Goal: Task Accomplishment & Management: Complete application form

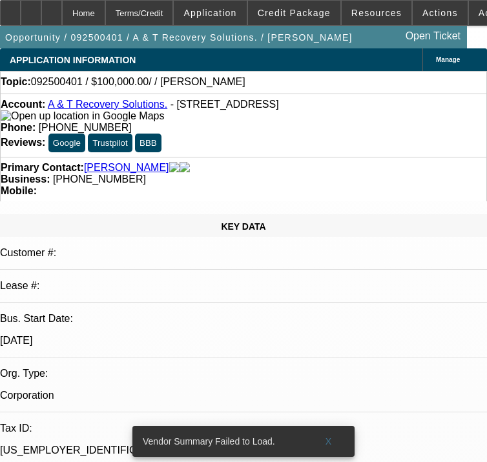
select select "0"
select select "2"
select select "0.1"
select select "4"
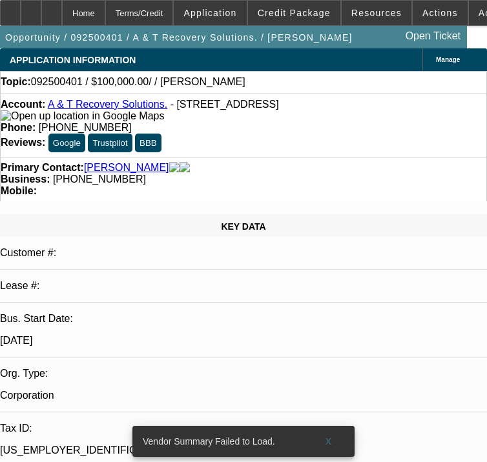
scroll to position [516, 0]
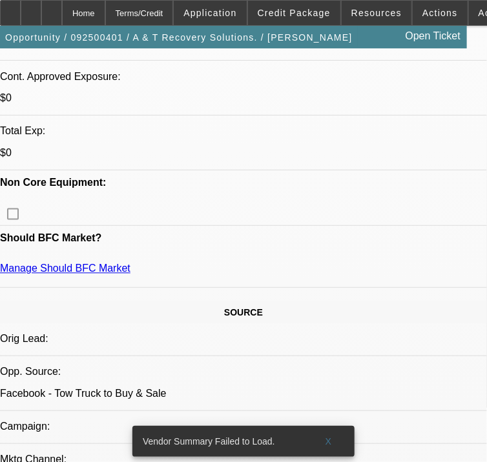
click at [221, 14] on span "Application" at bounding box center [209, 13] width 53 height 10
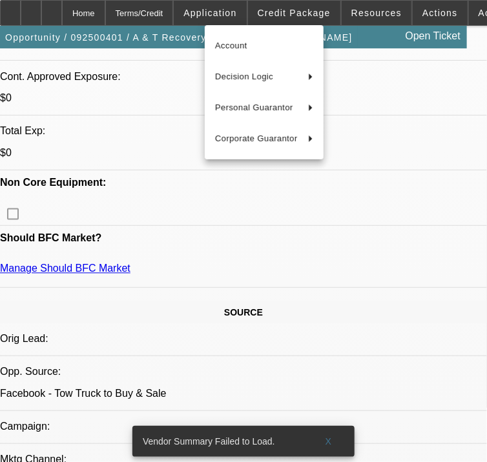
click at [294, 13] on div at bounding box center [243, 231] width 487 height 462
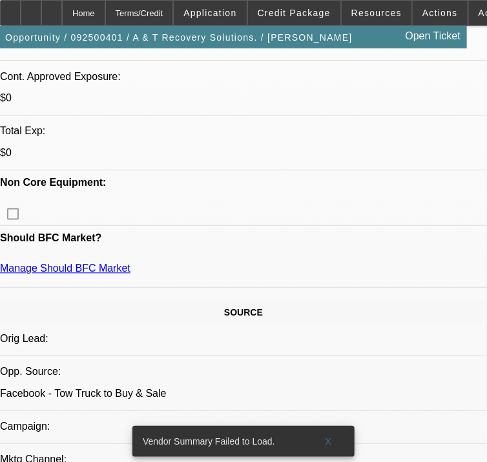
click at [294, 13] on span "Credit Package" at bounding box center [293, 13] width 73 height 10
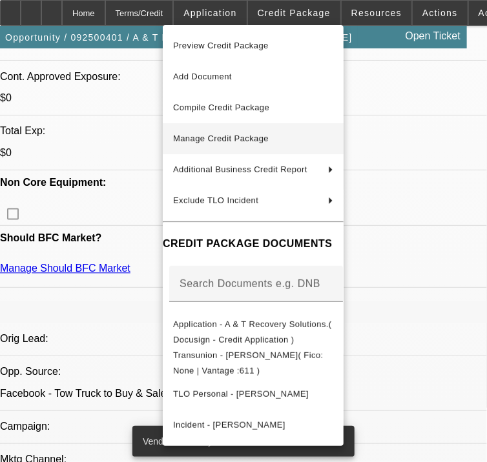
click at [233, 129] on button "Manage Credit Package" at bounding box center [253, 138] width 181 height 31
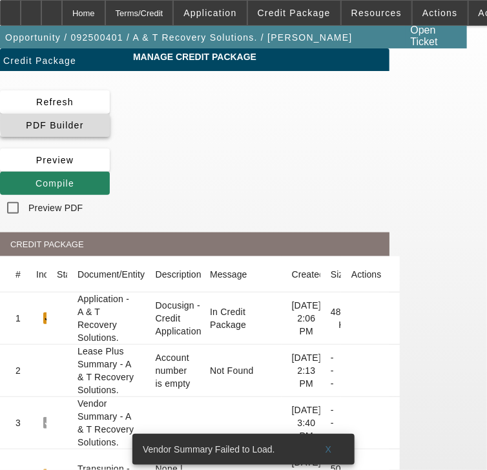
click at [110, 124] on span at bounding box center [55, 125] width 110 height 31
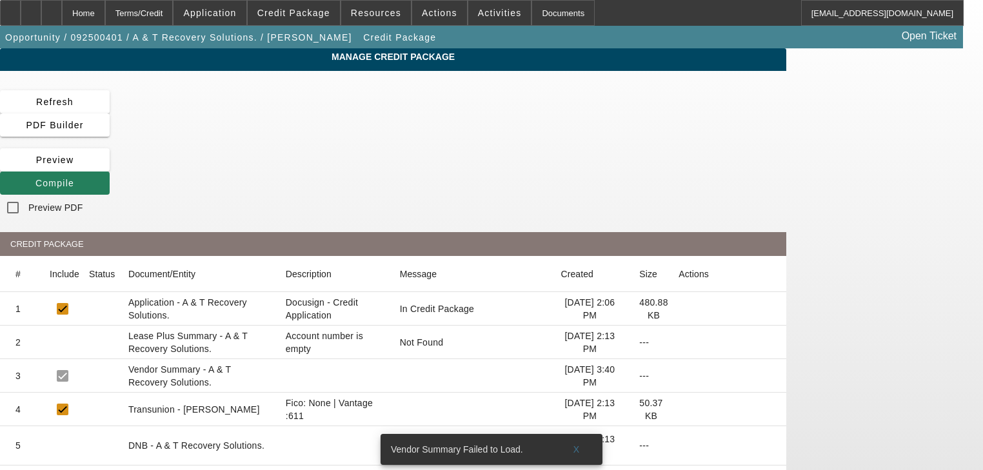
click at [35, 178] on icon at bounding box center [35, 183] width 0 height 10
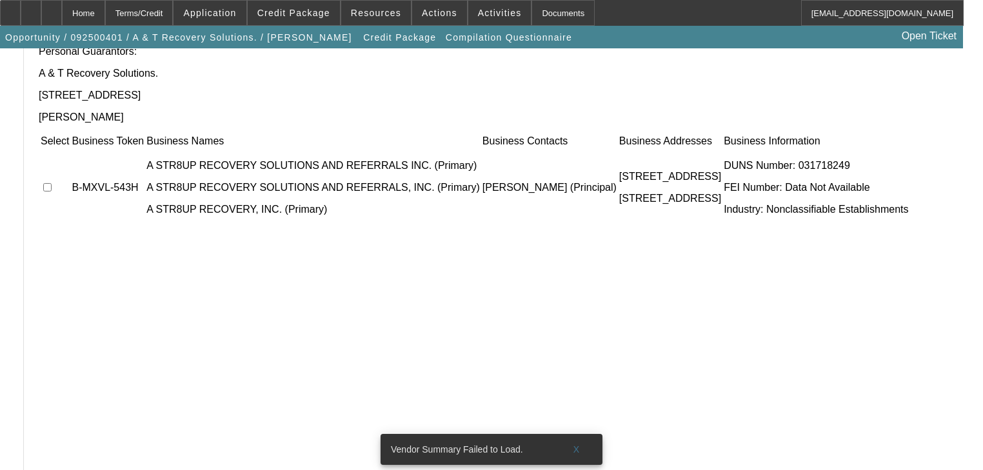
scroll to position [143, 0]
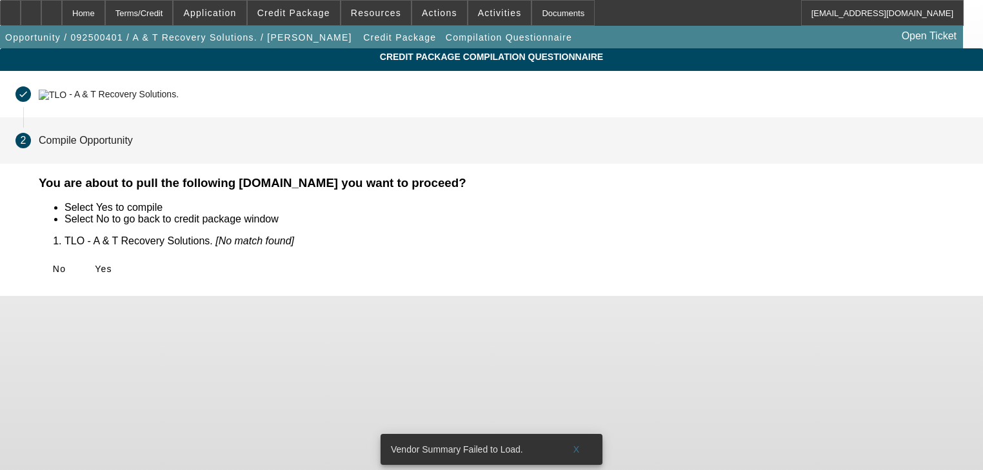
scroll to position [0, 0]
click at [112, 271] on span "Yes" at bounding box center [103, 269] width 17 height 10
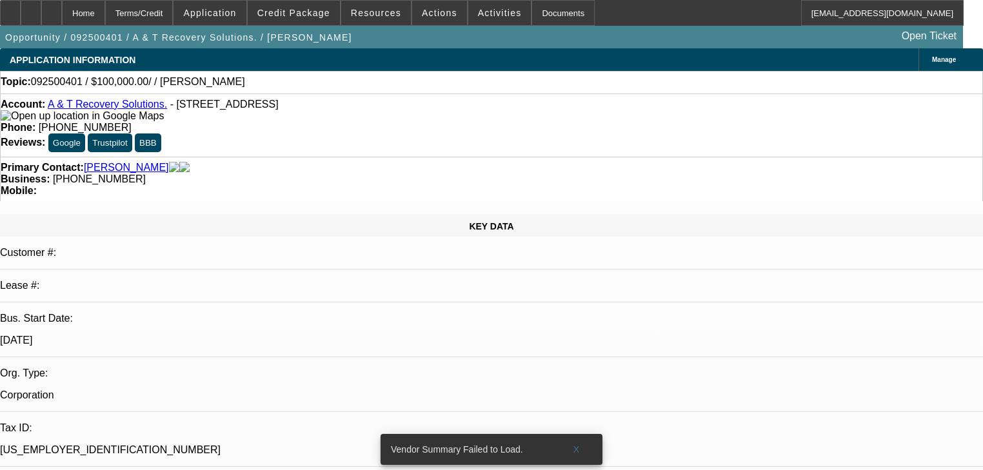
select select "0"
select select "2"
select select "0.1"
select select "4"
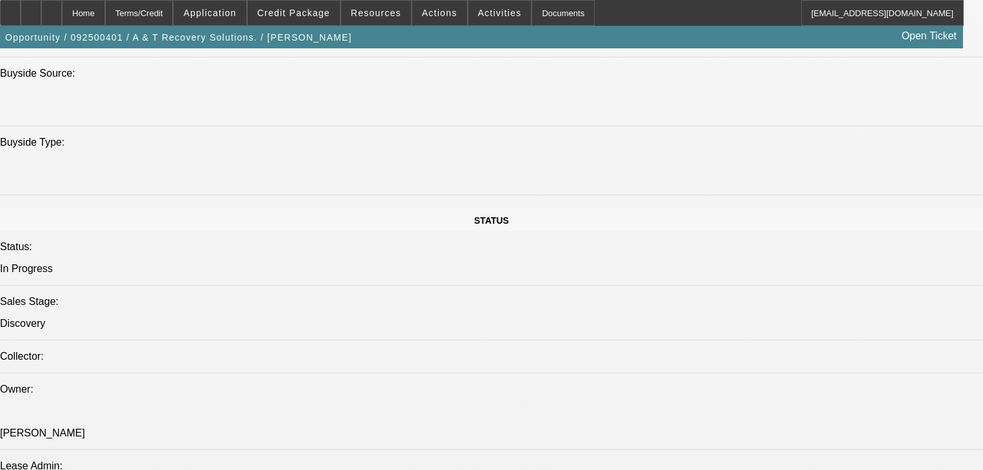
scroll to position [1084, 0]
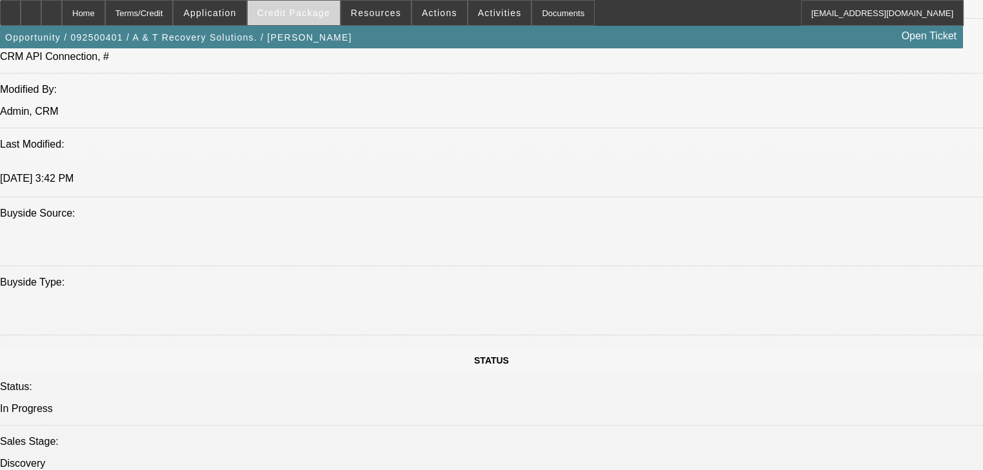
click at [302, 23] on span at bounding box center [294, 12] width 92 height 31
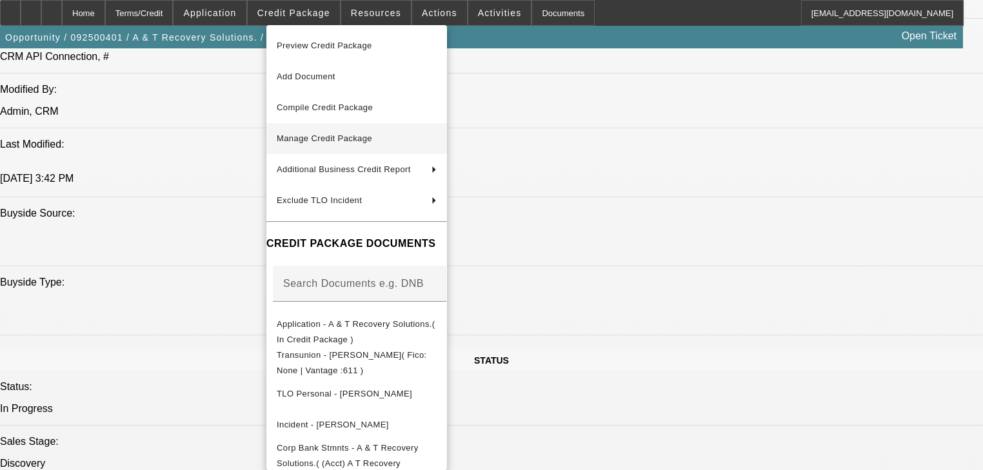
click at [323, 126] on button "Manage Credit Package" at bounding box center [356, 138] width 181 height 31
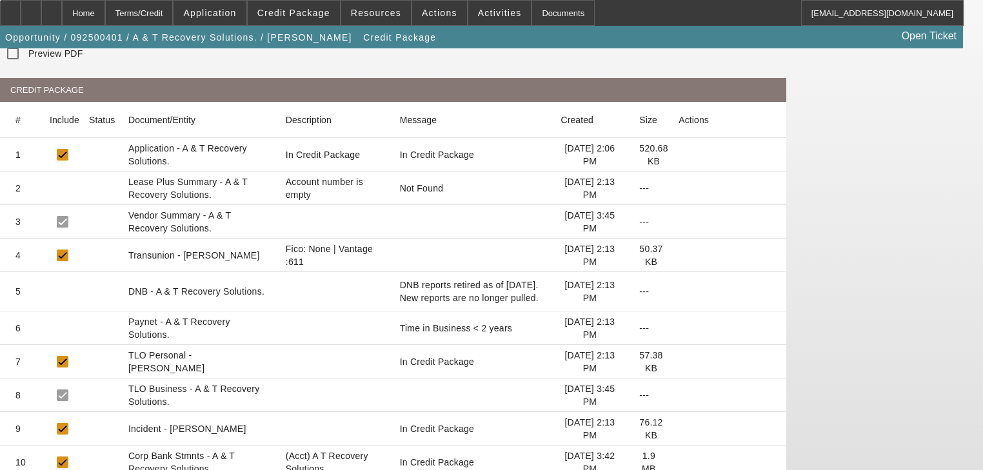
scroll to position [155, 0]
click at [486, 461] on icon at bounding box center [679, 462] width 0 height 0
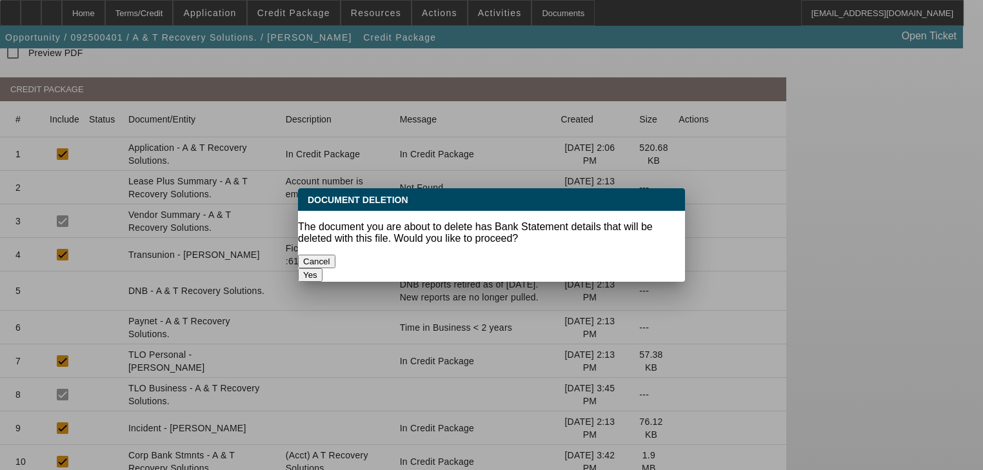
drag, startPoint x: 596, startPoint y: 264, endPoint x: 592, endPoint y: 256, distance: 8.4
click at [323, 268] on button "Yes" at bounding box center [310, 275] width 25 height 14
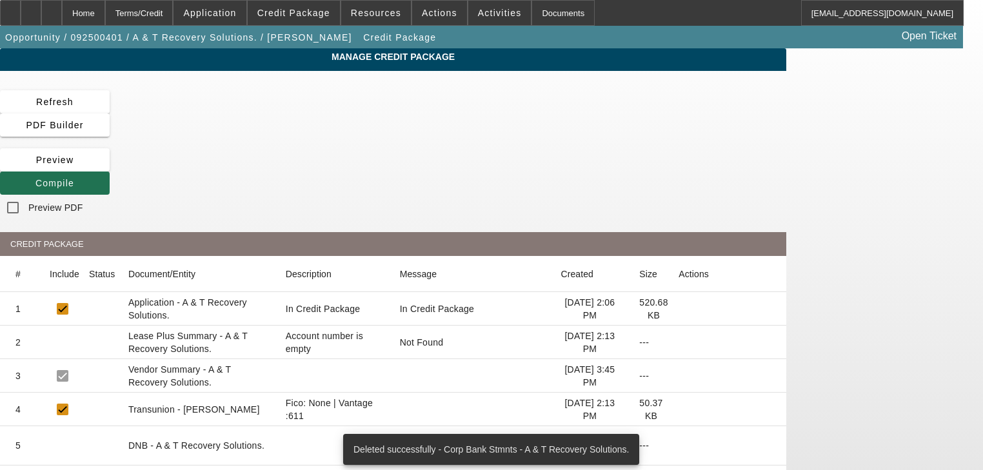
click at [74, 178] on span "Compile" at bounding box center [54, 183] width 39 height 10
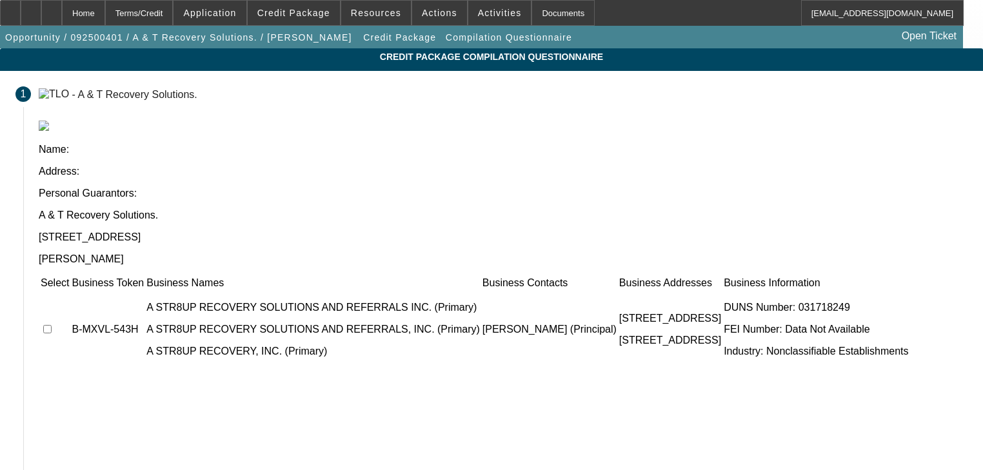
click at [357, 359] on div "Select Business Token Business Names Business Contacts Business Addresses Busin…" at bounding box center [503, 453] width 929 height 355
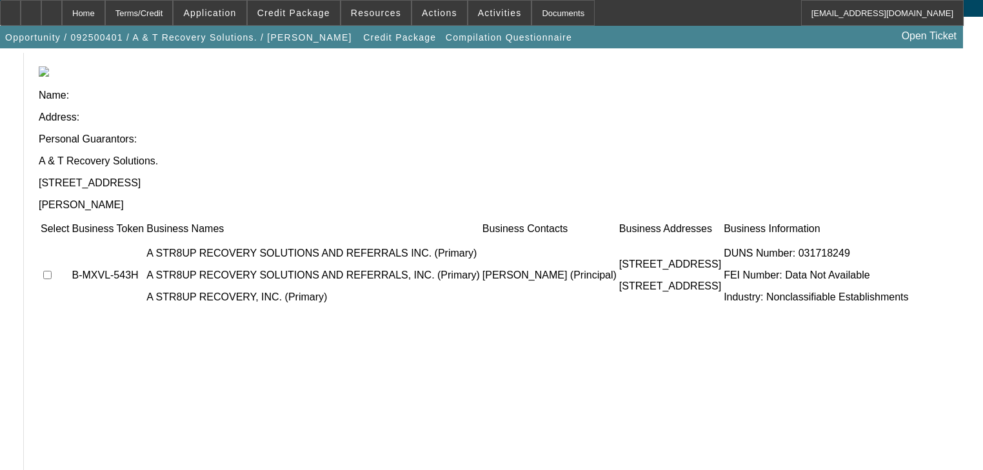
scroll to position [143, 0]
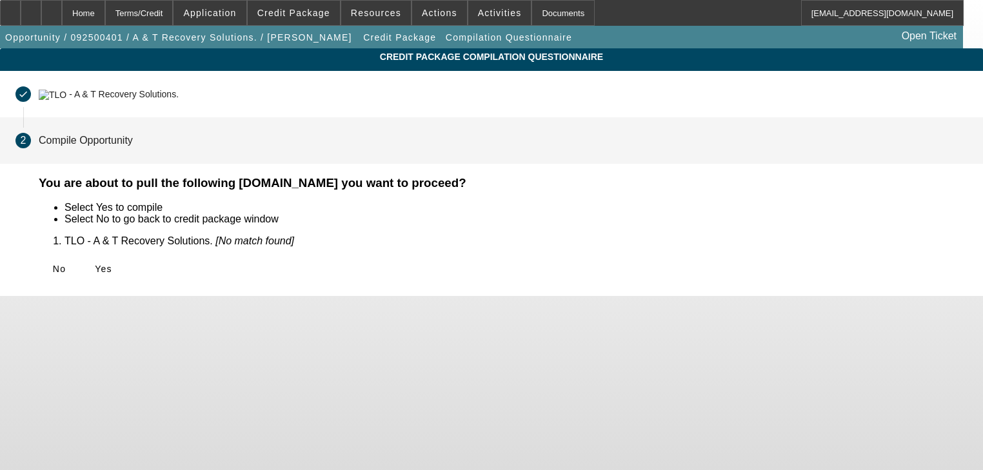
scroll to position [0, 0]
click at [112, 270] on span "Yes" at bounding box center [103, 269] width 17 height 10
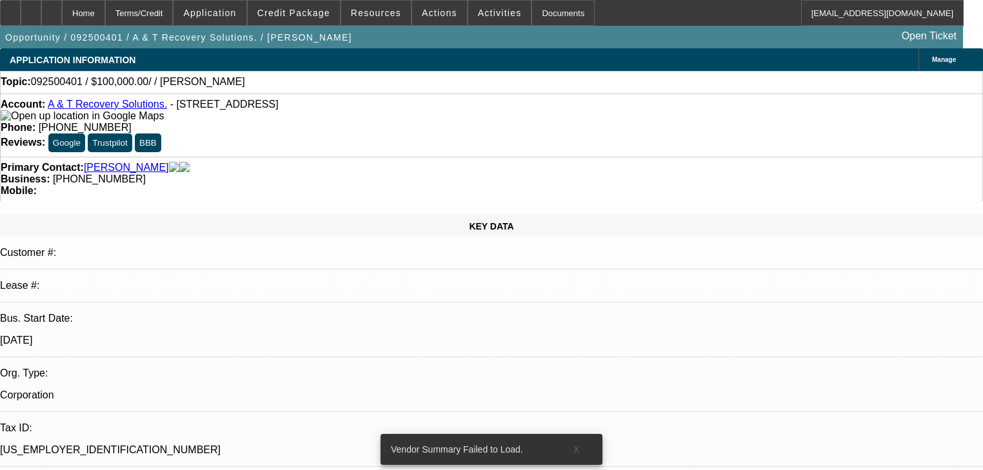
select select "0"
select select "2"
select select "0.1"
select select "4"
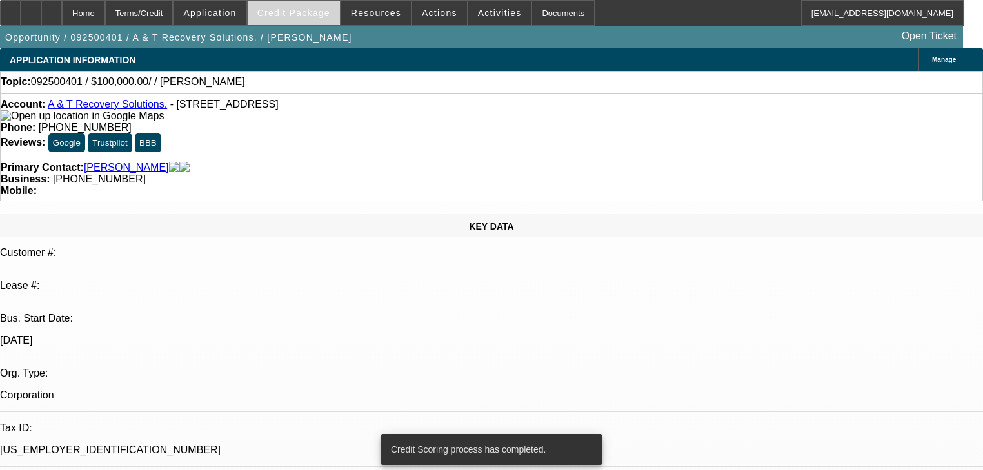
click at [283, 21] on span at bounding box center [294, 12] width 92 height 31
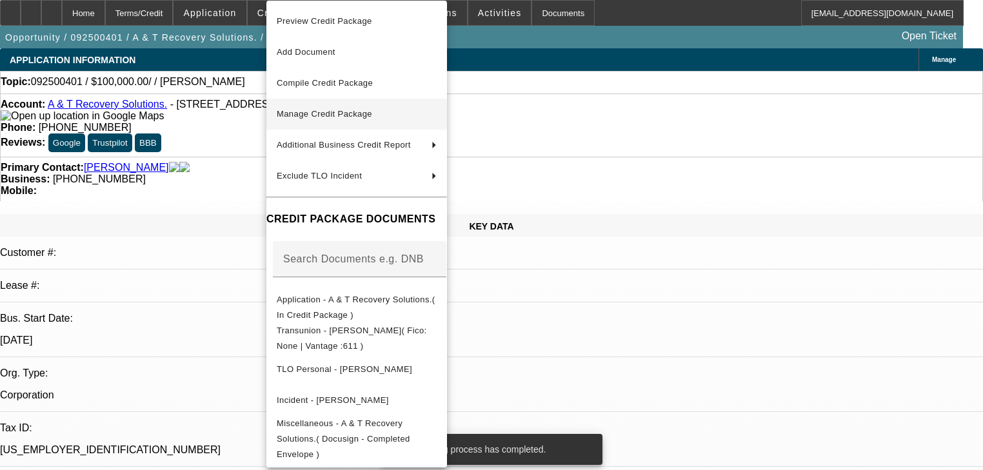
click at [323, 108] on span "Manage Credit Package" at bounding box center [357, 113] width 160 height 15
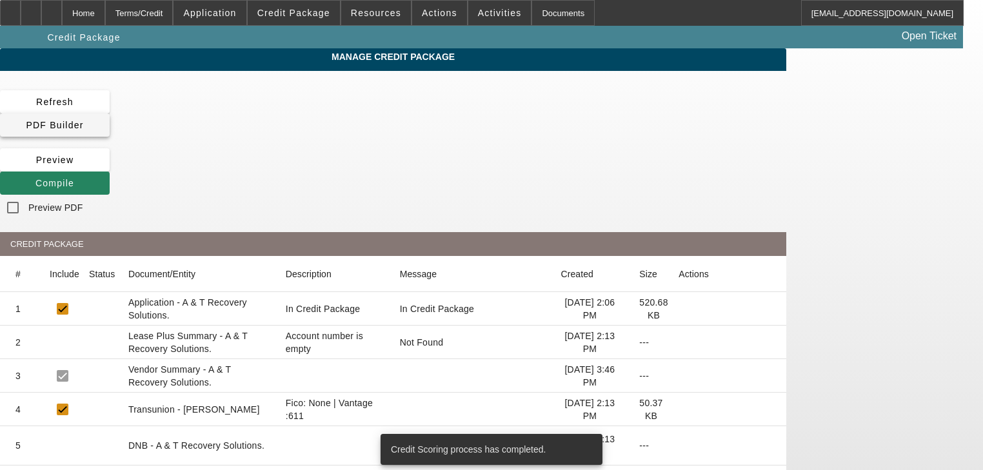
click at [83, 120] on span "PDF Builder" at bounding box center [54, 125] width 57 height 10
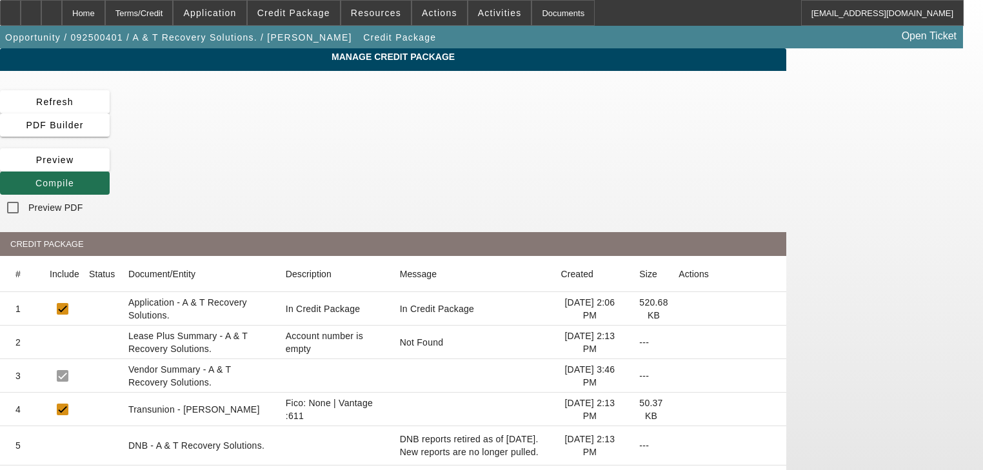
click at [110, 168] on span at bounding box center [55, 183] width 110 height 31
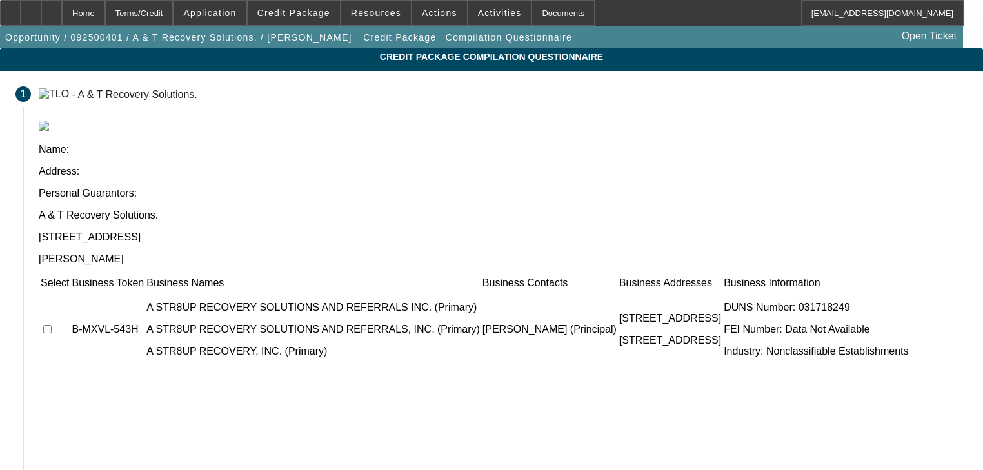
scroll to position [143, 0]
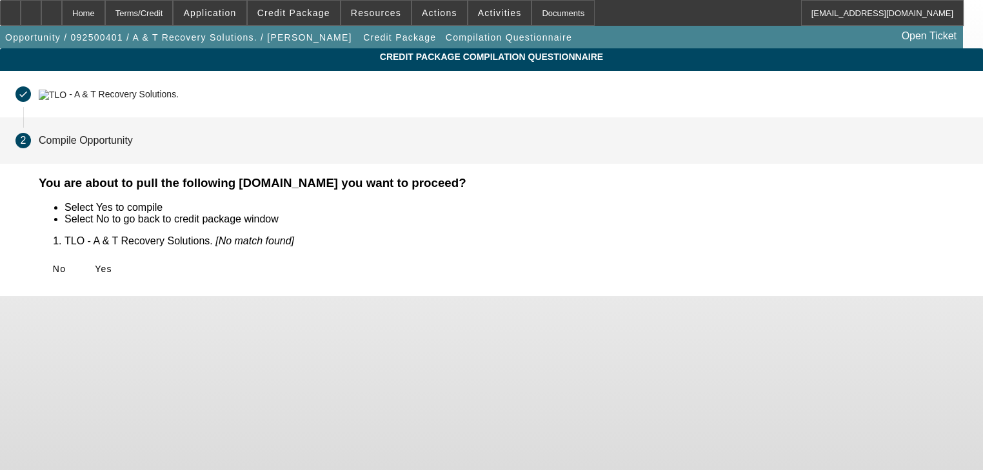
scroll to position [0, 0]
click at [95, 271] on icon at bounding box center [95, 269] width 0 height 10
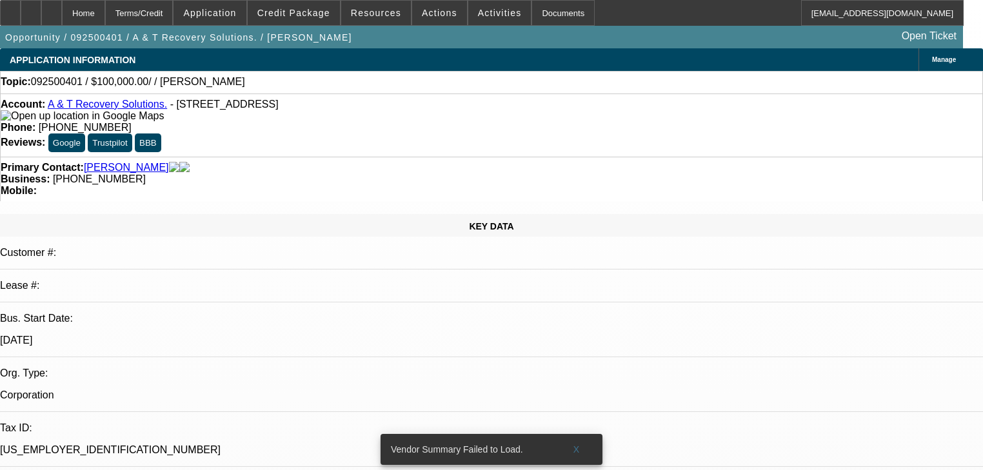
select select "0"
select select "2"
select select "0.1"
select select "4"
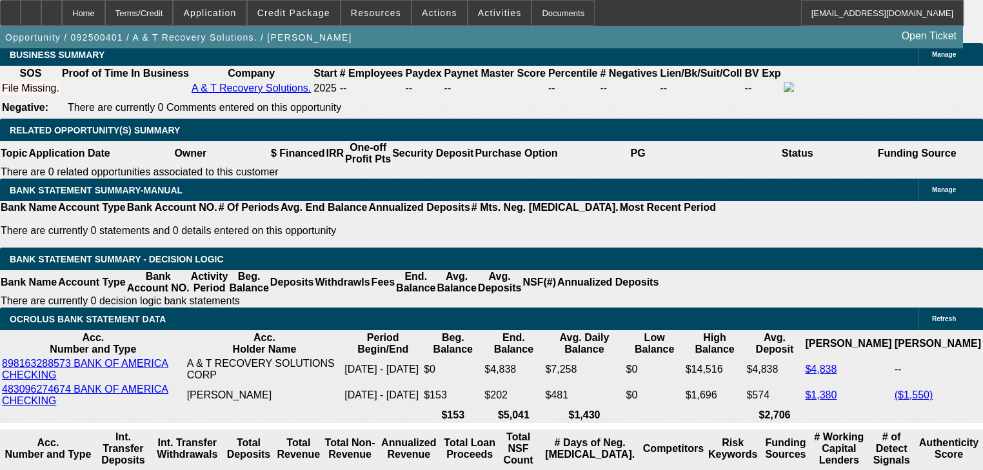
scroll to position [1910, 0]
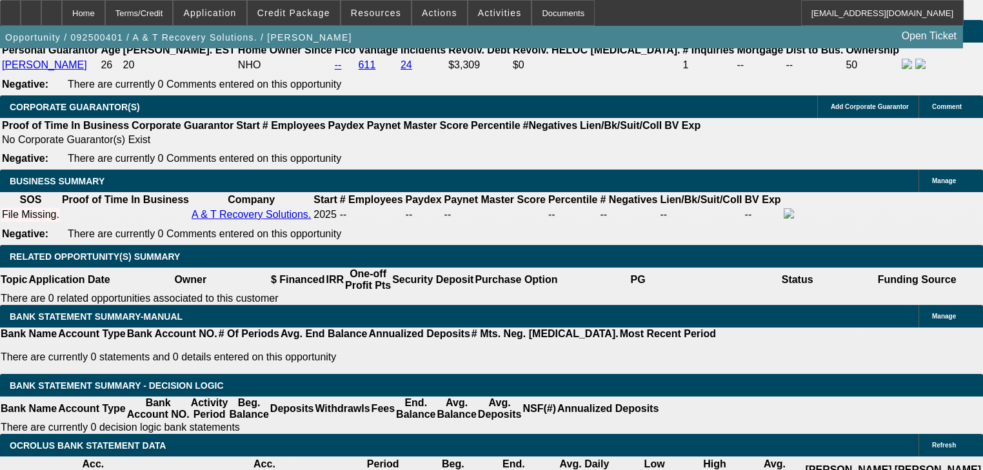
drag, startPoint x: 269, startPoint y: 261, endPoint x: 310, endPoint y: 32, distance: 232.6
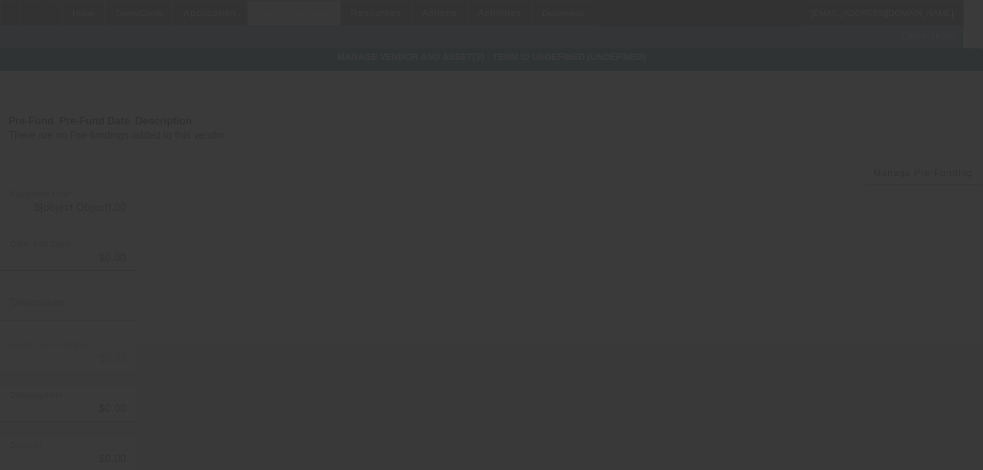
click at [328, 13] on div at bounding box center [491, 235] width 983 height 470
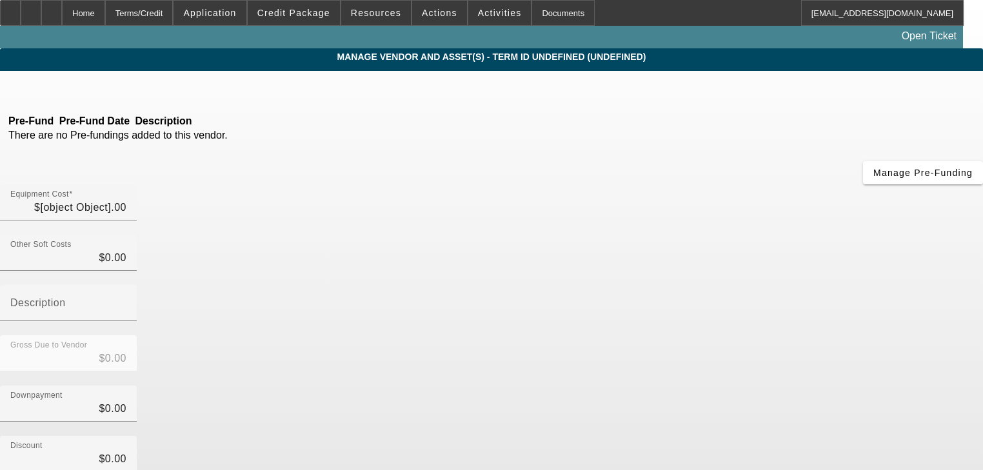
type input "$100,000.00"
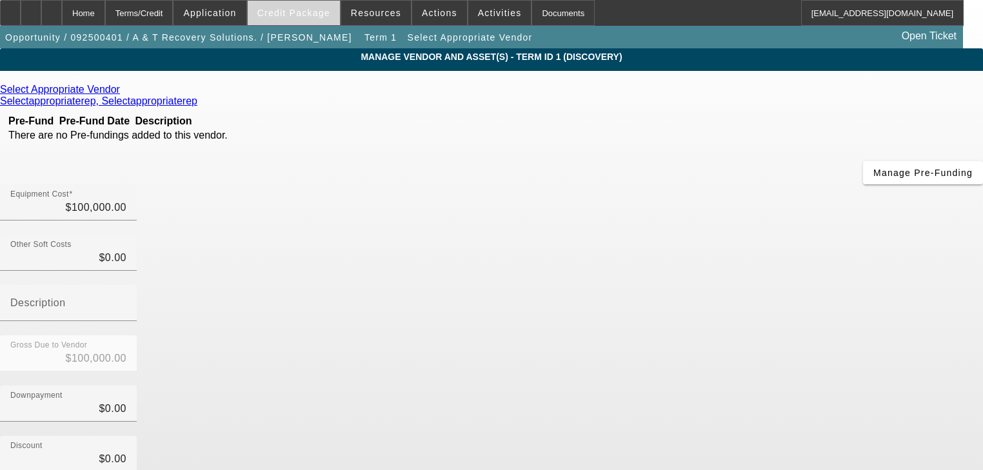
click at [327, 19] on span at bounding box center [294, 12] width 92 height 31
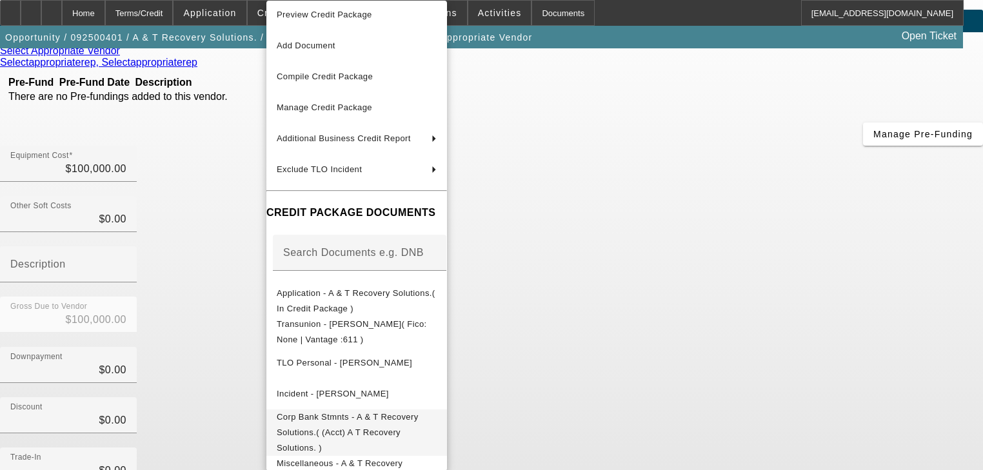
scroll to position [103, 0]
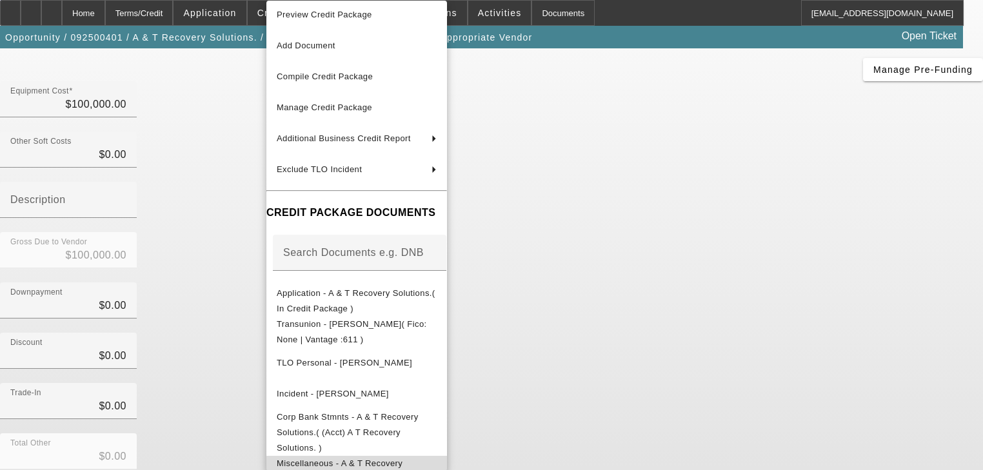
click at [410, 459] on span "Miscellaneous - A & T Recovery Solutions.( Docusign - Completed Envelope )" at bounding box center [344, 479] width 134 height 41
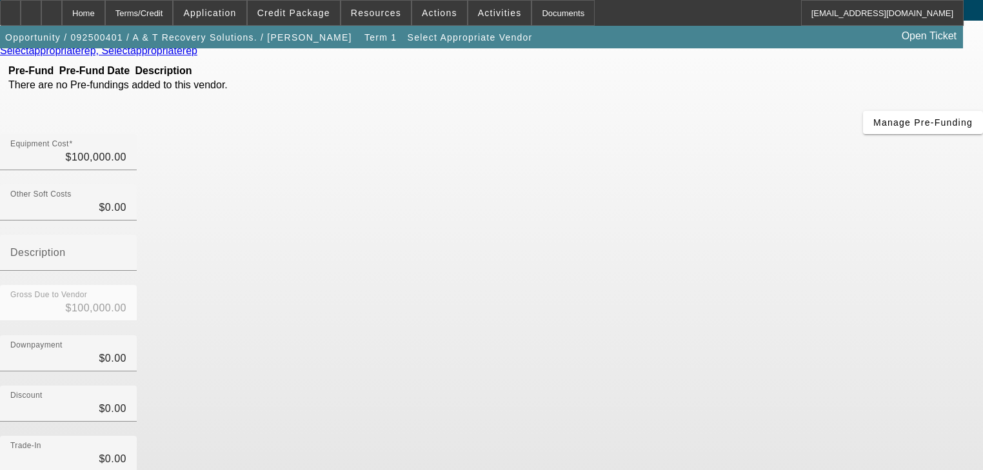
scroll to position [0, 0]
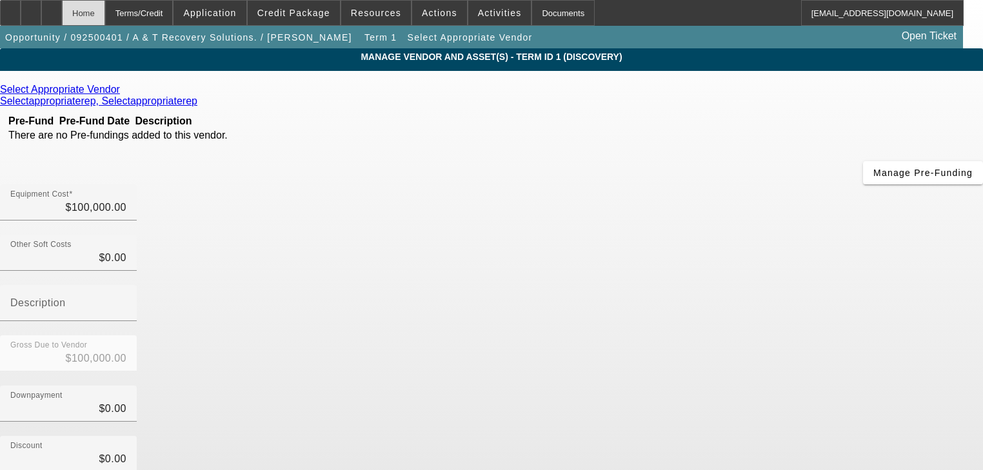
click at [105, 18] on div "Home" at bounding box center [83, 13] width 43 height 26
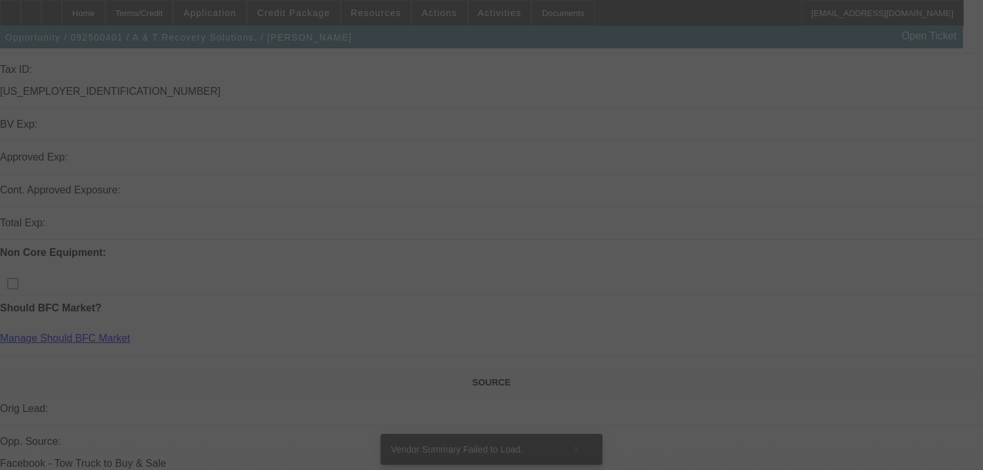
select select "0"
select select "2"
select select "0.1"
select select "4"
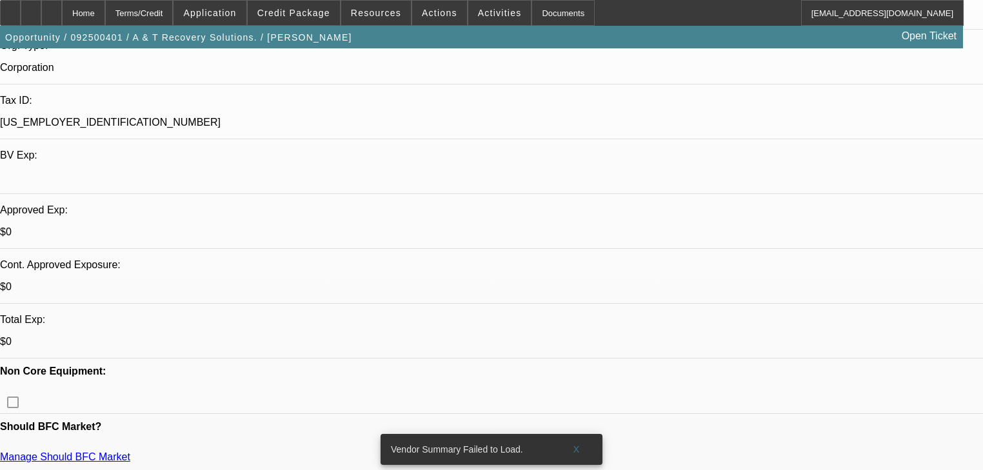
scroll to position [327, 0]
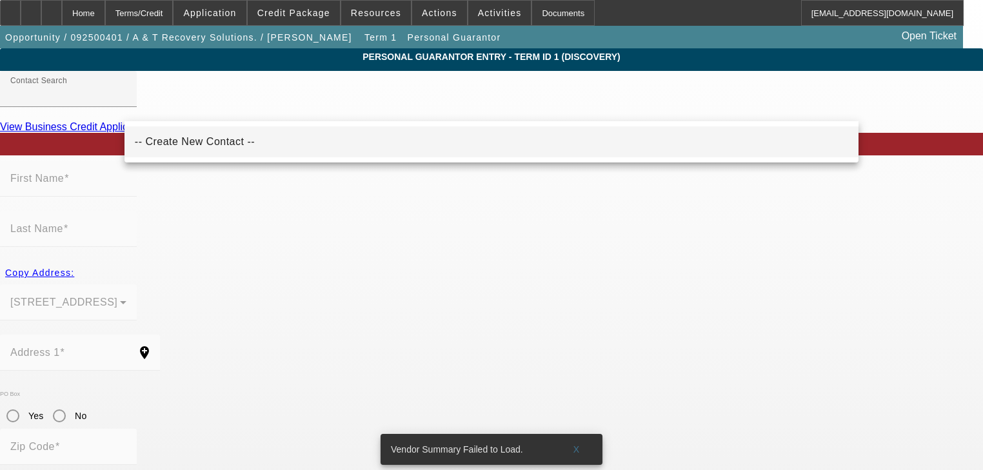
click at [236, 152] on mat-option "-- Create New Contact --" at bounding box center [492, 141] width 734 height 31
type input "-- Create New Contact --"
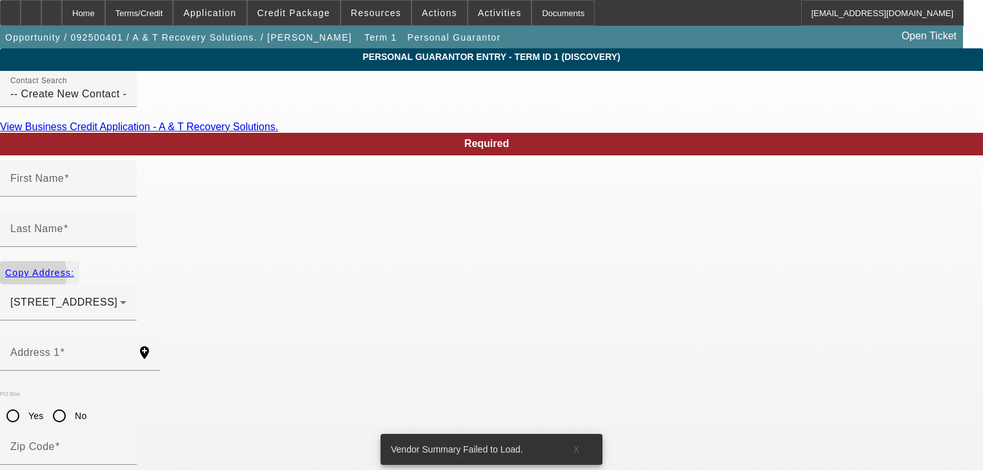
click at [79, 257] on span "button" at bounding box center [39, 272] width 79 height 31
type input "17038 Torvest Court"
type input "34638"
type input "Land O' Lakes"
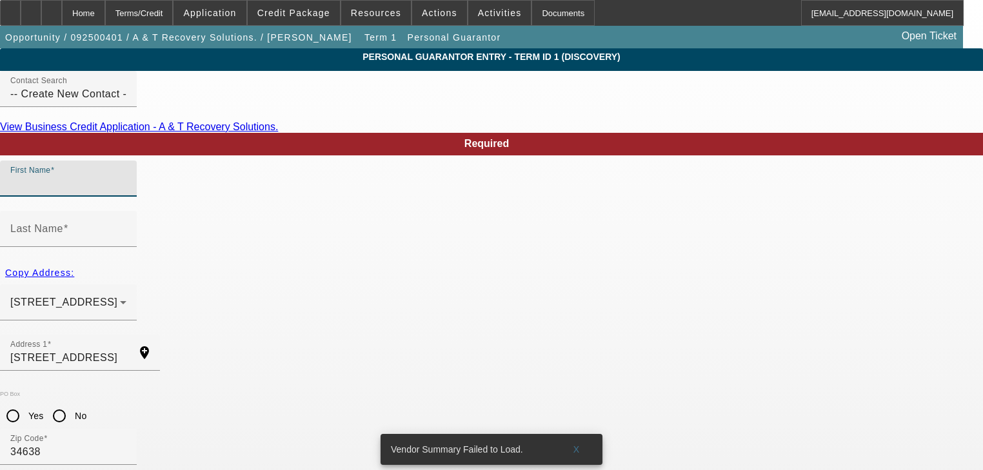
click at [126, 192] on input "First Name" at bounding box center [68, 183] width 116 height 15
type input "Amber"
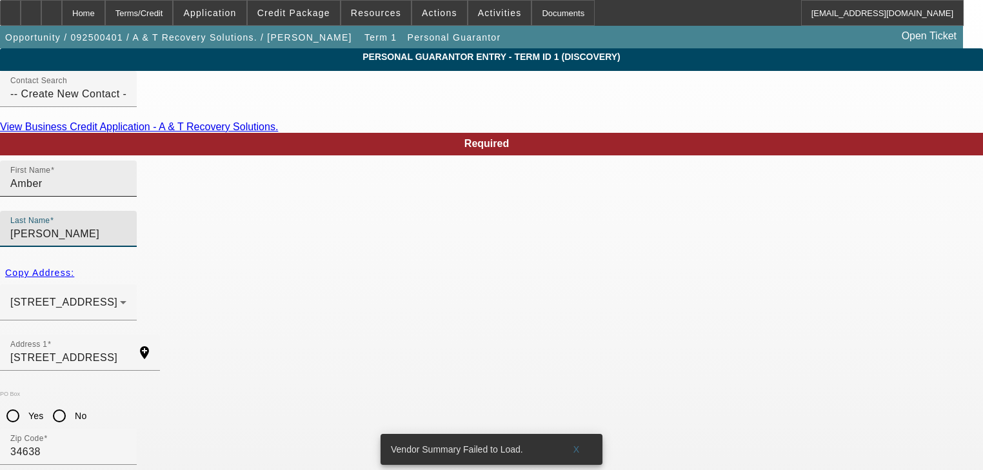
type input "Gunn"
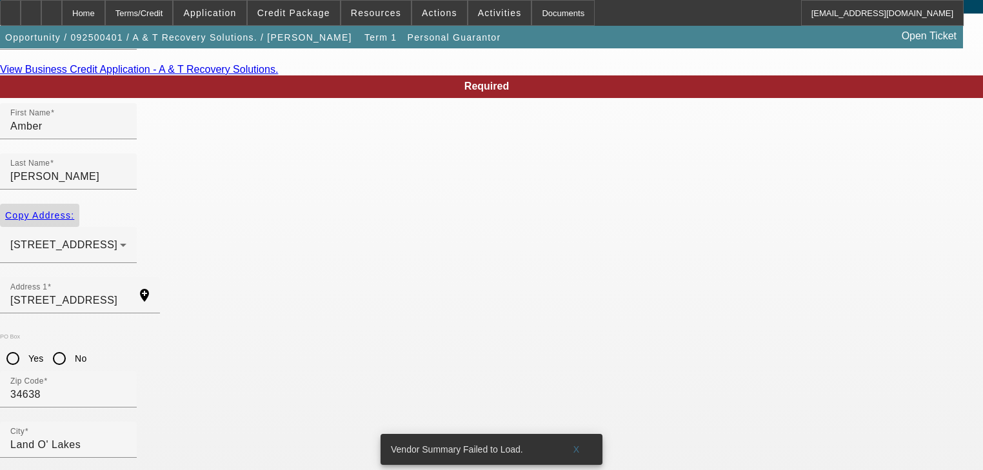
scroll to position [104, 0]
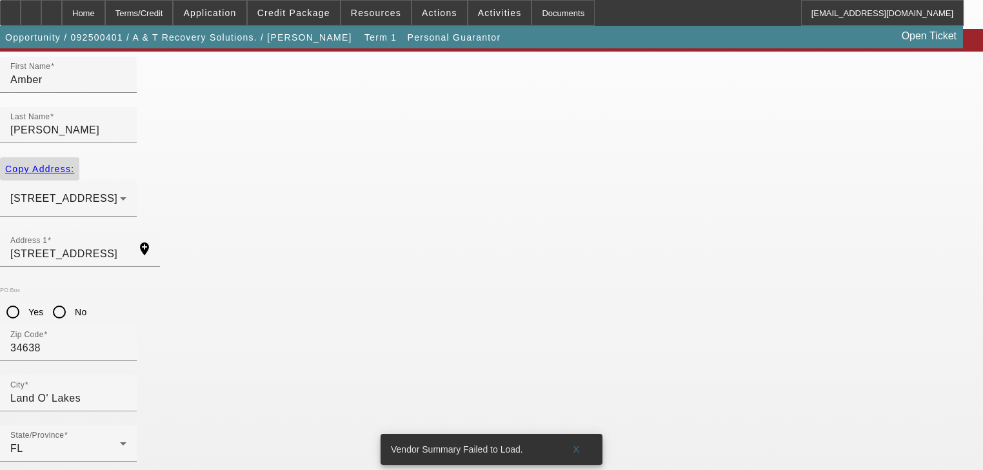
type input "50"
paste input "594-56-2424"
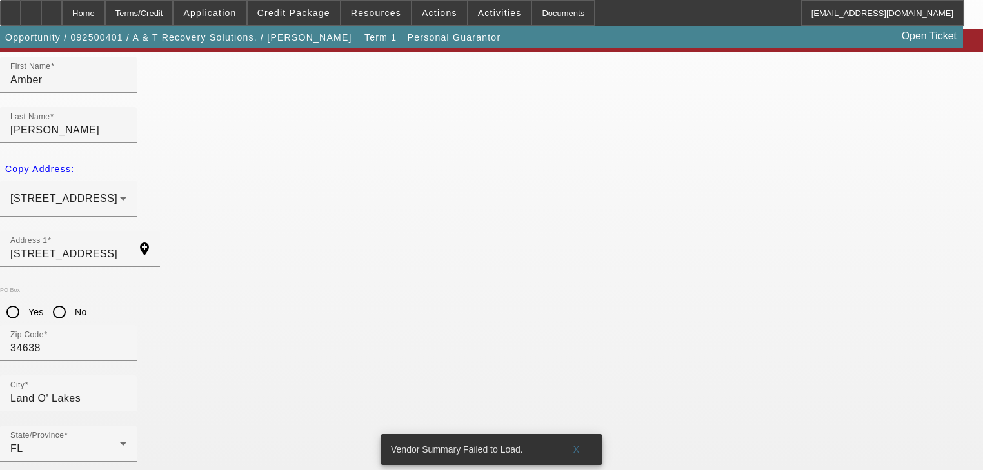
type input "594-56-2424"
paste input "(813) 992-3502"
type input "(813) 992-3502"
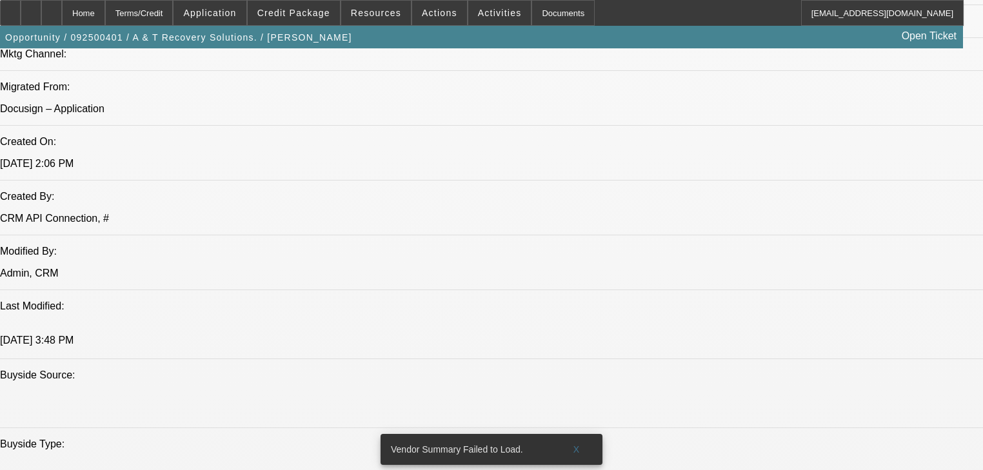
select select "0"
select select "2"
select select "0.1"
select select "4"
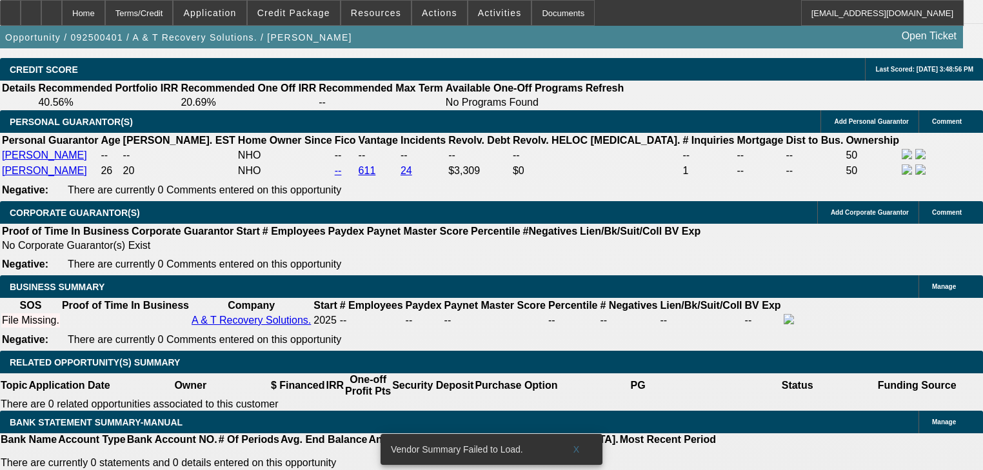
scroll to position [2098, 0]
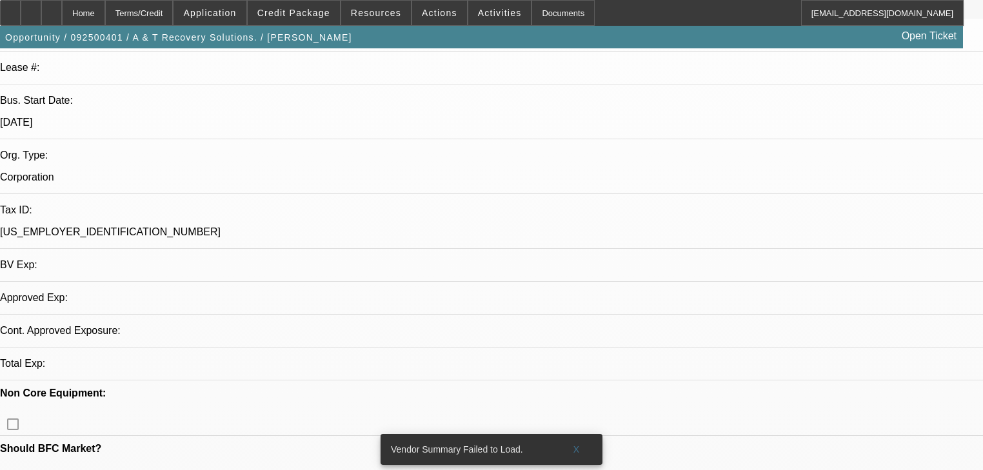
scroll to position [392, 0]
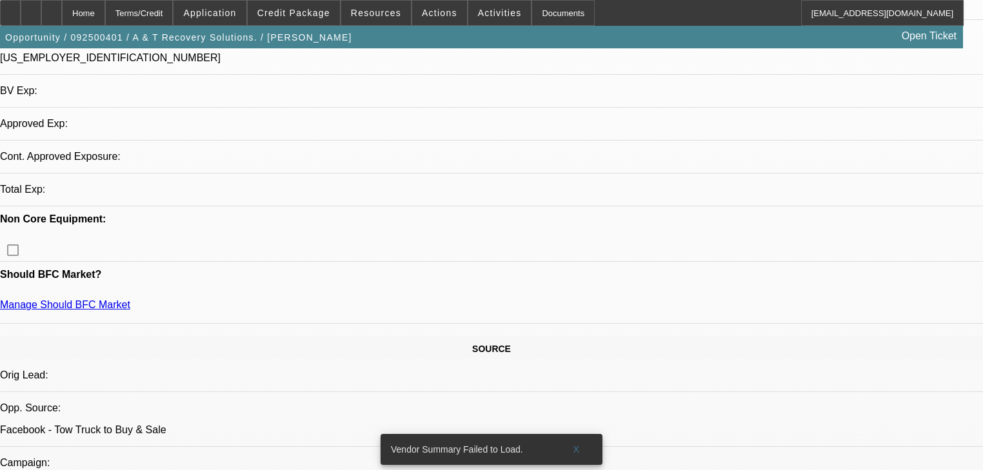
select select "0"
select select "2"
select select "0.1"
select select "4"
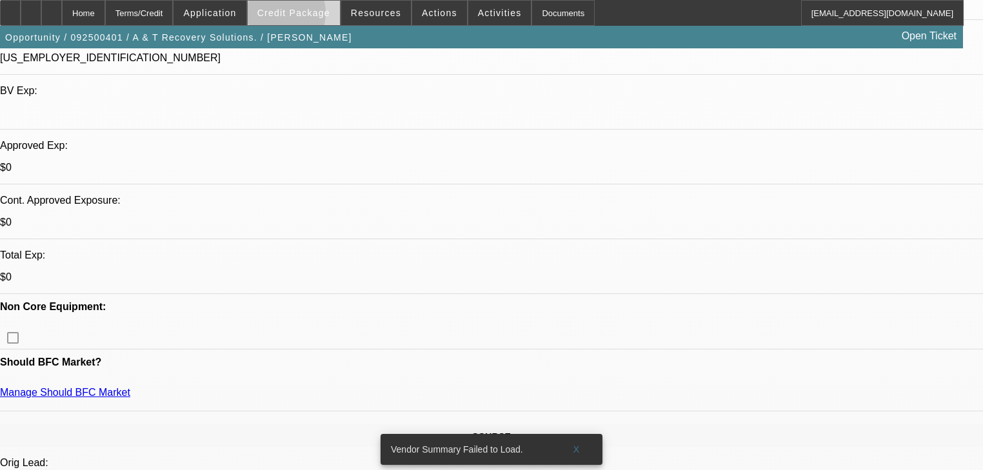
click at [296, 16] on span "Credit Package" at bounding box center [293, 13] width 73 height 10
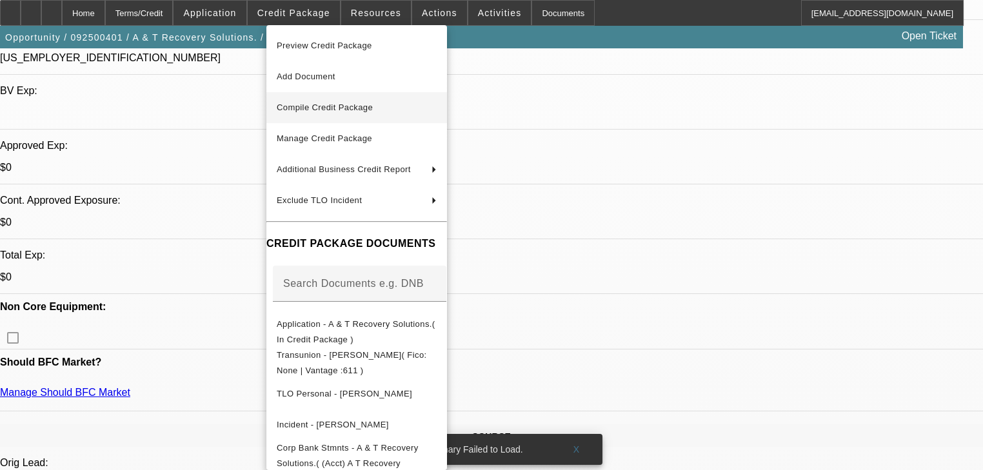
click at [328, 117] on button "Compile Credit Package" at bounding box center [356, 107] width 181 height 31
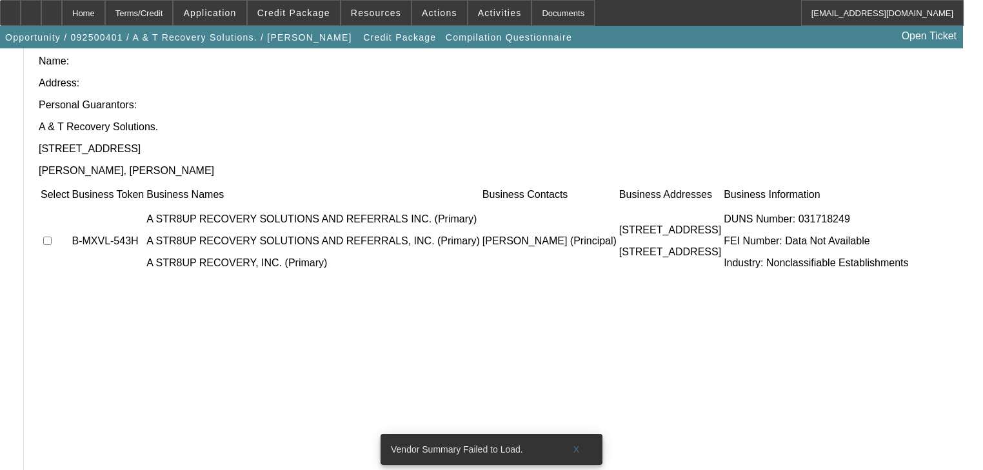
scroll to position [143, 0]
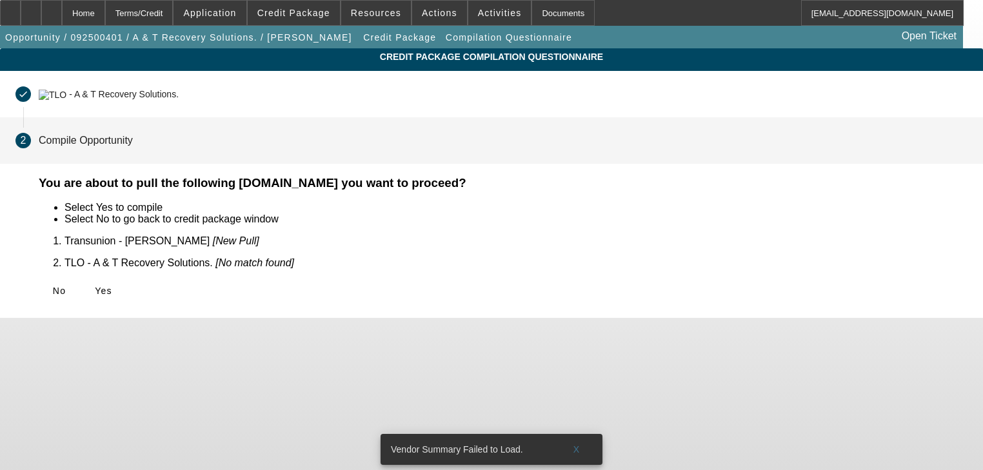
scroll to position [0, 0]
click at [112, 286] on span "Yes" at bounding box center [103, 291] width 17 height 10
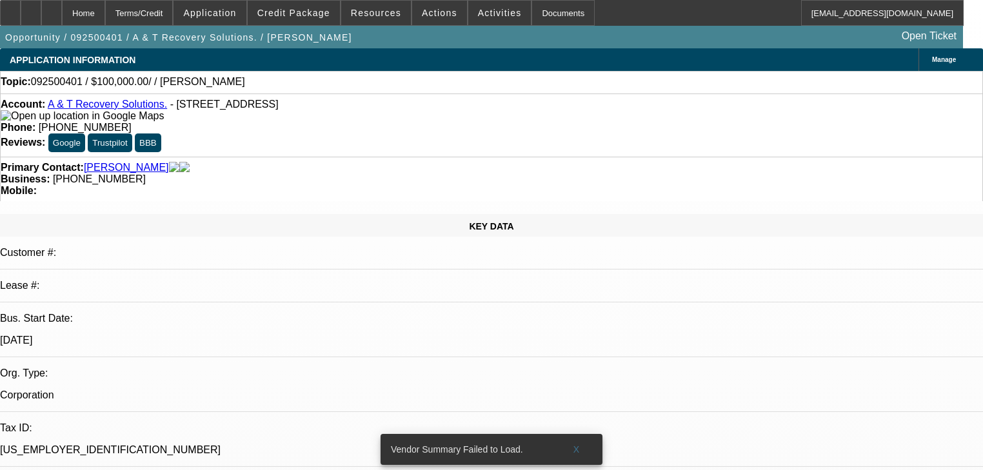
select select "0"
select select "2"
select select "0.1"
select select "4"
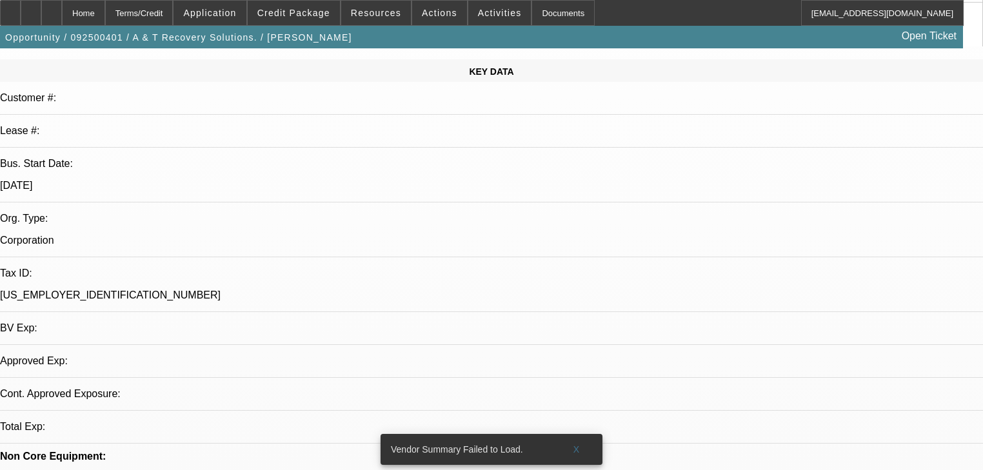
select select "0"
select select "2"
select select "0.1"
select select "4"
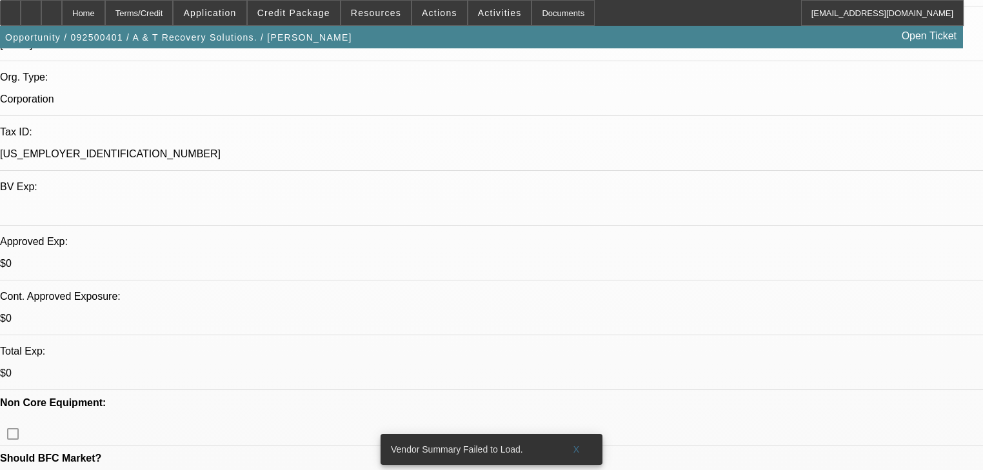
scroll to position [310, 0]
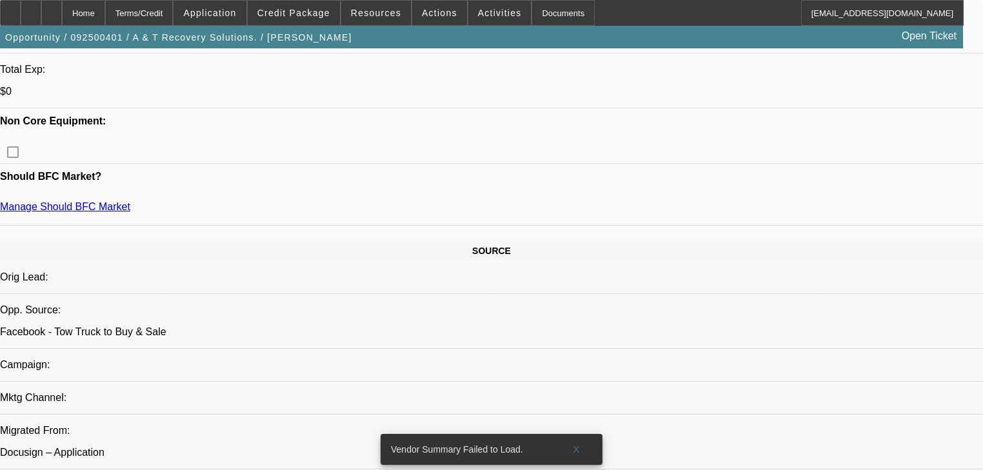
scroll to position [568, 0]
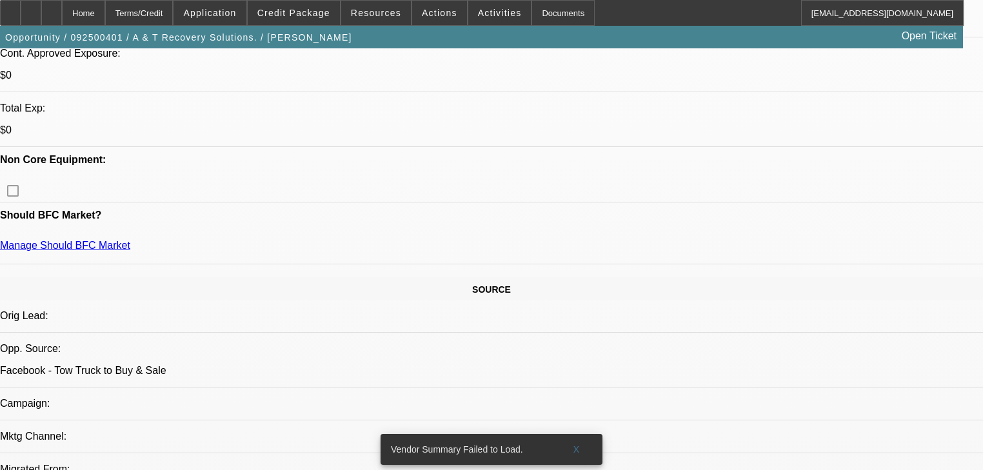
scroll to position [516, 0]
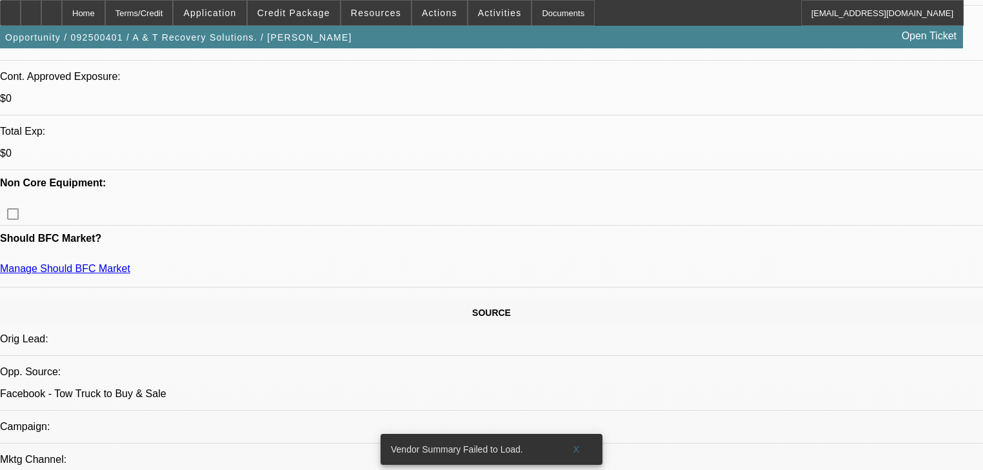
click at [298, 20] on span at bounding box center [294, 12] width 92 height 31
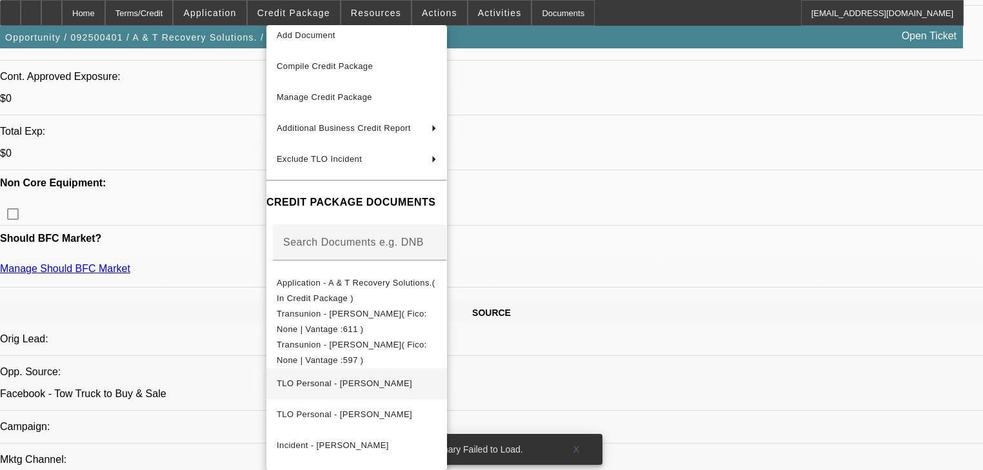
scroll to position [125, 0]
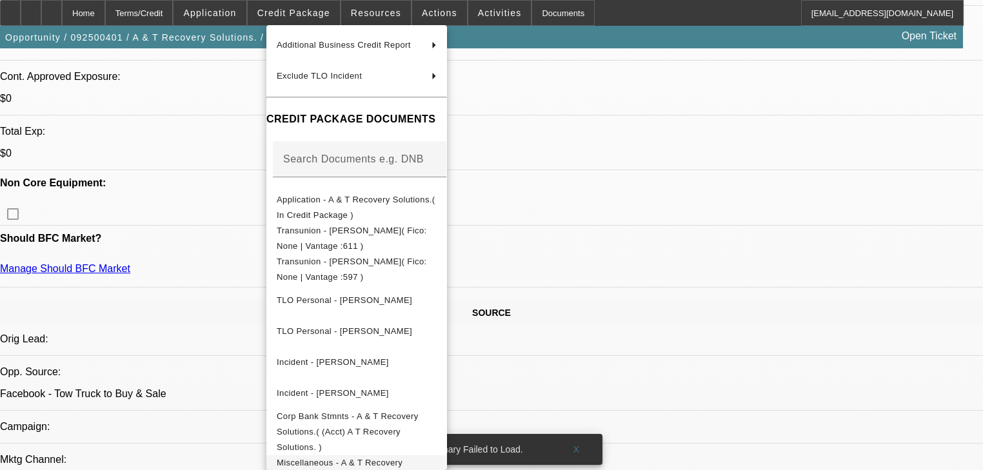
drag, startPoint x: 415, startPoint y: 454, endPoint x: 491, endPoint y: 441, distance: 77.2
click at [447, 456] on button "Miscellaneous - A & T Recovery Solutions.( Docusign - Completed Envelope )" at bounding box center [356, 479] width 181 height 46
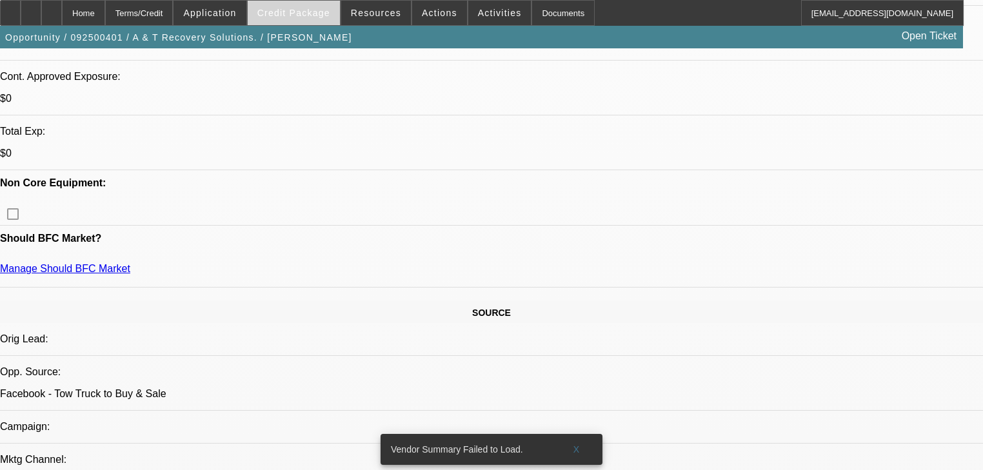
click at [312, 17] on span "Credit Package" at bounding box center [293, 13] width 73 height 10
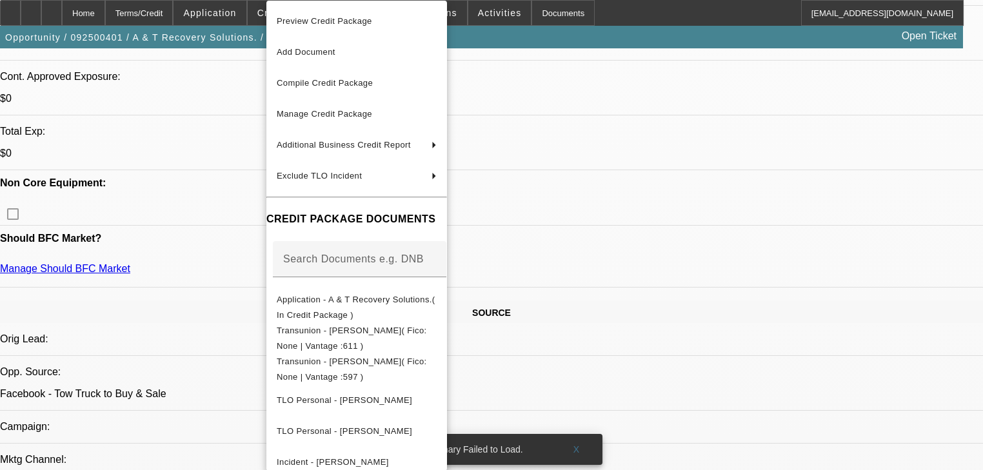
scroll to position [52, 0]
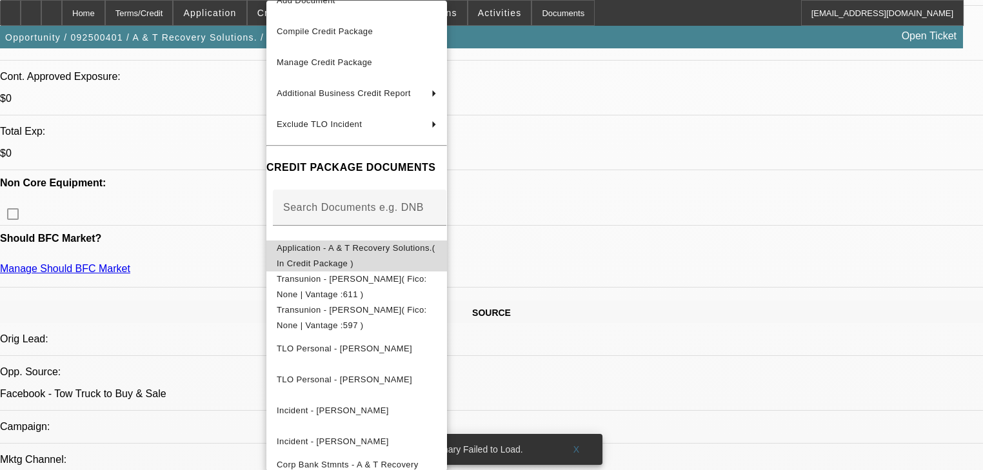
click at [339, 256] on span "Application - A & T Recovery Solutions.( In Credit Package )" at bounding box center [357, 256] width 160 height 31
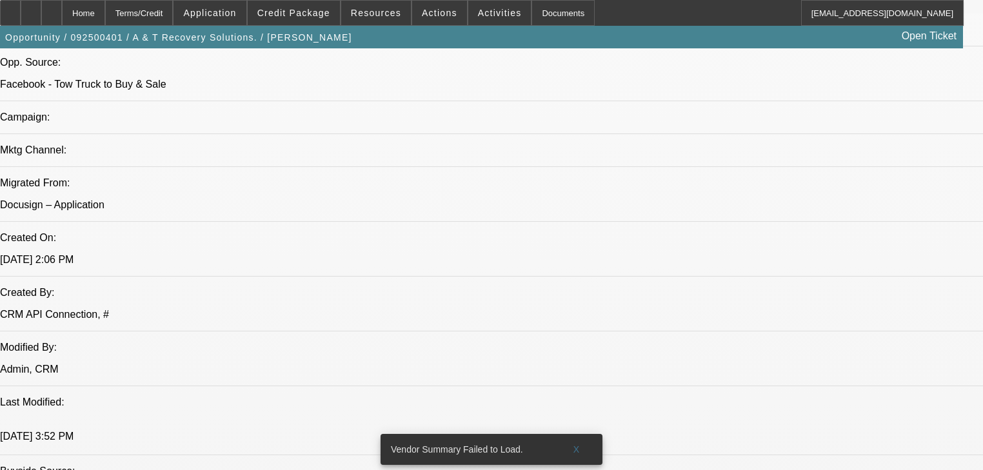
scroll to position [568, 0]
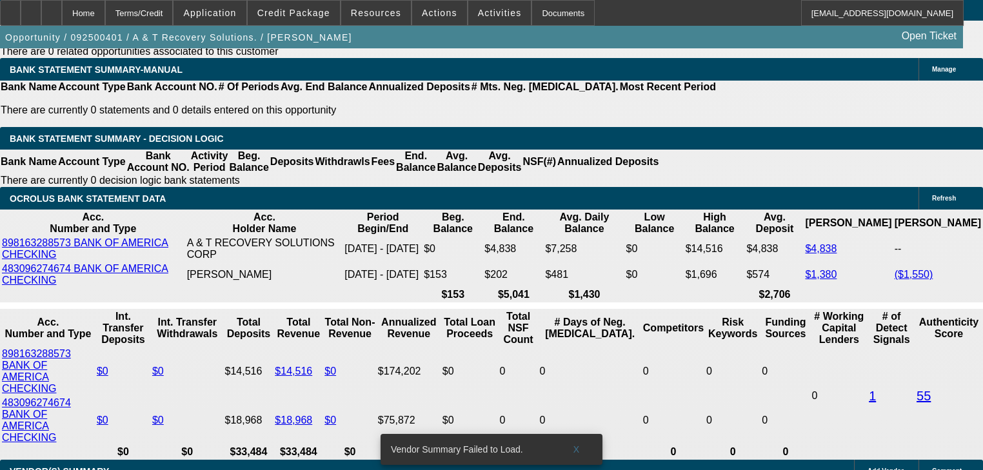
scroll to position [2168, 0]
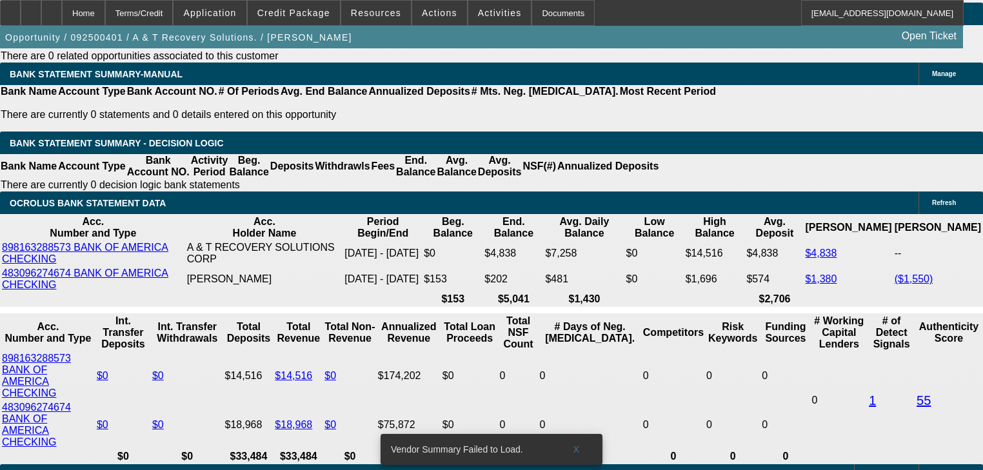
radio input "false"
radio input "true"
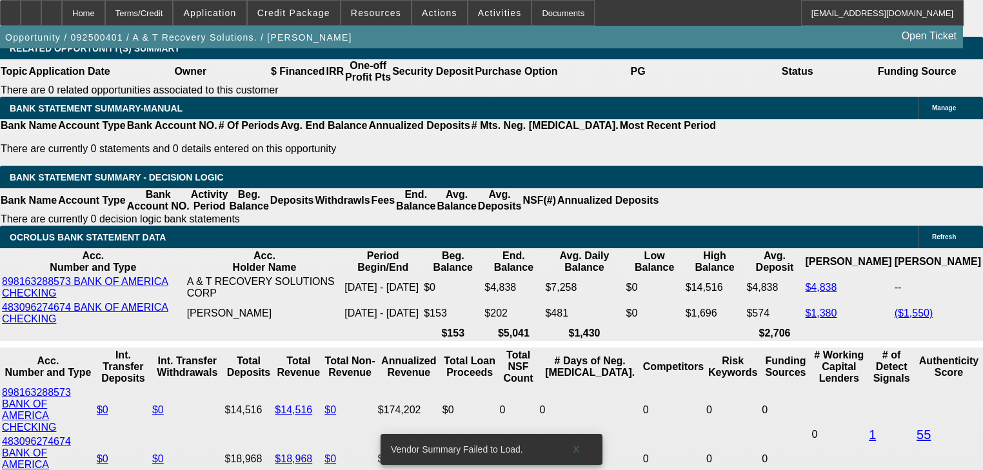
scroll to position [2116, 0]
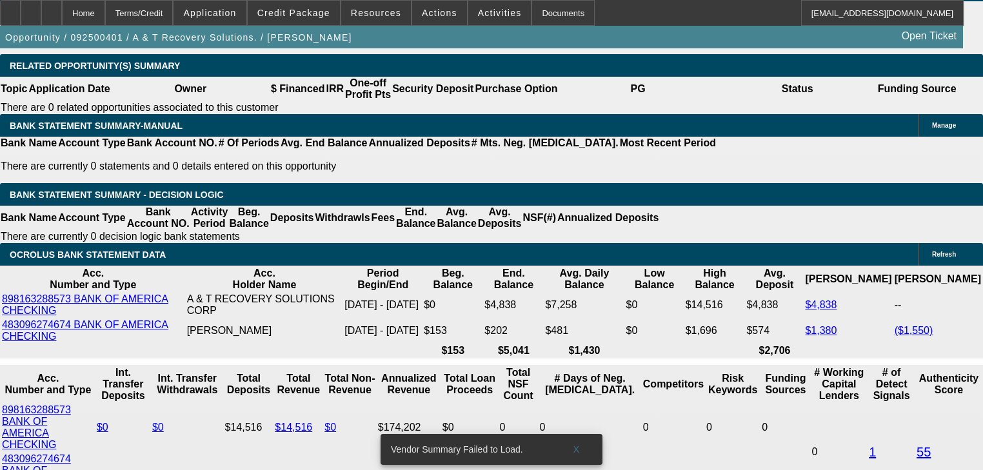
type textarea "Fiance's mortgage is pending short sale right now, property she has with her ex…"
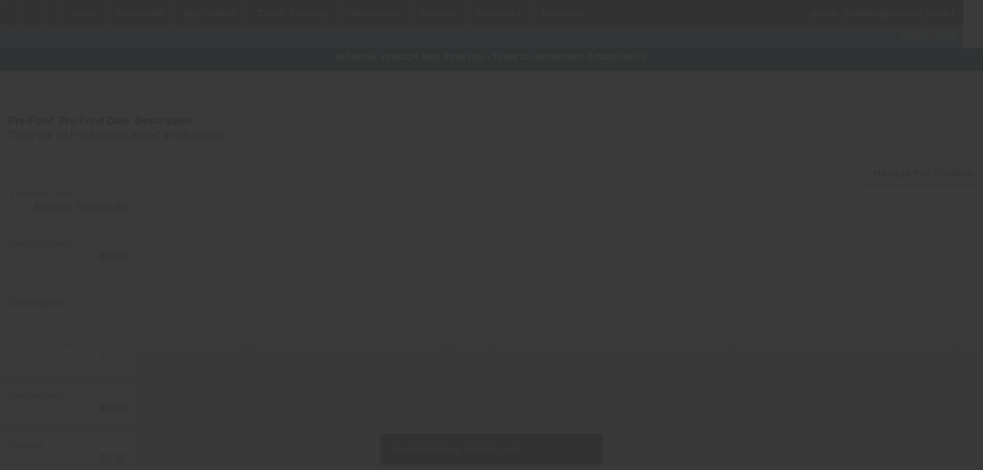
type input "$100,000.00"
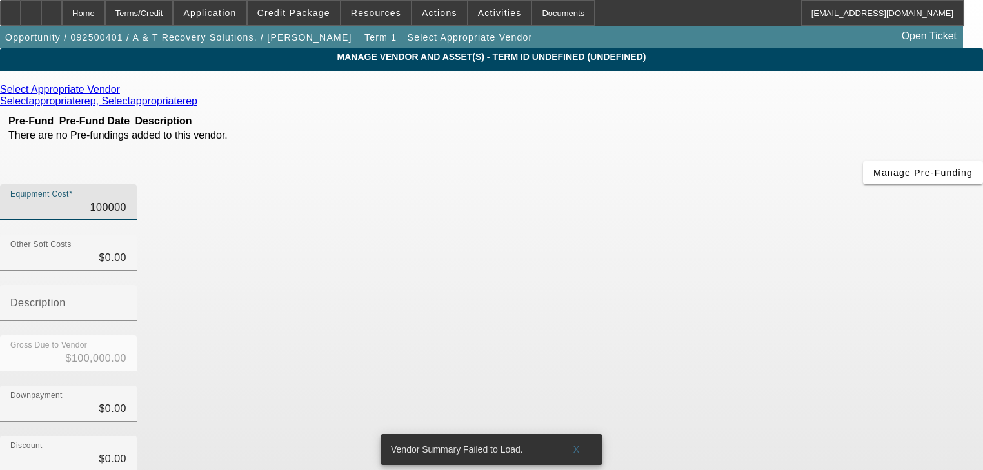
click at [126, 200] on input "100000" at bounding box center [68, 207] width 116 height 15
type input "9"
type input "$9.00"
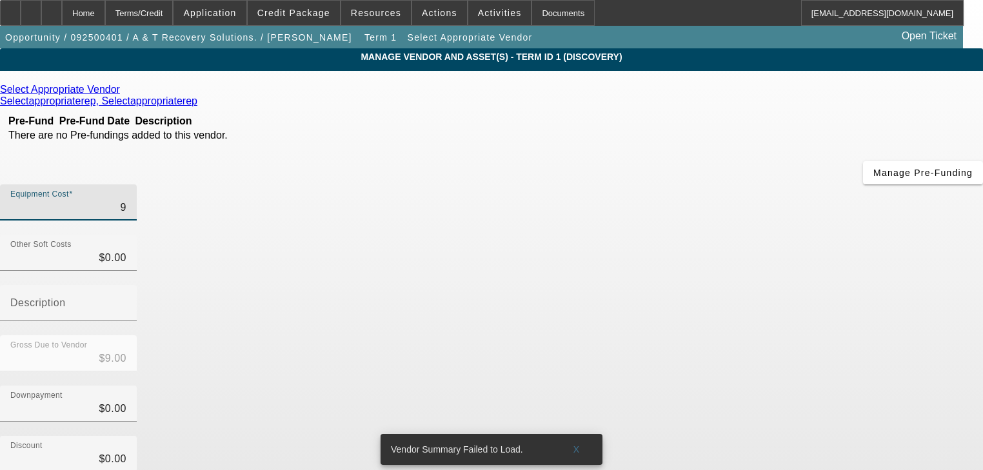
type input "90"
type input "$90.00"
type input "900"
type input "$900.00"
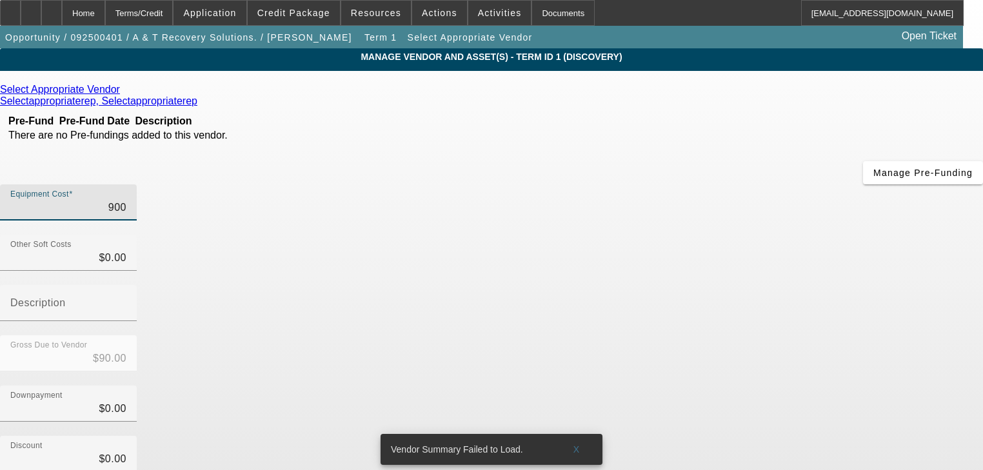
type input "$900.00"
type input "9000"
type input "$9,000.00"
type input "90000"
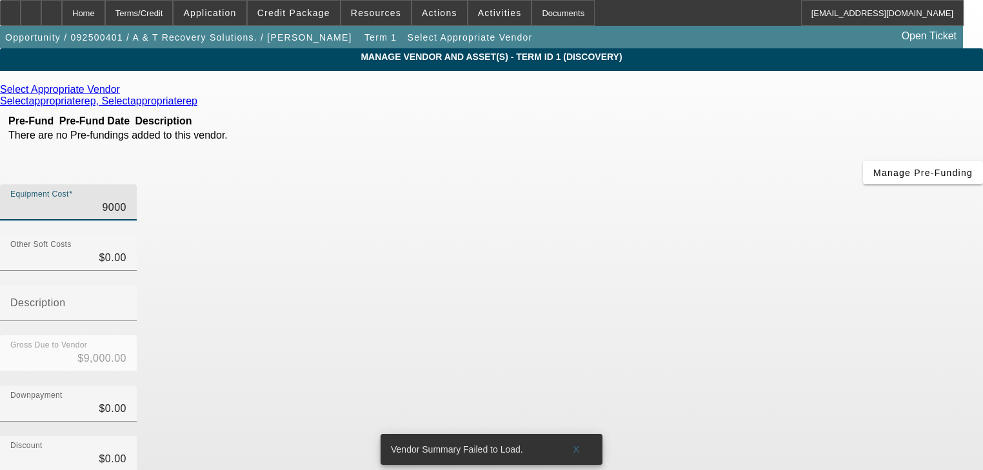
type input "$90,000.00"
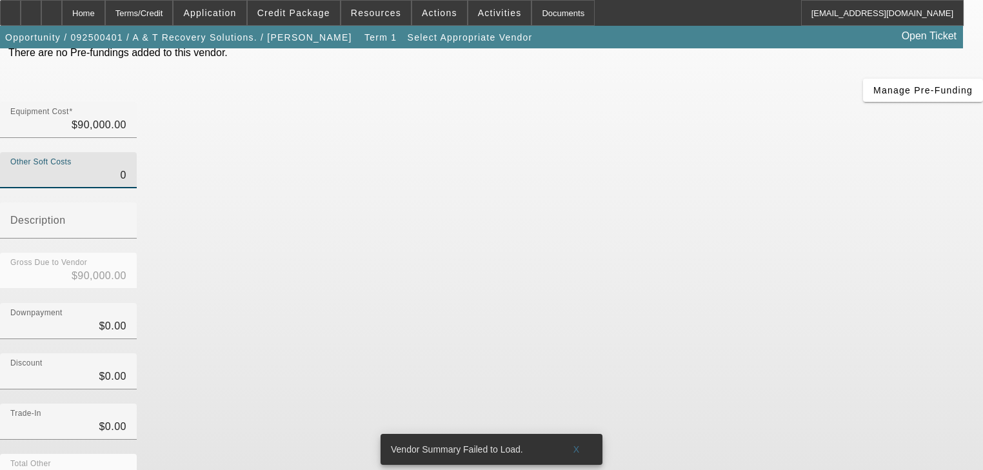
scroll to position [132, 0]
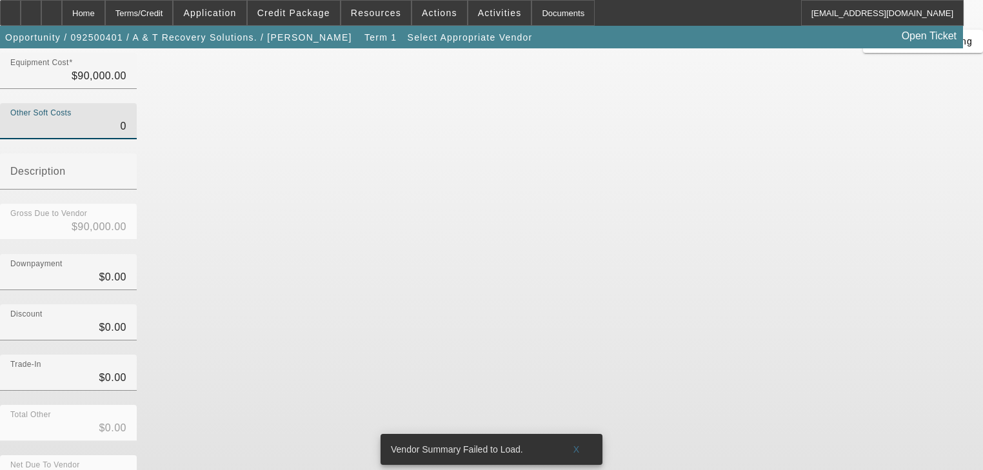
type input "$0.00"
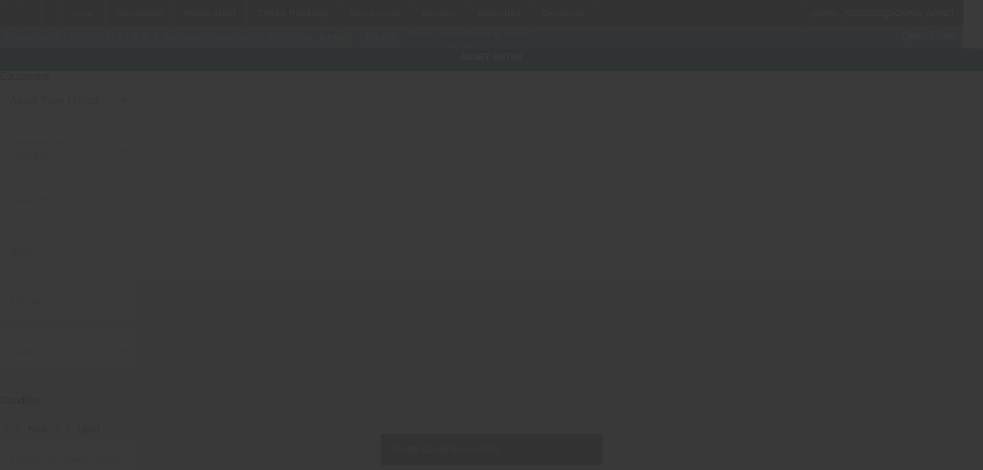
type textarea "Wrecker Tow Truck; Make: Ram; Model: 3500/4500"
type input "Na"
type input "Nampa"
type input "90210"
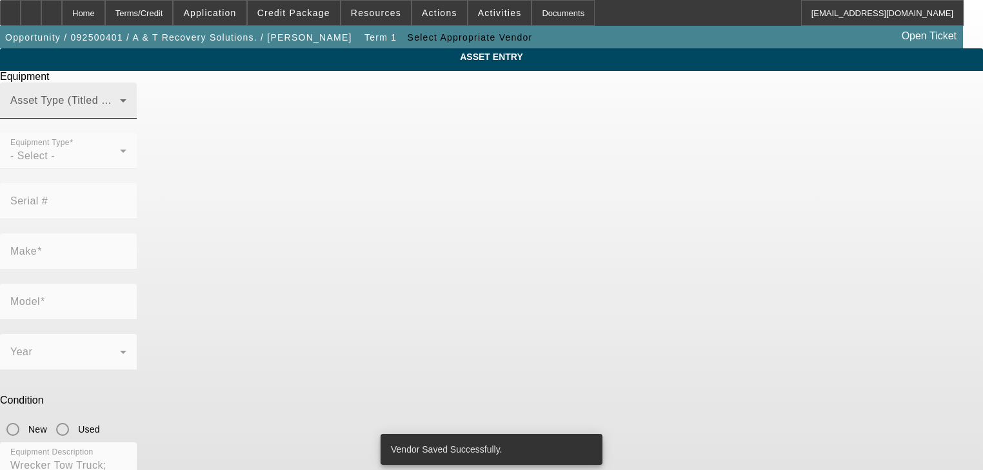
click at [126, 109] on div "Asset Type (Titled or Non-Titled)" at bounding box center [68, 101] width 116 height 36
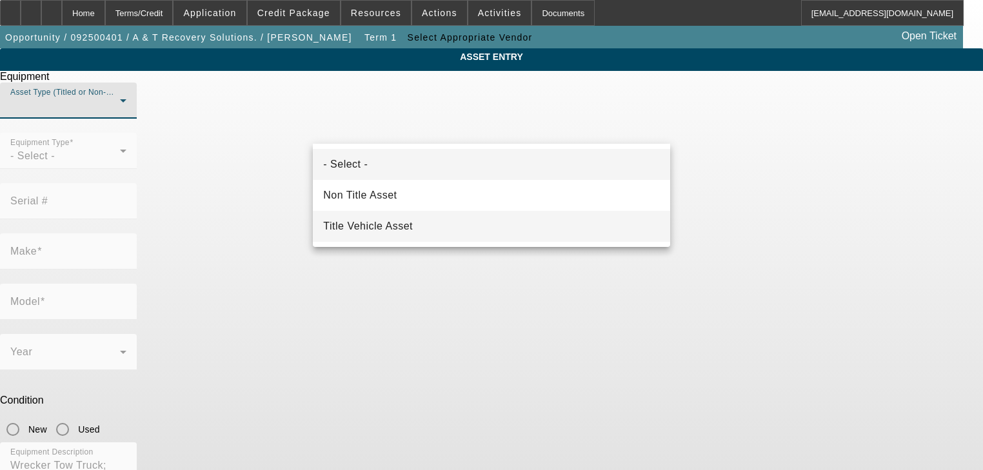
click at [419, 227] on mat-option "Title Vehicle Asset" at bounding box center [491, 226] width 357 height 31
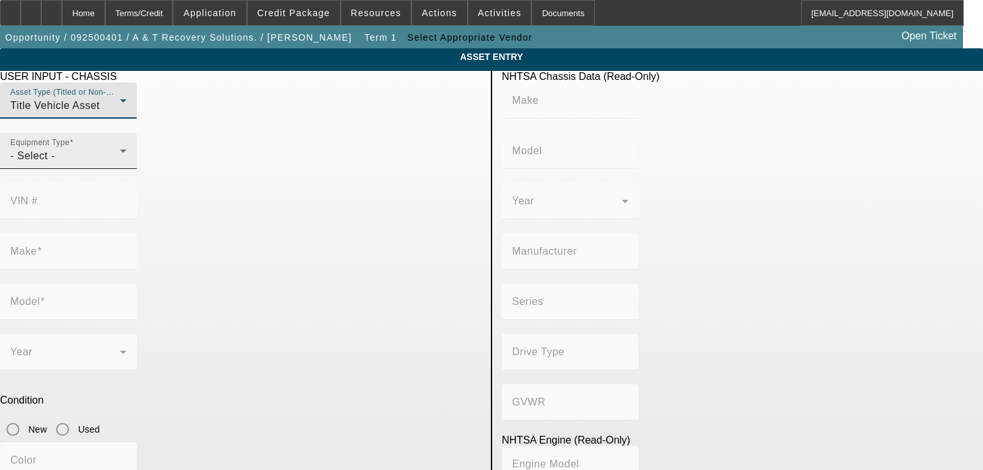
click at [120, 164] on div "- Select -" at bounding box center [65, 155] width 110 height 15
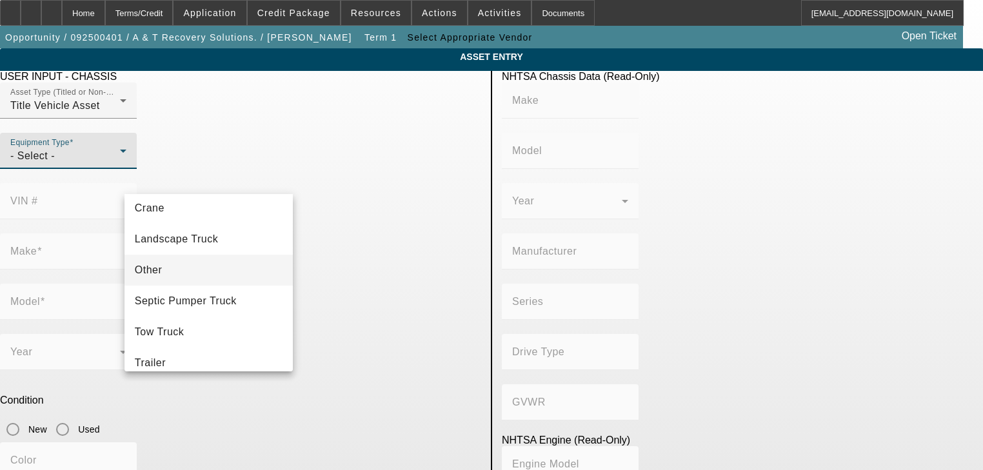
scroll to position [142, 0]
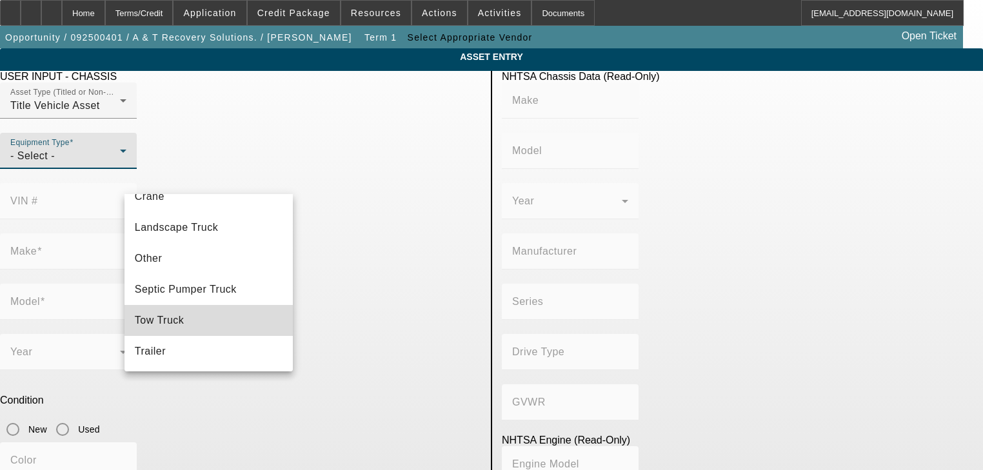
click at [235, 312] on mat-option "Tow Truck" at bounding box center [209, 320] width 169 height 31
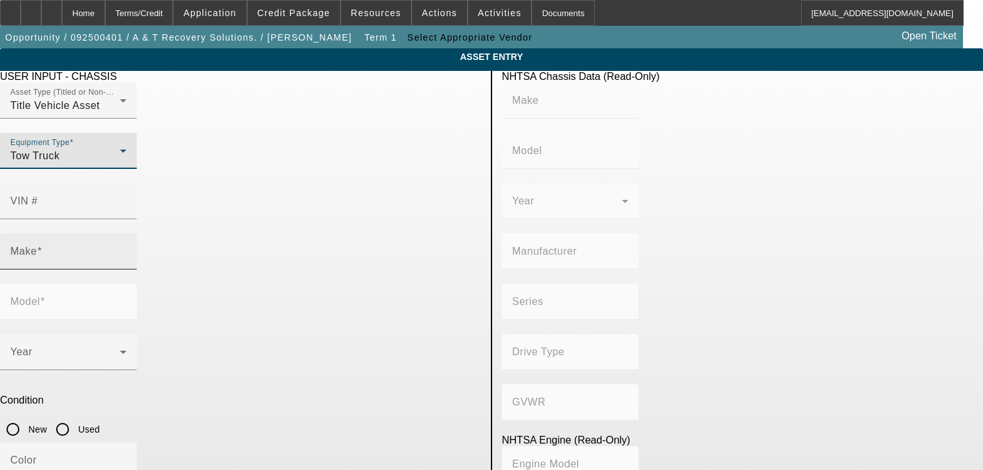
click at [126, 249] on input "Make" at bounding box center [68, 256] width 116 height 15
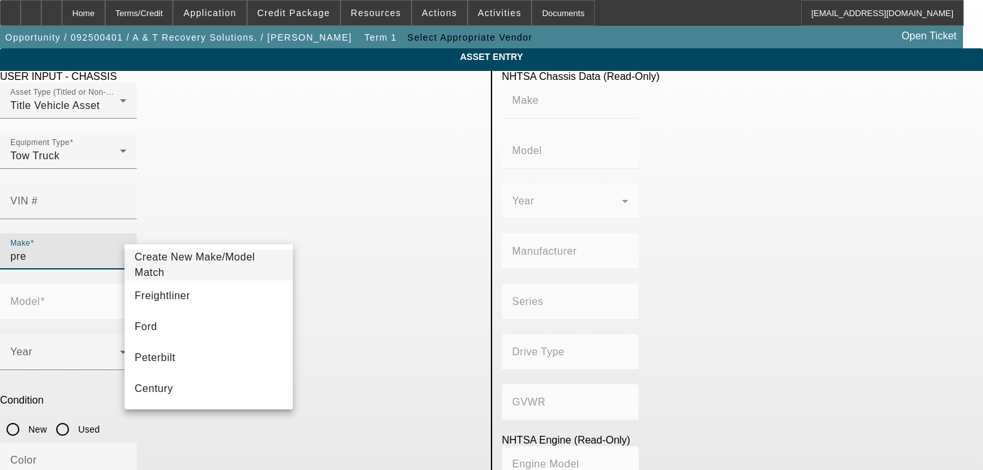
click at [126, 249] on input "pre" at bounding box center [68, 256] width 116 height 15
type input "pre"
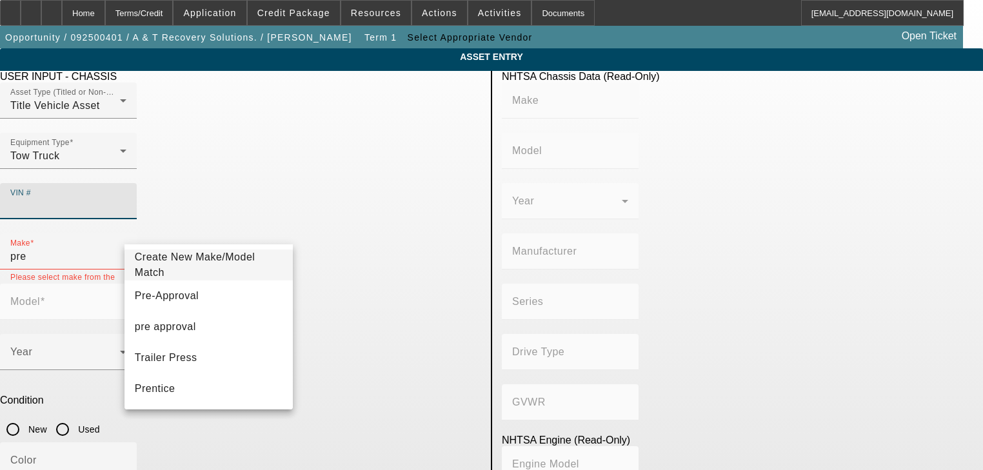
click at [126, 199] on input "VIN #" at bounding box center [68, 206] width 116 height 15
paste input "3C7WRLALXNG419411"
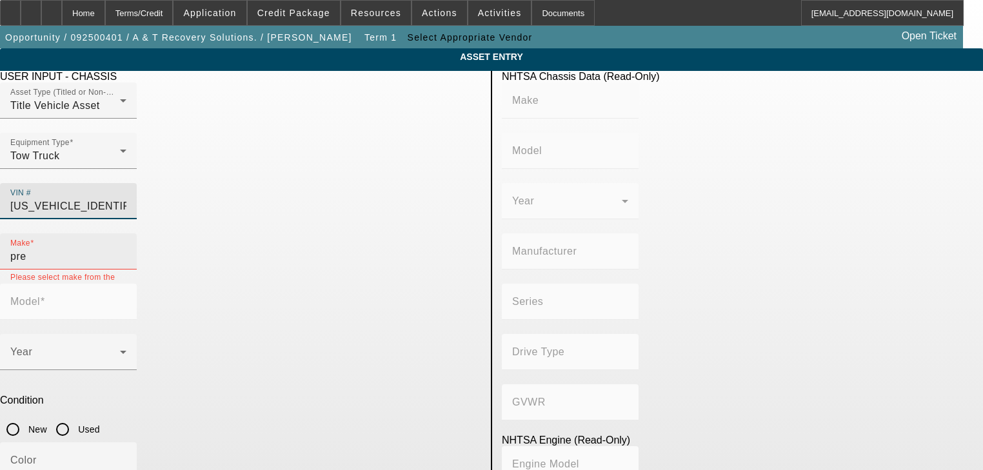
type input "3C7WRLALXNG419411"
click at [126, 249] on input "pre" at bounding box center [68, 256] width 116 height 15
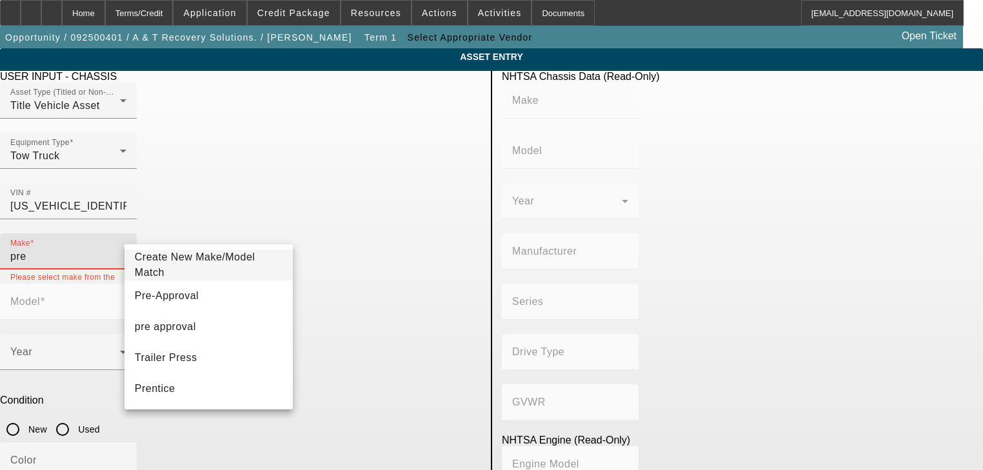
click at [126, 249] on input "pre" at bounding box center [68, 256] width 116 height 15
type input "RAM"
type input "4500"
type input "CHRYSLER DE MEXICO TOLUCA"
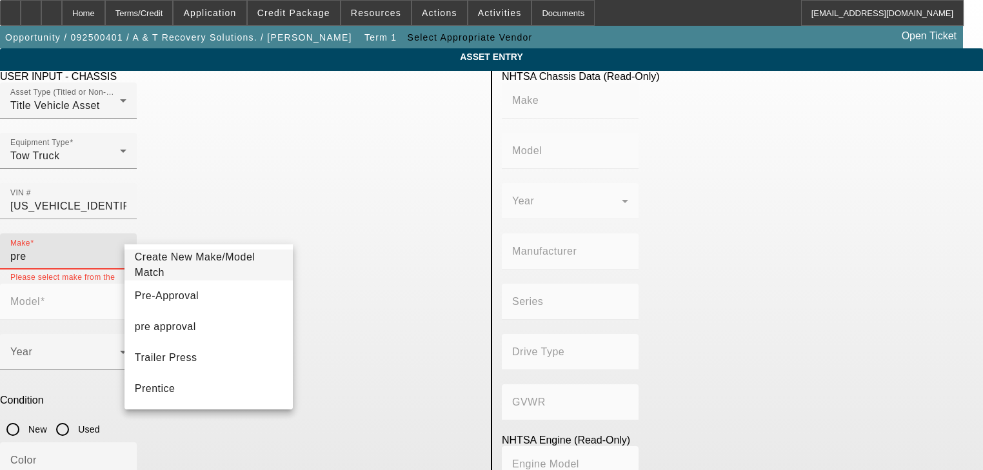
type input "4WD/4-Wheel Drive/4x4"
type input "Class 4: 14,001 - 16,000 lb (6,350 - 7,258 kg)"
type input "6"
type input "Diesel"
type input "408.85908543470"
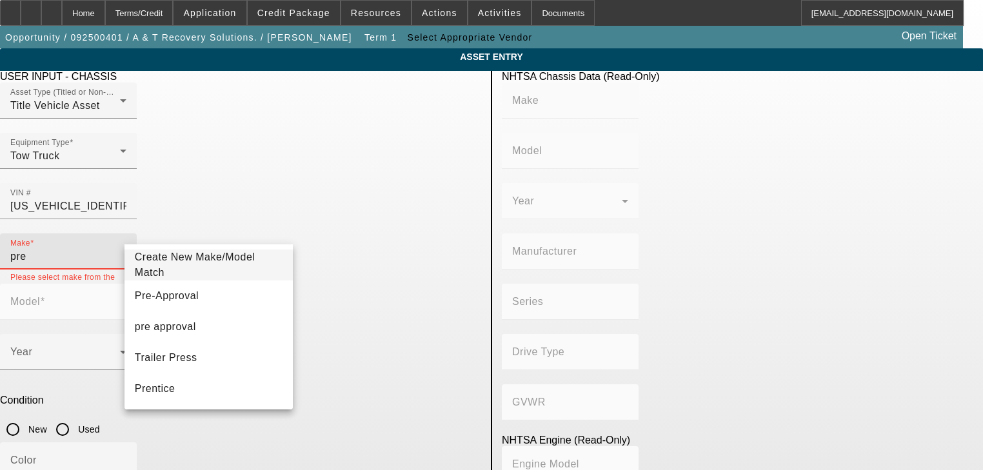
type input "6.7"
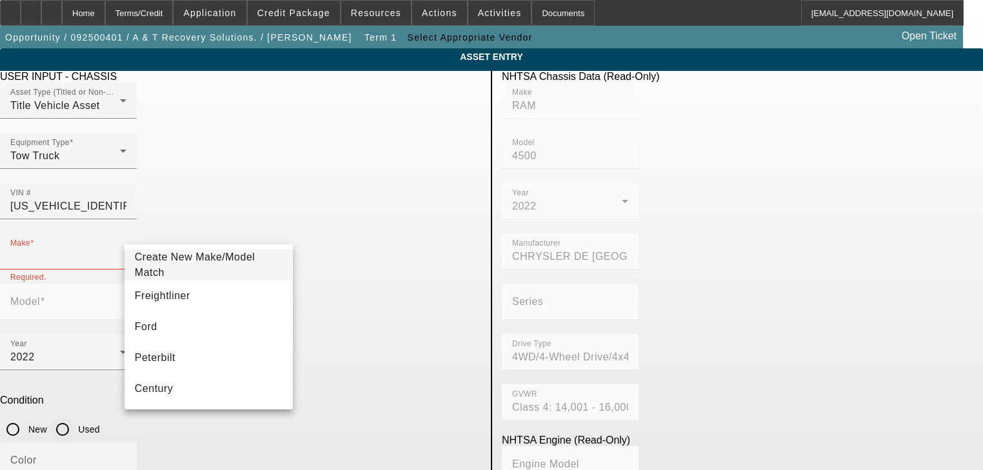
click at [75, 417] on input "Used" at bounding box center [63, 430] width 26 height 26
radio input "true"
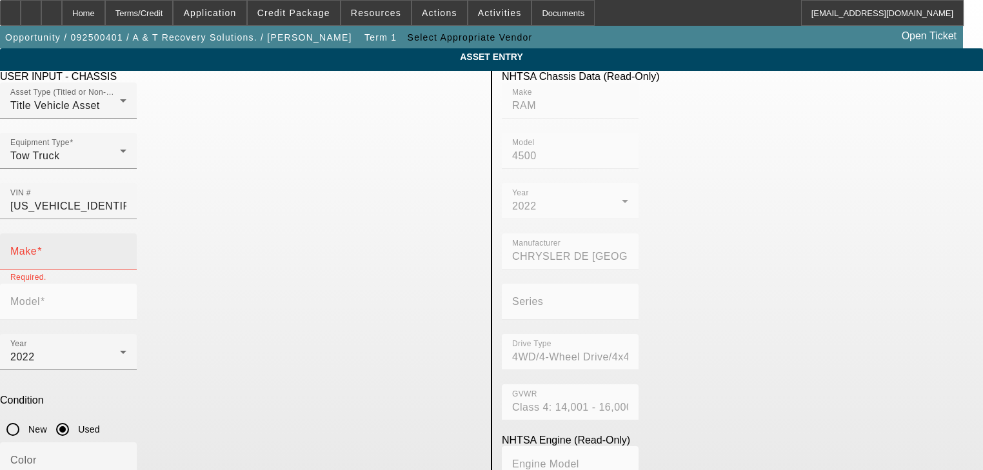
click at [126, 249] on input "Make" at bounding box center [68, 256] width 116 height 15
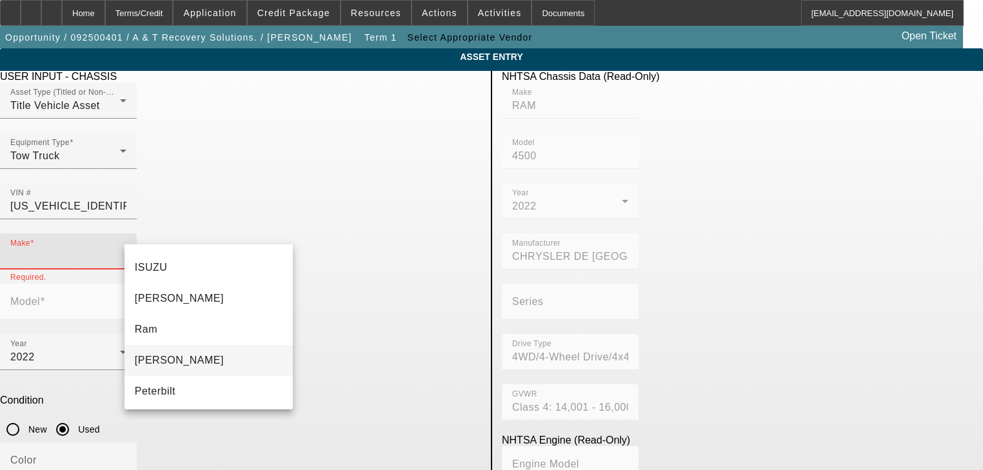
scroll to position [206, 0]
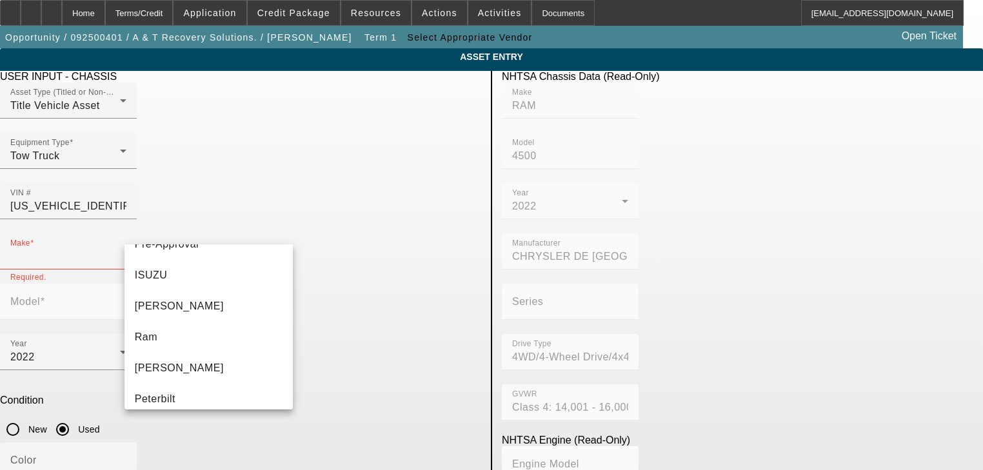
click at [384, 395] on div "Condition New Used" at bounding box center [240, 419] width 481 height 48
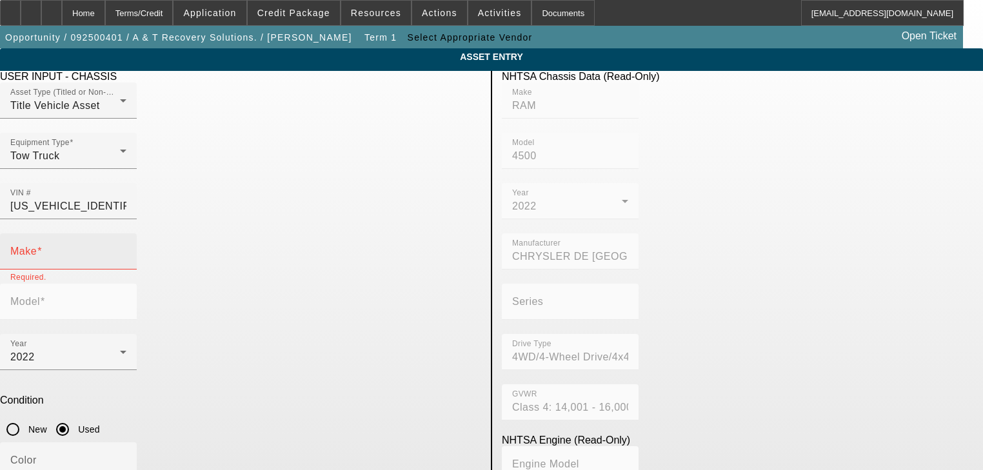
click at [126, 234] on div "Make" at bounding box center [68, 252] width 116 height 36
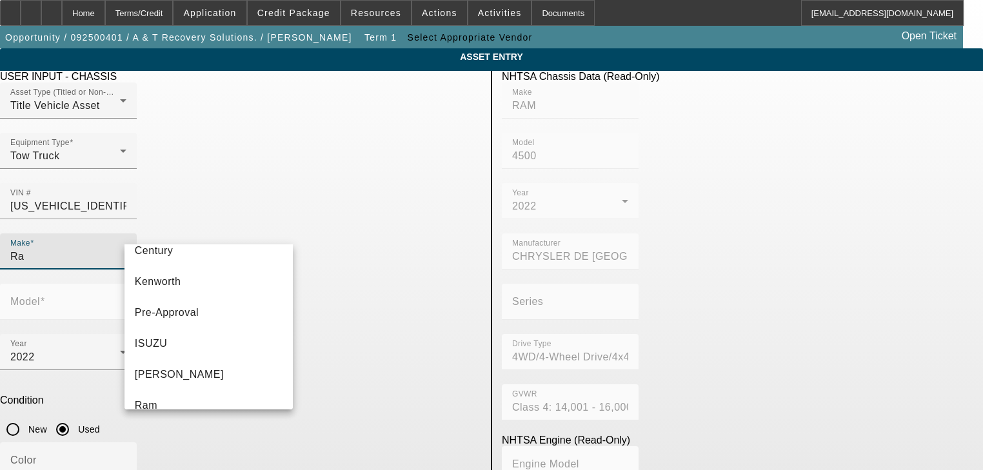
scroll to position [258, 0]
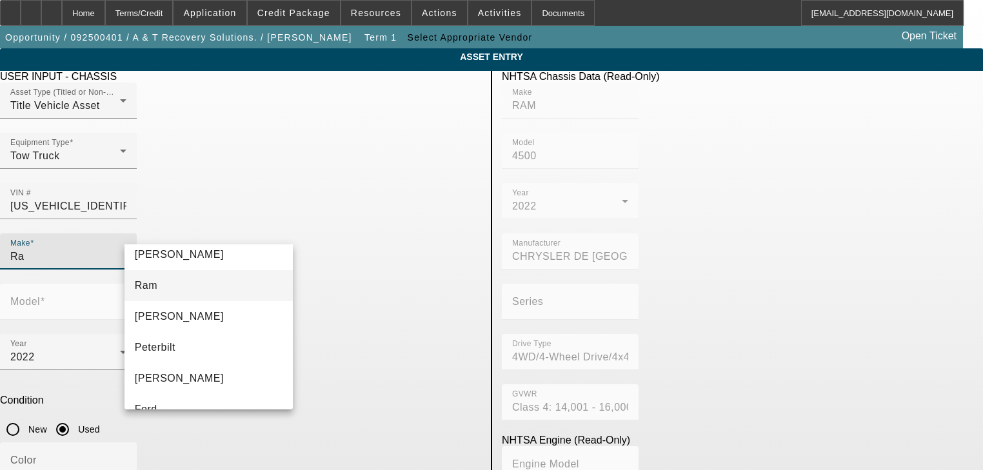
click at [206, 294] on mat-option "Ram" at bounding box center [209, 285] width 169 height 31
type input "Ram"
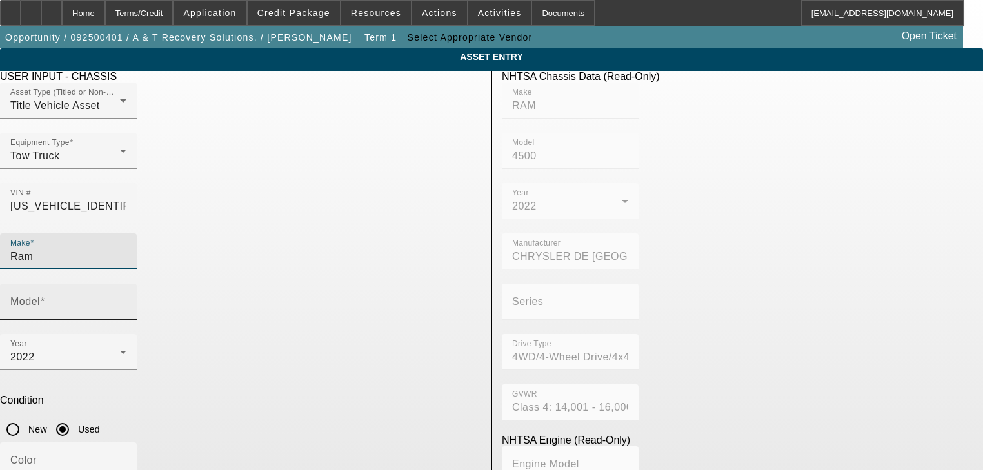
click at [126, 299] on input "Model" at bounding box center [68, 306] width 116 height 15
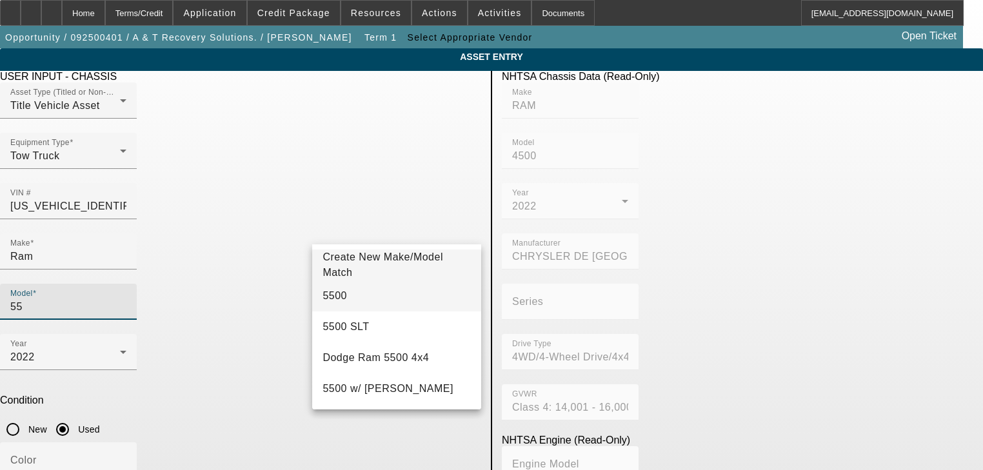
click at [381, 292] on mat-option "5500" at bounding box center [396, 296] width 169 height 31
type input "5500"
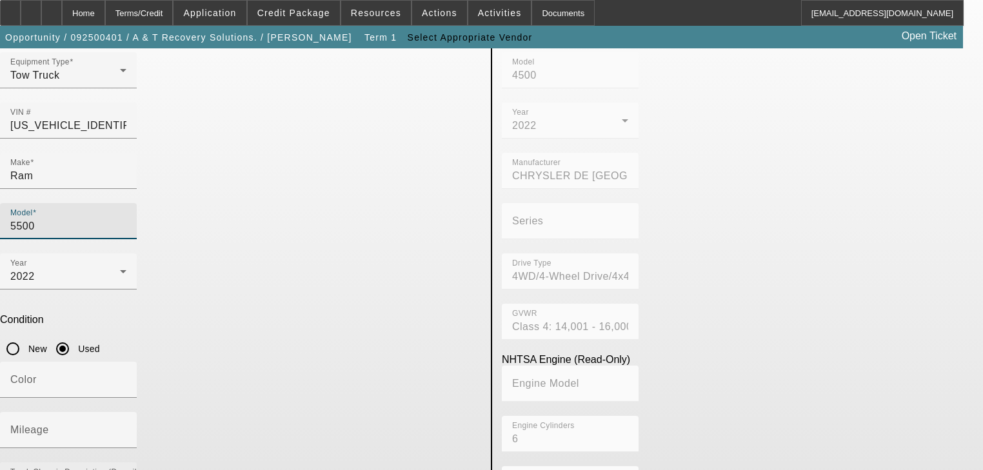
scroll to position [92, 0]
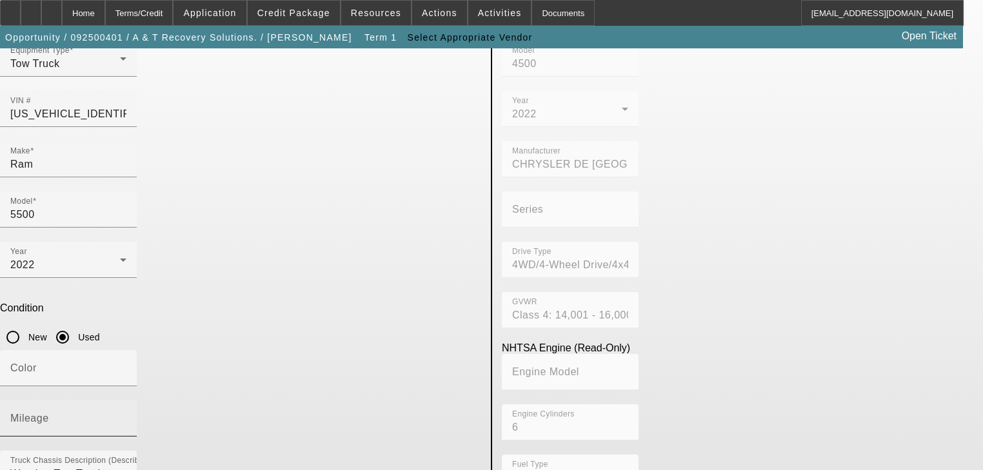
click at [126, 401] on div "Mileage" at bounding box center [68, 419] width 116 height 36
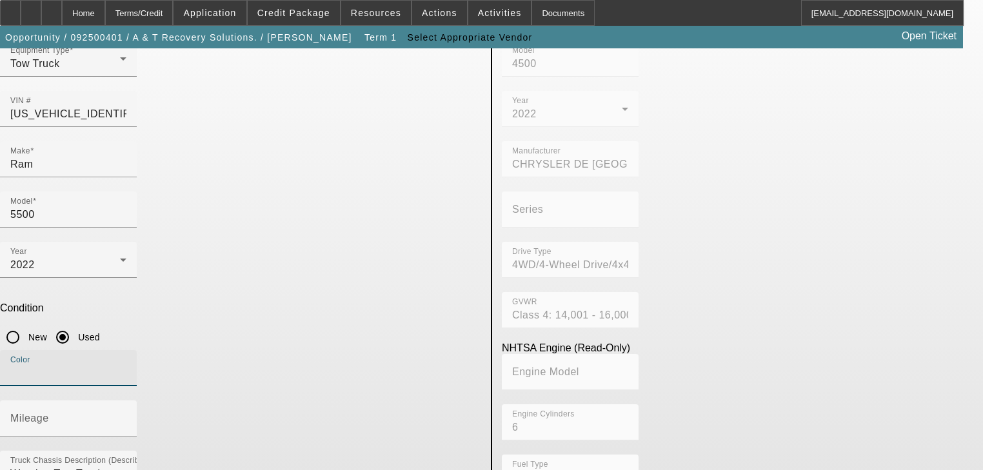
click at [126, 366] on input "Color" at bounding box center [68, 373] width 116 height 15
type input "White"
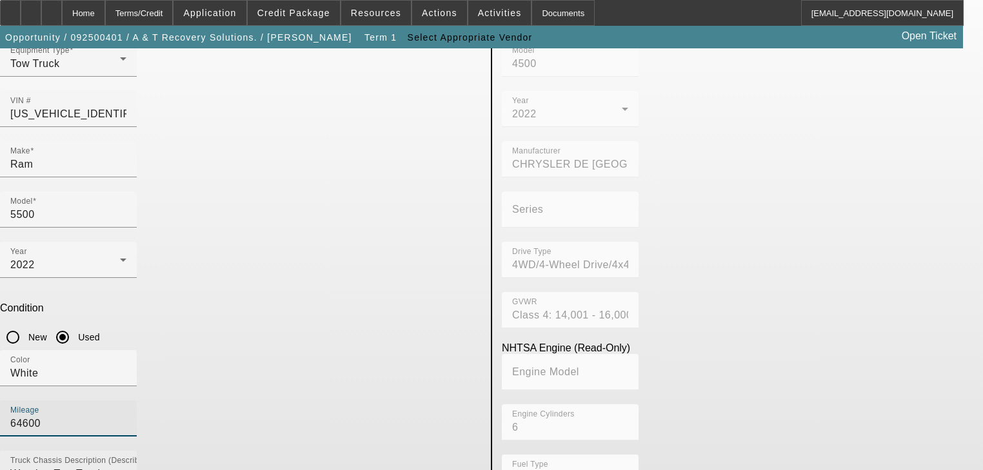
type input "64600"
drag, startPoint x: 401, startPoint y: 431, endPoint x: 392, endPoint y: 340, distance: 91.4
click at [393, 341] on div "USER INPUT - CHASSIS Asset Type (Titled or Non-Titled) Title Vehicle Asset Equi…" at bounding box center [240, 325] width 501 height 693
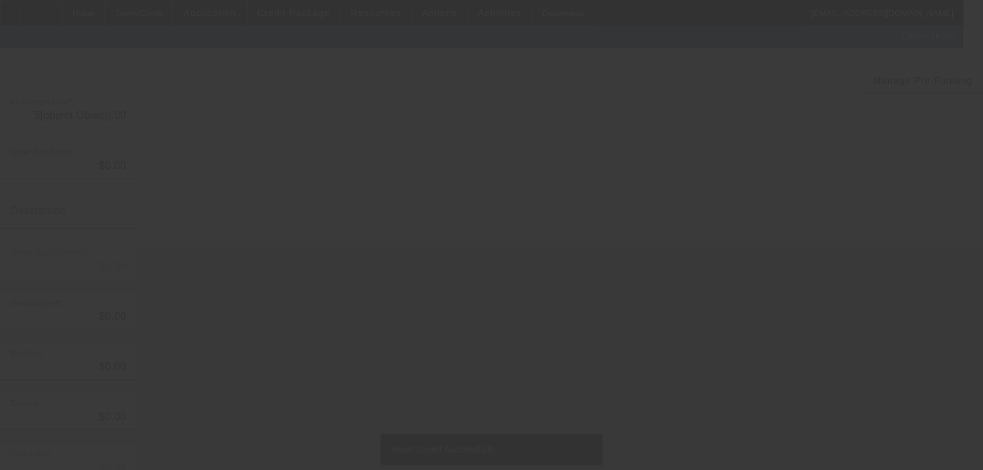
type input "$90,000.00"
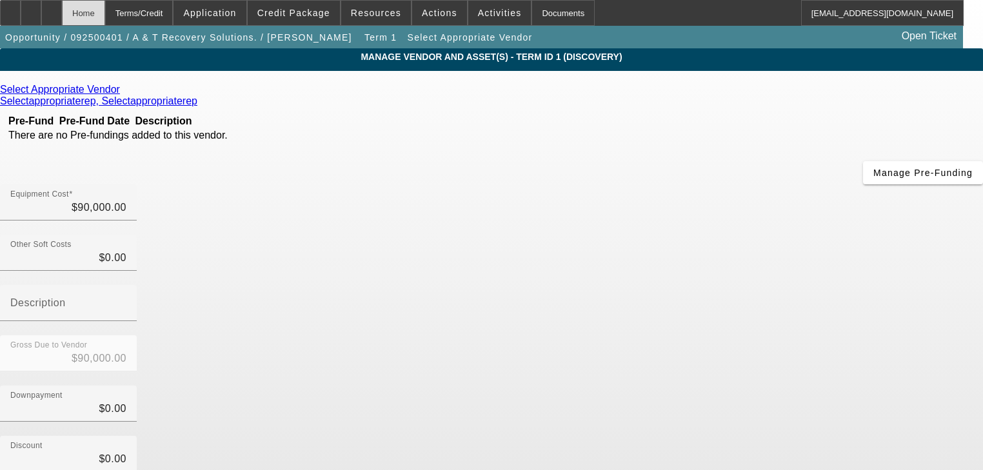
click at [103, 12] on div "Home" at bounding box center [83, 13] width 43 height 26
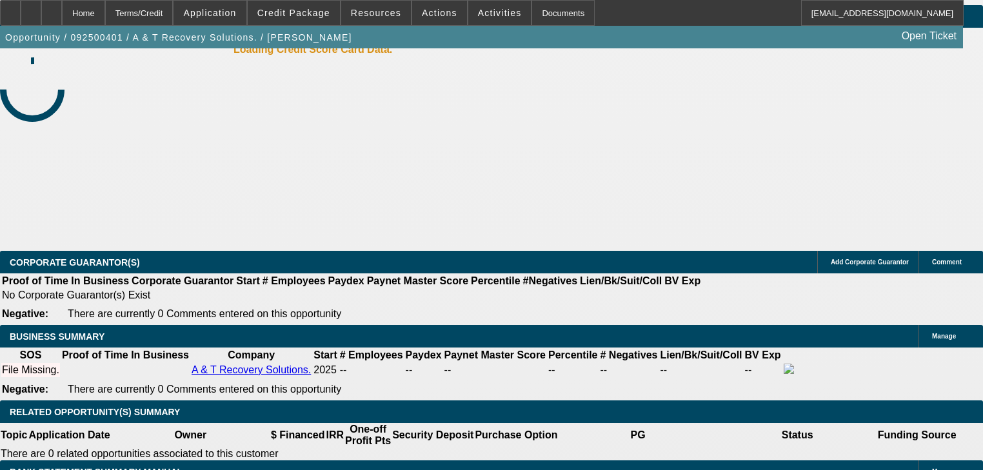
select select "0"
select select "2"
select select "0.1"
select select "4"
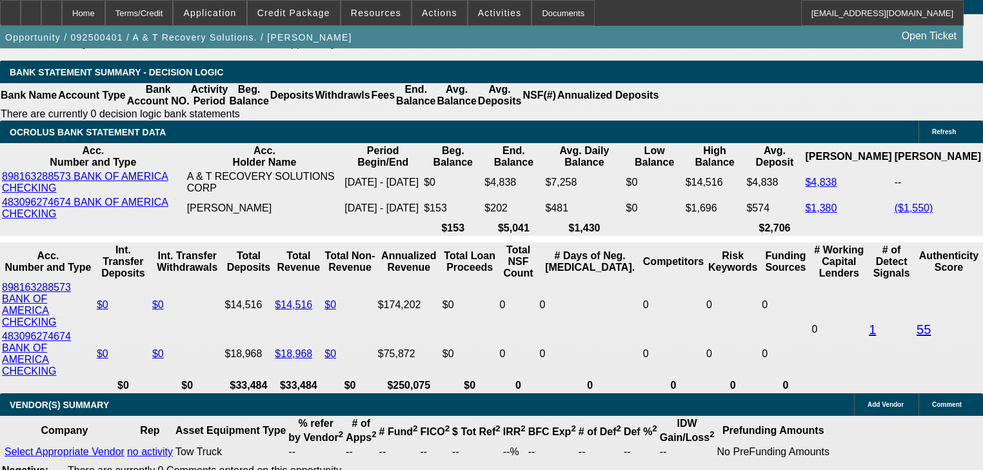
type input "UNKNOWN"
type input "48"
type input "2"
type input "$3,905.12"
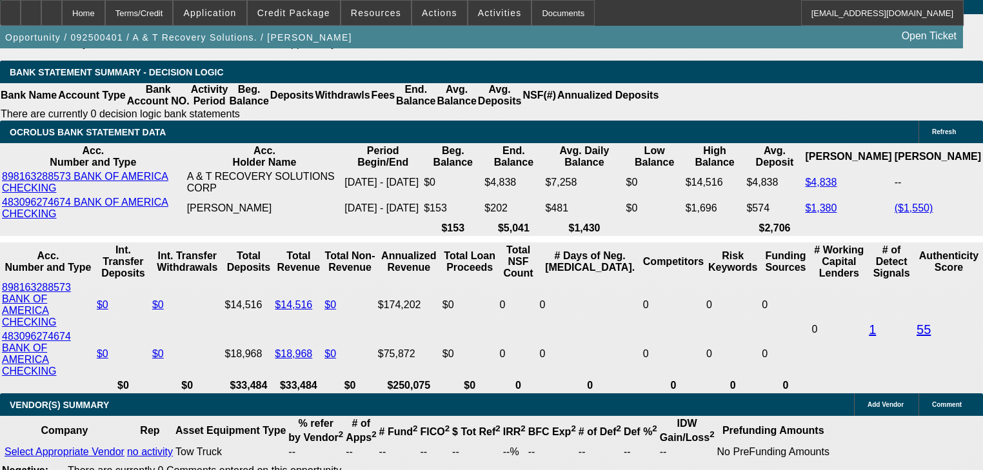
type input "$1,952.56"
type input "25"
type input "$5,968.28"
type input "$2,984.14"
type input "25"
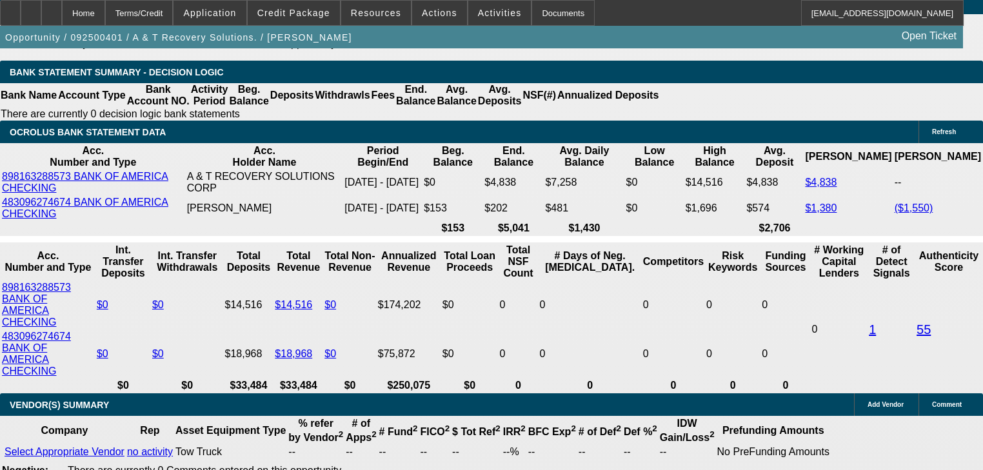
select select "0.2"
type input "$18,000.00"
type input "$4,774.62"
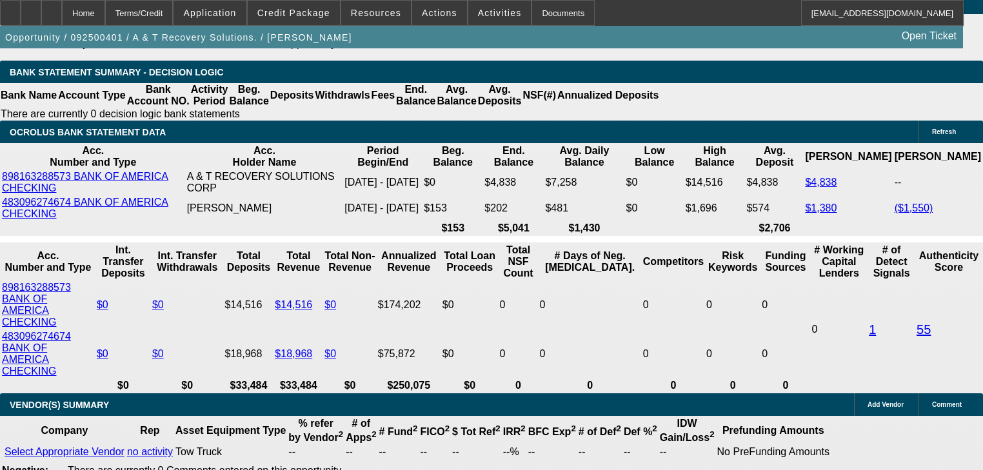
type input "$2,387.31"
type input "$25,000.00"
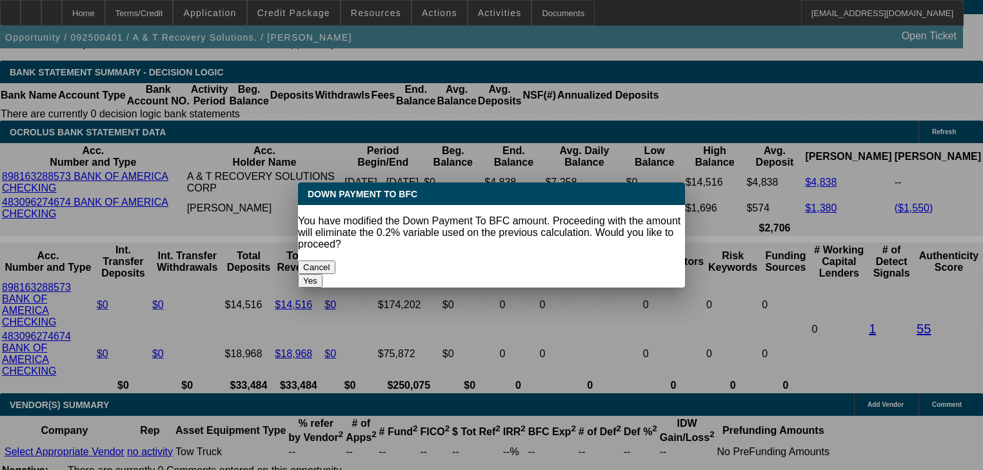
scroll to position [0, 0]
click at [323, 274] on button "Yes" at bounding box center [310, 281] width 25 height 14
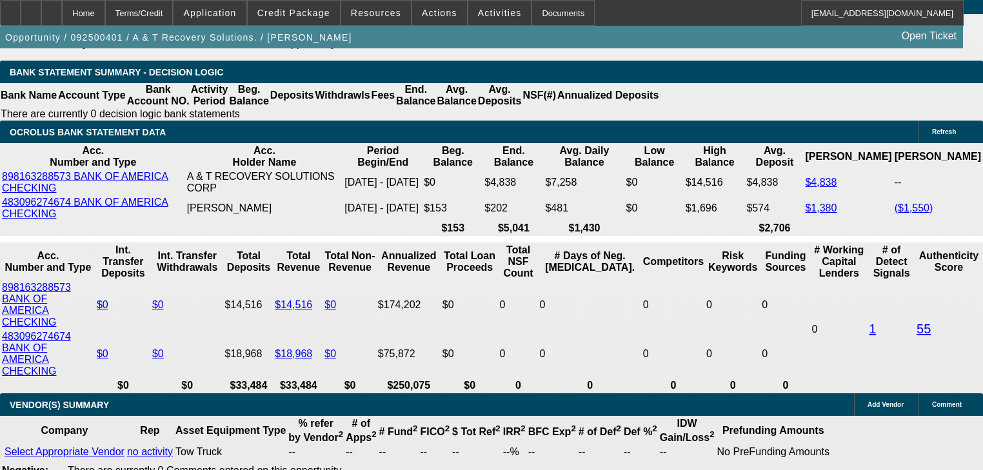
select select "0"
type input "$4,310.42"
type input "$2,155.21"
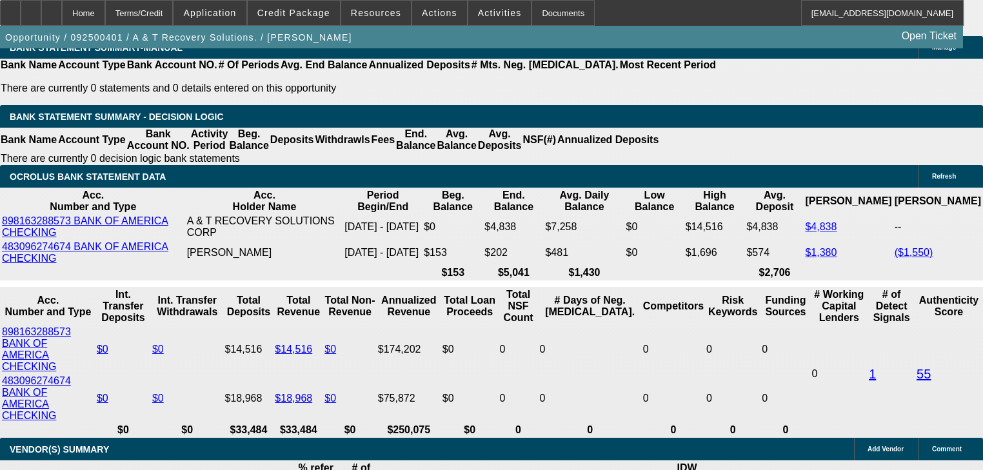
scroll to position [2187, 0]
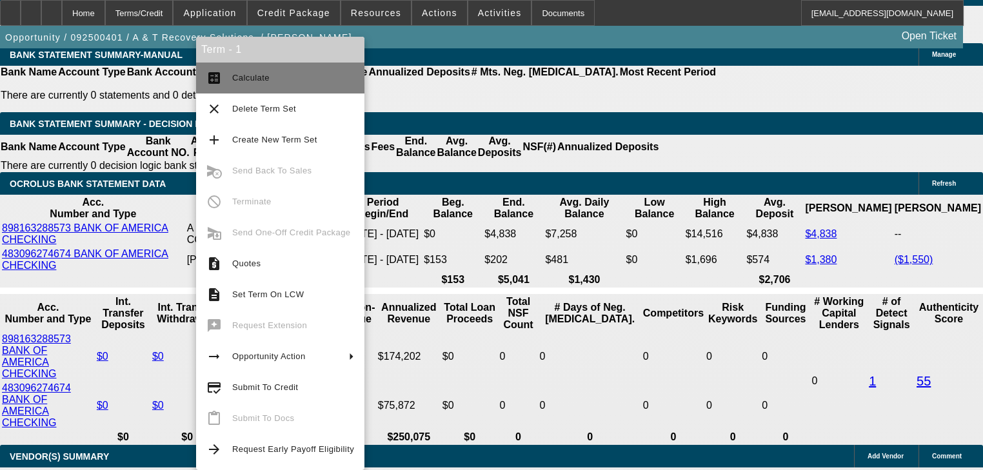
click at [258, 79] on span "Calculate" at bounding box center [250, 78] width 37 height 10
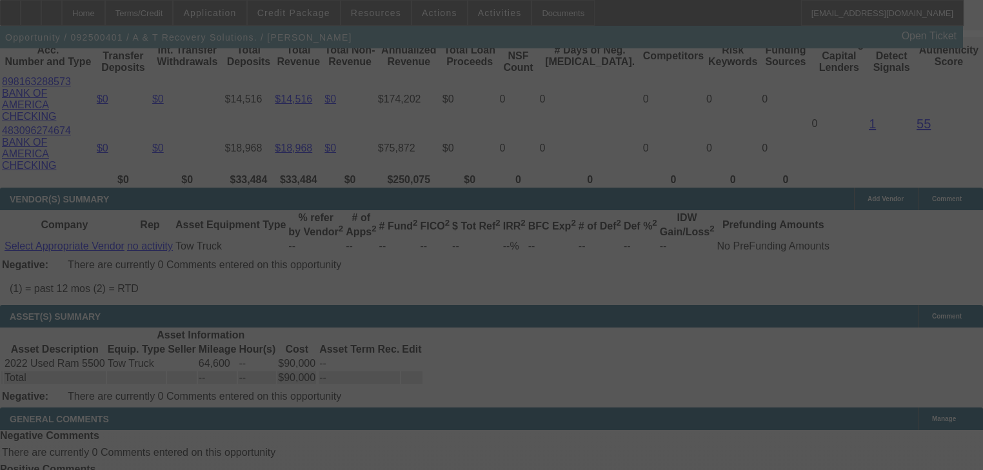
scroll to position [2446, 0]
select select "0"
select select "2"
select select "0.1"
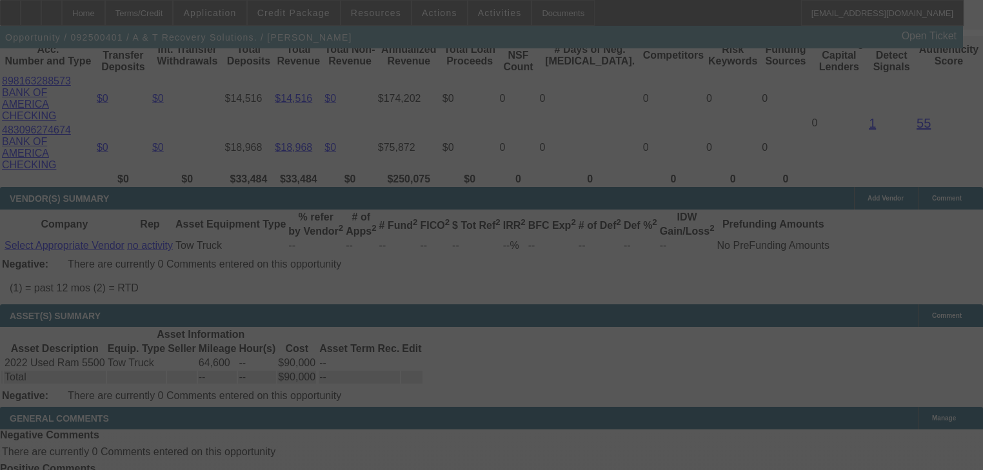
select select "4"
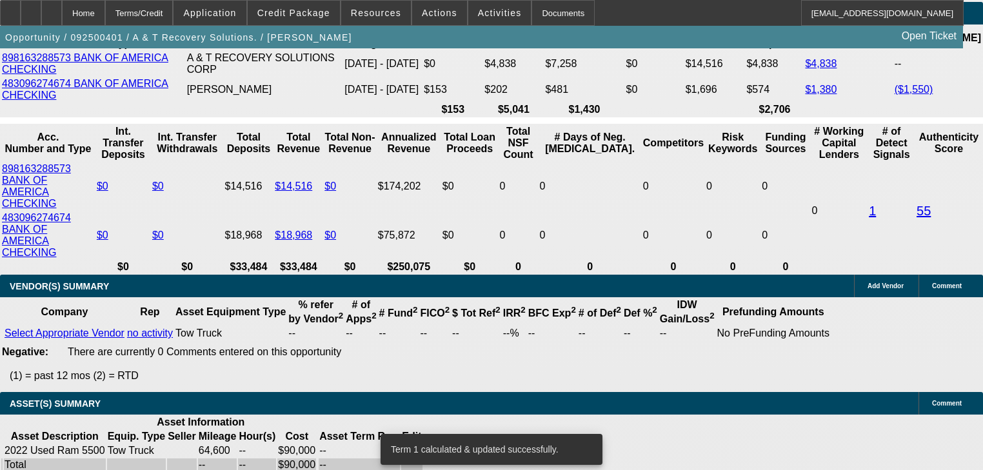
scroll to position [2342, 0]
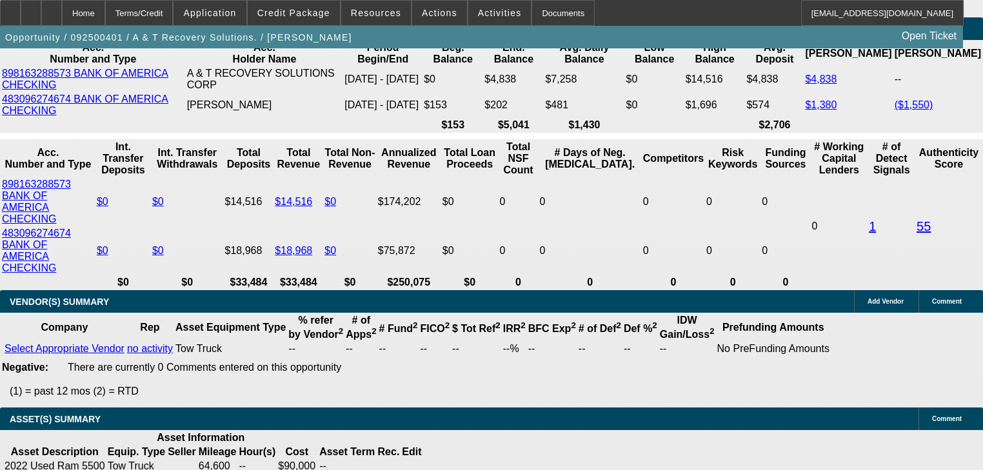
select select "0.2"
type input "$18,000.00"
type input "UNKNOWN"
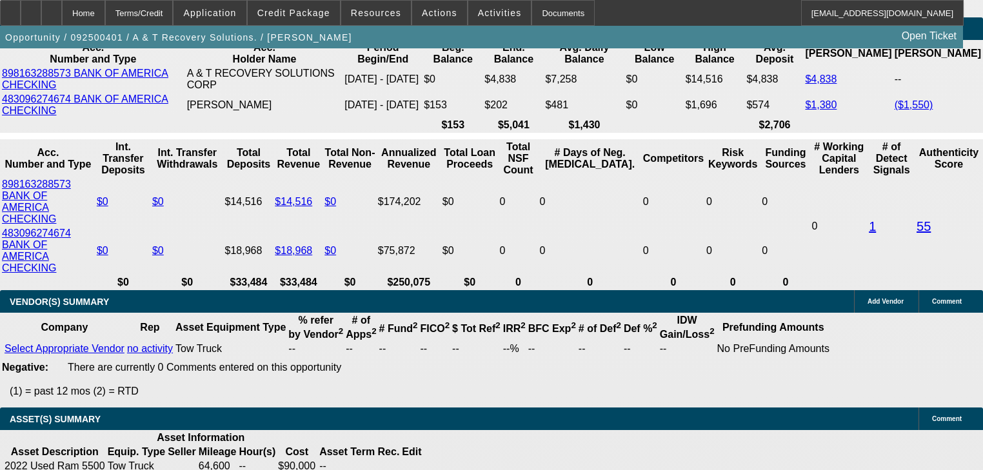
type input "$4,774.62"
type input "$2,387.31"
select select "0.05"
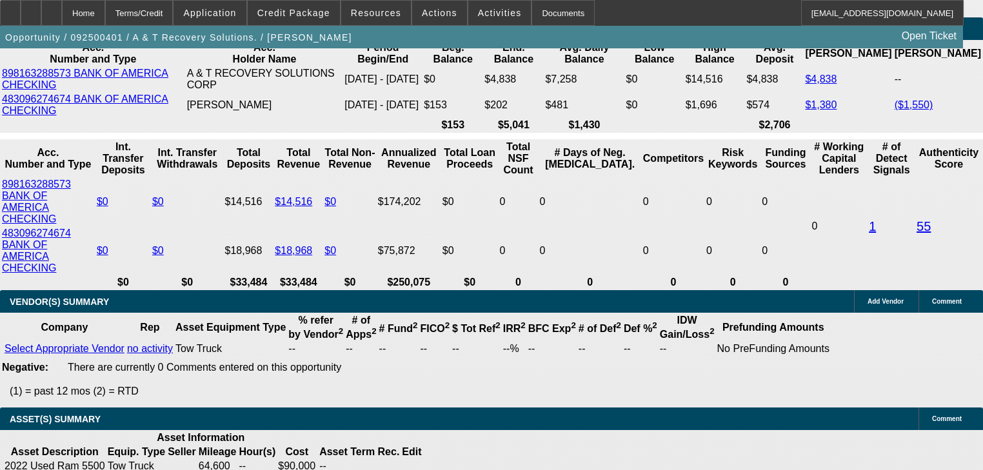
type input "$4,500.00"
type input "$5,669.86"
type input "$2,834.93"
select select "0.2"
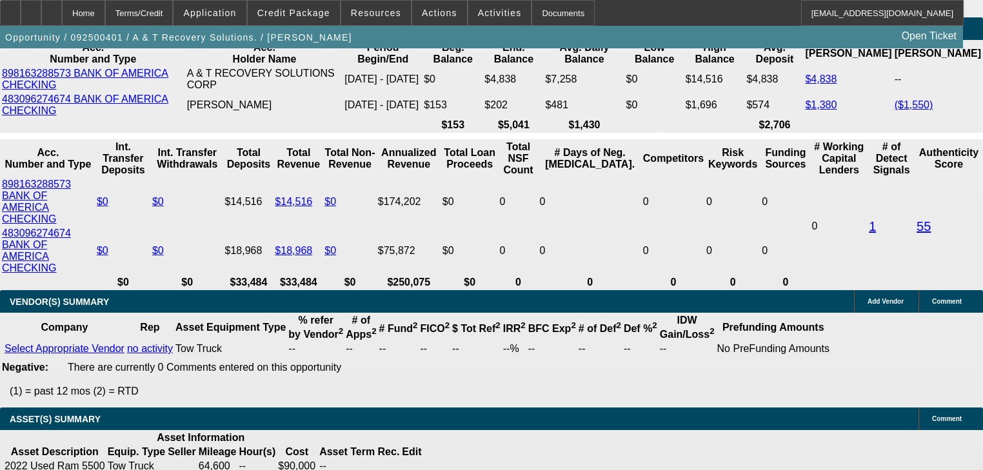
type input "$18,000.00"
type input "$4,774.62"
type input "$2,387.31"
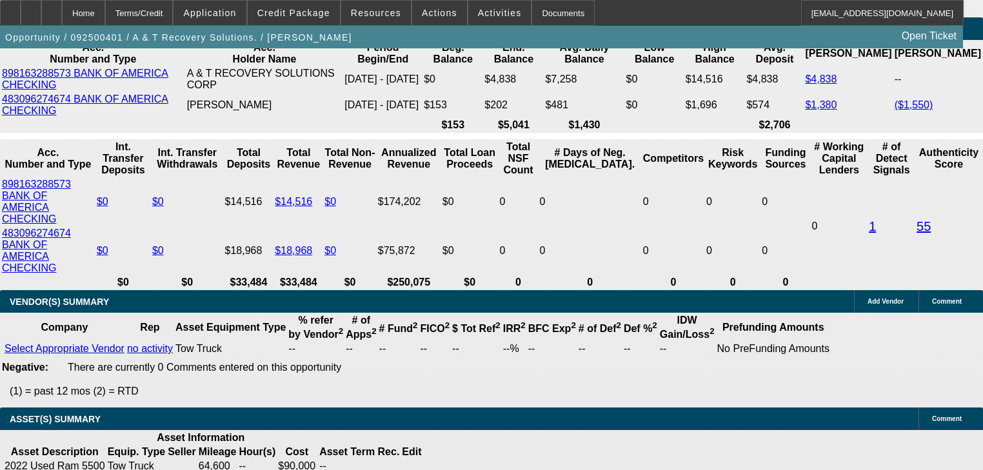
type input "$22,500.00"
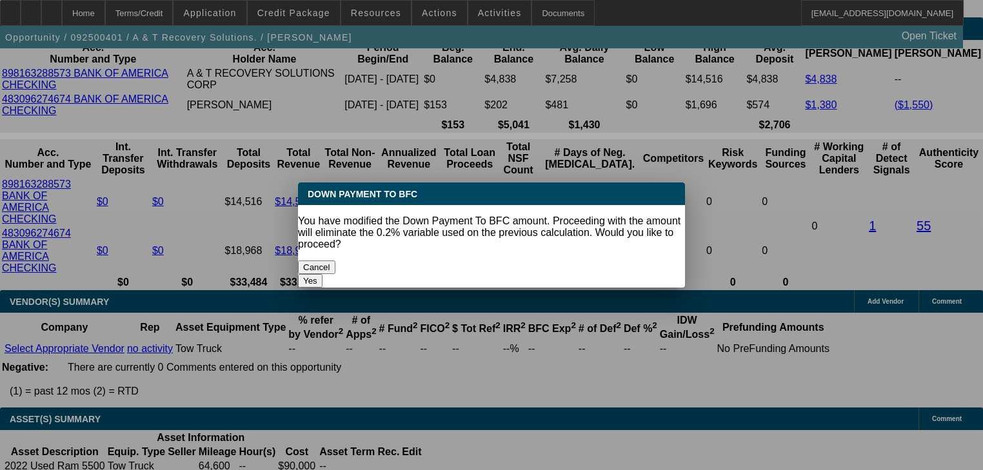
click at [323, 274] on button "Yes" at bounding box center [310, 281] width 25 height 14
select select "0"
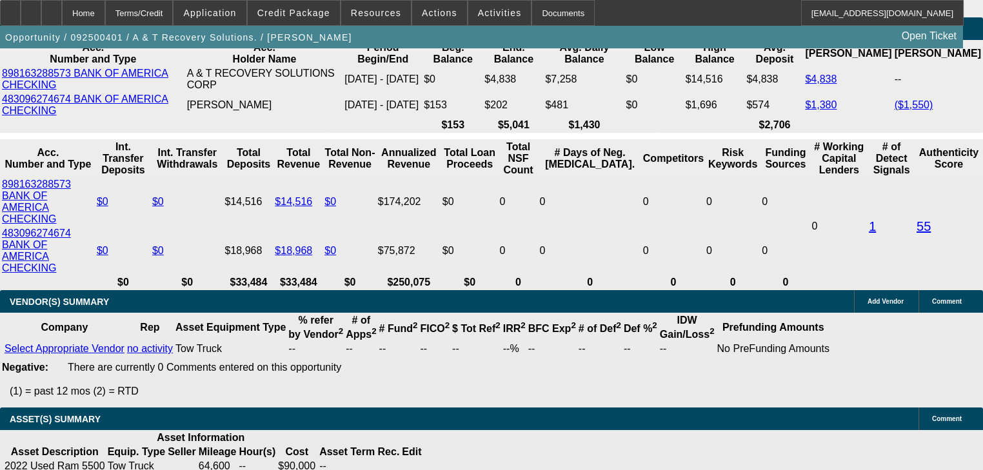
type input "$4,476.22"
type input "$2,238.11"
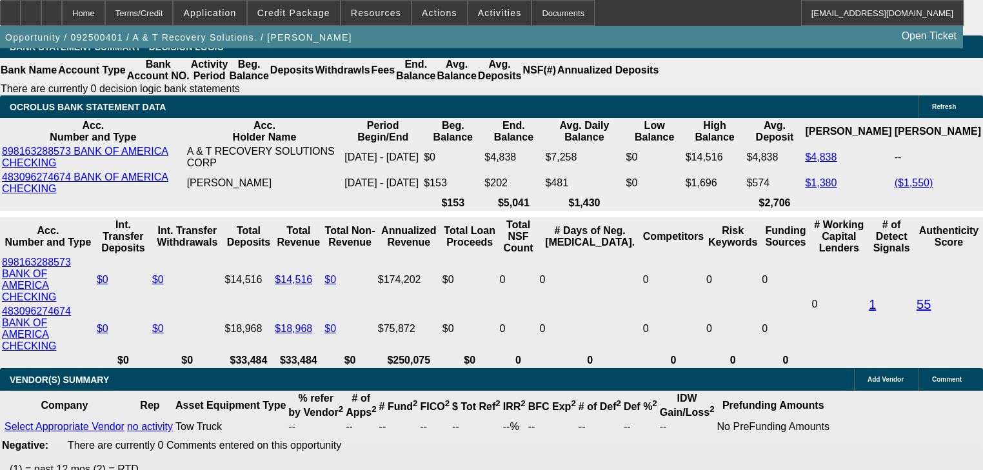
scroll to position [2187, 0]
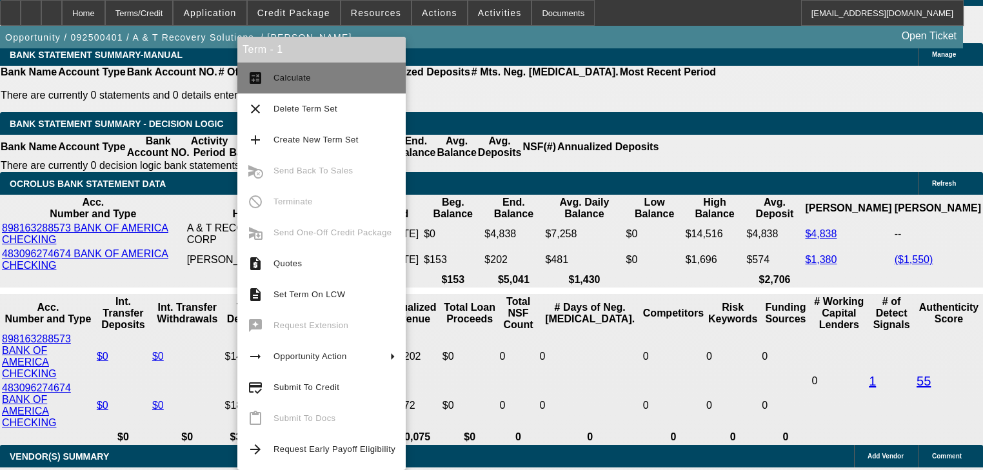
click at [271, 88] on button "calculate Calculate" at bounding box center [321, 78] width 168 height 31
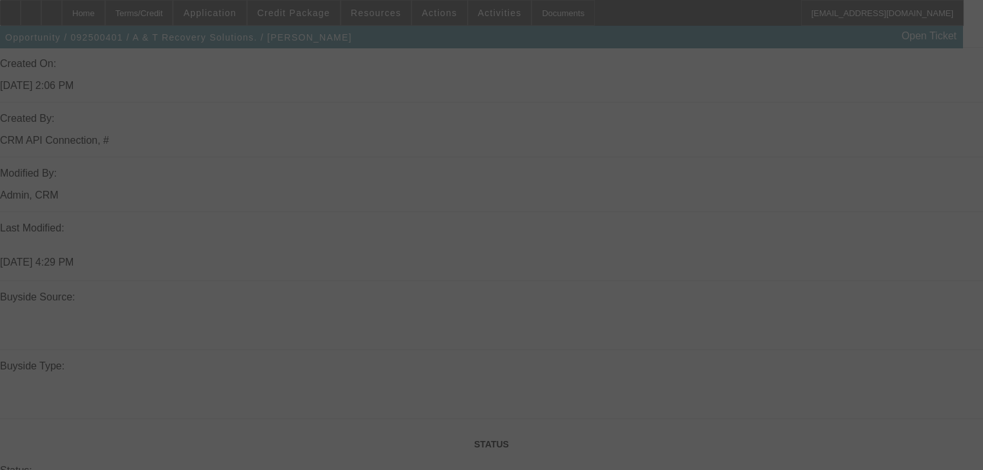
scroll to position [587, 0]
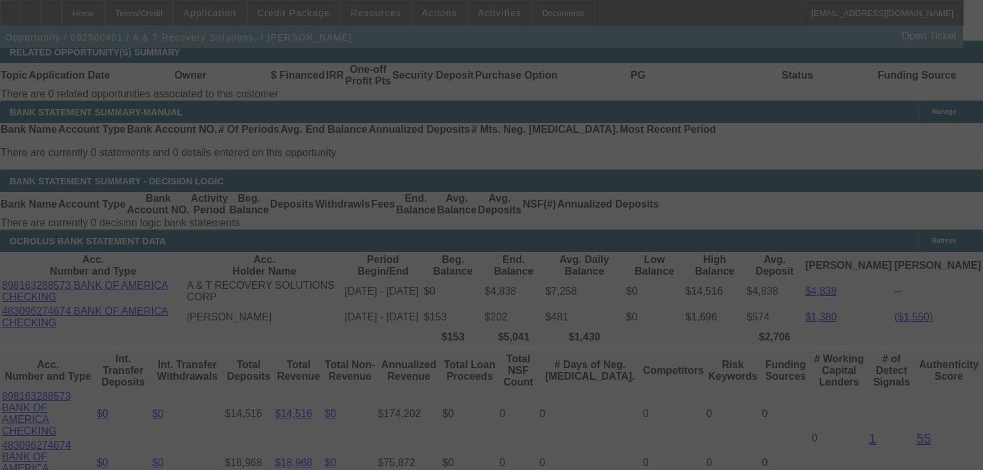
select select "0"
select select "2"
select select "0.1"
select select "4"
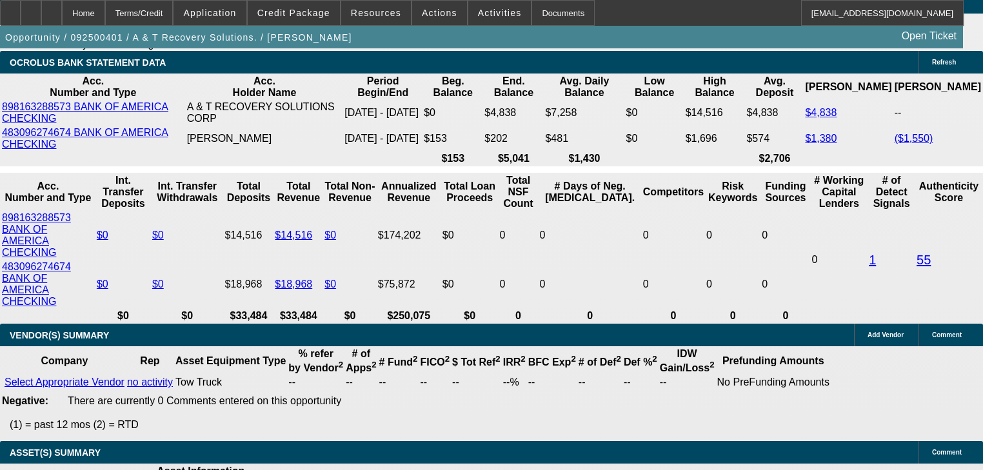
scroll to position [2291, 0]
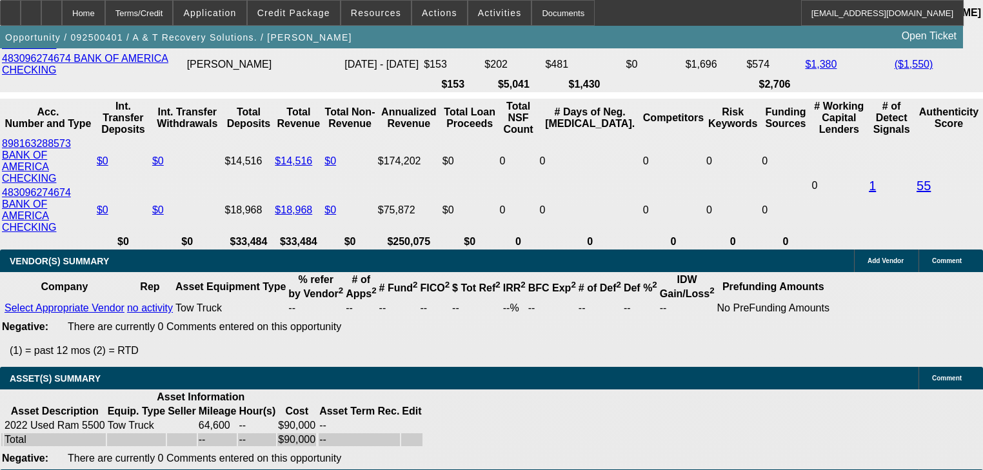
scroll to position [2239, 0]
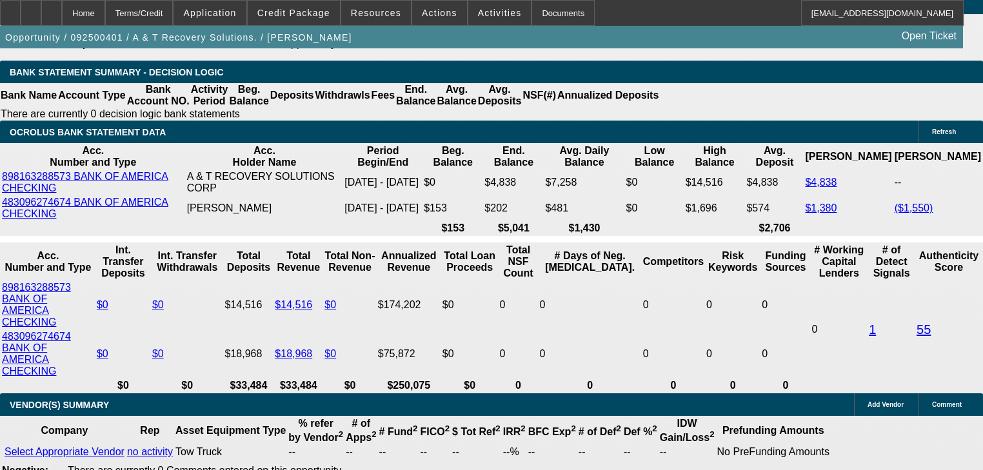
select select "0.2"
type input "$18,000.00"
type input "UNKNOWN"
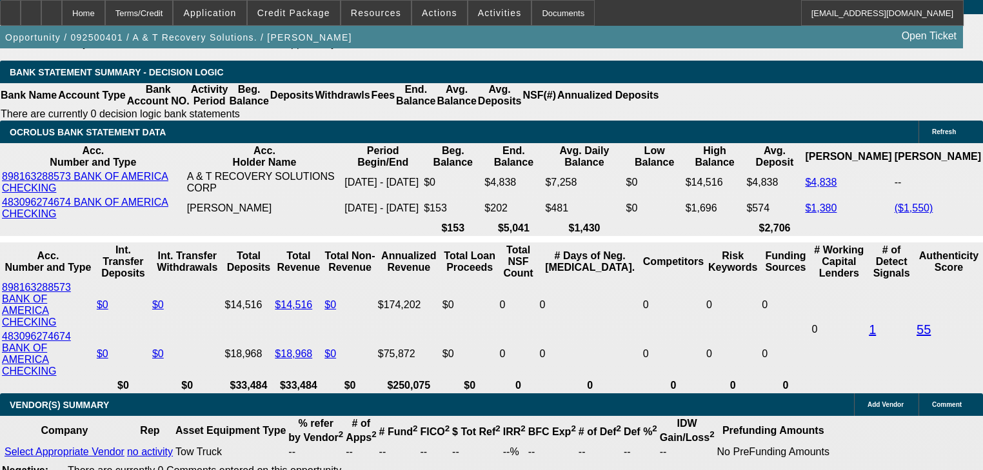
type input "$2,387.31"
type input "$4,774.62"
type input "$22,000.00"
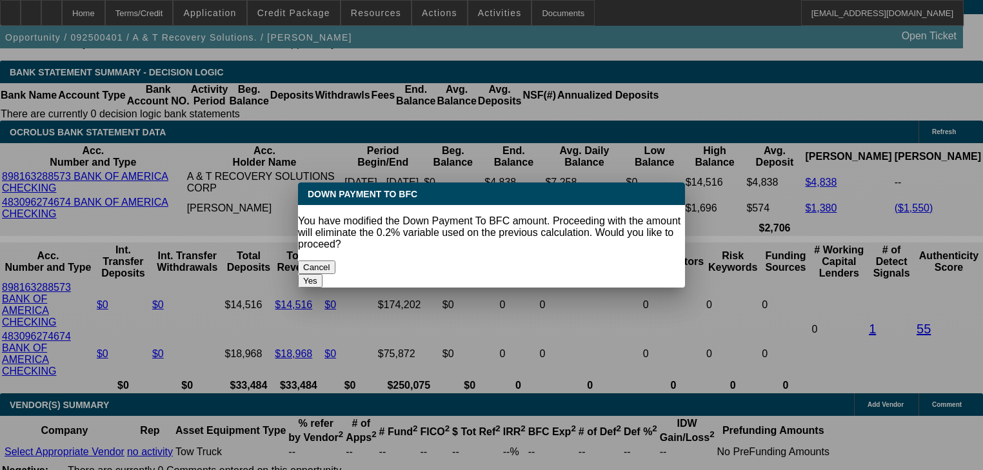
scroll to position [0, 0]
click at [323, 274] on button "Yes" at bounding box center [310, 281] width 25 height 14
select select "0"
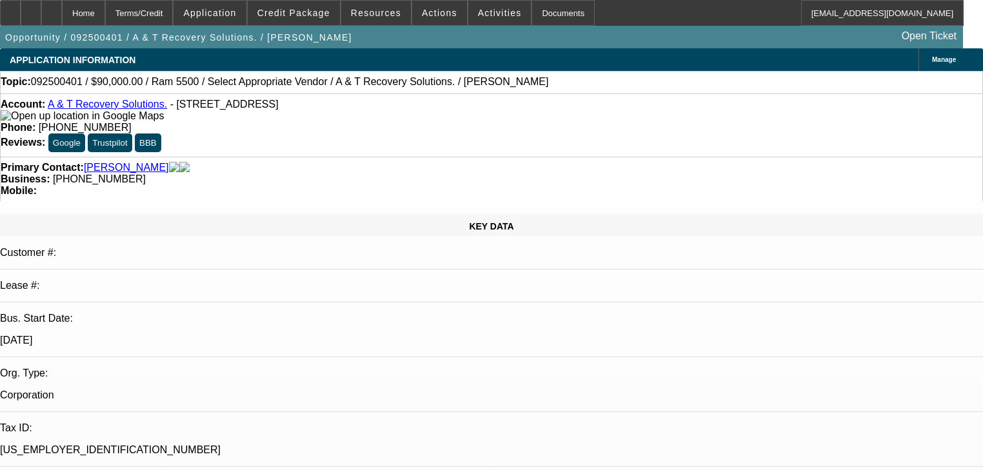
scroll to position [2239, 0]
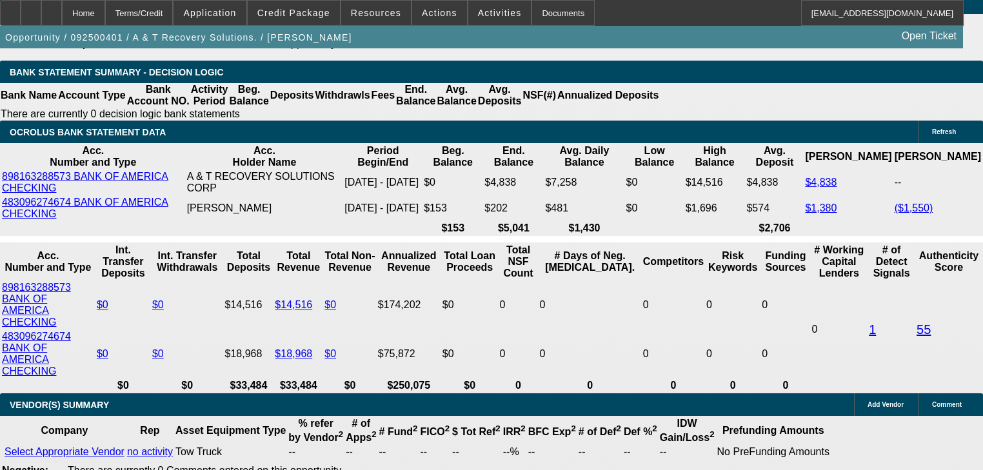
type input "$2,254.68"
type input "$4,509.36"
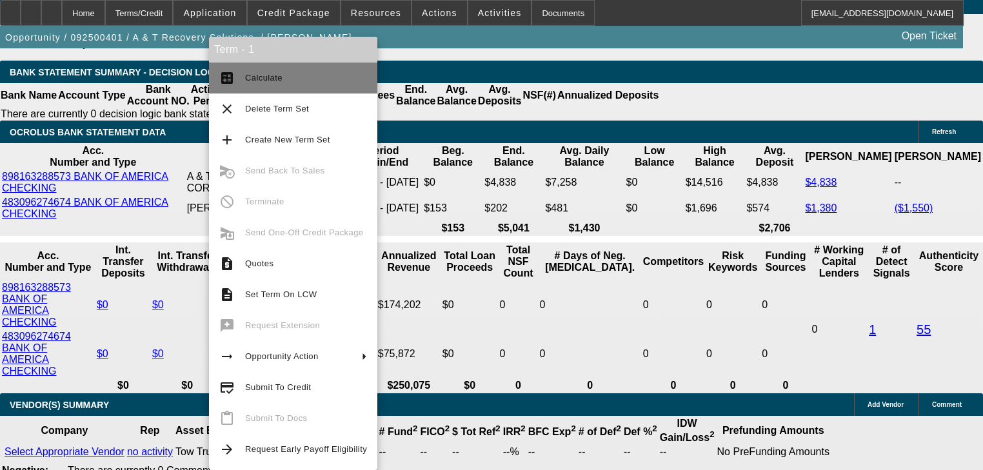
click at [227, 92] on button "calculate Calculate" at bounding box center [293, 78] width 168 height 31
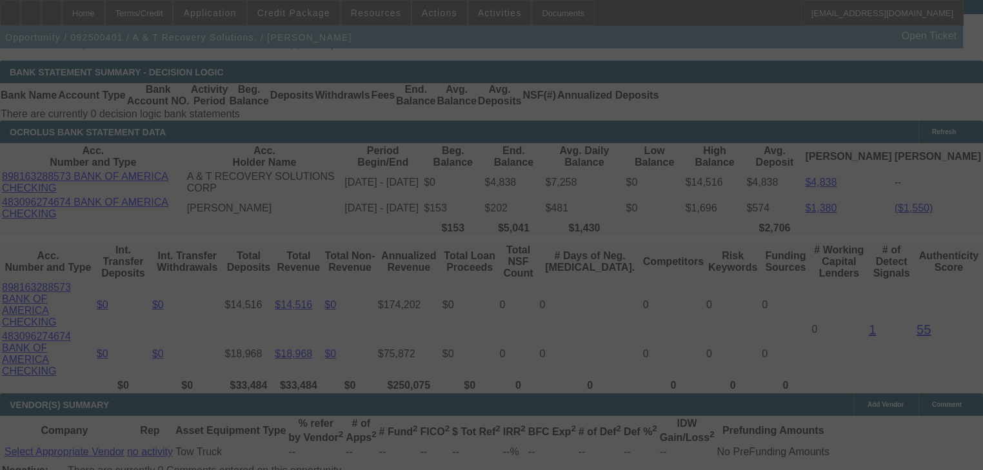
select select "0"
select select "2"
select select "0.1"
select select "4"
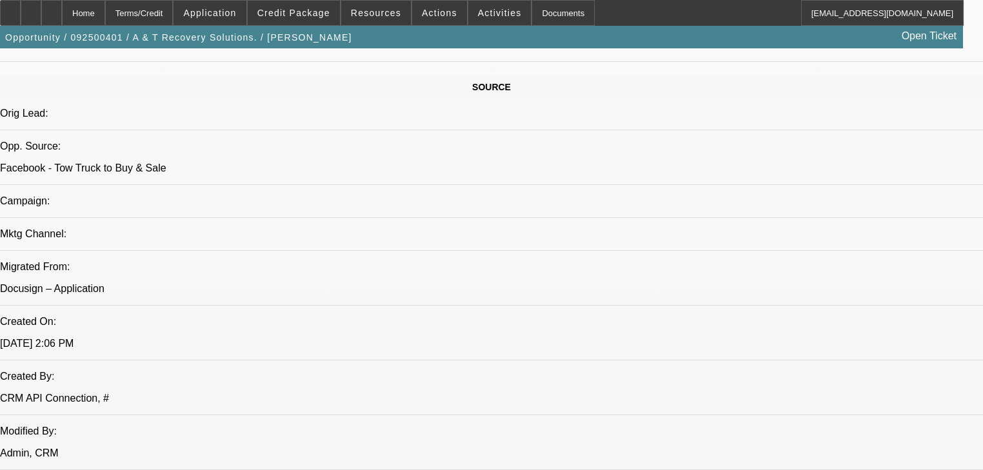
scroll to position [432, 0]
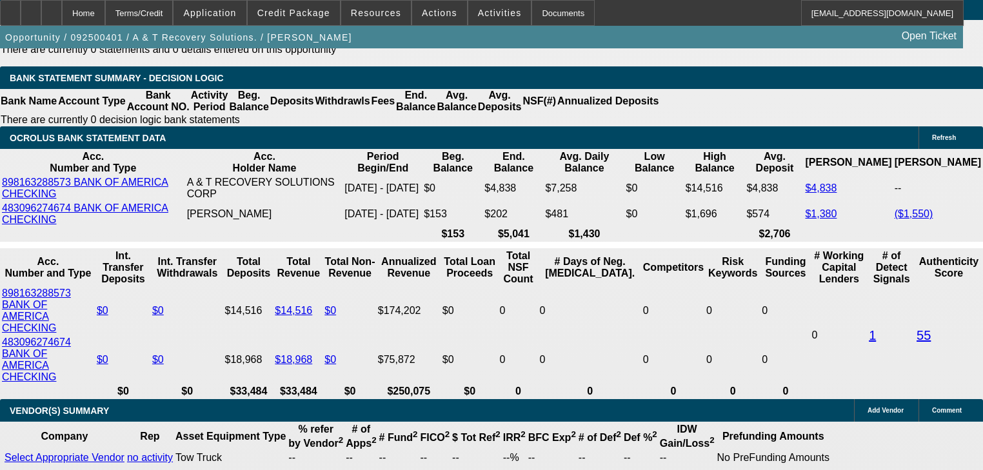
scroll to position [2394, 0]
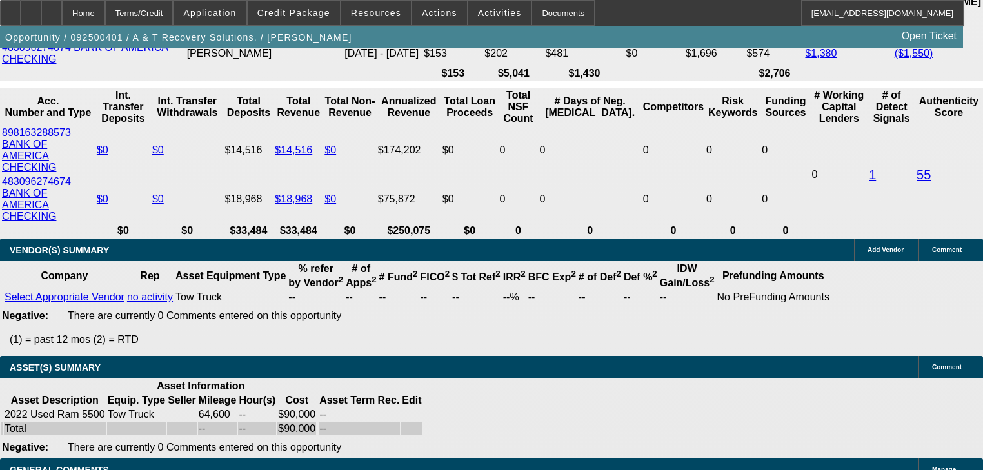
type input "UNKNOWN"
type input "30"
type input "$3,010.26"
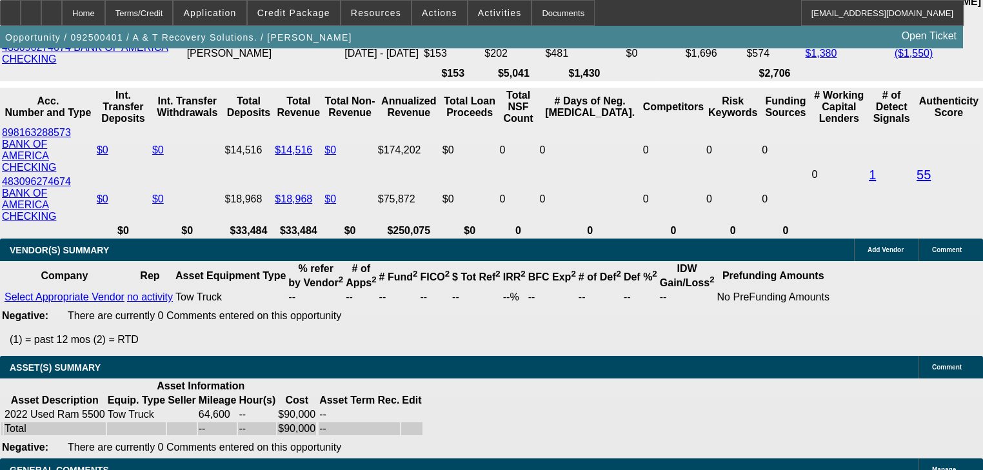
type input "$1,505.13"
type input "$4,896.82"
type input "$2,448.41"
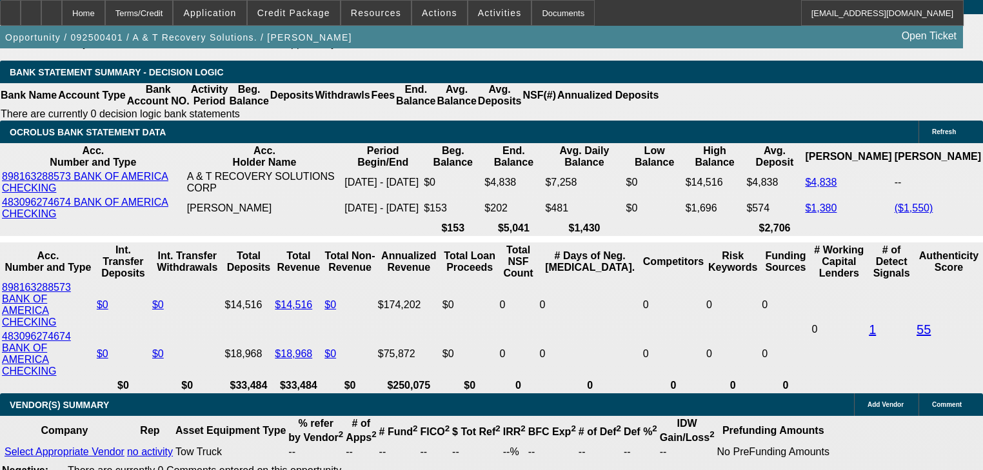
type input "30"
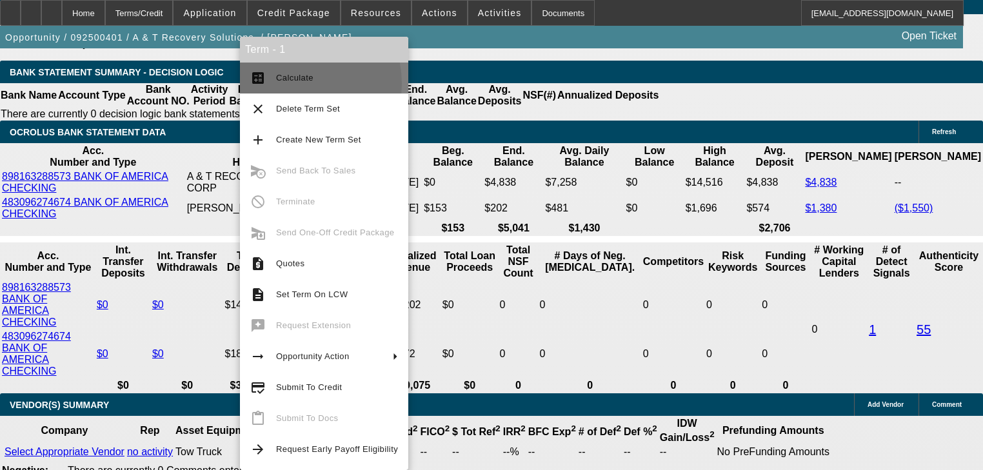
click at [290, 84] on span "Calculate" at bounding box center [337, 77] width 122 height 15
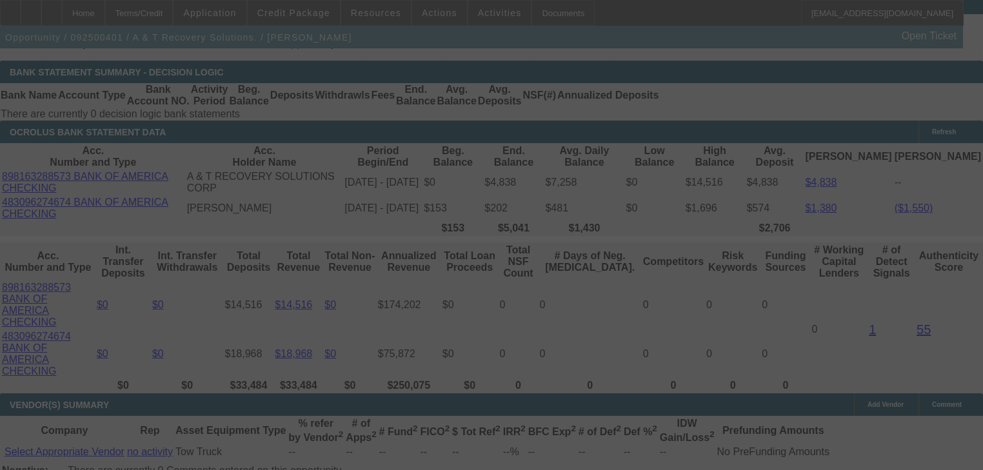
select select "0"
select select "2"
select select "0.1"
select select "4"
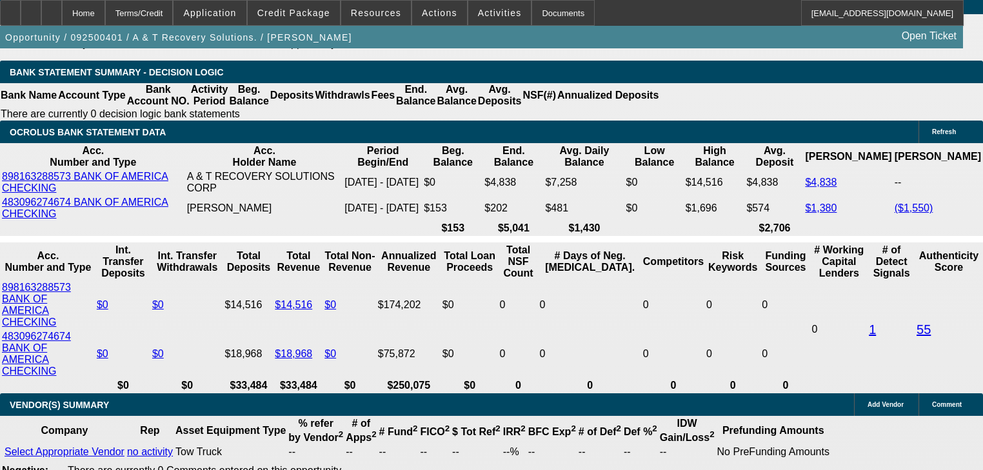
select select "0.2"
type input "$18,000.00"
type input "UNKNOWN"
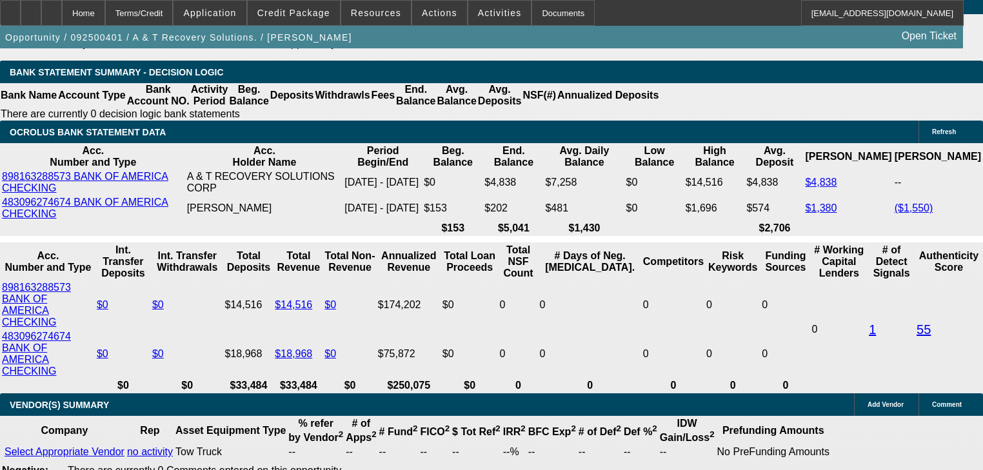
type input "$2,592.43"
type input "$5,184.86"
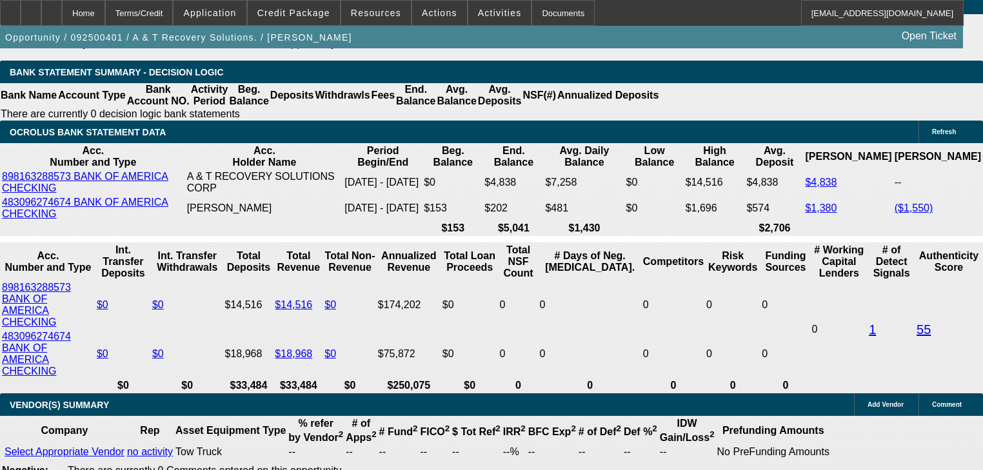
type input "$25,000.00"
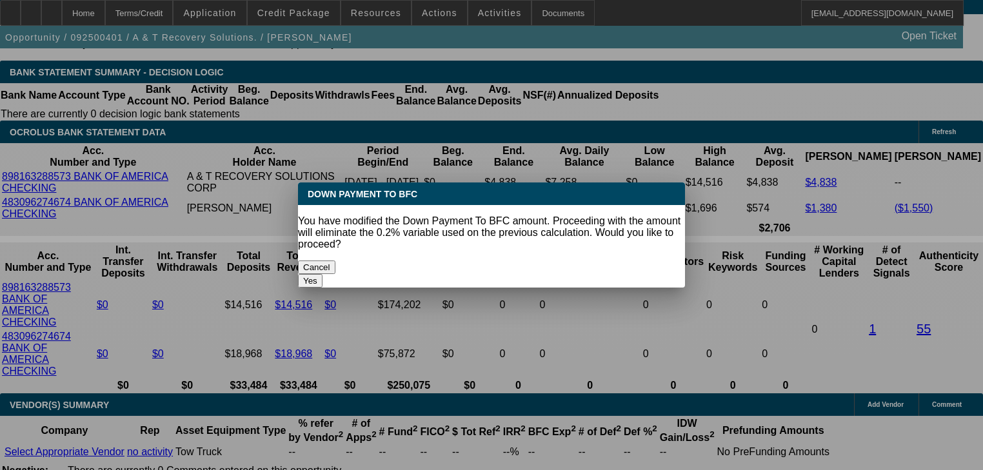
click at [323, 274] on button "Yes" at bounding box center [310, 281] width 25 height 14
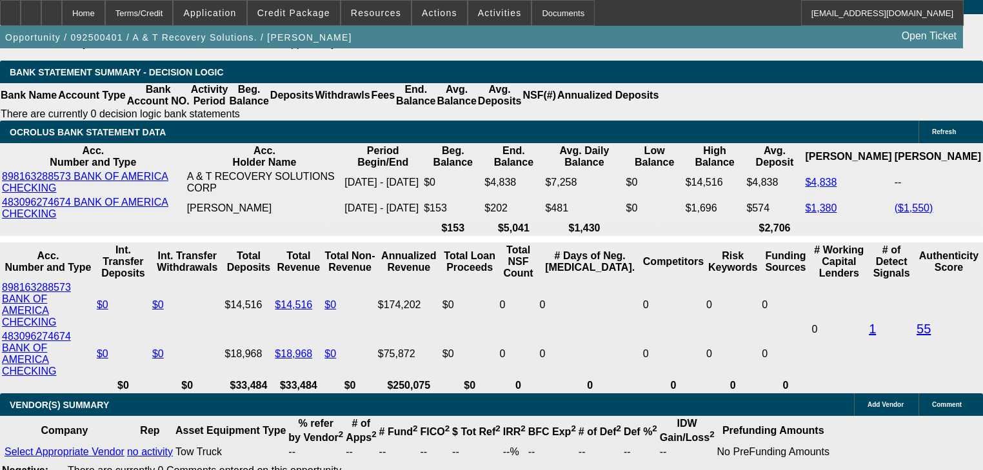
select select "0"
type input "$2,340.39"
type input "$4,680.78"
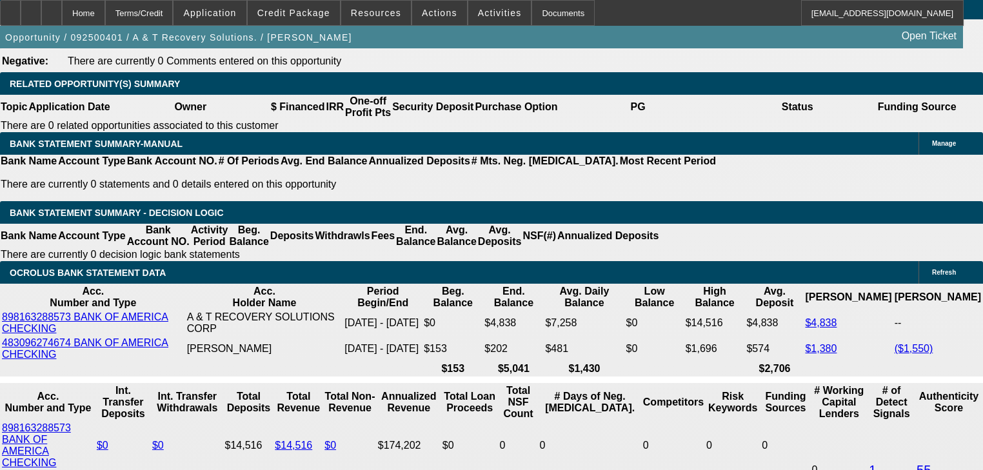
scroll to position [2084, 0]
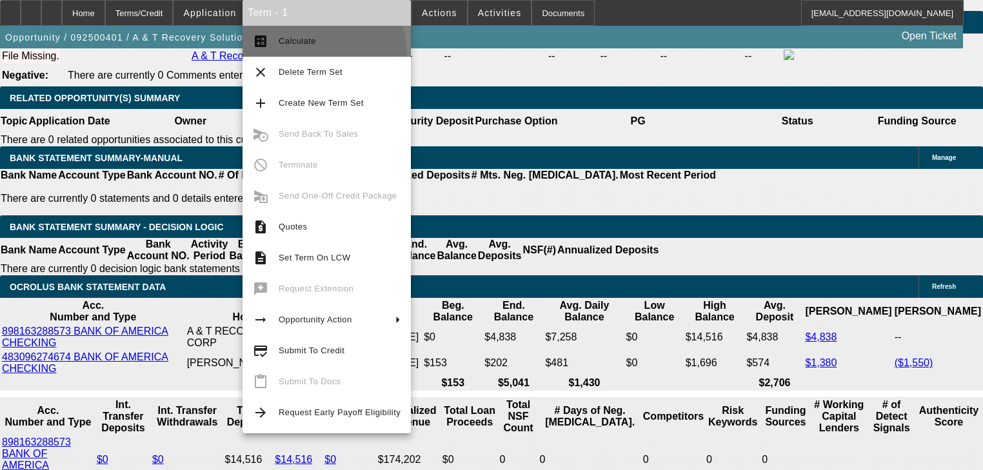
click at [317, 54] on button "calculate Calculate" at bounding box center [327, 41] width 168 height 31
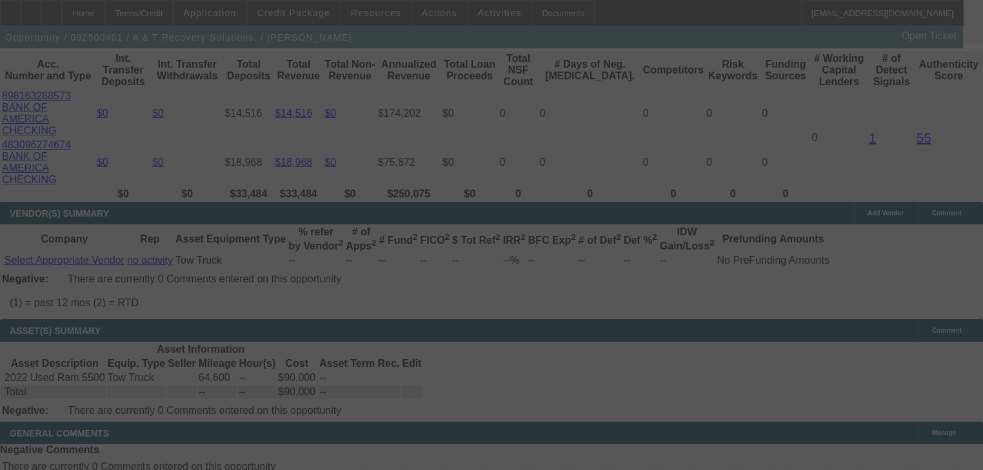
scroll to position [2446, 0]
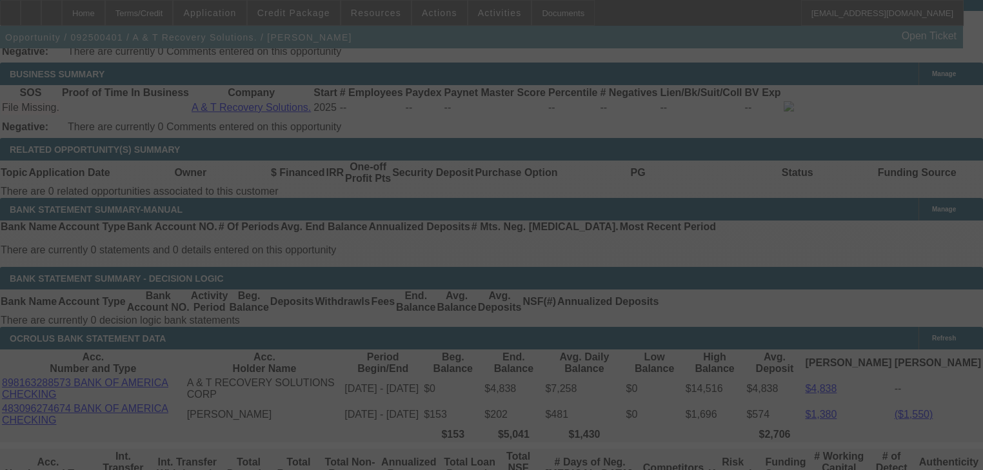
select select "0"
select select "2"
select select "0.1"
select select "4"
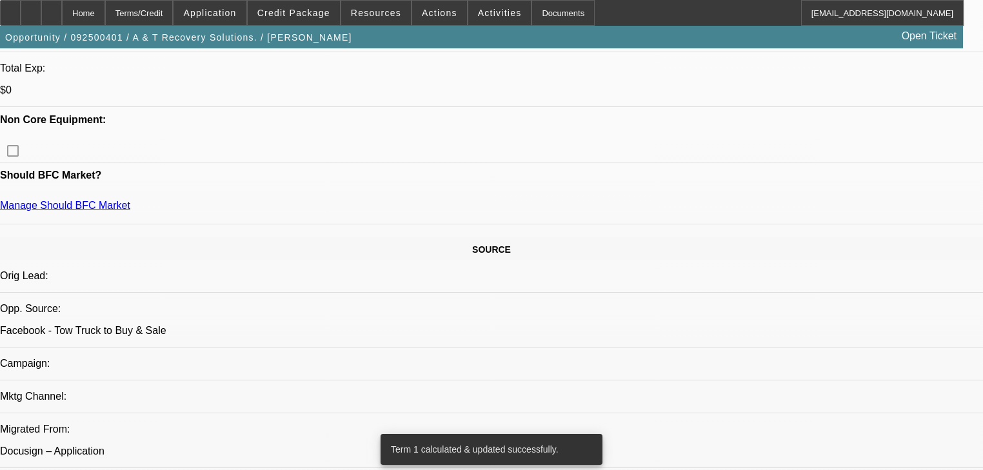
scroll to position [484, 0]
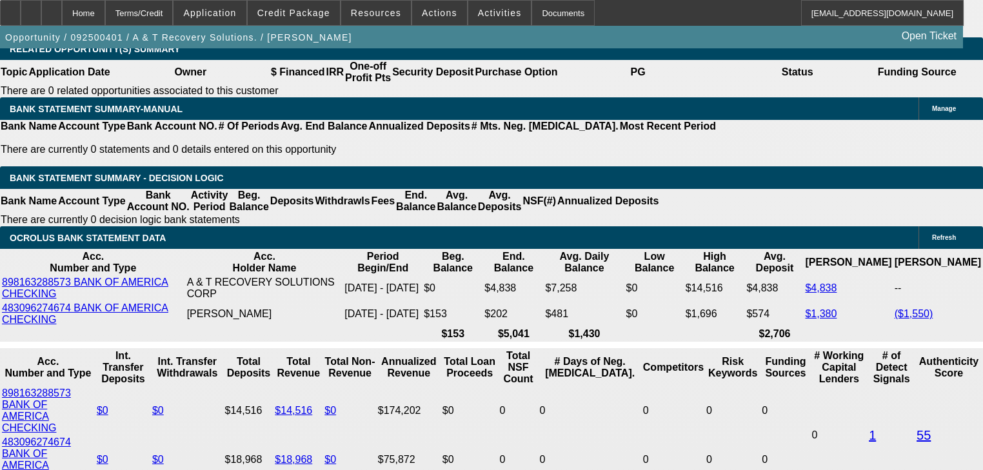
scroll to position [2136, 0]
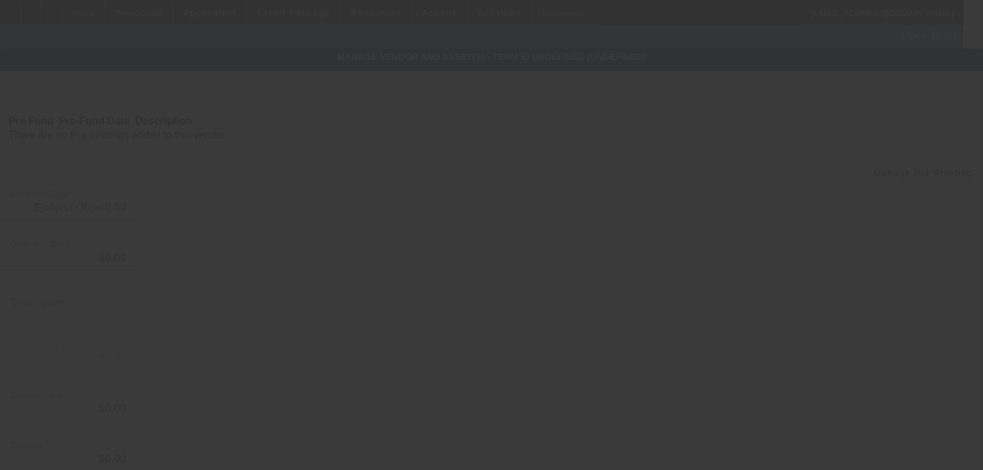
type input "$90,000.00"
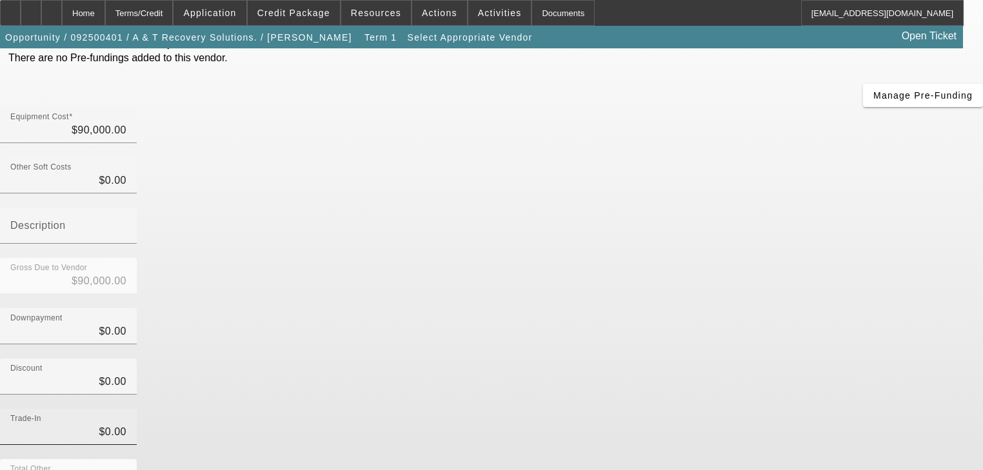
scroll to position [132, 0]
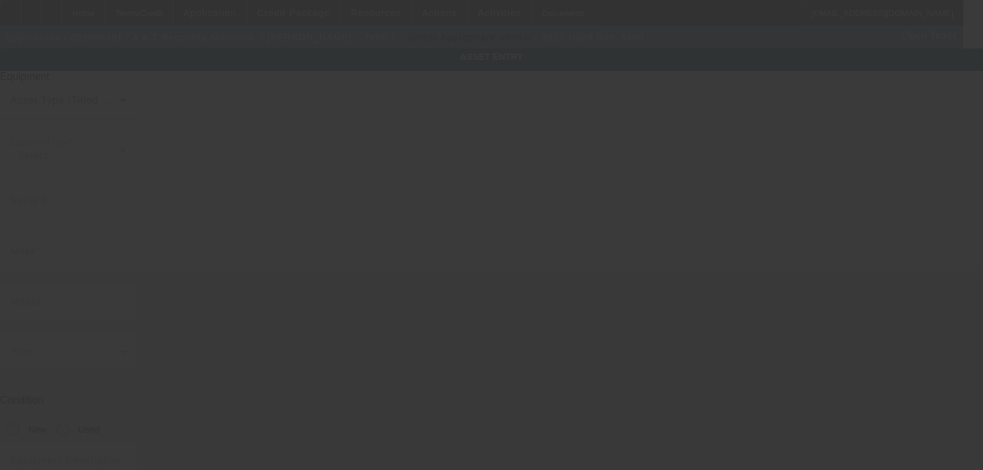
type input "3C7WRLALXNG419411"
type input "Ram"
type input "5500"
radio input "true"
type textarea "Wrecker Tow Truck; Make: Ram; Model: 3500/4500"
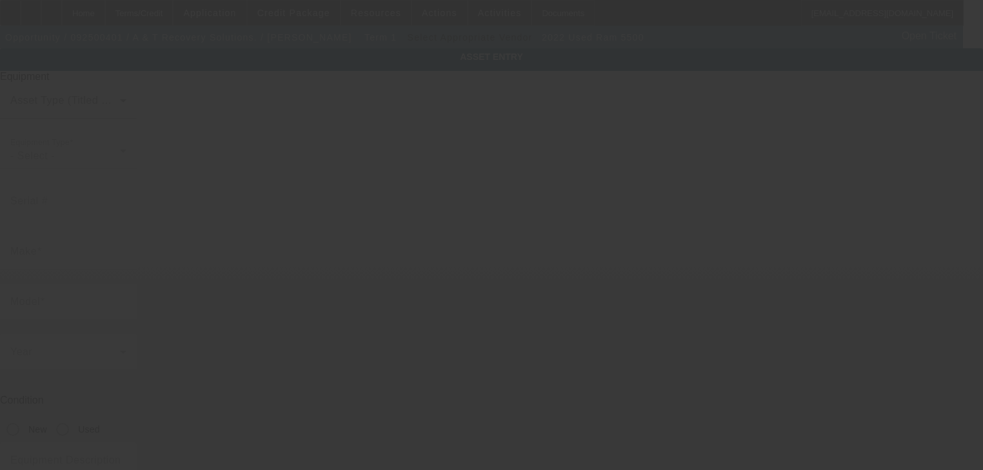
type input "Na"
type input "Nampa"
type input "90210"
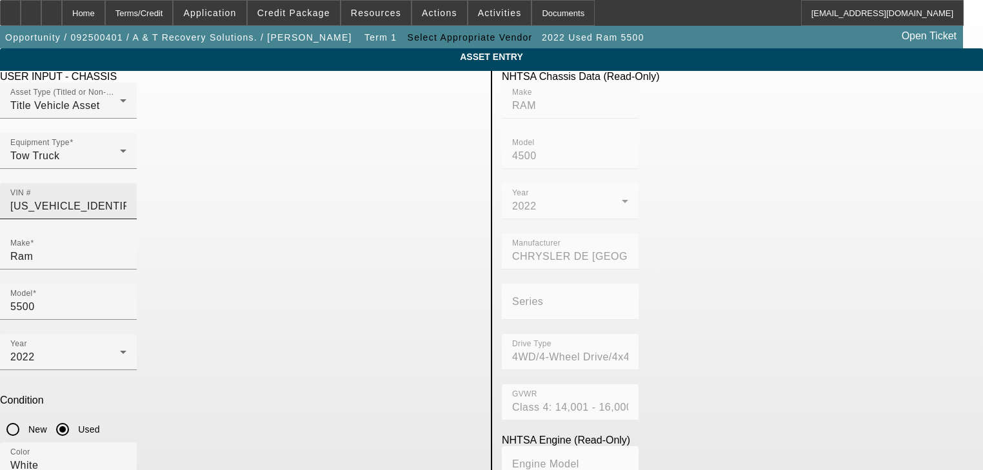
click at [126, 199] on input "3C7WRLALXNG419411" at bounding box center [68, 206] width 116 height 15
click at [126, 249] on input "Ram" at bounding box center [68, 256] width 116 height 15
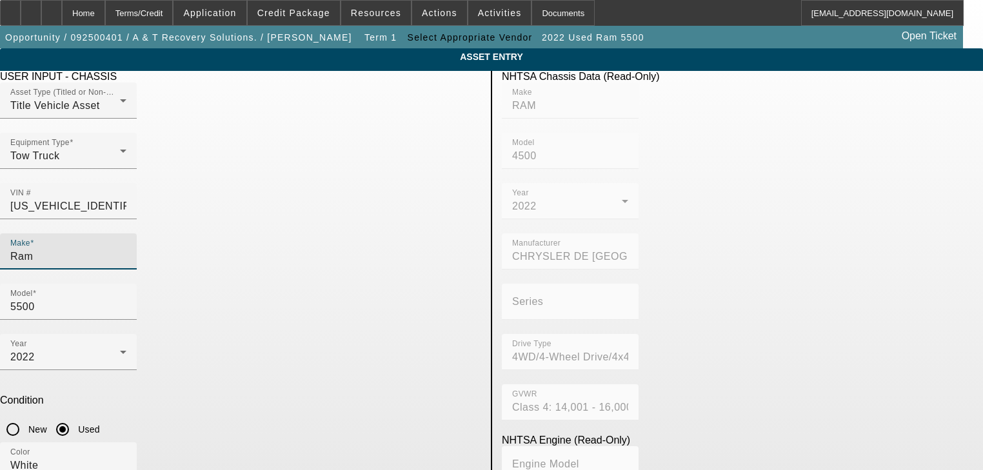
click at [126, 249] on input "Ram" at bounding box center [68, 256] width 116 height 15
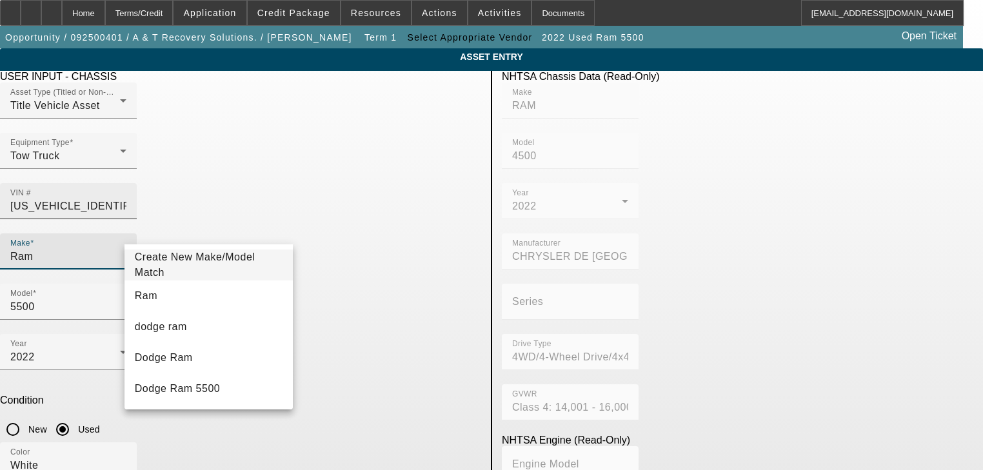
click at [126, 190] on div "VIN # 3C7WRLALXNG419411" at bounding box center [68, 201] width 116 height 36
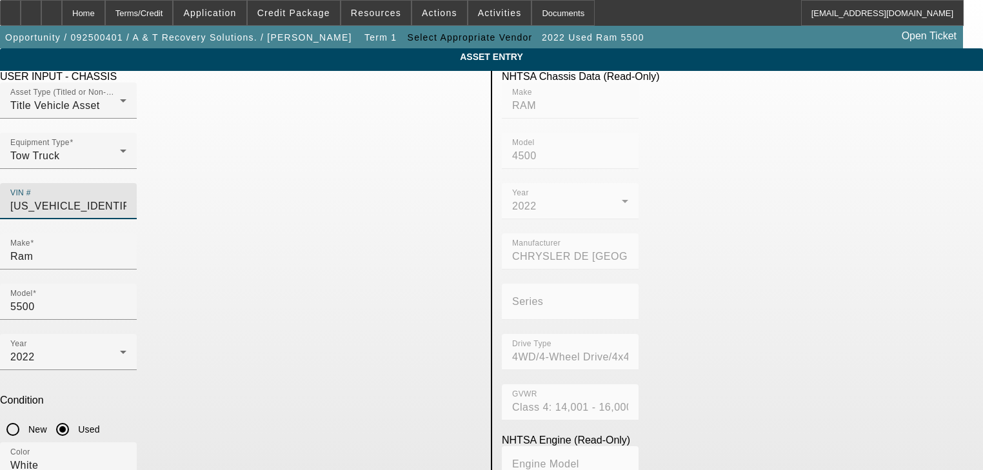
click at [126, 199] on input "3C7WRLALXNG419411" at bounding box center [68, 206] width 116 height 15
click at [101, 15] on div "Home" at bounding box center [83, 13] width 43 height 26
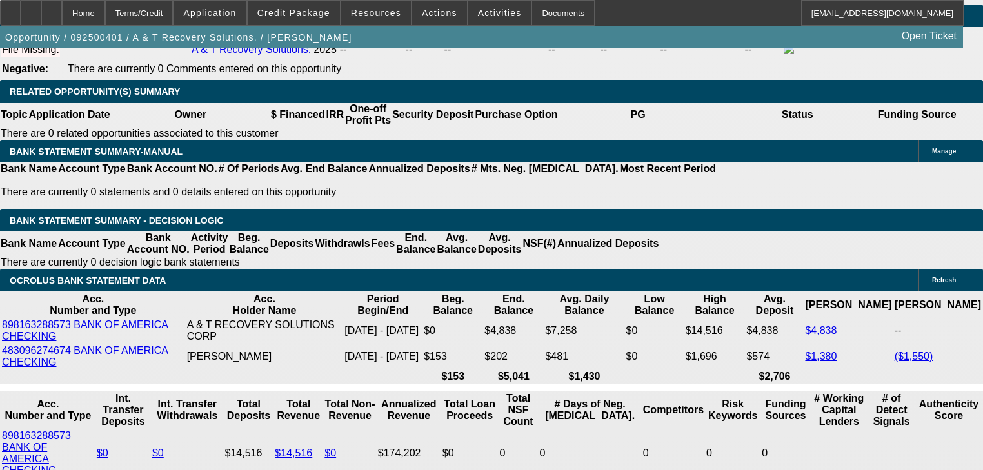
select select "0"
select select "2"
select select "0.1"
select select "4"
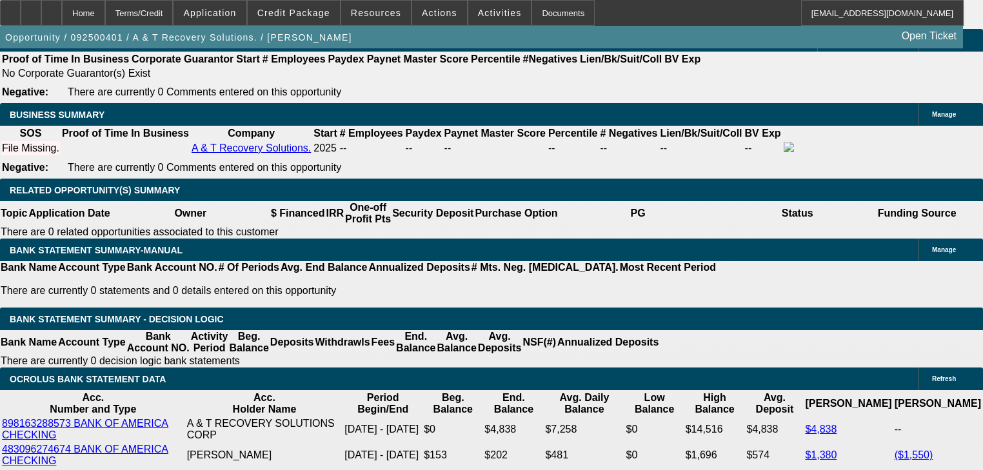
scroll to position [1987, 0]
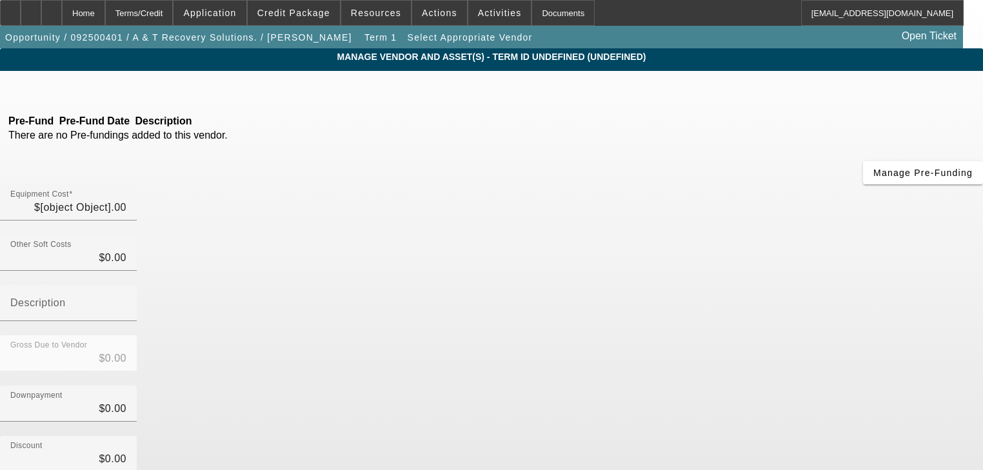
type input "$90,000.00"
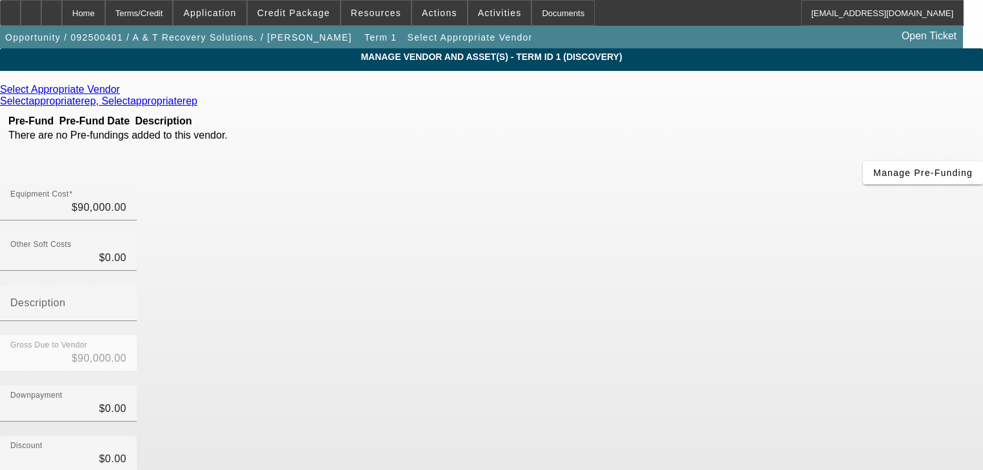
click at [123, 95] on link at bounding box center [121, 90] width 3 height 12
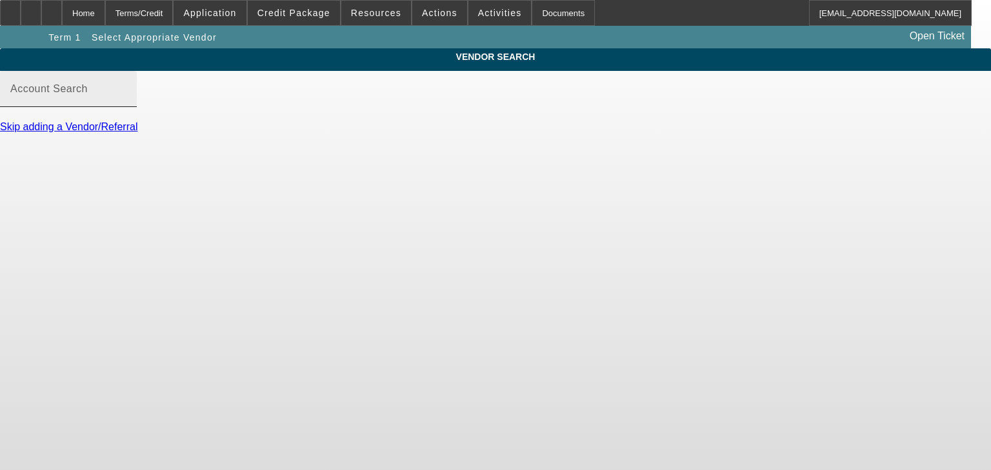
click at [126, 102] on input "Account Search" at bounding box center [68, 93] width 116 height 15
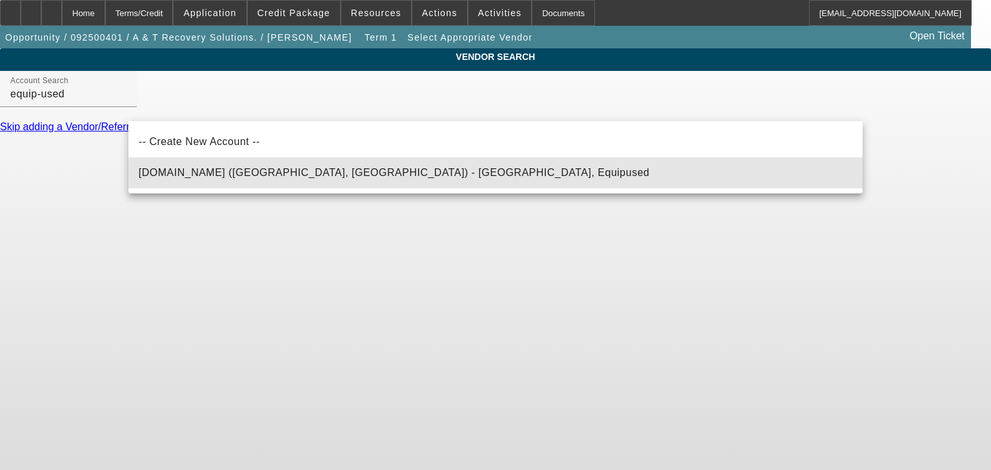
click at [428, 165] on mat-option "Equip-Used.com (Northbrook, IL) - Equipused, Equipused" at bounding box center [495, 172] width 734 height 31
type input "Equip-Used.com (Northbrook, IL) - Equipused, Equipused"
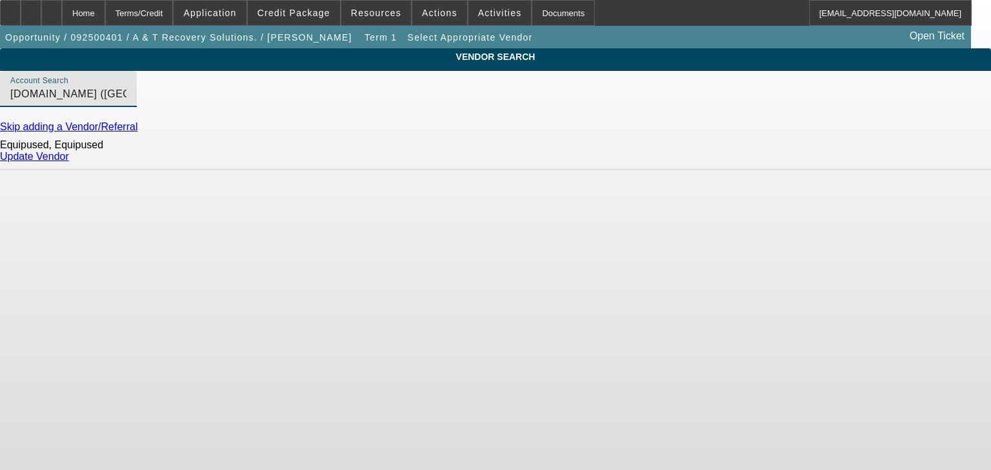
click at [69, 162] on link "Update Vendor" at bounding box center [34, 156] width 69 height 11
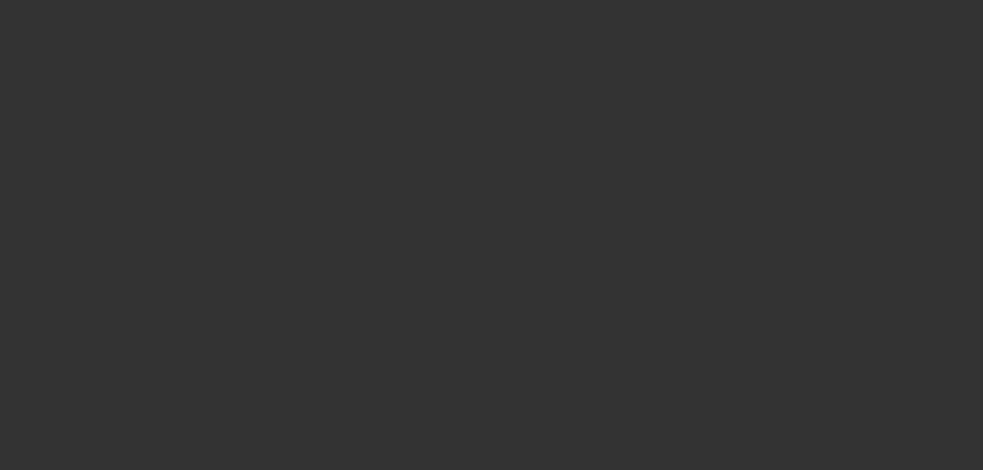
type input "$90,000.00"
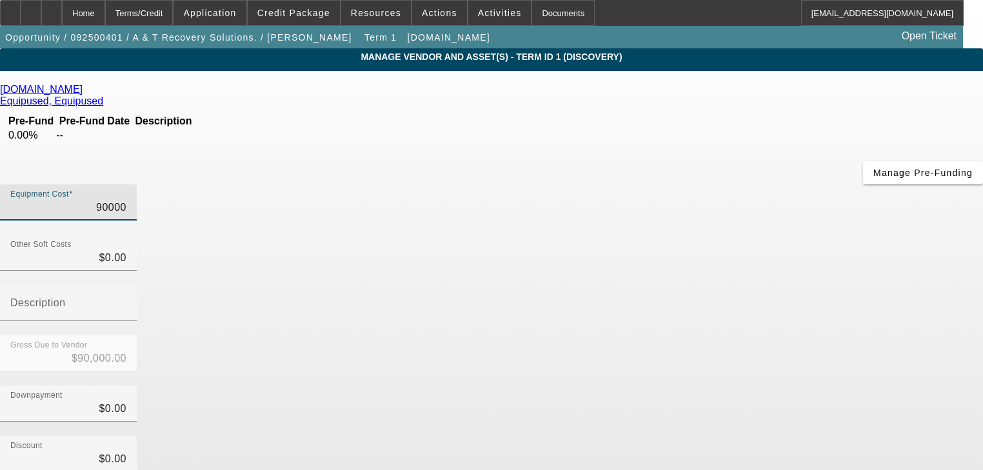
click at [126, 200] on input "90000" at bounding box center [68, 207] width 116 height 15
type input "6"
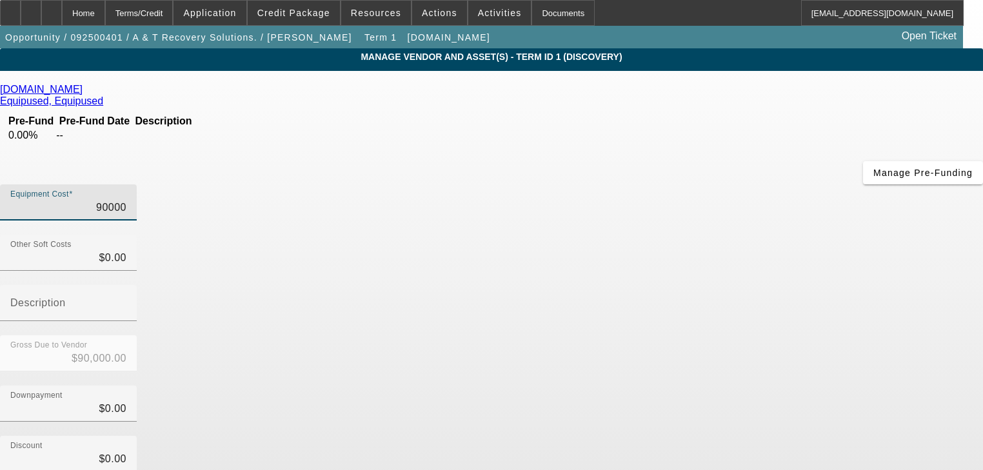
type input "$6.00"
type input "64"
type input "$64.00"
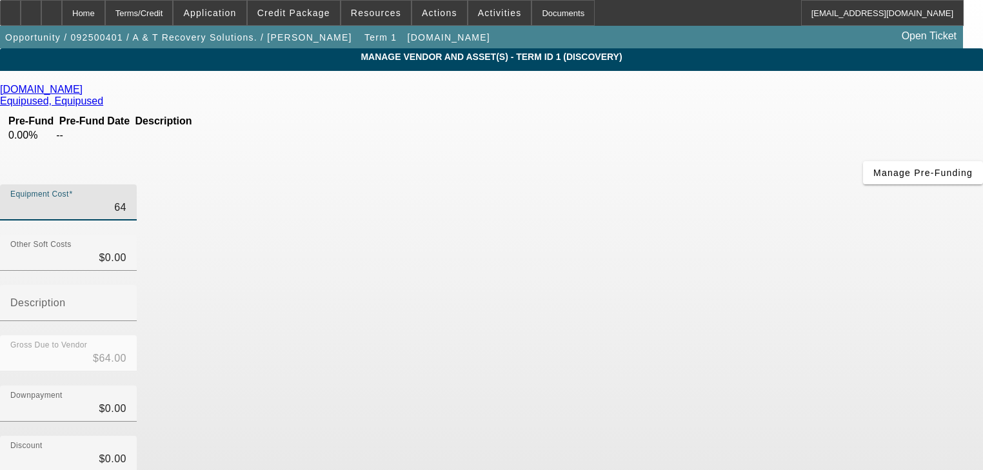
type input "649"
type input "$649.00"
type input "6499"
type input "$6,499.00"
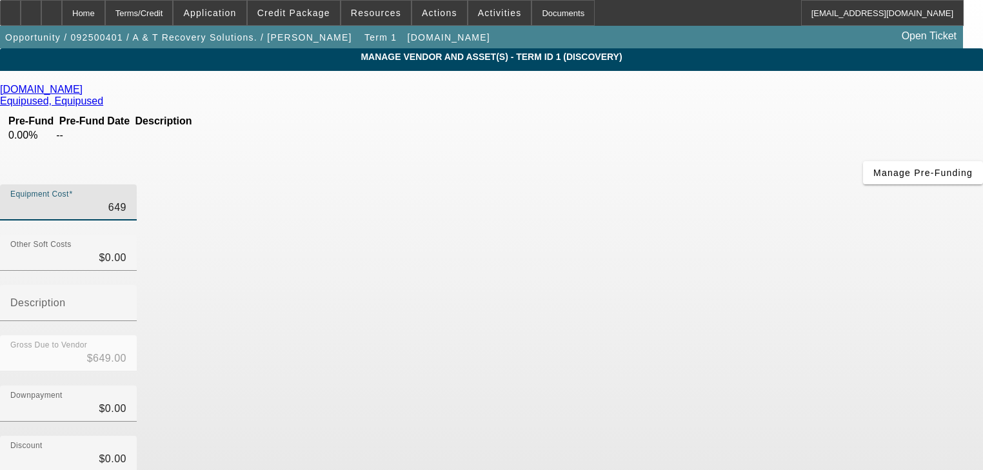
type input "$6,499.00"
type input "64995"
type input "$64,995.00"
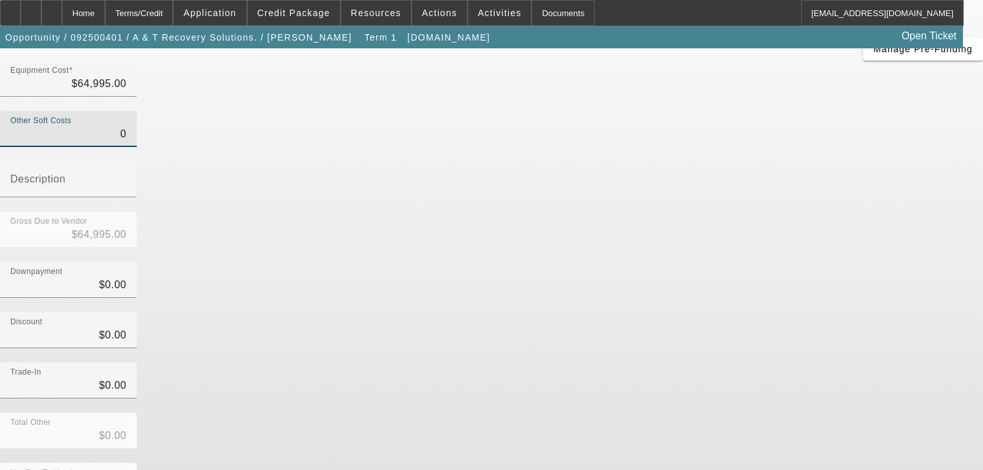
scroll to position [126, 0]
type input "$0.00"
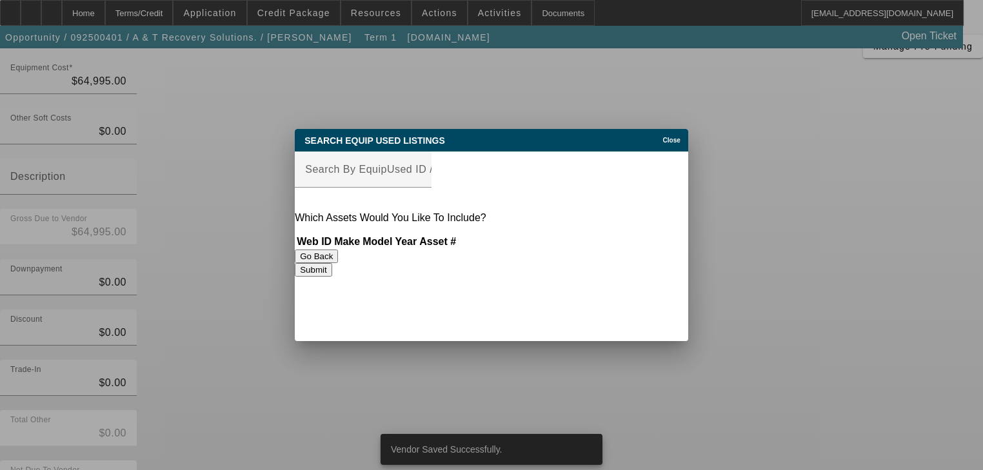
scroll to position [0, 0]
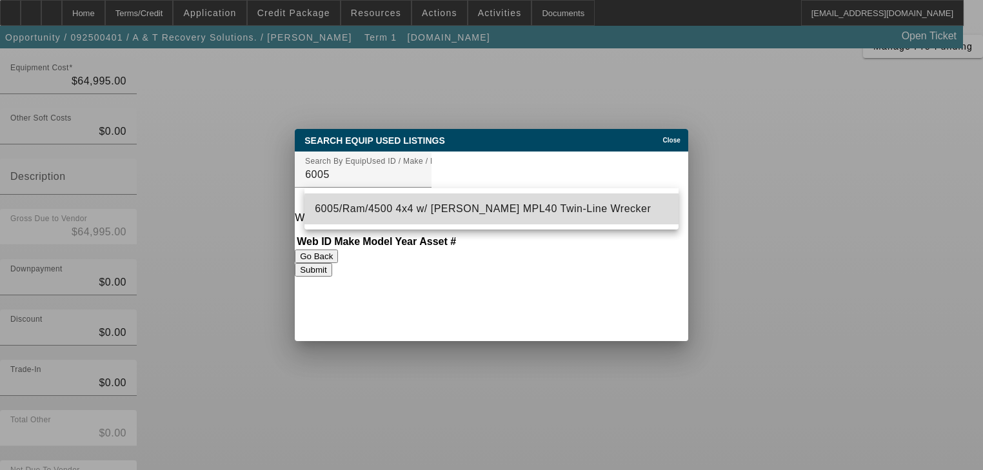
click at [540, 214] on mat-option "6005/Ram/4500 4x4 w/ Jerr-Dan MPL40 Twin-Line Wrecker" at bounding box center [492, 209] width 374 height 31
type input "6005/Ram/4500 4x4 w/ Jerr-Dan MPL40 Twin-Line Wrecker"
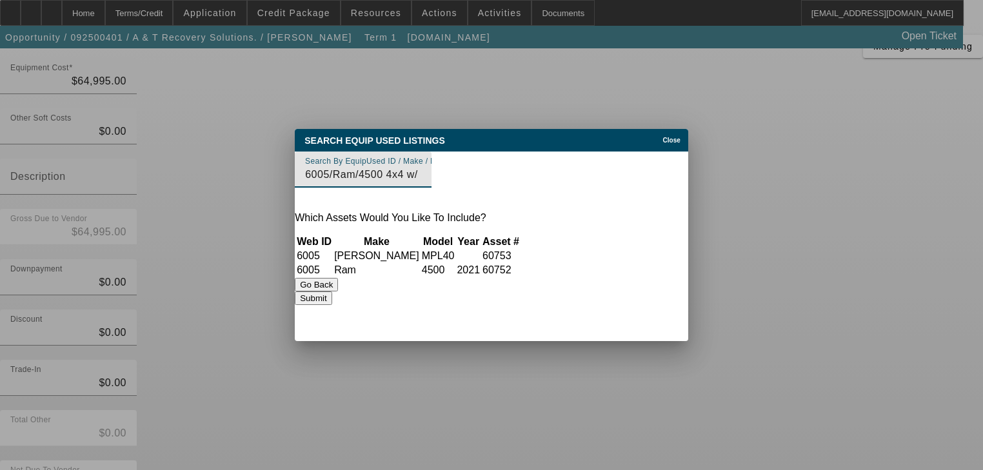
click at [332, 302] on button "Submit" at bounding box center [313, 299] width 37 height 14
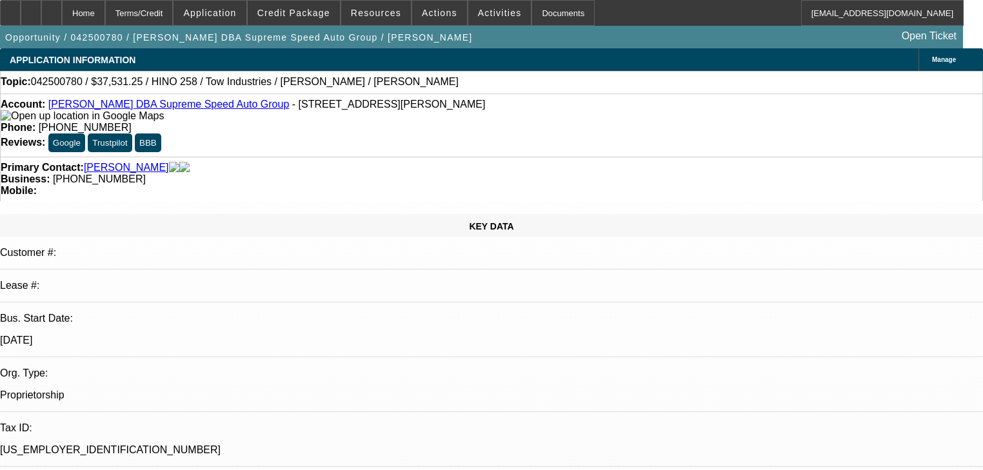
select select "0"
select select "3"
select select "0.1"
select select "4"
select select "0"
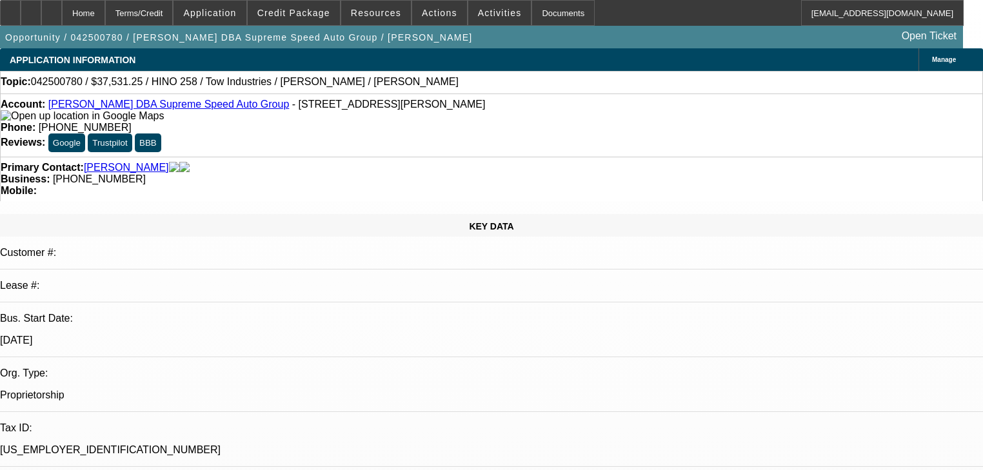
select select "3"
select select "0.1"
select select "4"
select select "0"
select select "3"
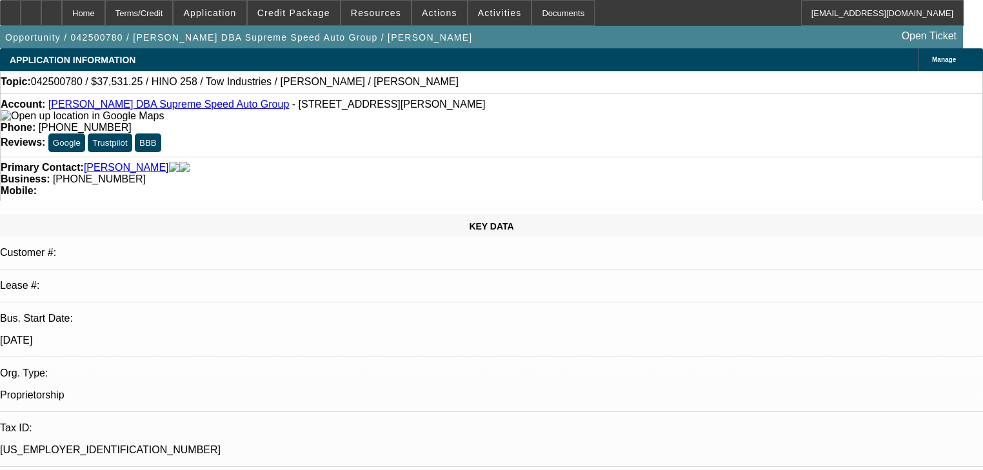
select select "0"
select select "6"
select select "2"
select select "0"
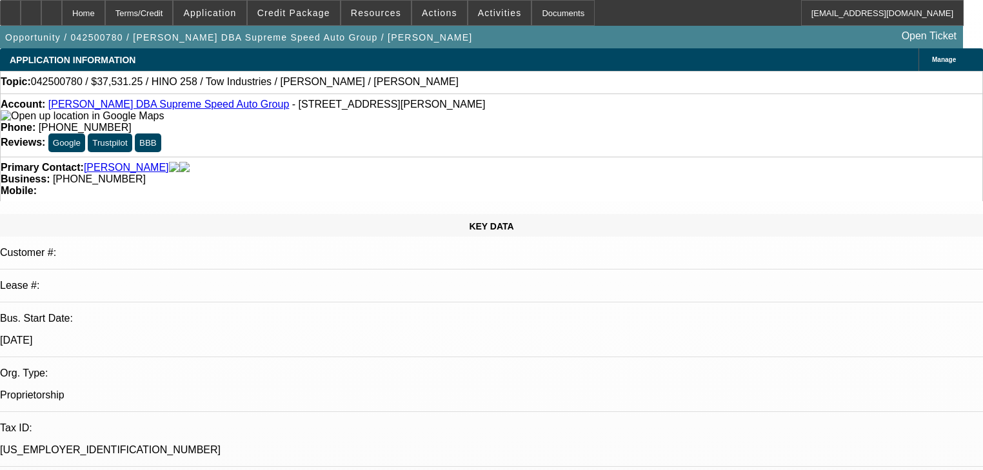
select select "6"
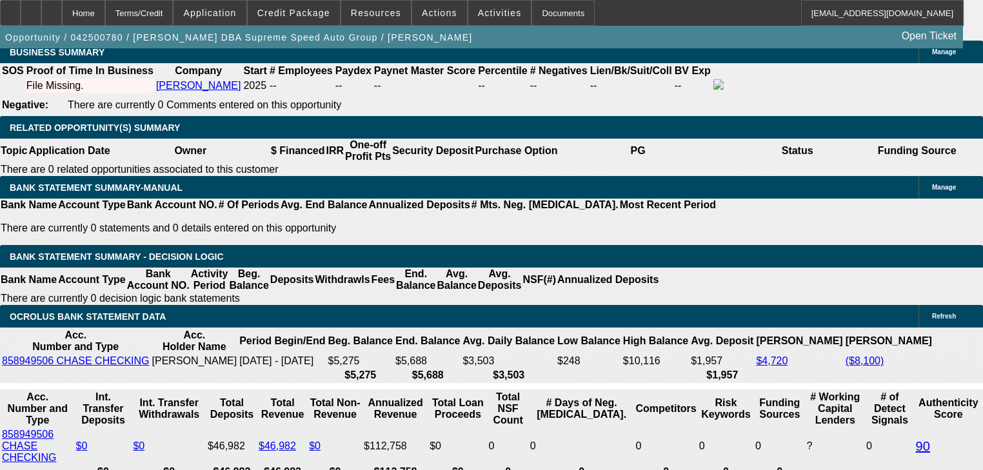
select select "0.2"
type input "$17,400.00"
type input "UNKNOWN"
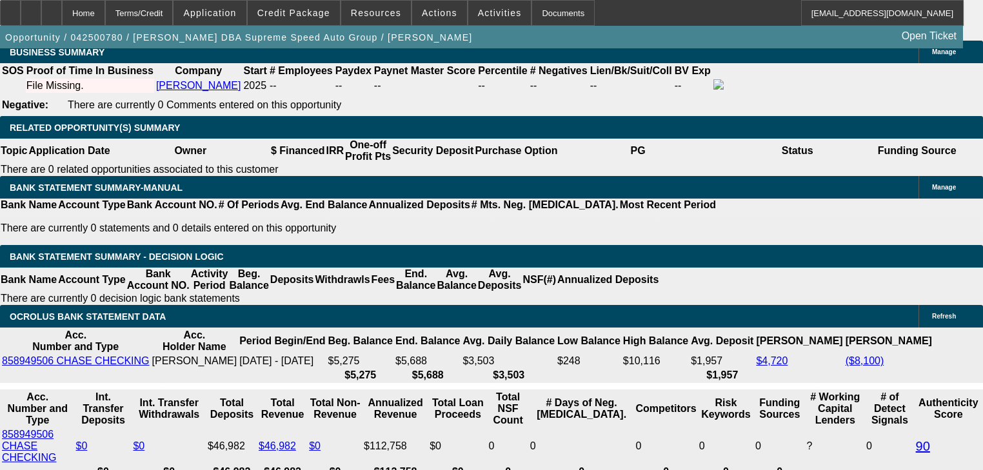
type input "$1,681.68"
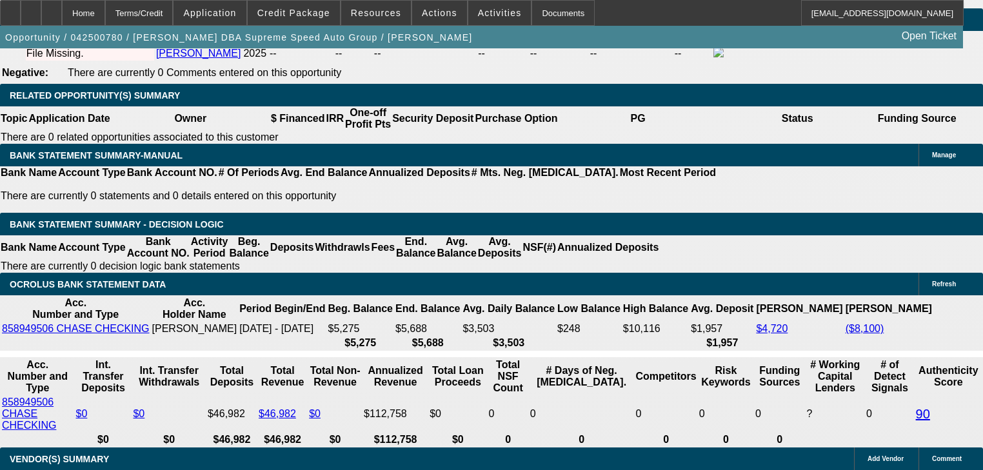
scroll to position [2175, 0]
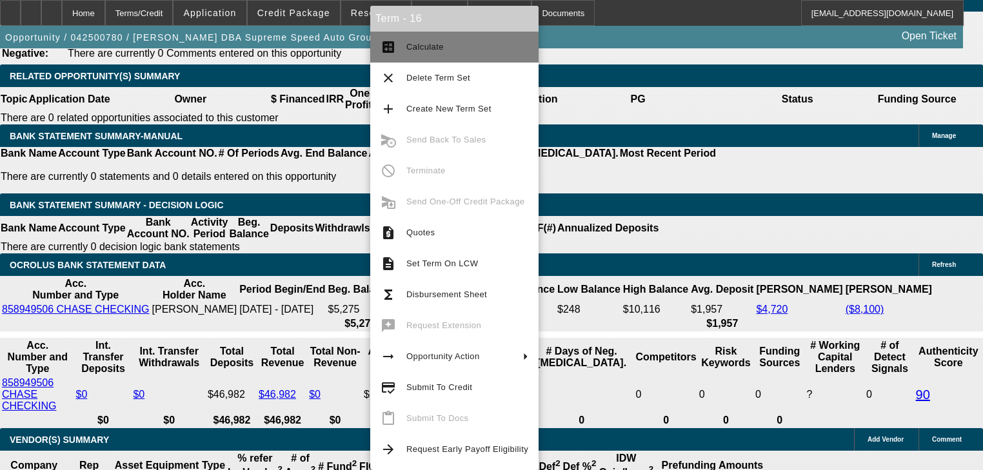
click at [436, 52] on span "Calculate" at bounding box center [468, 46] width 122 height 15
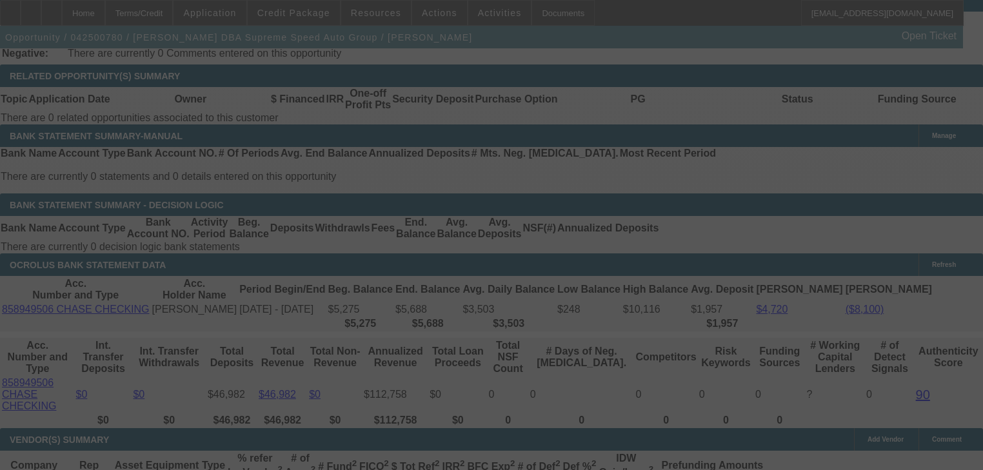
select select "0.2"
select select "0"
select select "3"
select select "0.1"
select select "4"
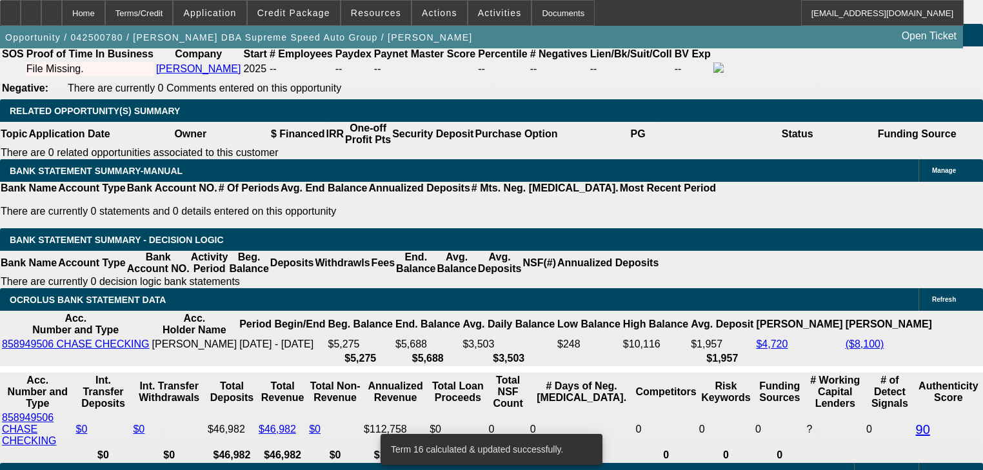
scroll to position [2098, 0]
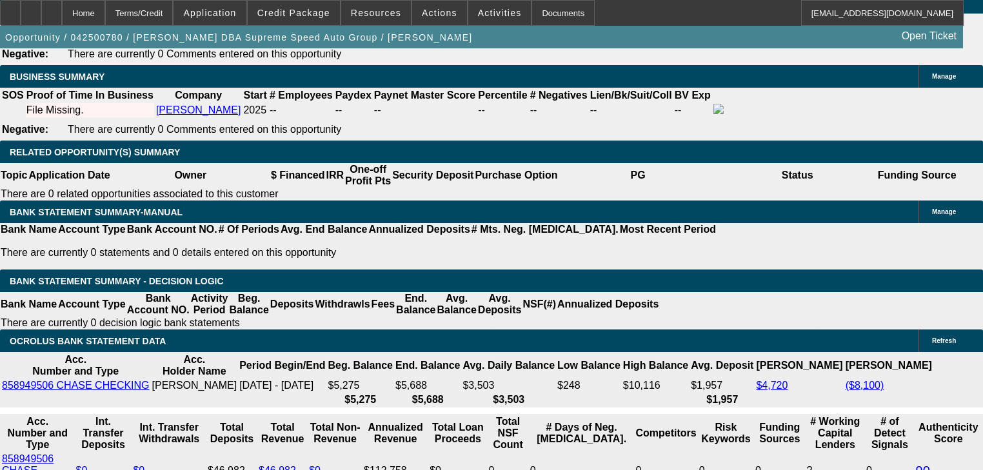
select select "0.2"
type input "$17,400.00"
type input "UNKNOWN"
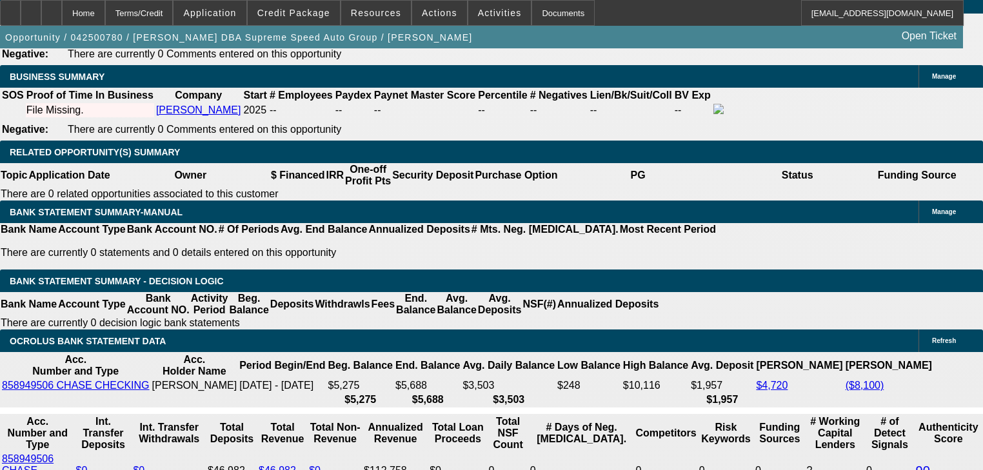
type input "$1,751.59"
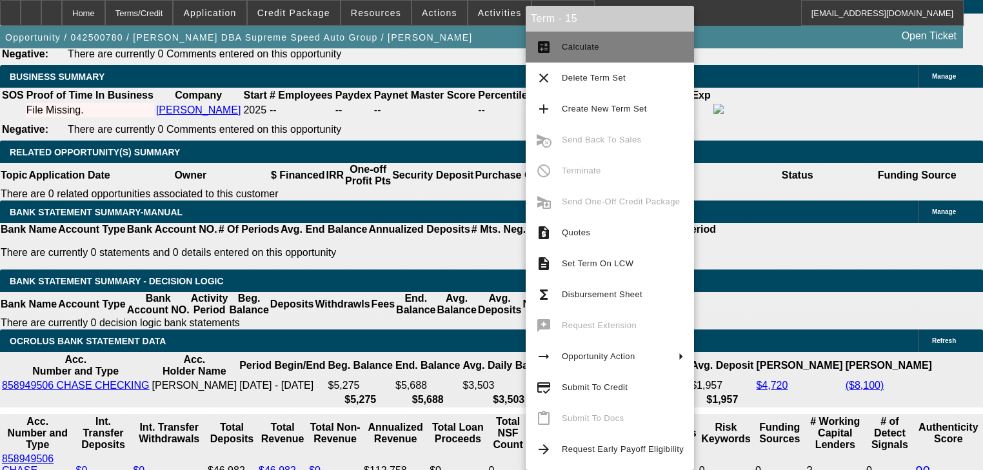
click at [549, 54] on mat-icon "calculate" at bounding box center [543, 46] width 15 height 15
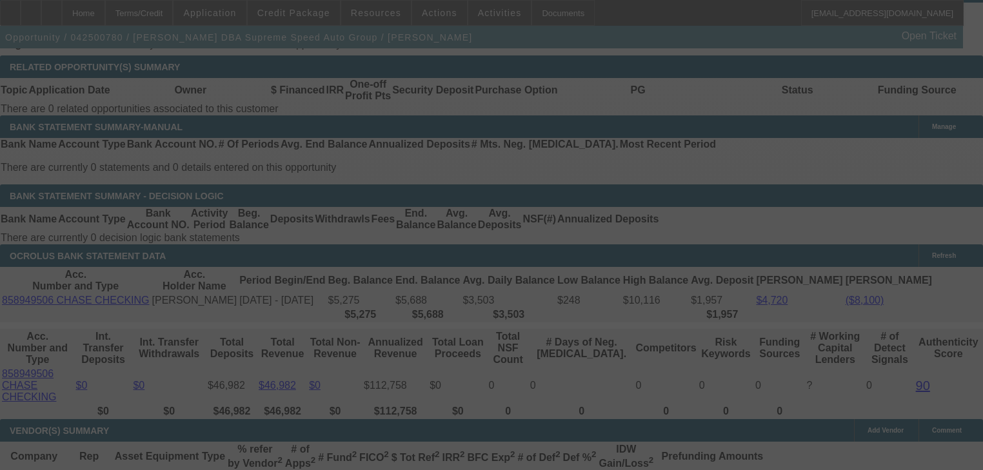
scroll to position [2202, 0]
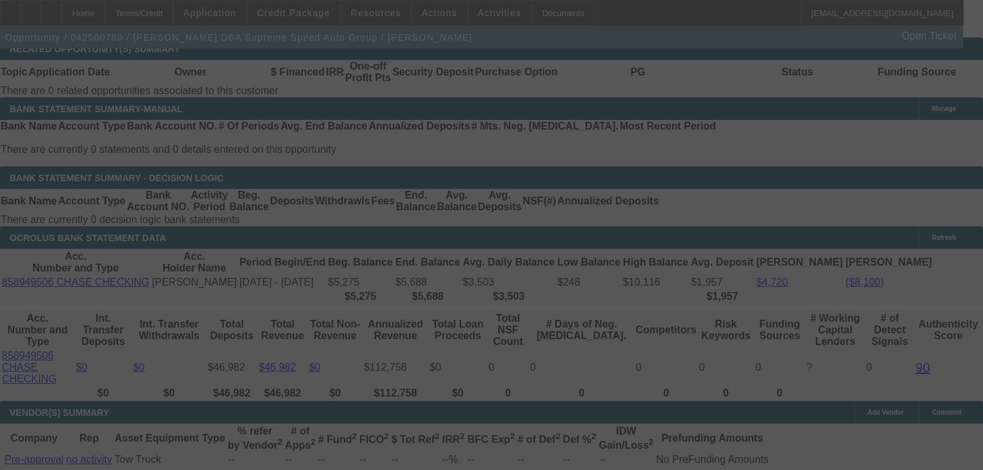
select select "0.2"
select select "0"
select select "3"
select select "0"
select select "6"
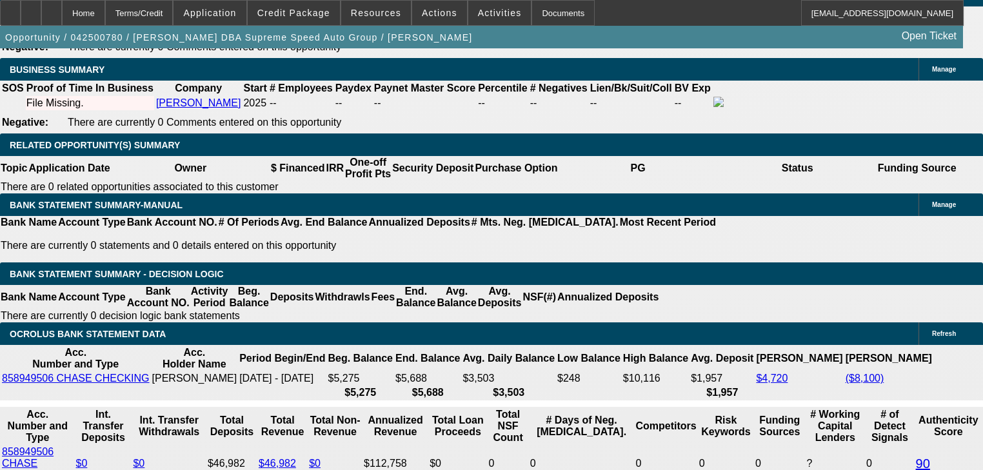
scroll to position [2098, 0]
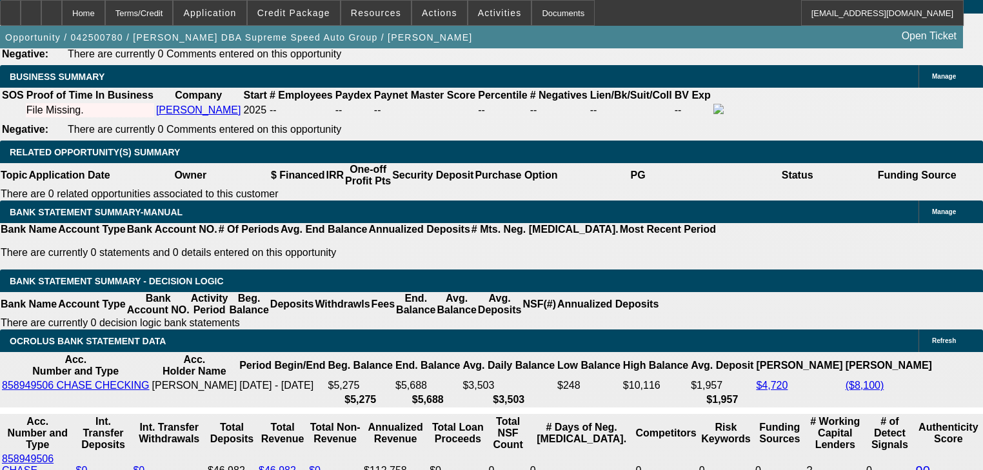
select select "0.2"
type input "$13,000.00"
type input "UNKNOWN"
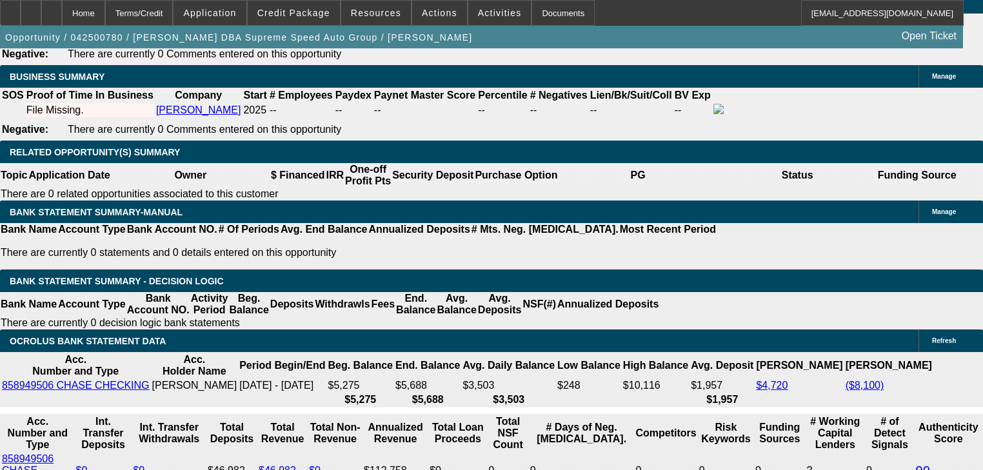
type input "$1,536.24"
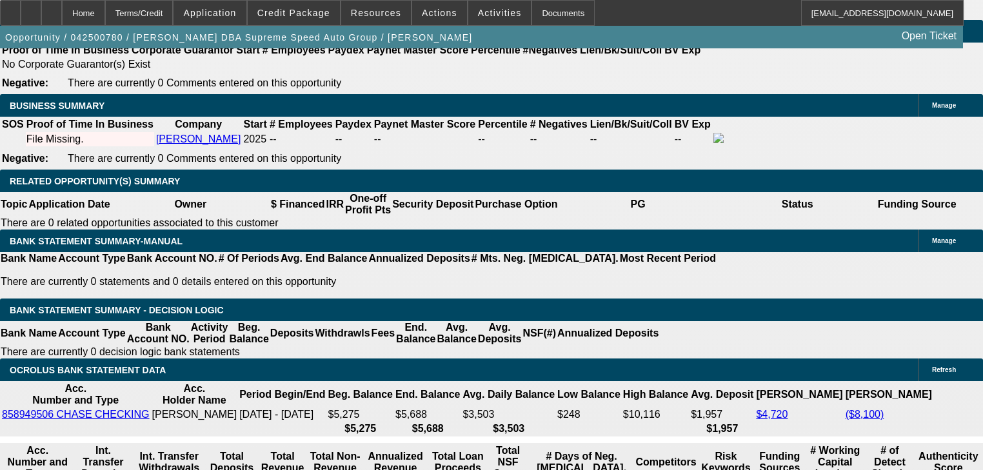
scroll to position [2047, 0]
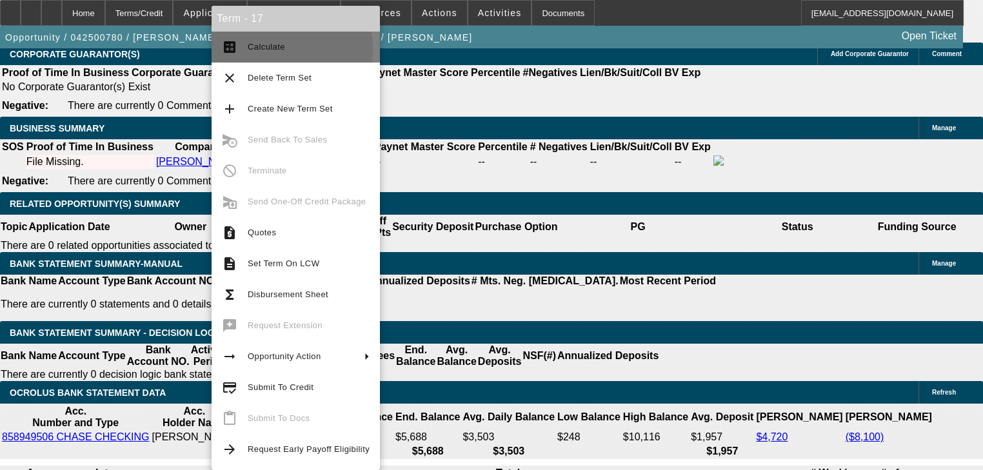
click at [256, 49] on span "Calculate" at bounding box center [266, 47] width 37 height 10
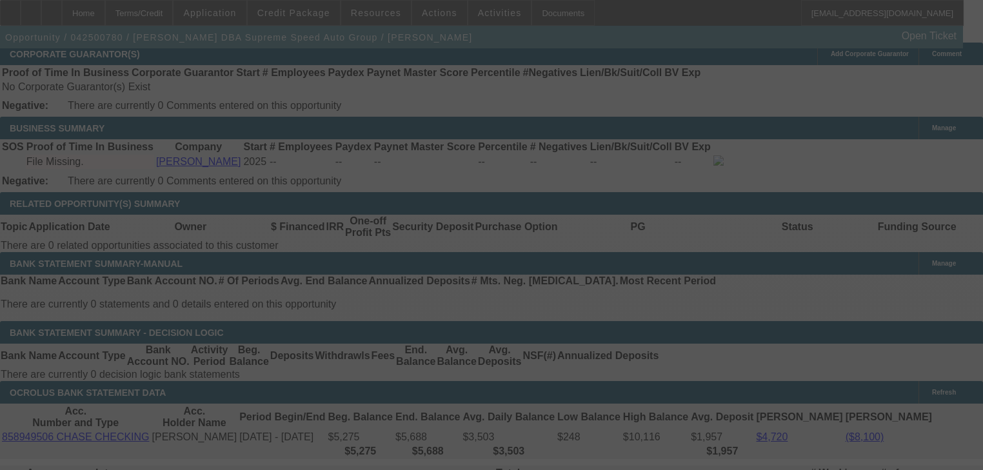
select select "0.2"
select select "0"
select select "3"
select select "0.1"
select select "4"
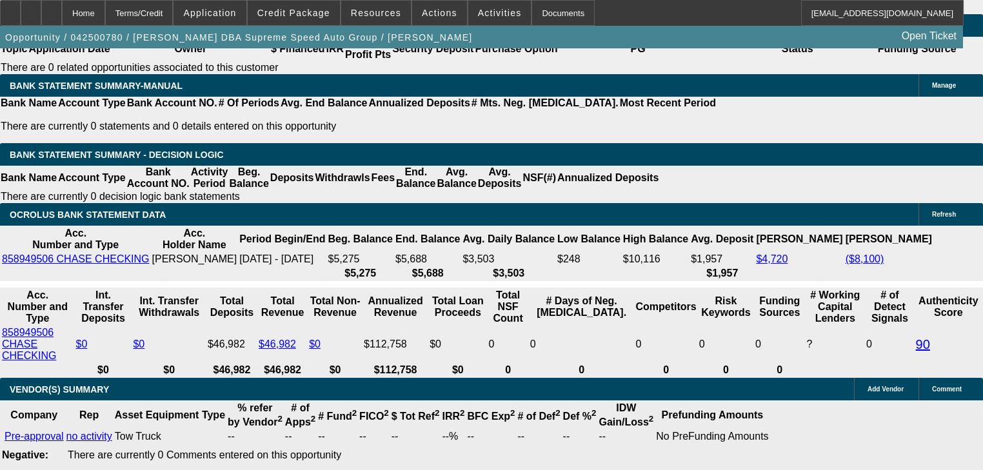
scroll to position [2202, 0]
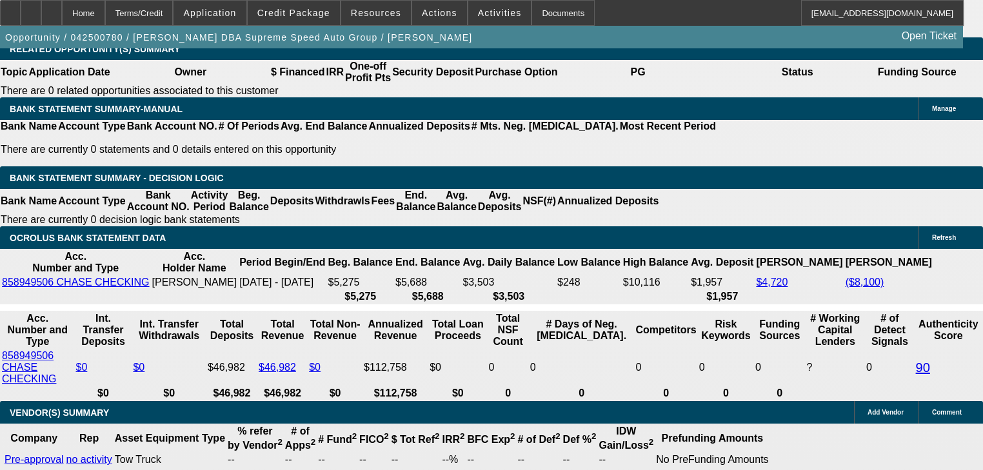
type input "1"
type input "UNKNOWN"
type input "1381"
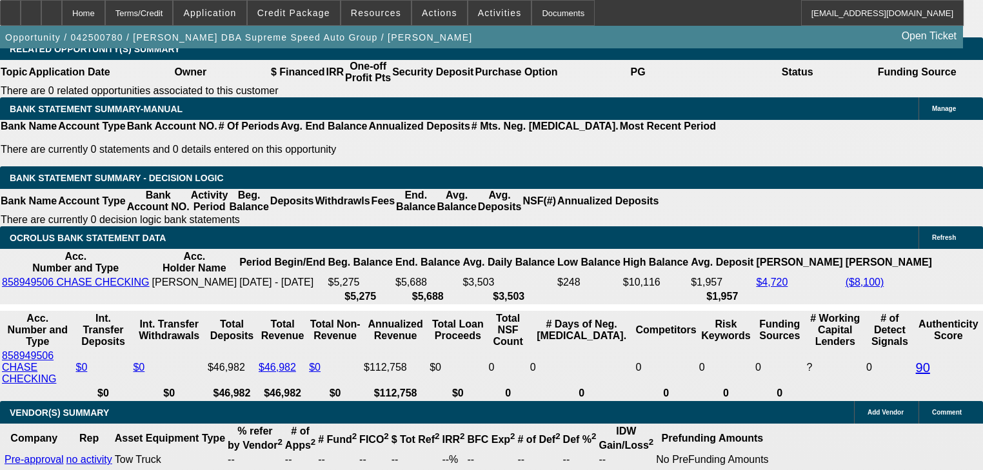
type input "9.6"
type input "$1,381.00"
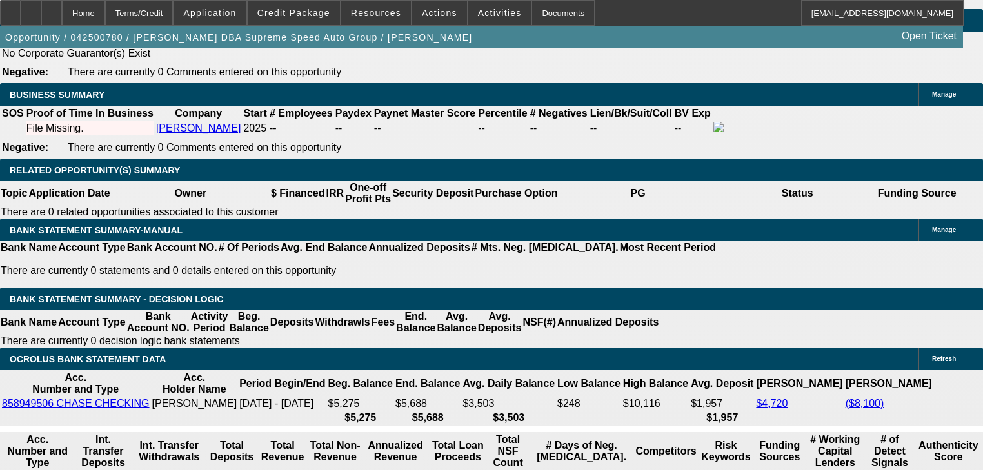
scroll to position [2098, 0]
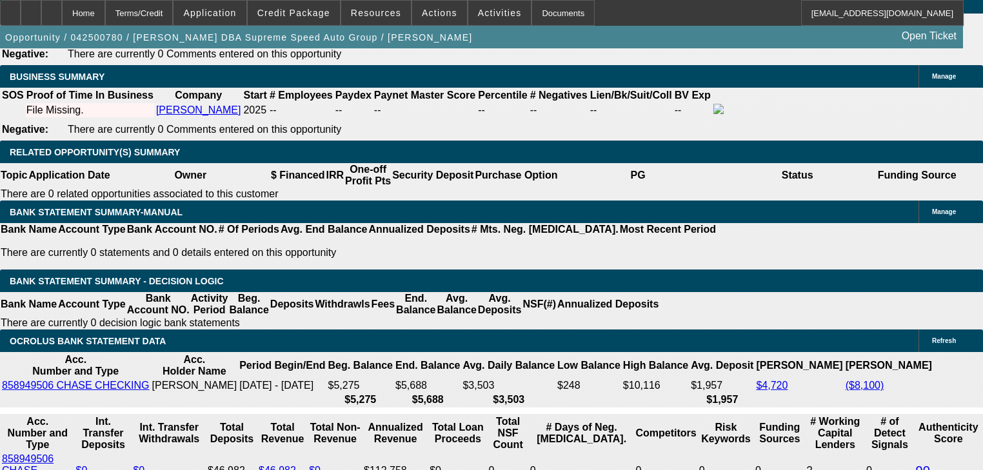
select select "1"
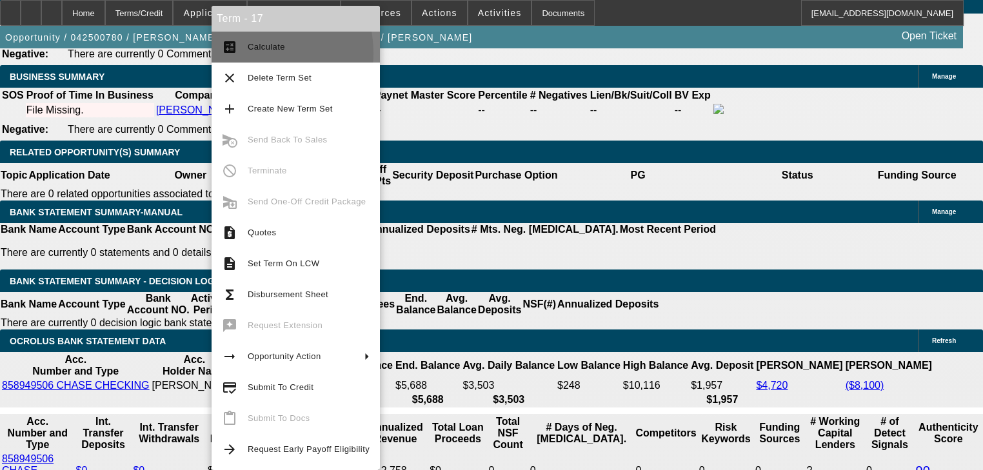
click at [243, 54] on button "calculate Calculate" at bounding box center [296, 47] width 168 height 31
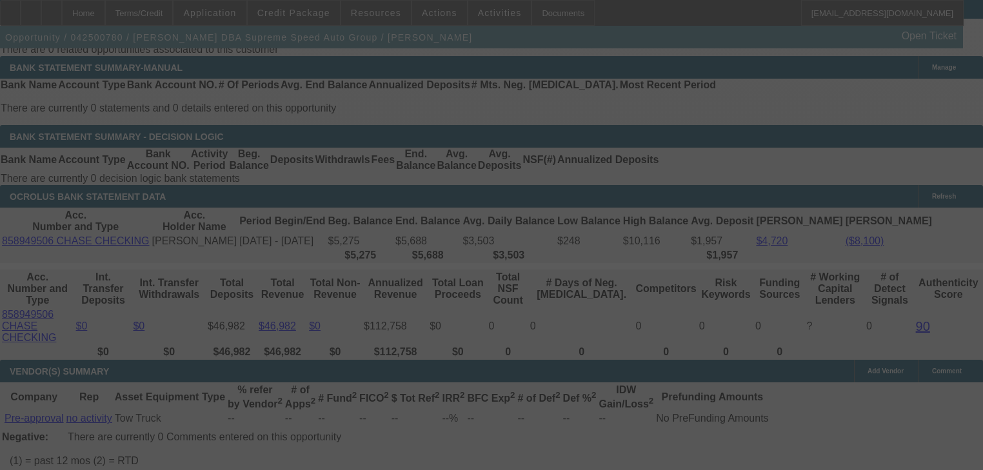
scroll to position [2253, 0]
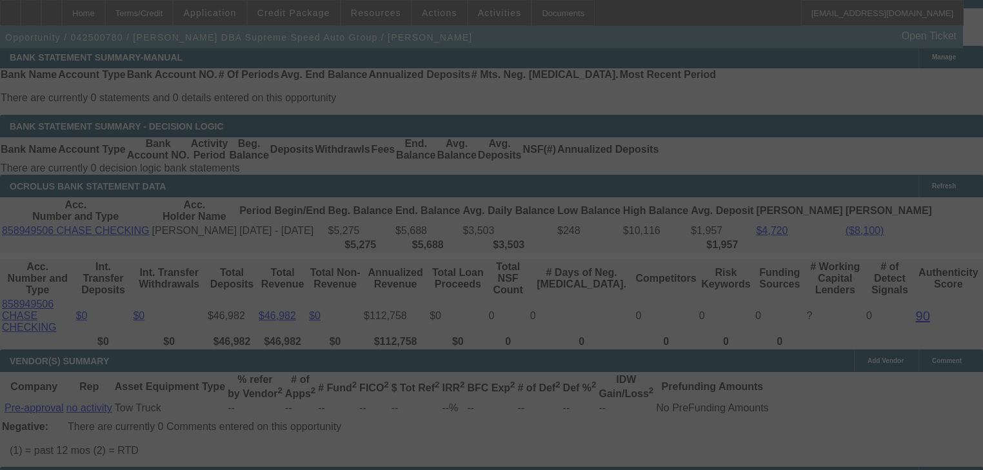
select select "0.2"
select select "0"
select select "0.1"
select select "4"
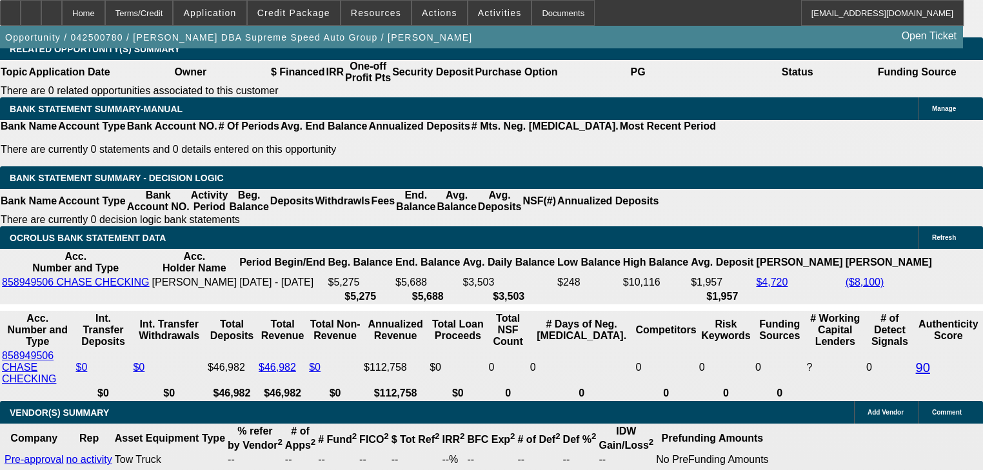
scroll to position [2202, 0]
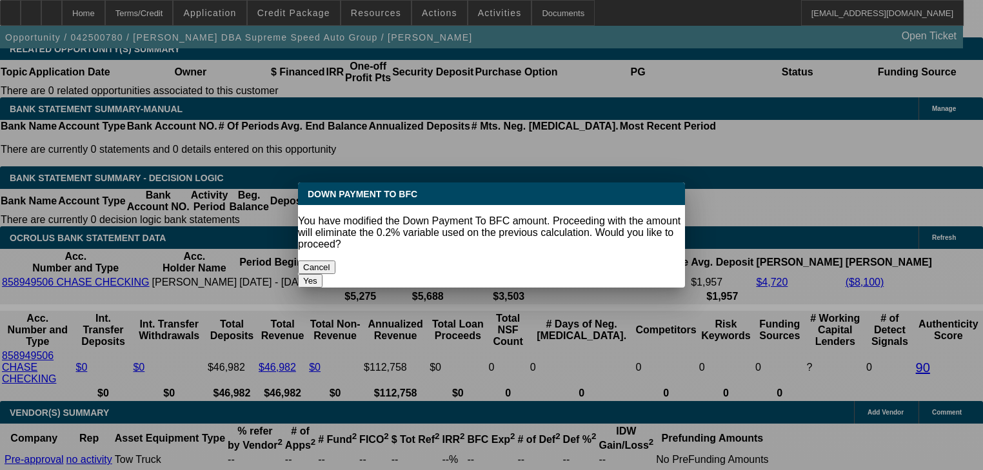
type input "$15,000.00"
click at [323, 274] on button "Yes" at bounding box center [310, 281] width 25 height 14
select select "0"
type input "UNKNOWN"
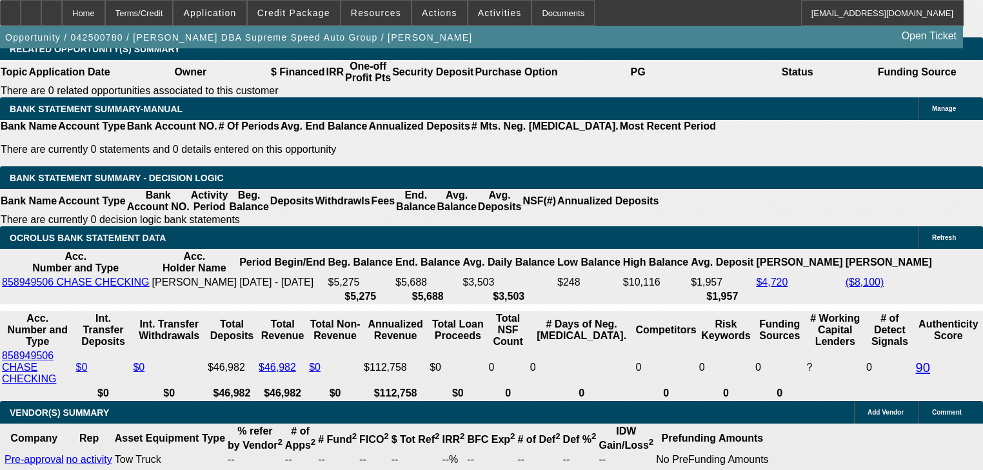
type input "$1,327.88"
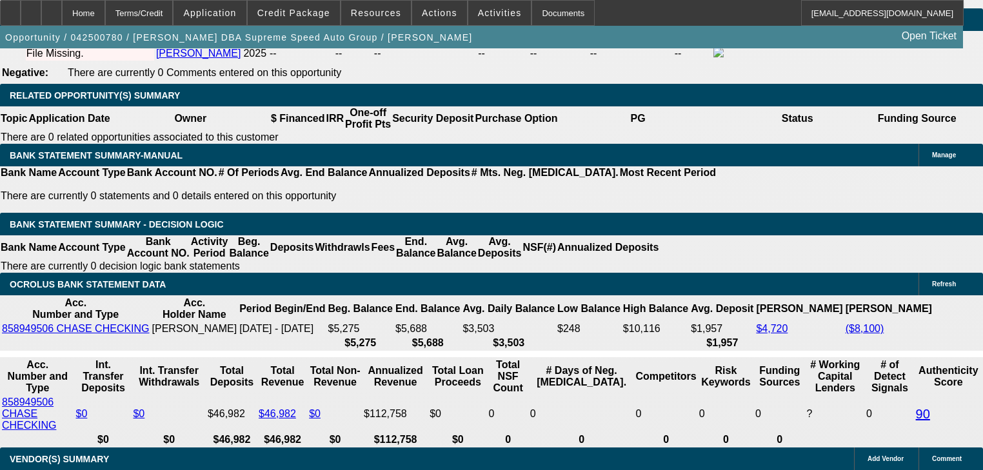
scroll to position [2098, 0]
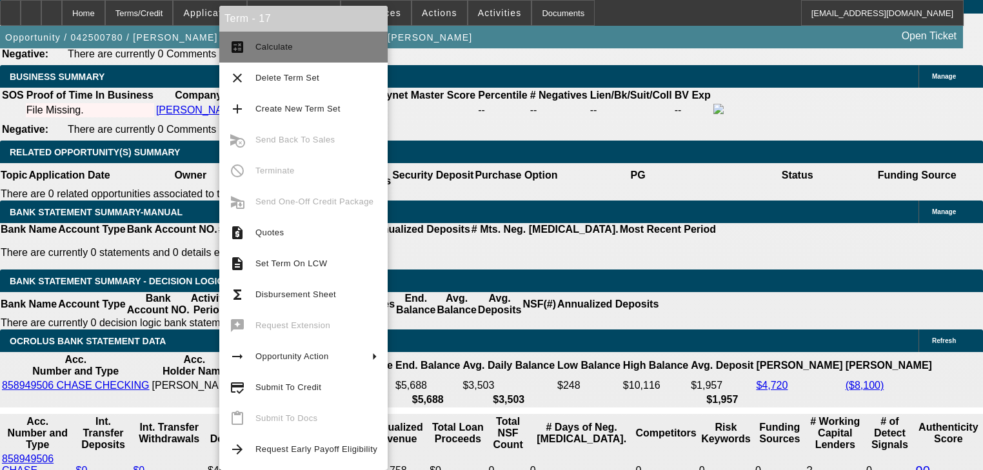
click at [271, 45] on span "Calculate" at bounding box center [274, 47] width 37 height 10
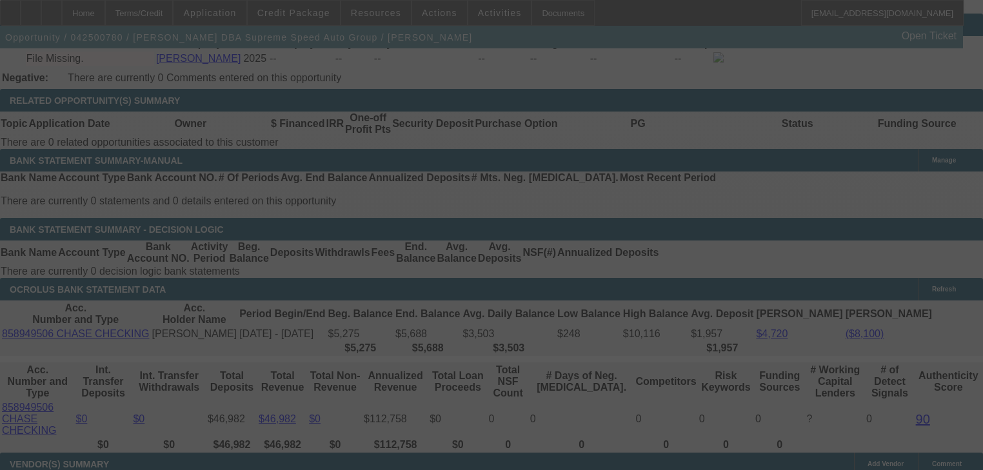
scroll to position [2202, 0]
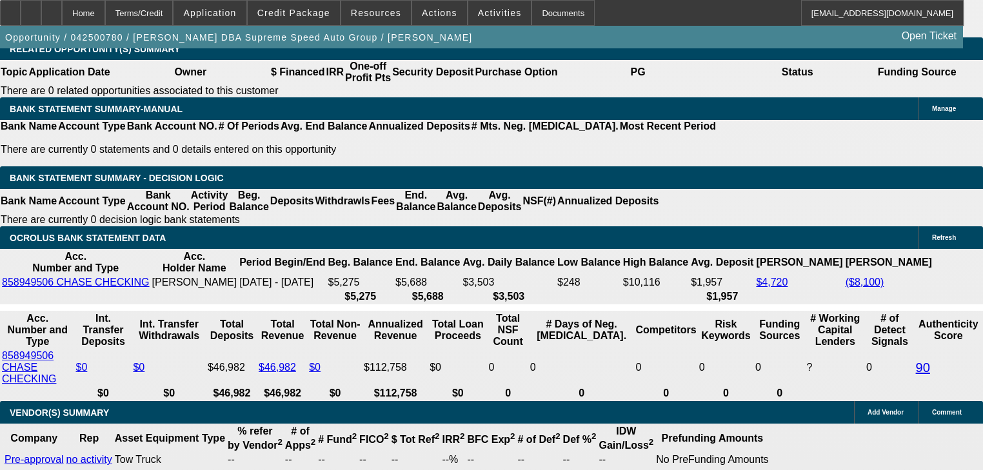
select select "0"
select select "0.1"
select select "4"
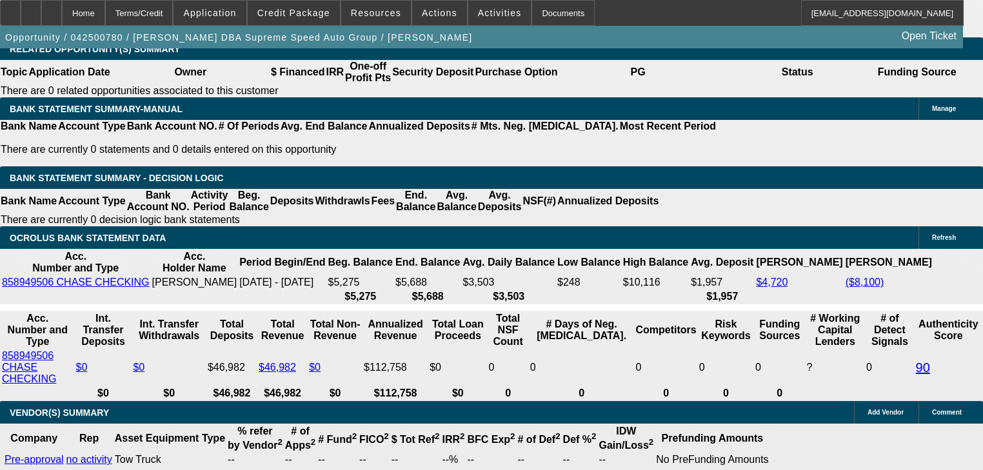
type input "1"
type input "UNKNOWN"
type input "1381"
type input "11.8"
type input "$1,381.00"
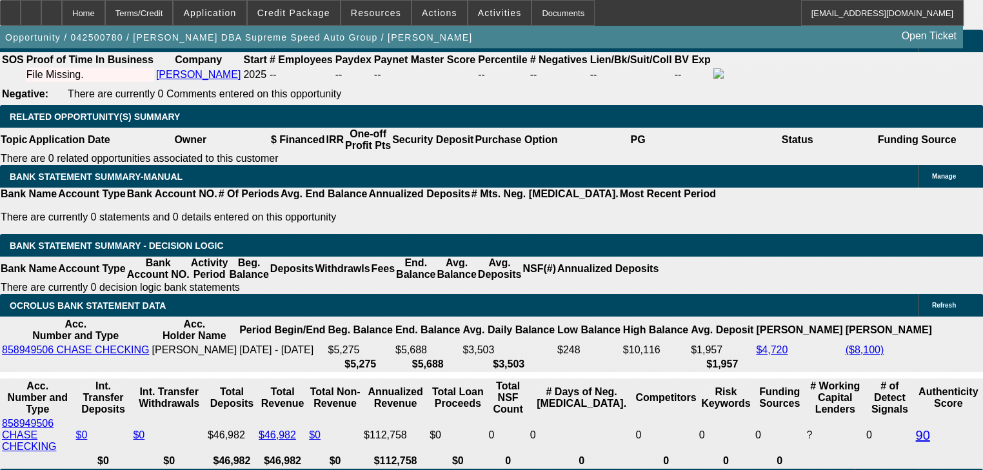
scroll to position [2047, 0]
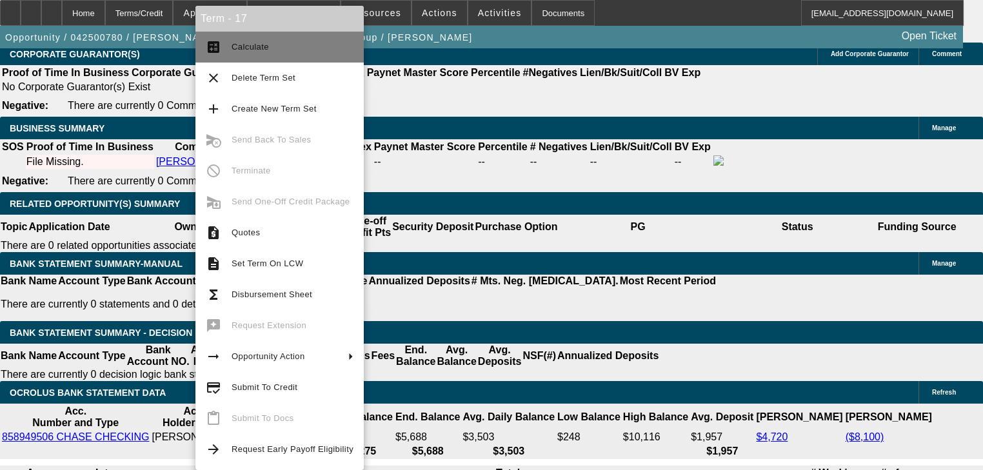
click at [256, 41] on span "Calculate" at bounding box center [293, 46] width 122 height 15
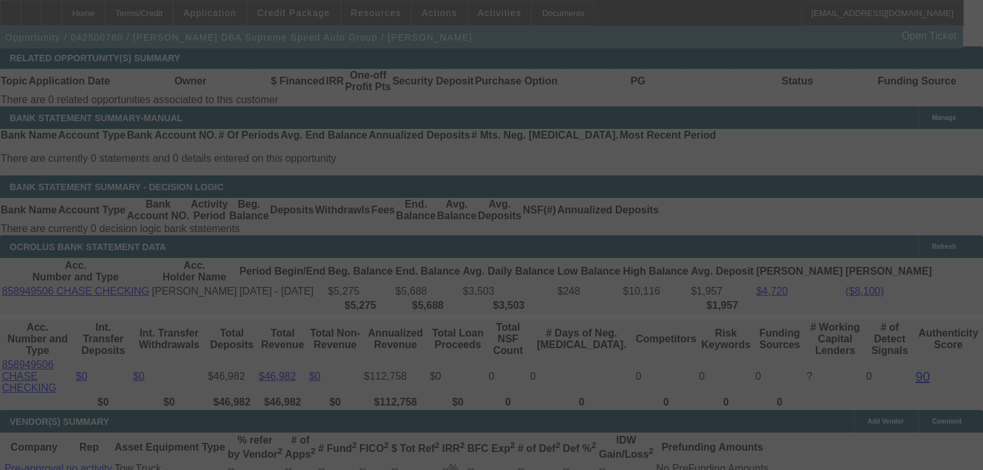
scroll to position [2202, 0]
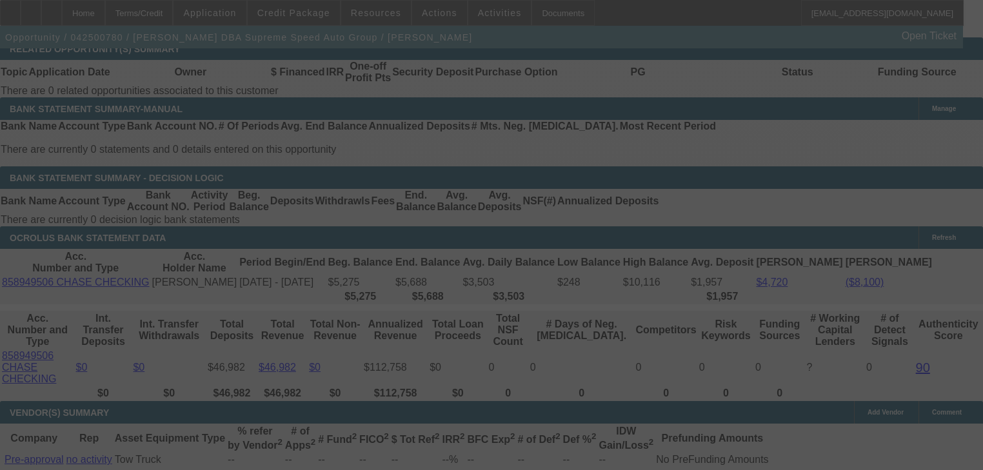
select select "0"
select select "0.1"
select select "4"
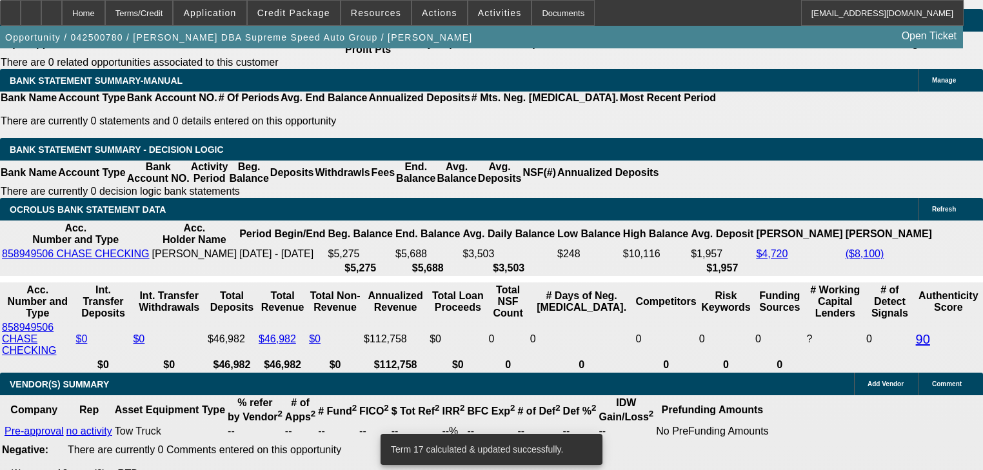
scroll to position [2253, 0]
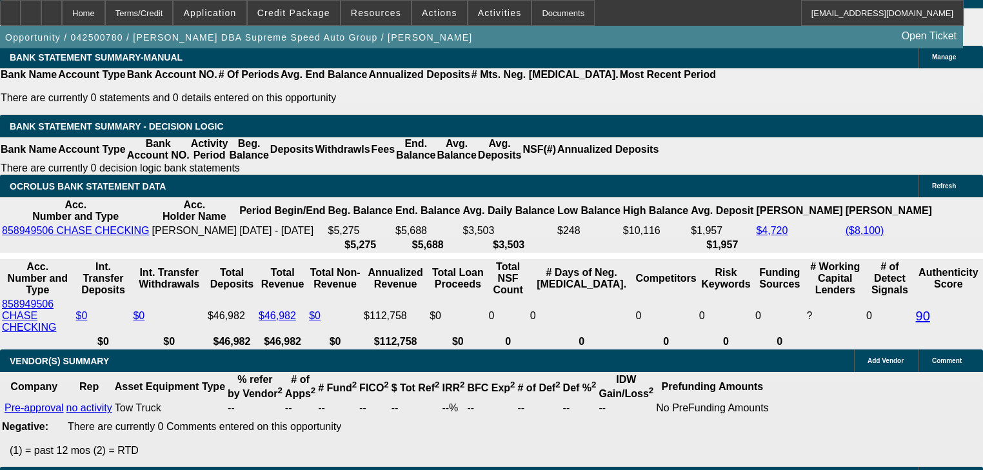
type input "1"
type input "UNKNOWN"
type input "$1,132.54"
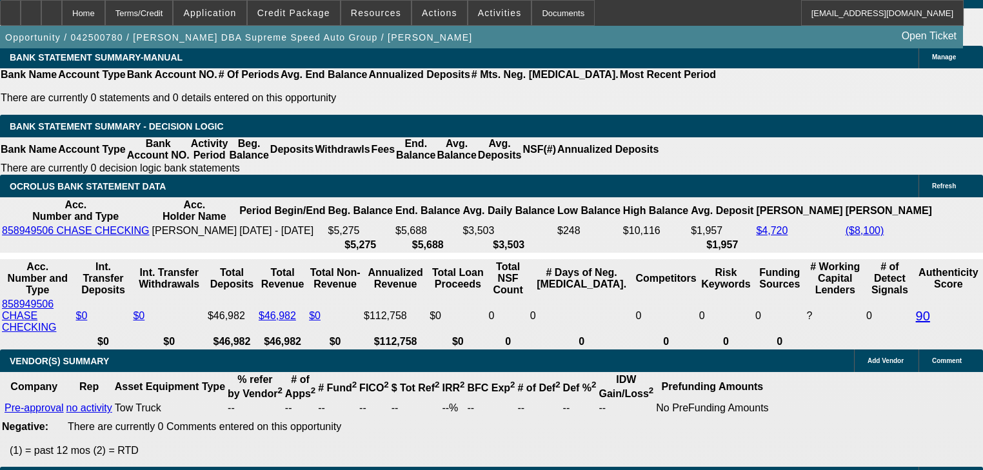
type input "15"
type input "$1,459.51"
type input "15.7"
type input "$1,477.15"
type input "15.7"
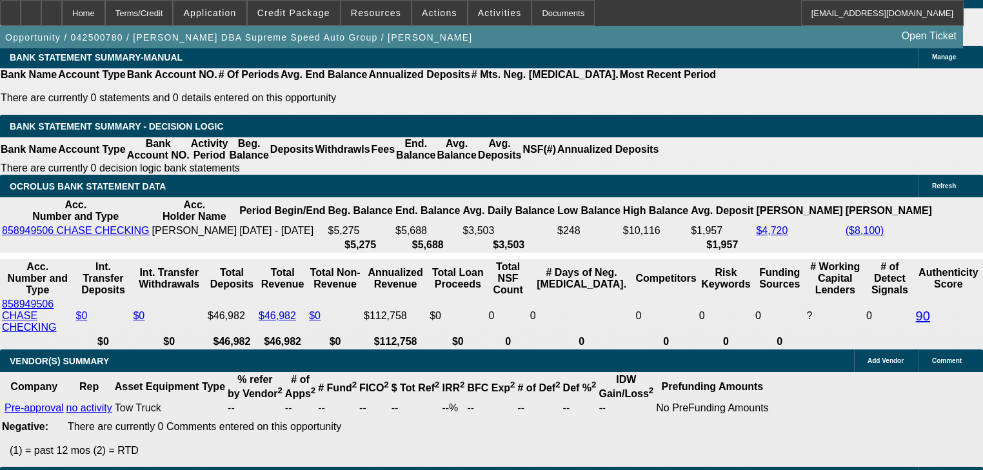
type input "0"
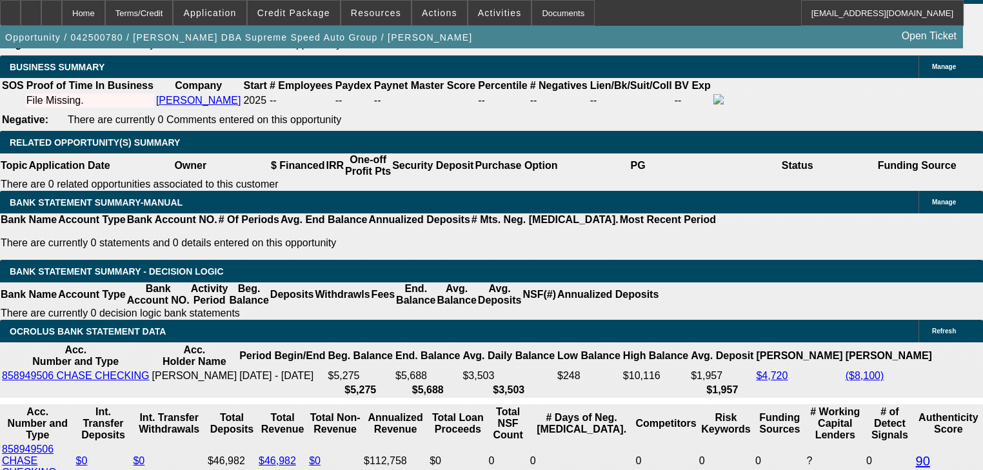
scroll to position [2098, 0]
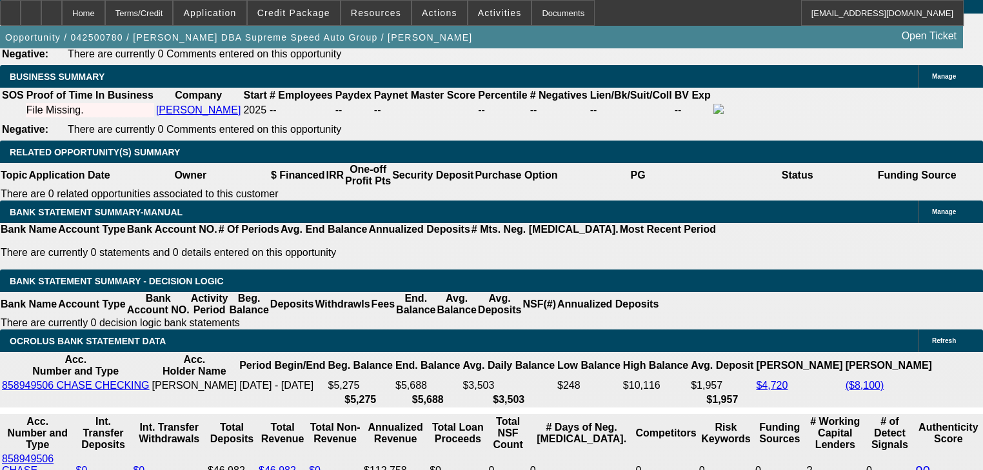
type input "15000"
type input "$0.00"
type input "$20,000.00"
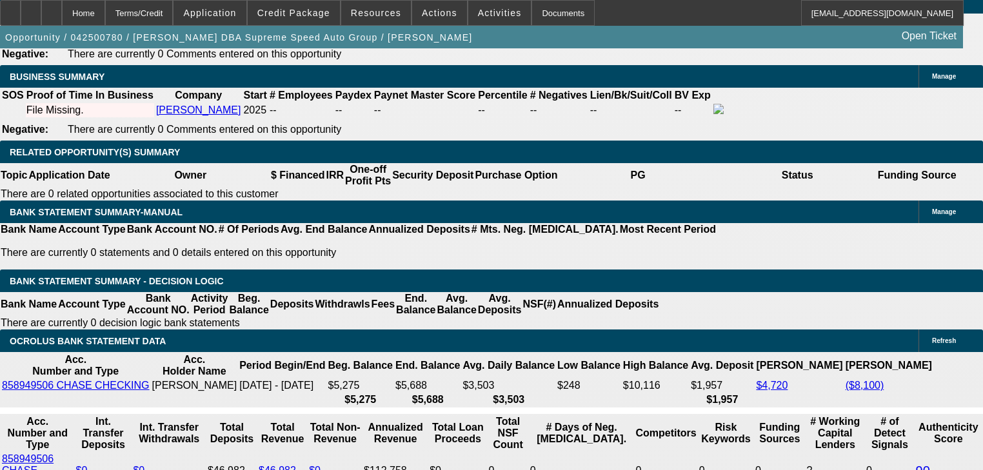
type input "1"
type input "1381"
type input "17.9"
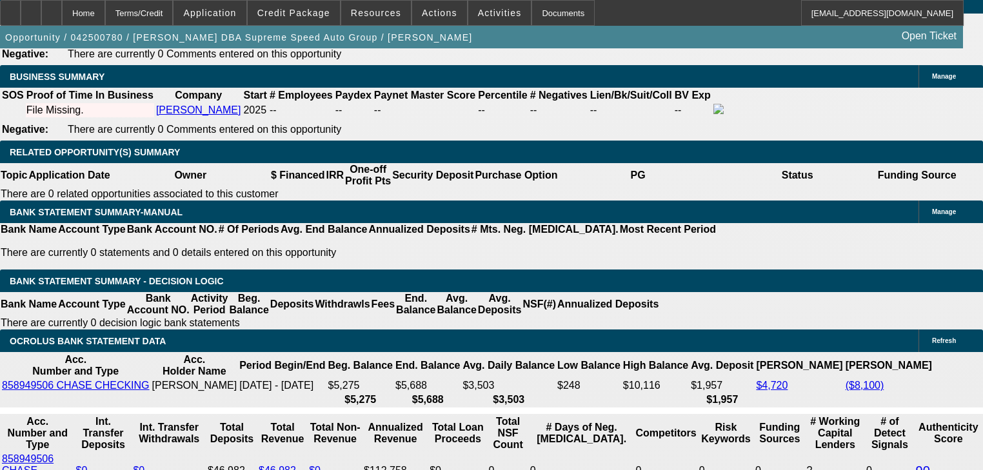
type input "$1,381.00"
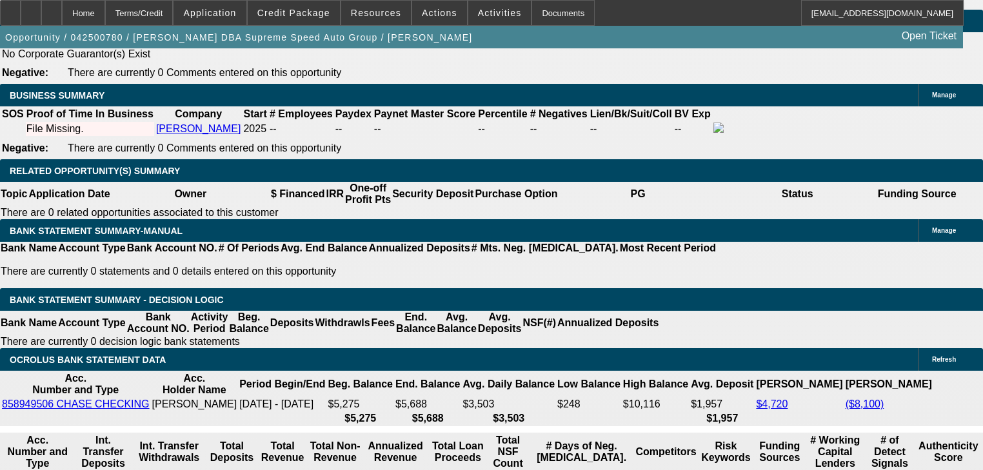
scroll to position [2047, 0]
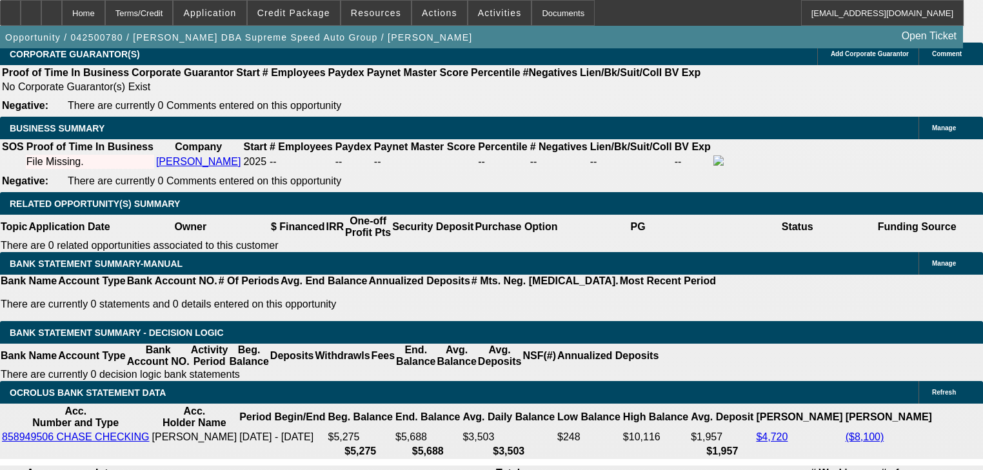
drag, startPoint x: 199, startPoint y: 221, endPoint x: 193, endPoint y: 222, distance: 6.5
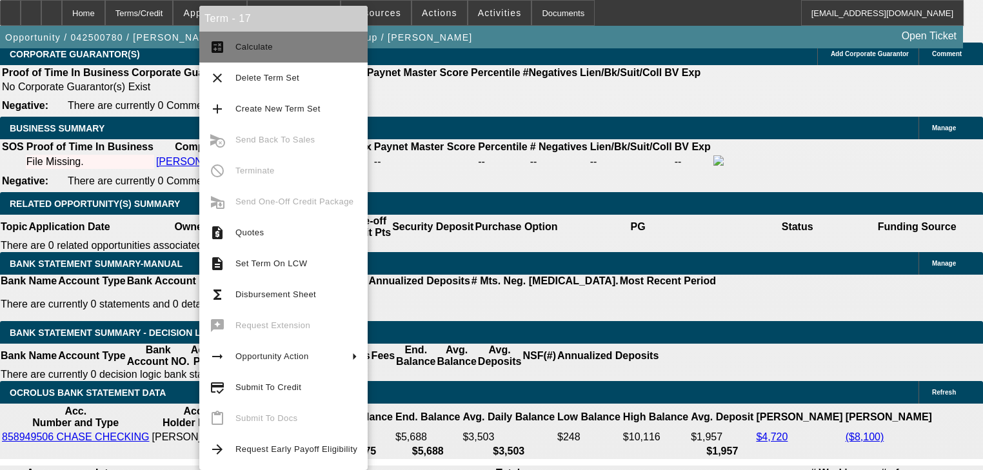
click at [226, 54] on button "calculate Calculate" at bounding box center [283, 47] width 168 height 31
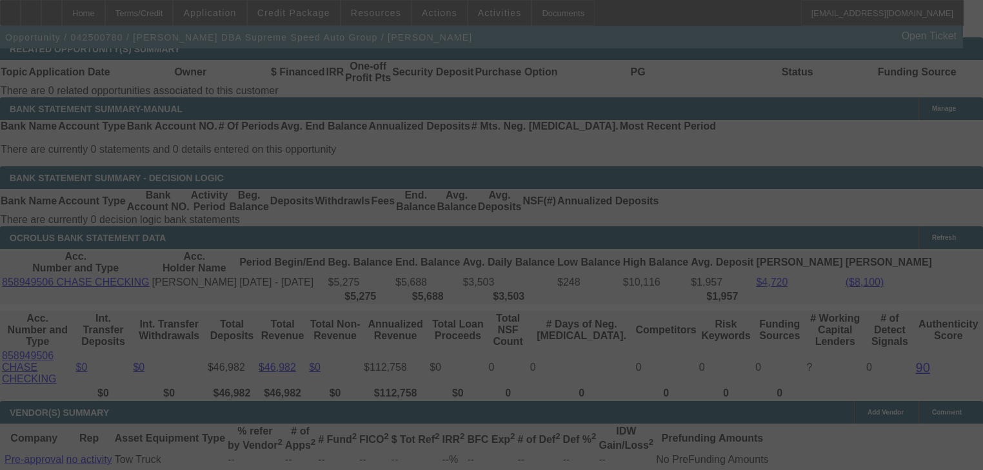
scroll to position [2253, 0]
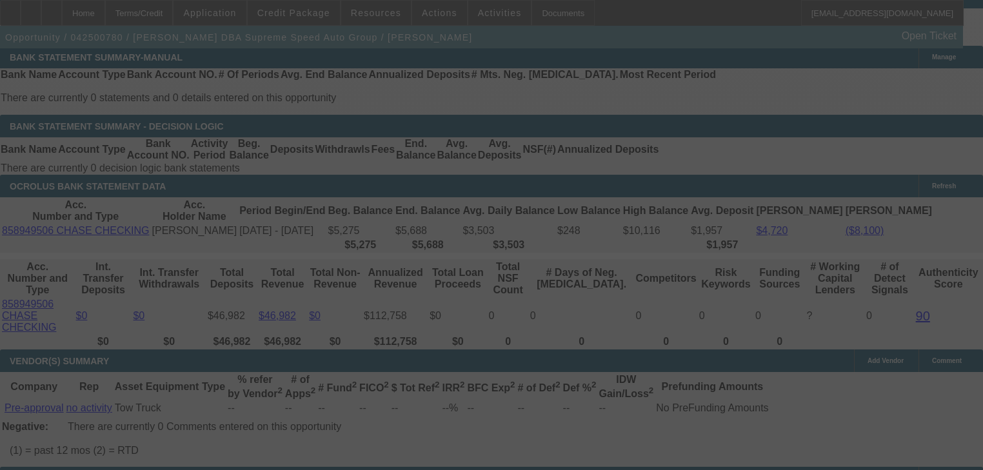
select select "0"
select select "0.1"
select select "4"
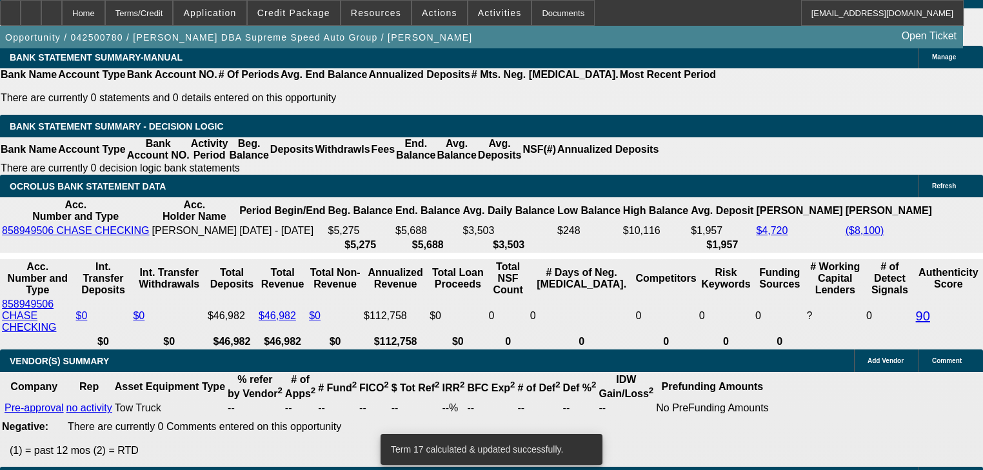
select select "2"
type input "UNKNOWN"
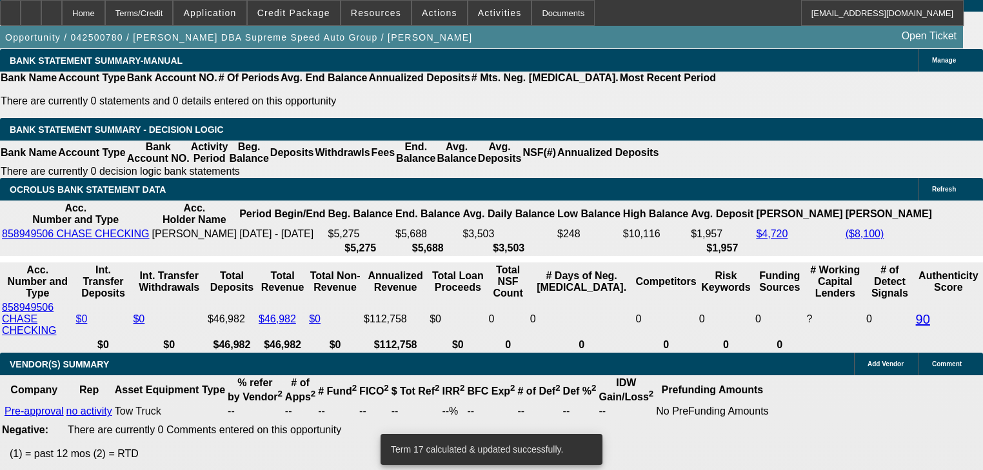
scroll to position [2098, 0]
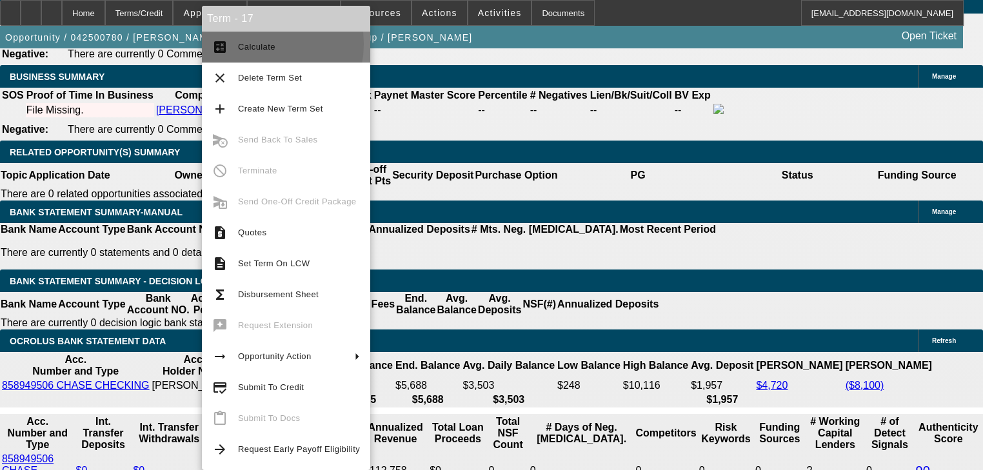
click at [254, 44] on span "Calculate" at bounding box center [256, 47] width 37 height 10
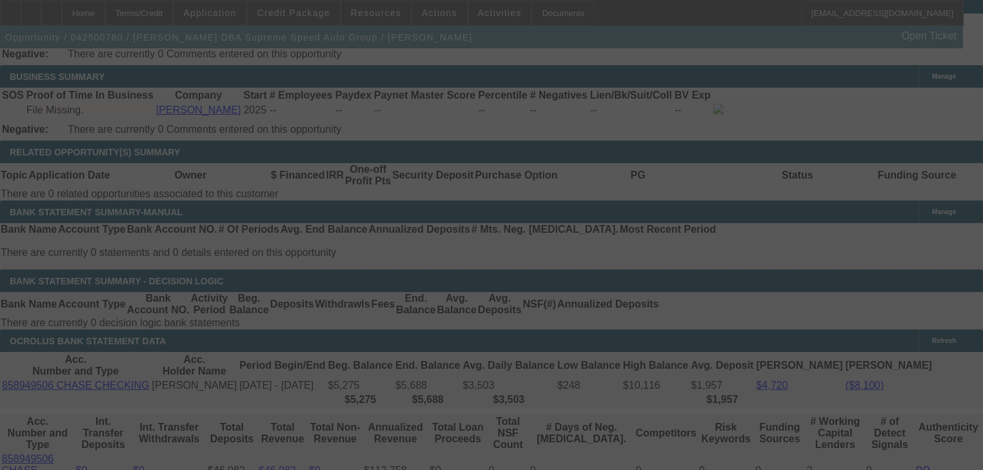
select select "0"
select select "2"
select select "0.1"
select select "4"
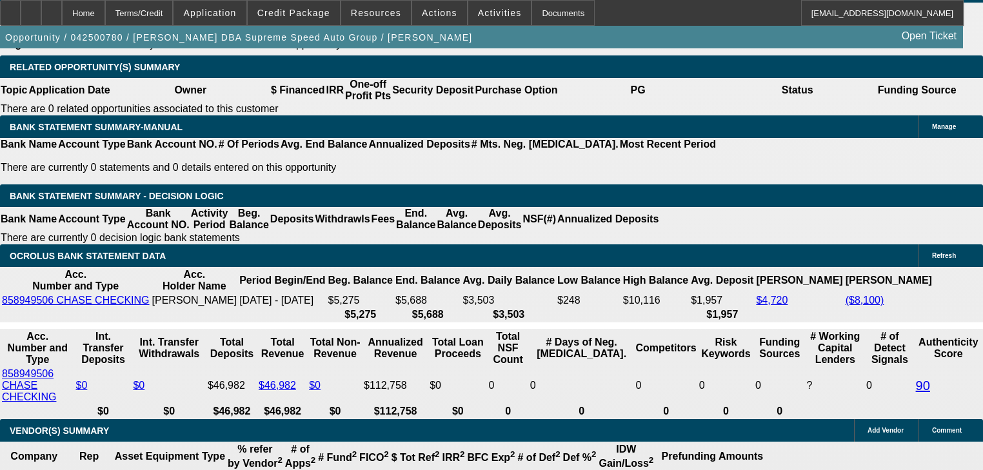
scroll to position [2202, 0]
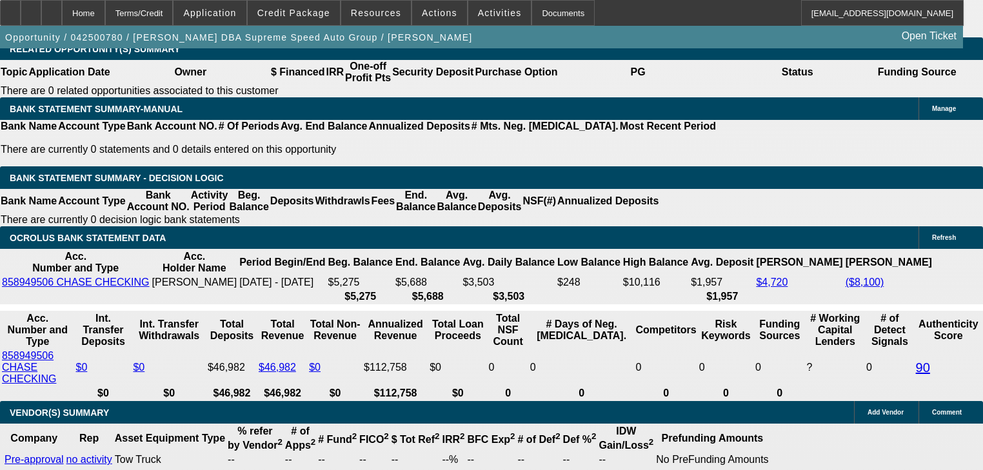
type input "1"
type input "UNKNOWN"
type input "$1,019.28"
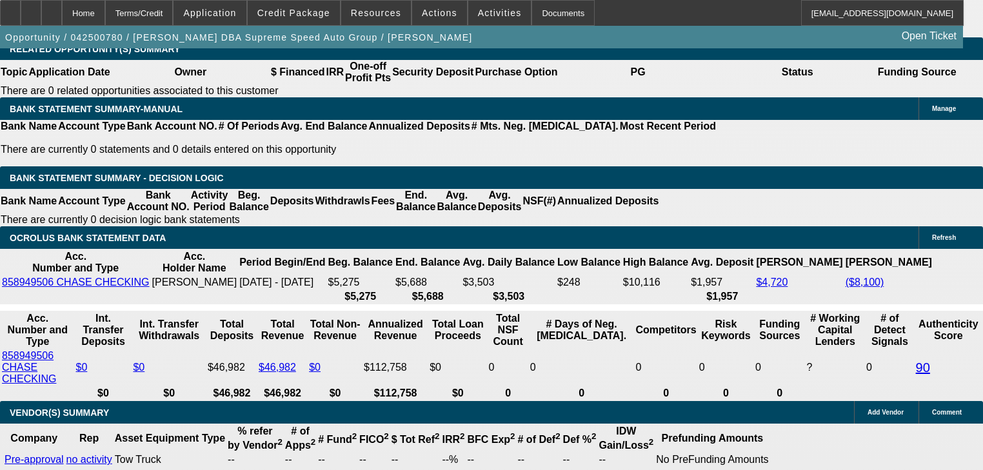
type input "16"
type input "$1,336.28"
type input "16.9"
type input "0"
type input "1336.28"
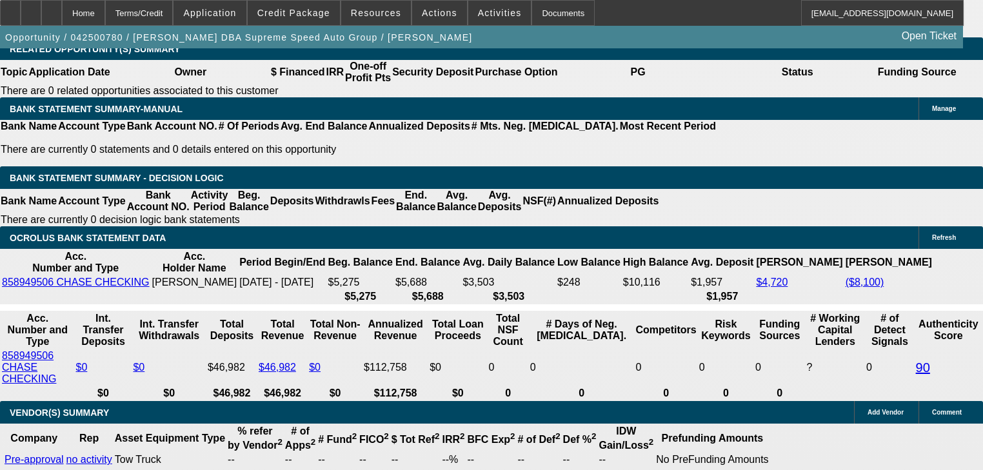
type input "$0.00"
type input "$1,356.92"
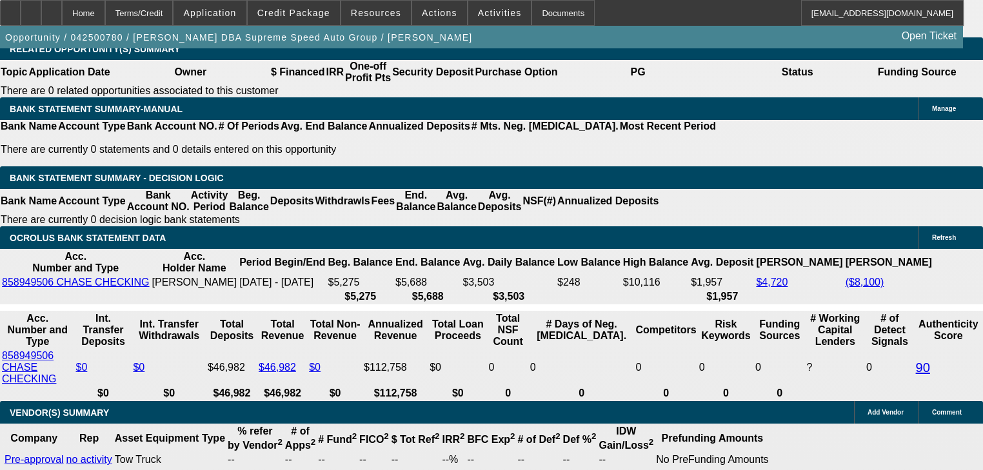
type input "$17,000.00"
type input "1447.38"
type input "17000"
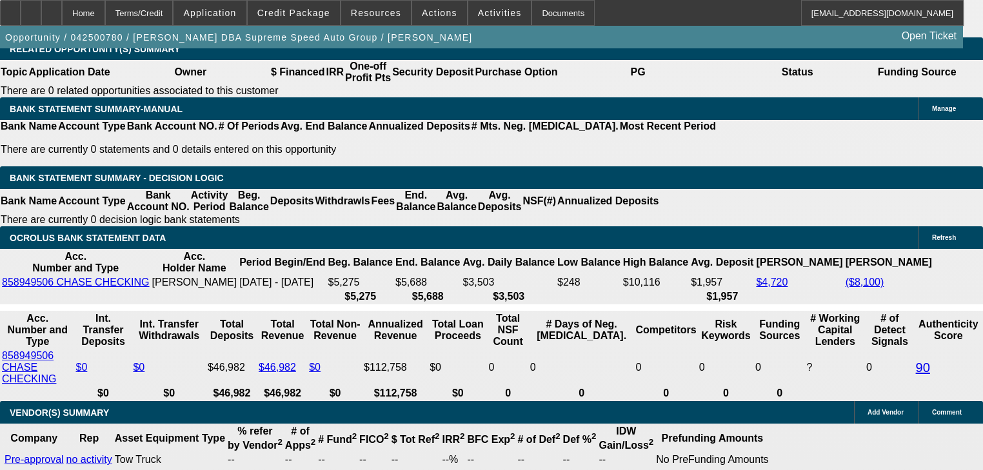
type input "$1,447.38"
type input "$18,000.00"
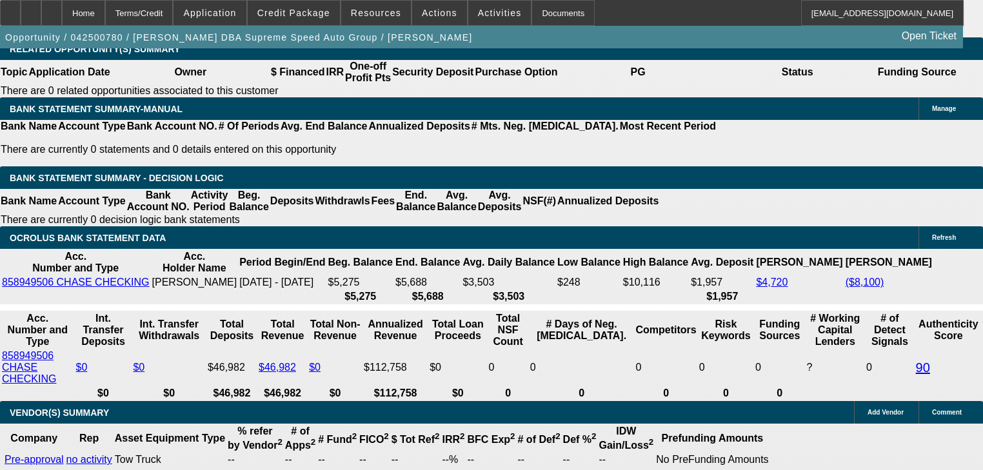
type input "1"
type input "1381"
type input "15.4"
type input "1381"
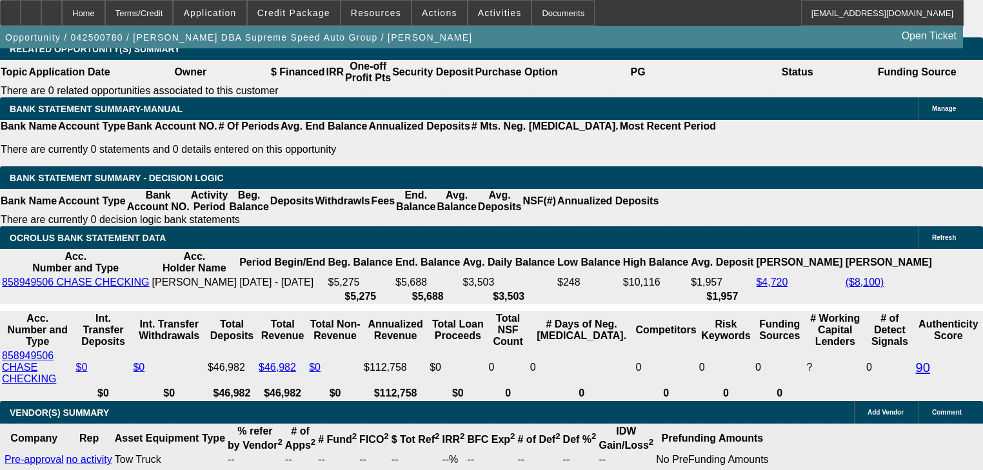
type input "18000"
type input "$1,381.00"
type input "$19,000.00"
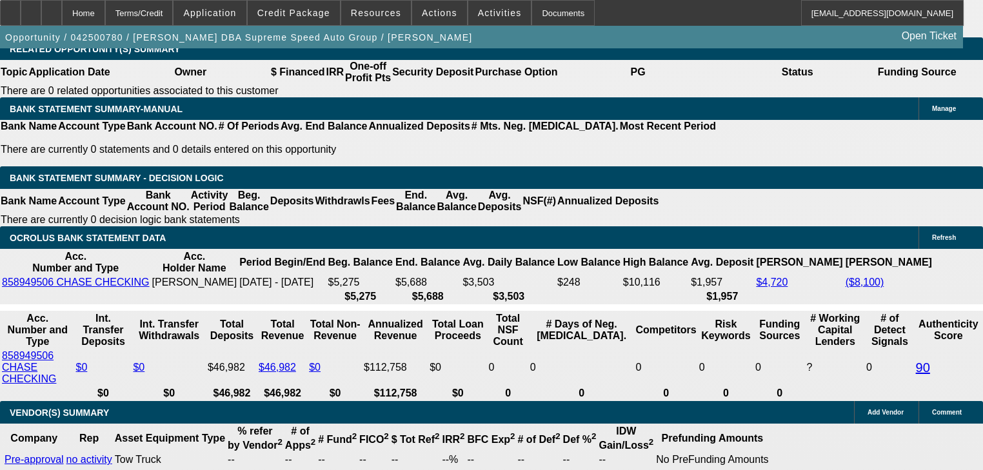
type input "13"
type input "1381"
type input "16.6"
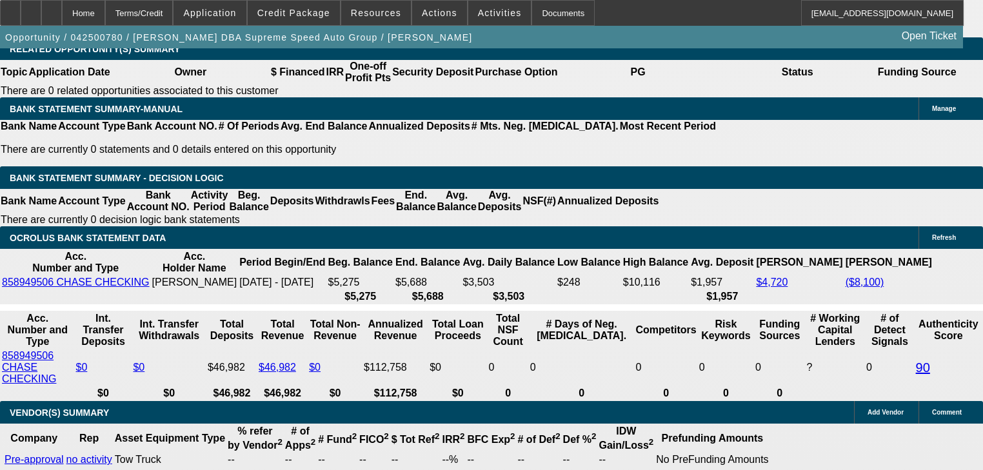
type input "$1,381.00"
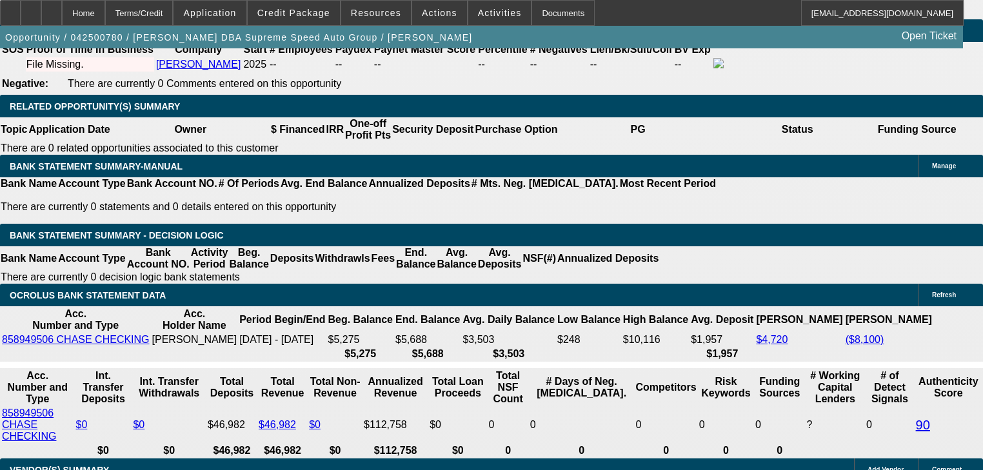
scroll to position [2098, 0]
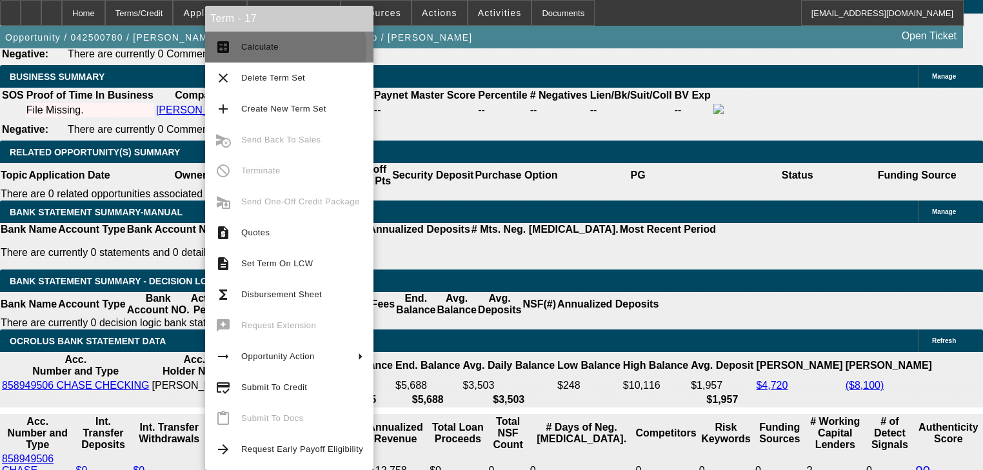
click at [243, 50] on span "Calculate" at bounding box center [259, 47] width 37 height 10
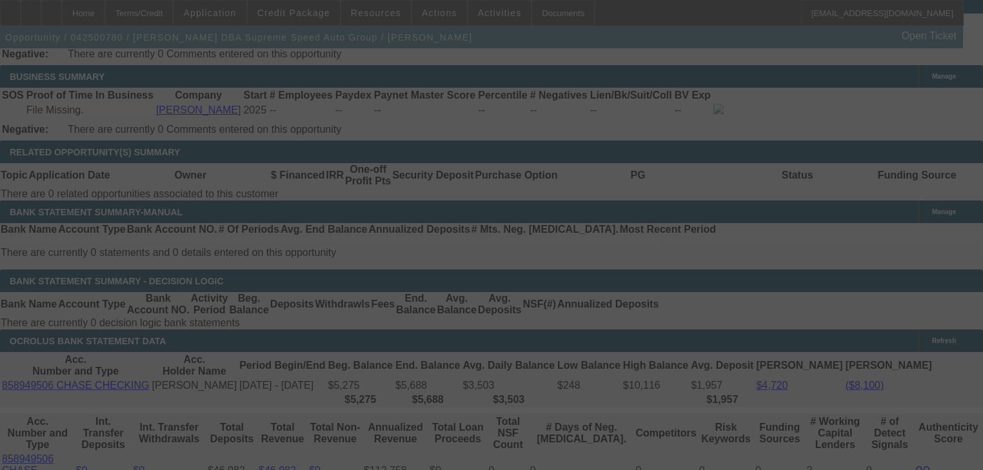
select select "0"
select select "2"
select select "0.1"
select select "4"
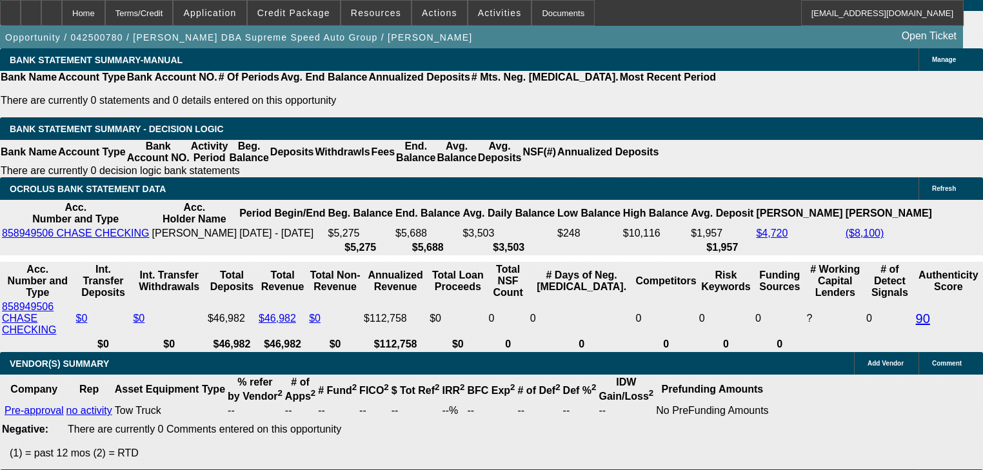
scroll to position [2253, 0]
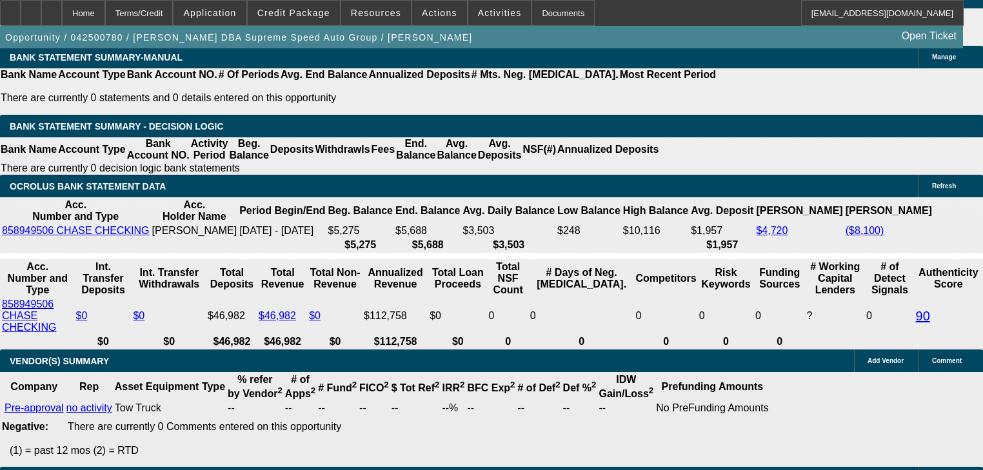
type input "$17,400.00"
type input "UNKNOWN"
type input "$1,429.04"
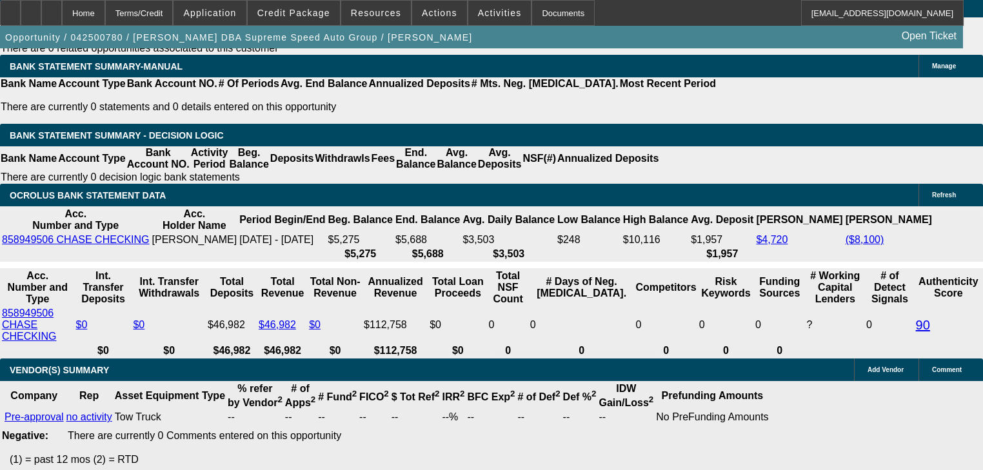
scroll to position [2150, 0]
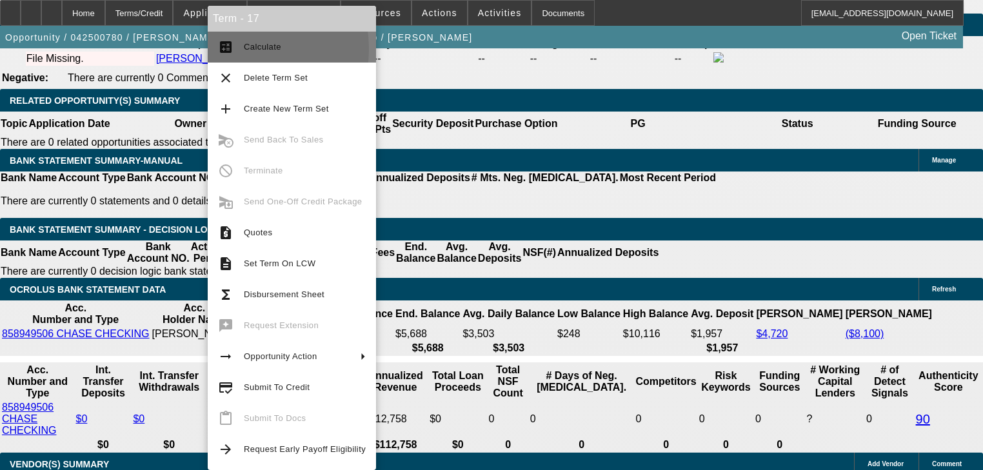
click at [242, 49] on button "calculate Calculate" at bounding box center [292, 47] width 168 height 31
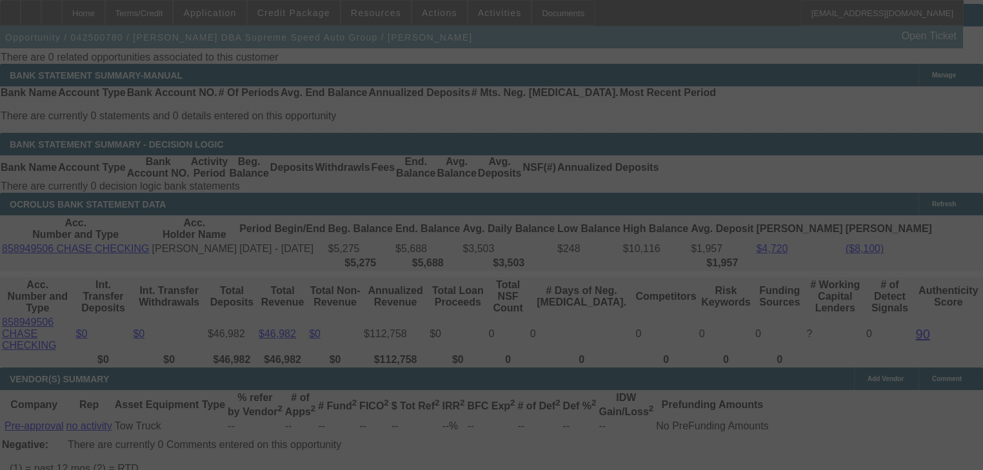
scroll to position [2253, 0]
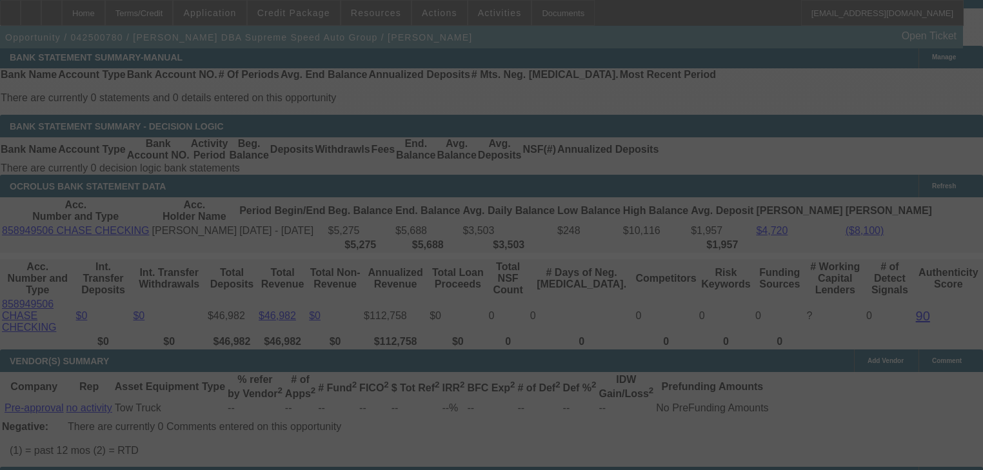
select select "0"
select select "2"
select select "0.1"
select select "4"
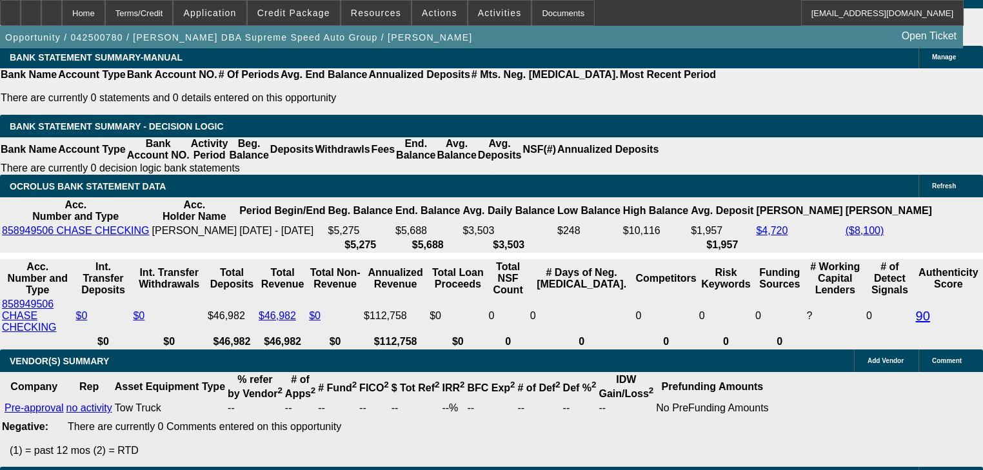
select select "0.2"
type input "$13,000.00"
type input "UNKNOWN"
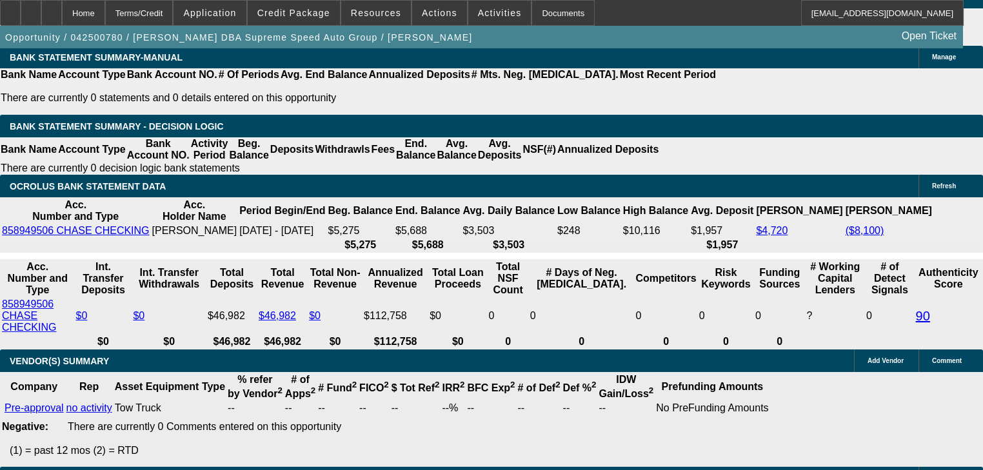
type input "$1,561.14"
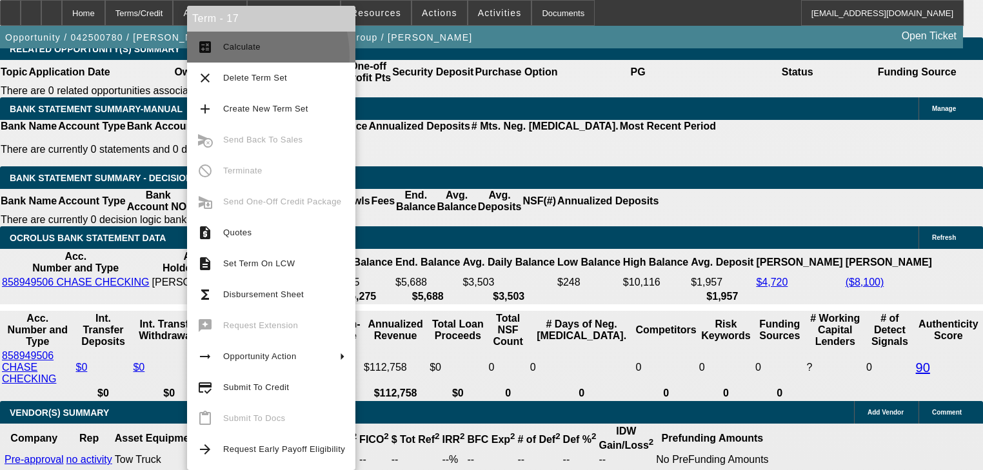
click at [225, 57] on button "calculate Calculate" at bounding box center [271, 47] width 168 height 31
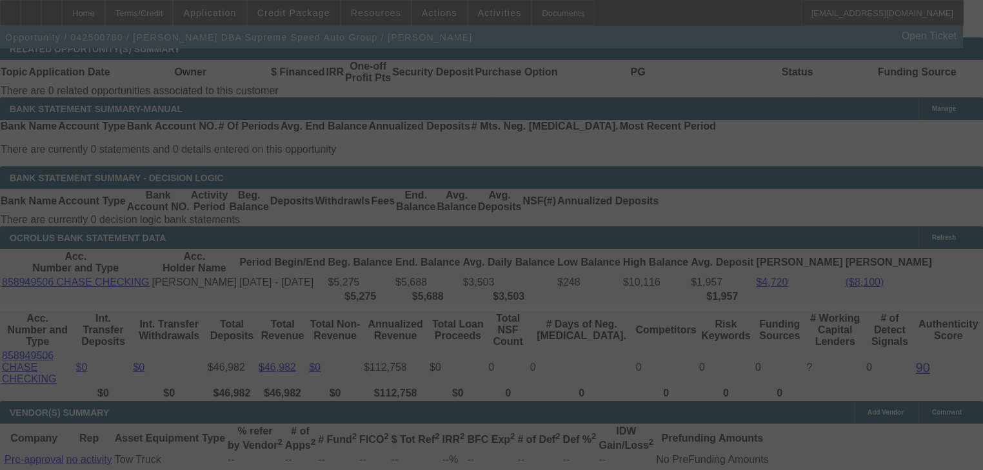
select select "0.2"
select select "0"
select select "2"
select select "0.1"
select select "4"
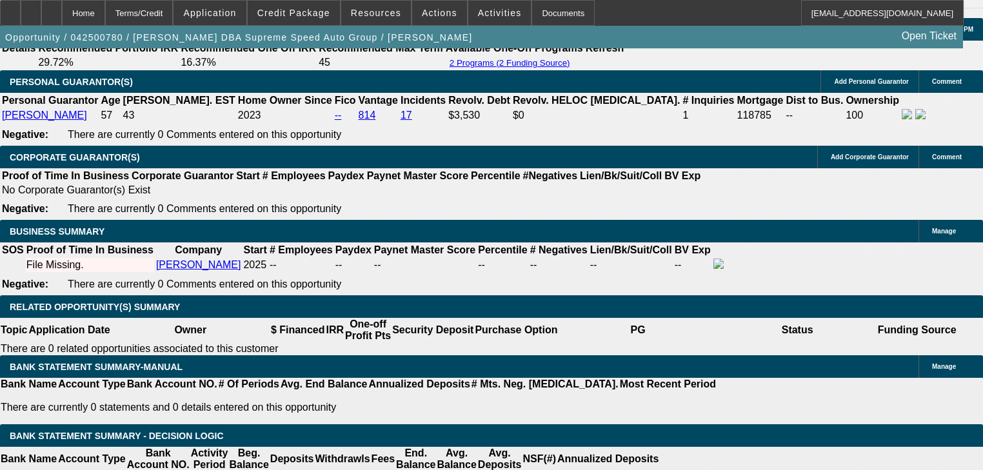
scroll to position [2253, 0]
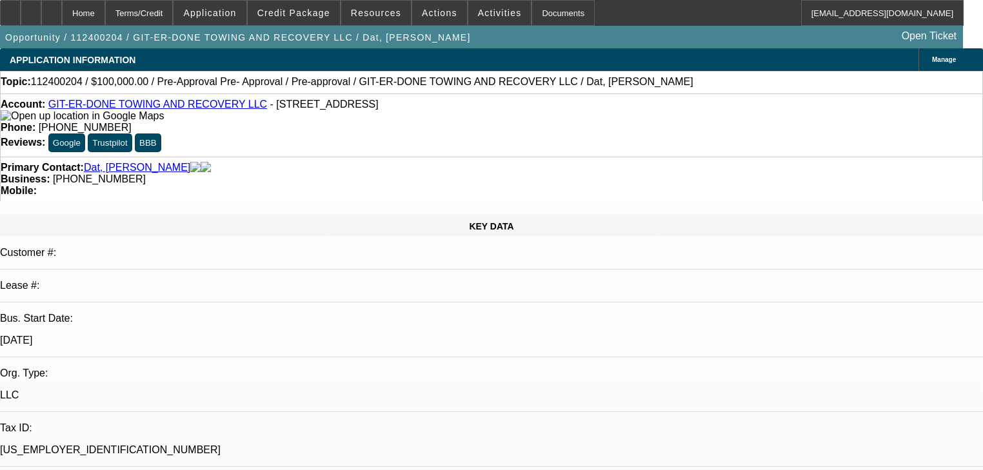
select select "0"
select select "6"
select select "0"
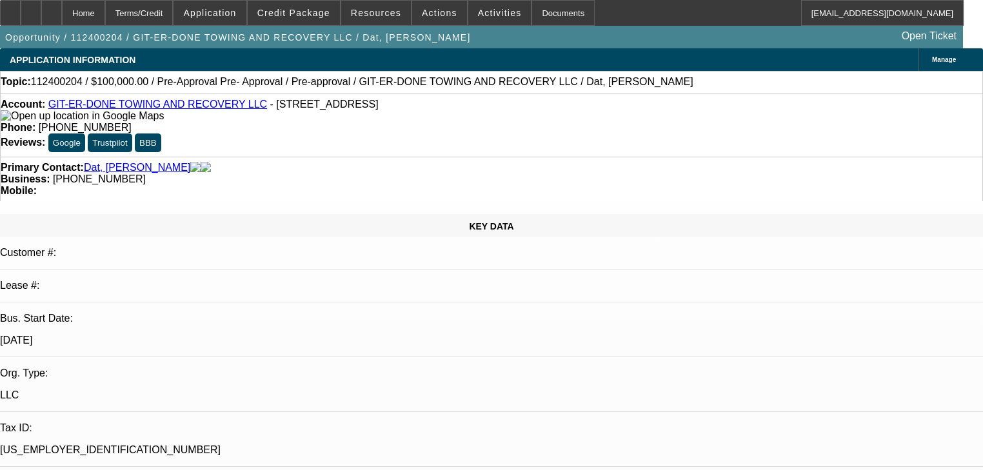
select select "0"
select select "6"
select select "0"
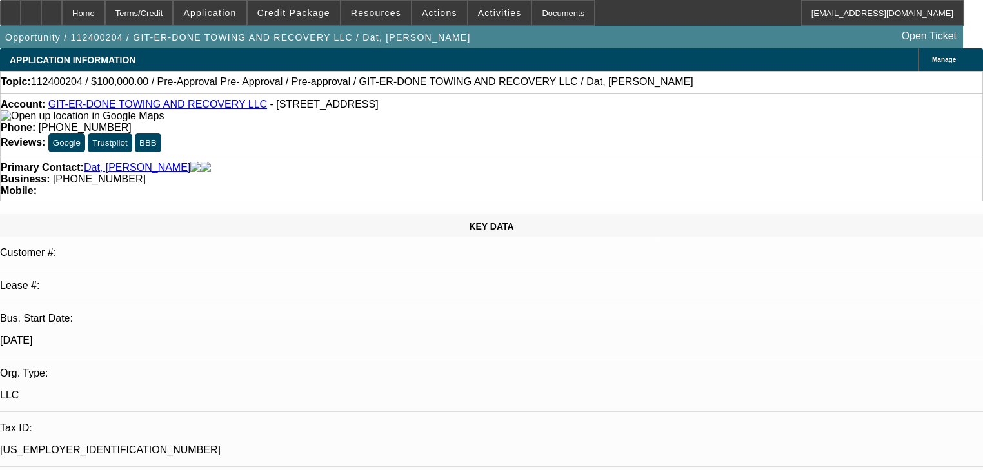
select select "0"
select select "6"
select select "0"
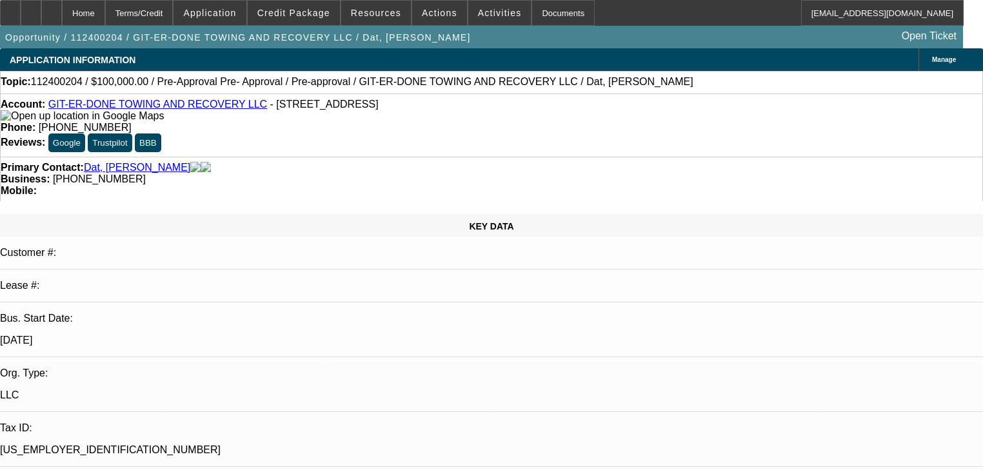
select select "6"
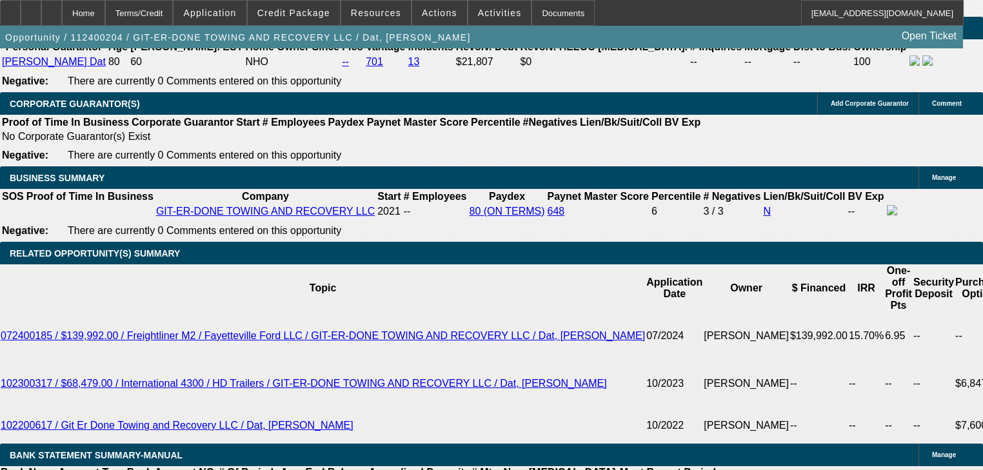
scroll to position [1562, 0]
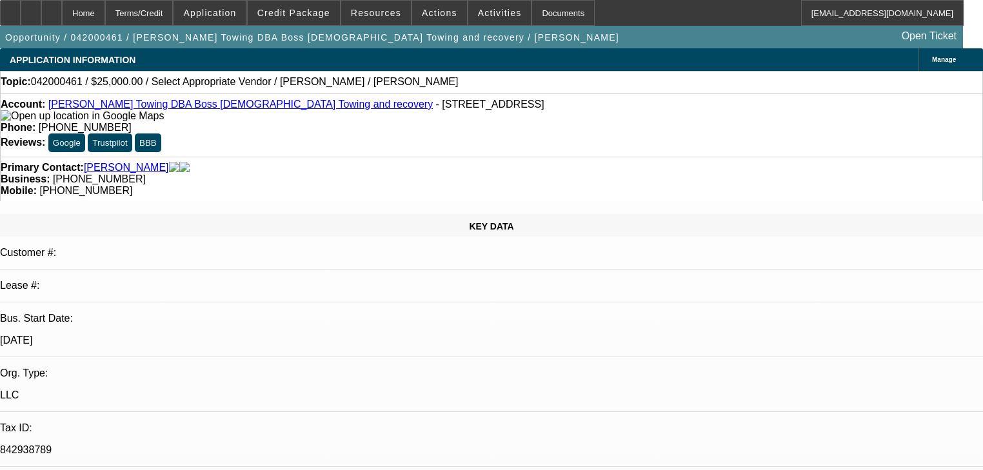
select select "0"
select select "2"
select select "0.1"
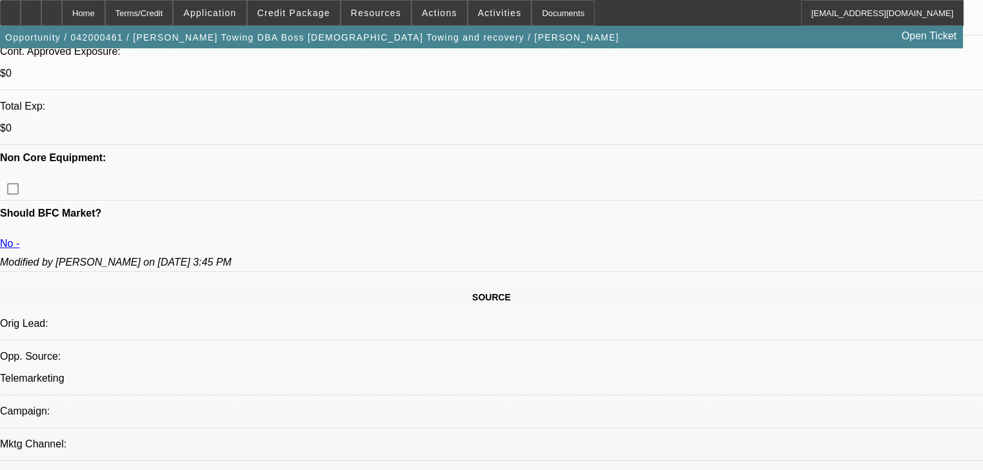
scroll to position [361, 0]
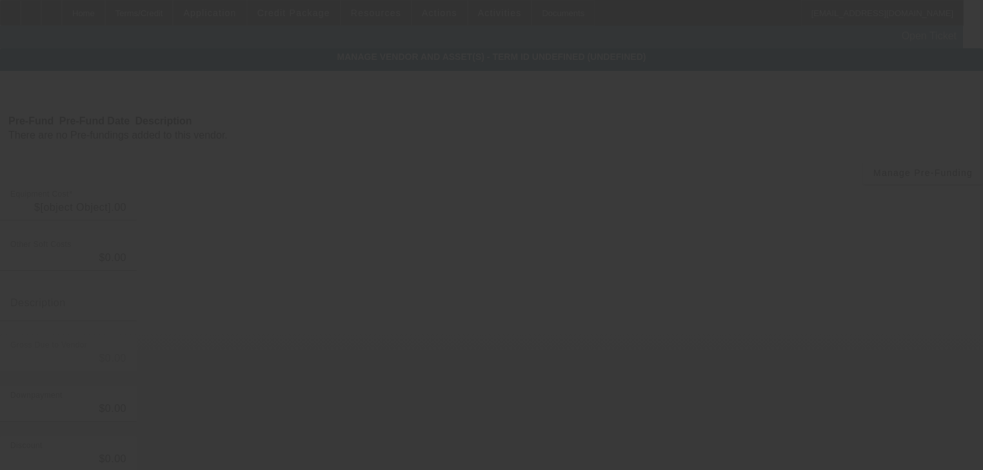
type input "$64,995.00"
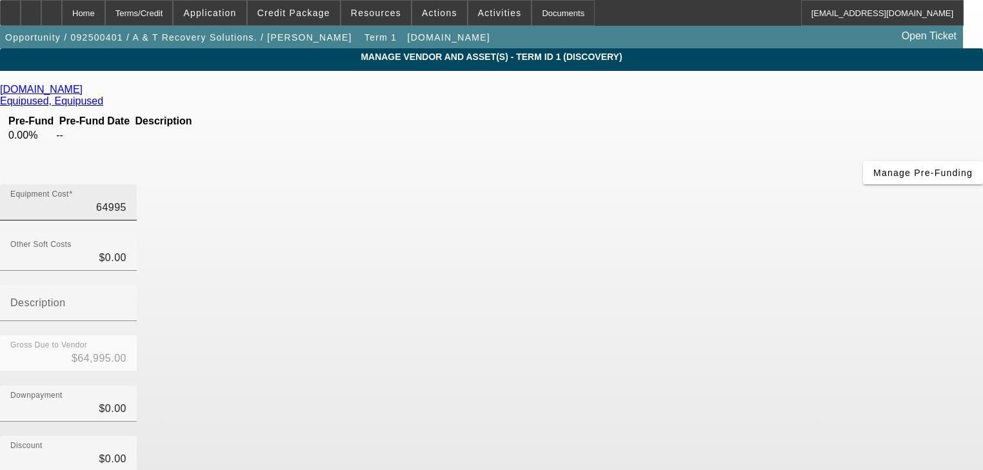
click at [126, 200] on input "64995" at bounding box center [68, 207] width 116 height 15
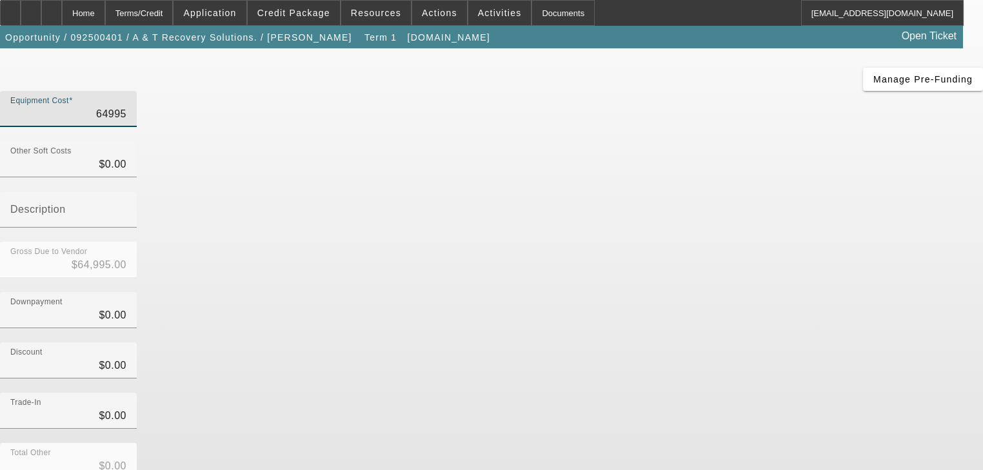
scroll to position [150, 0]
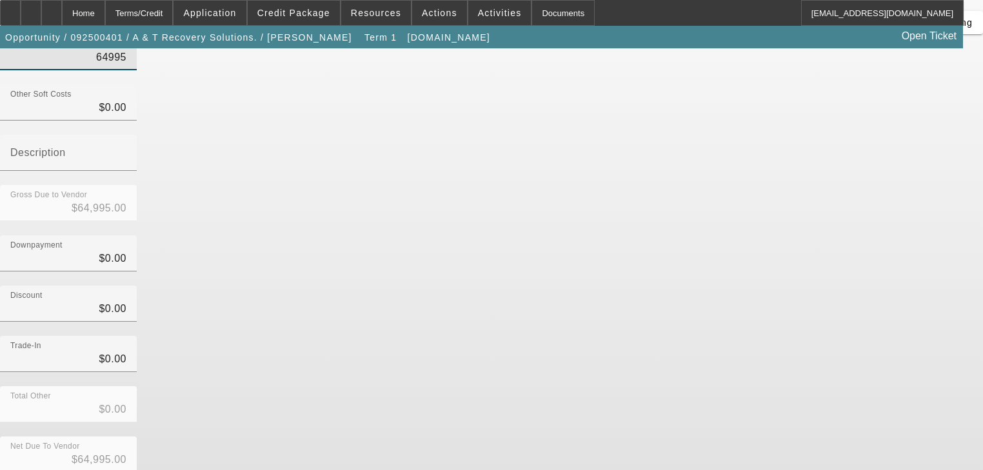
type input "$64,995.00"
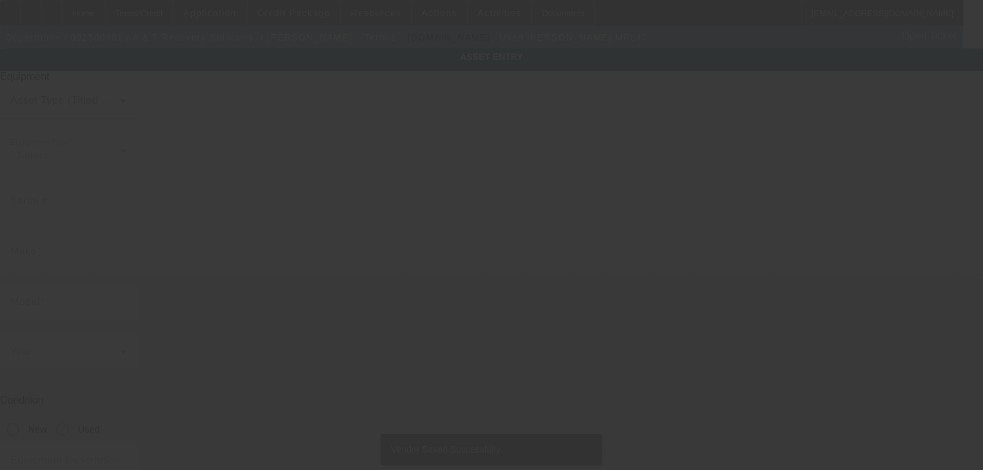
type input "Jerr-Dan"
type input "MPL40"
radio input "true"
type textarea "Jerr-Dan MPL40"
type input "17038 Torvest Court"
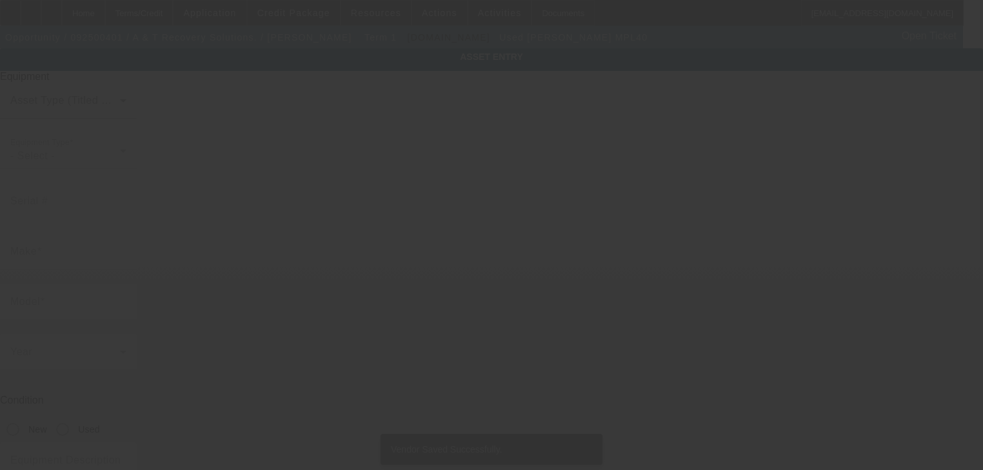
type input "land o lakes"
type input "34638"
type input "Pasco"
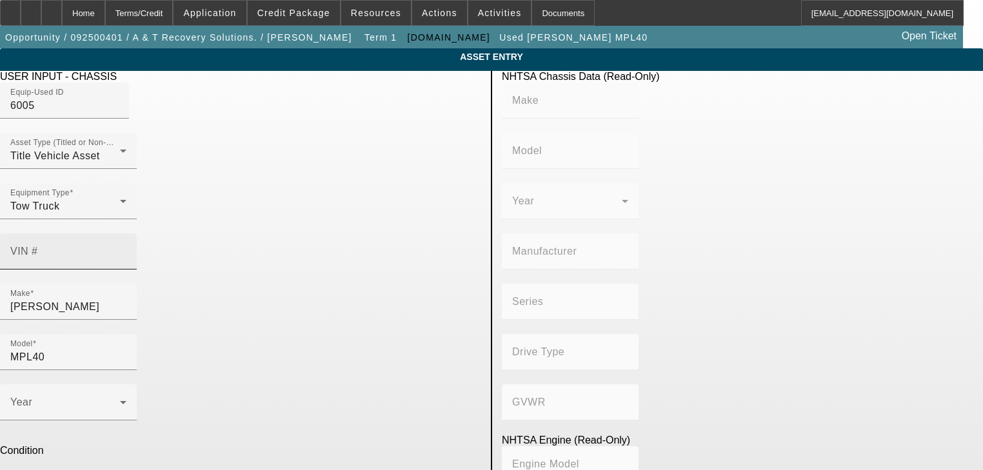
click at [126, 249] on input "VIN #" at bounding box center [68, 256] width 116 height 15
paste input "3C7WRLALXMG691603"
type input "3C7WRLALXMG691603"
type input "RAM"
type input "4500"
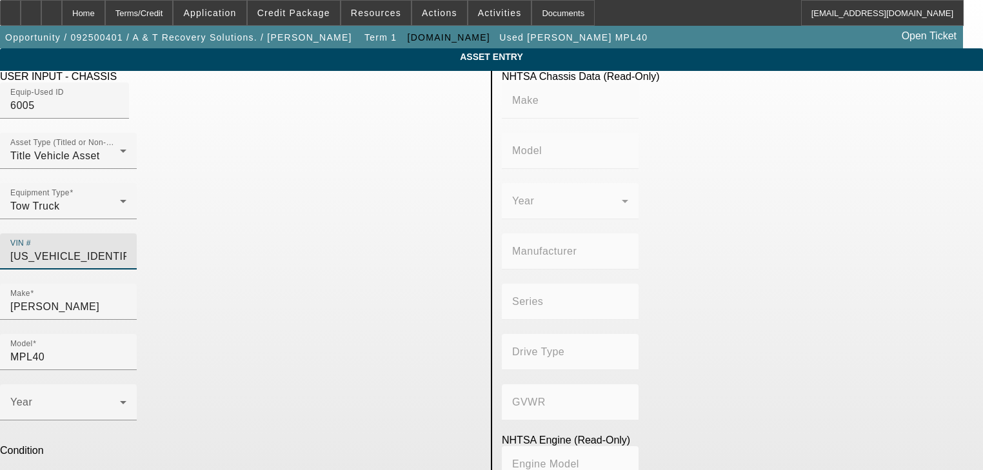
type input "CHRYSLER DE MEXICO TOLUCA"
type input "4WD/4-Wheel Drive/4x4"
type input "Class 4: 14,001 - 16,000 lb (6,350 - 7,258 kg)"
type input "6"
type input "Diesel"
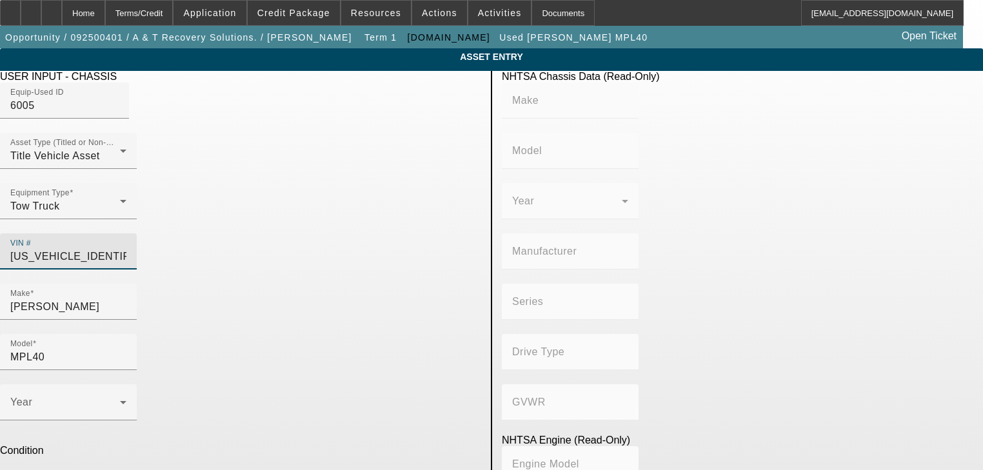
type input "408.85908543470"
type input "6.7"
type input "3C7WRLALXMG691603"
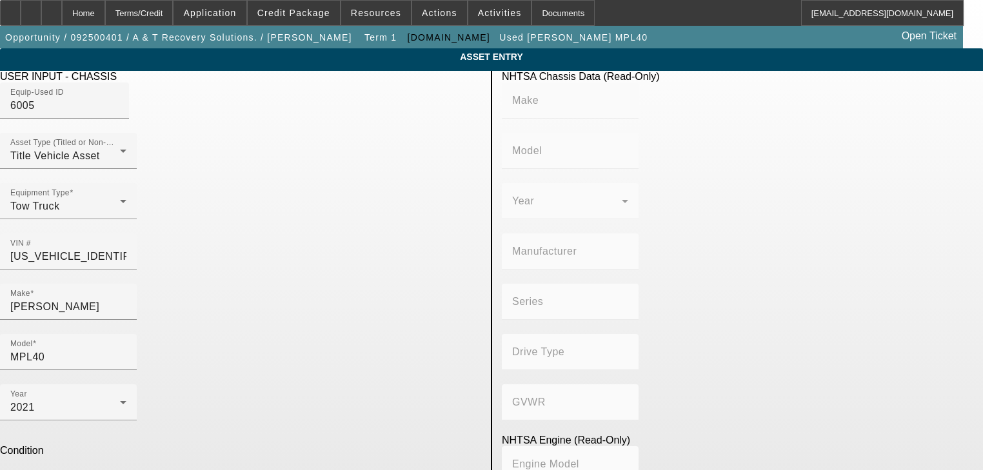
type input "1"
type input "RAM"
type input "4500"
type input "CHRYSLER DE MEXICO TOLUCA"
type input "4WD/4-Wheel Drive/4x4"
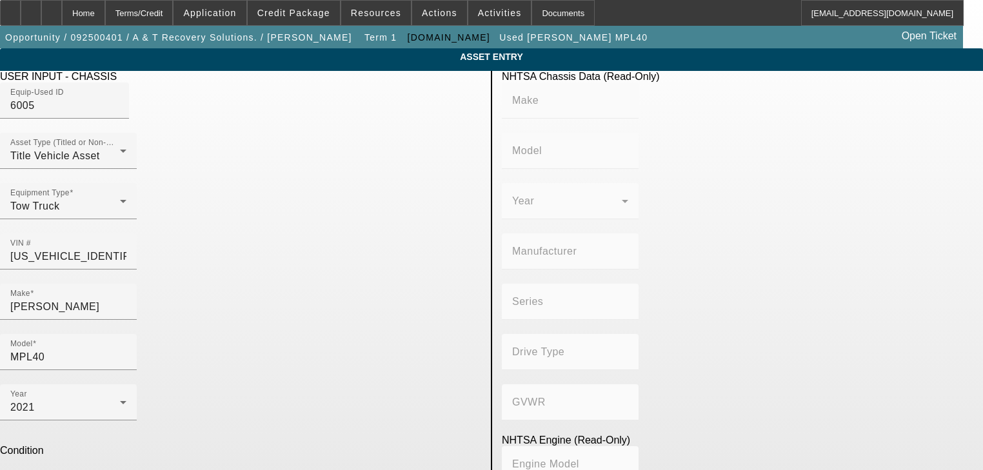
type input "Class 4: 14,001 - 16,000 lb (6,350 - 7,258 kg)"
type input "6"
type input "Diesel"
type input "408.85908543470"
type input "6.7"
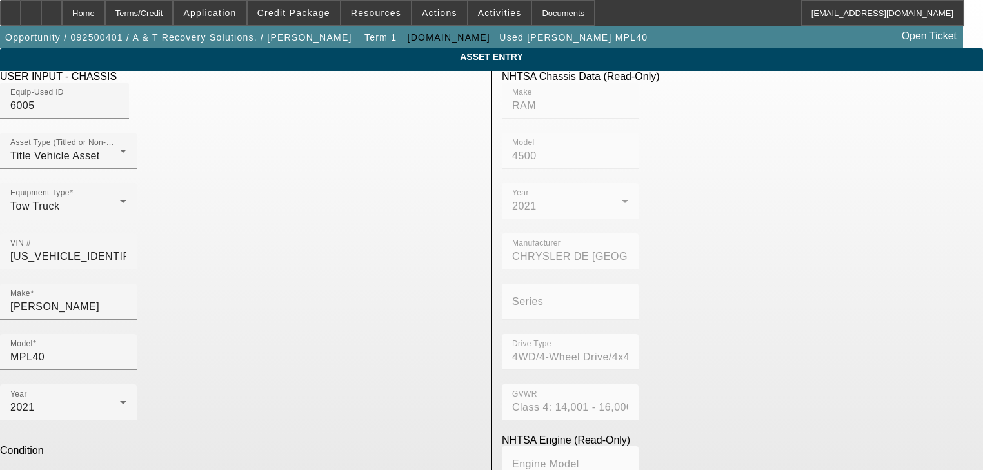
type input "132199"
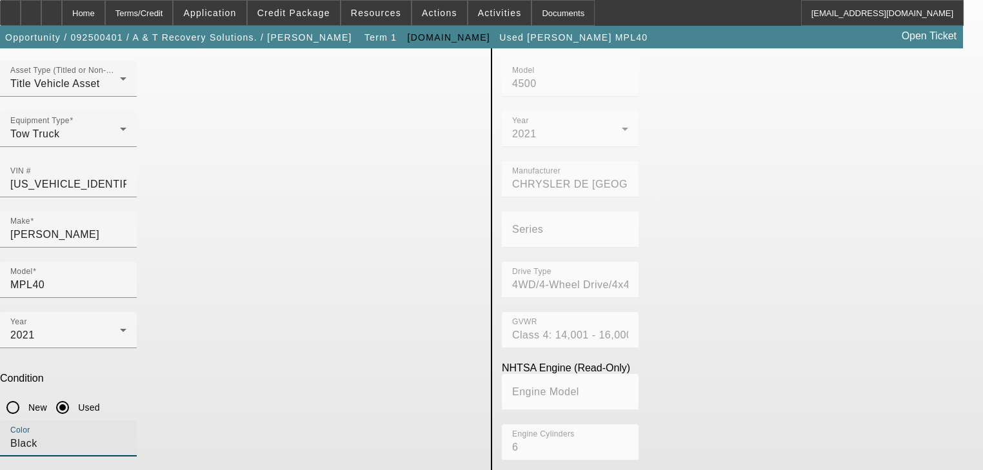
scroll to position [139, 0]
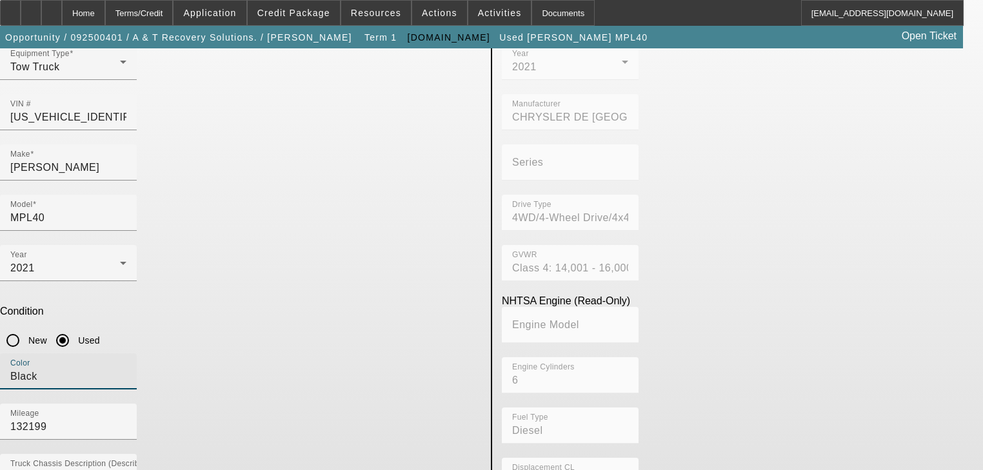
type input "Black"
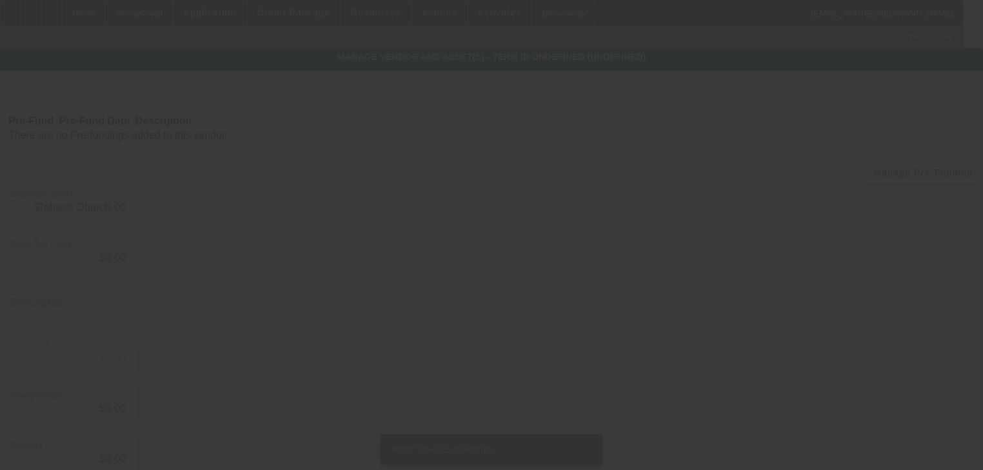
type input "$64,995.00"
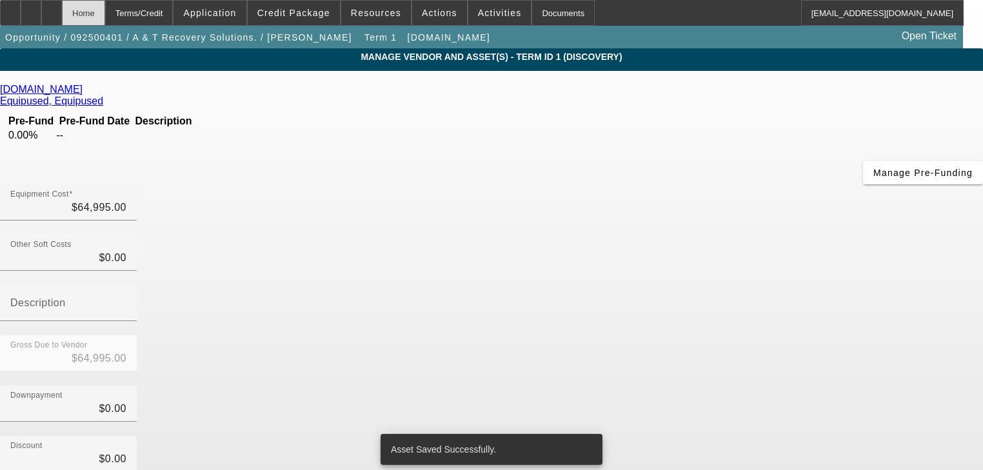
click at [105, 14] on div "Home" at bounding box center [83, 13] width 43 height 26
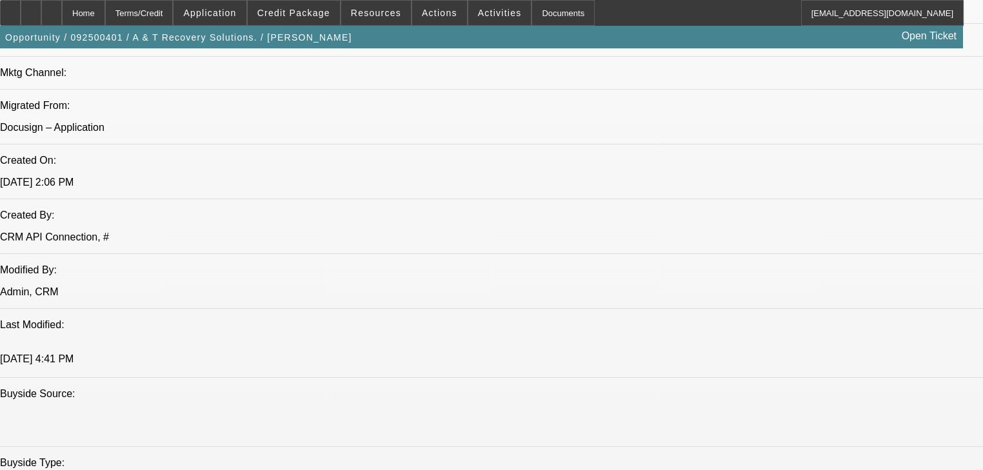
select select "0"
select select "2"
select select "0.1"
select select "4"
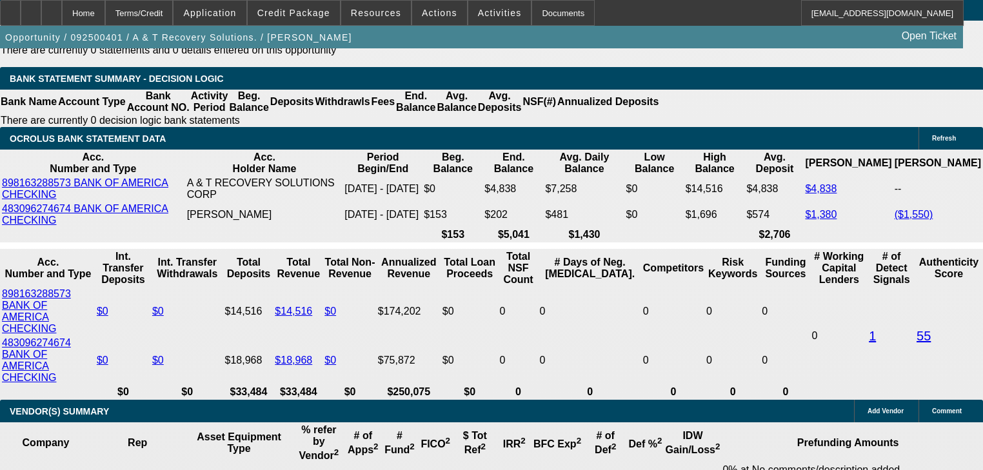
scroll to position [2387, 0]
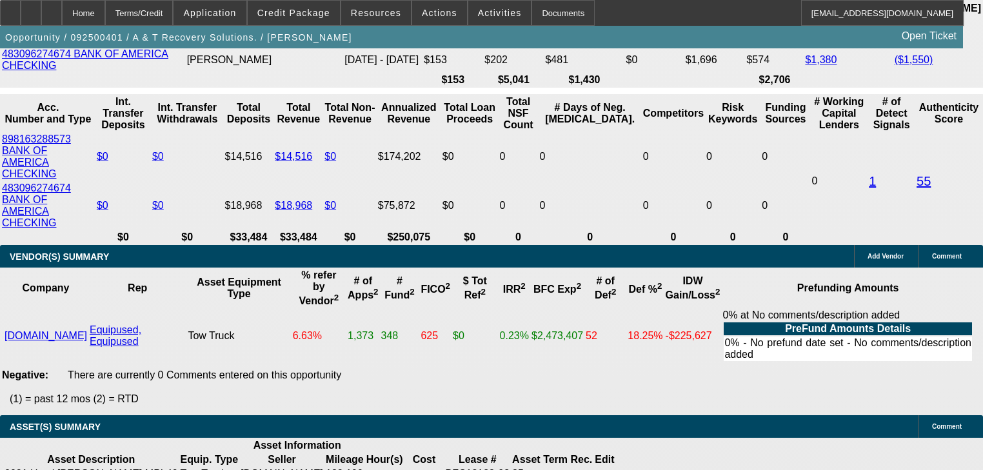
type input "UNKNOWN"
type input "3"
type input "$28,007.48"
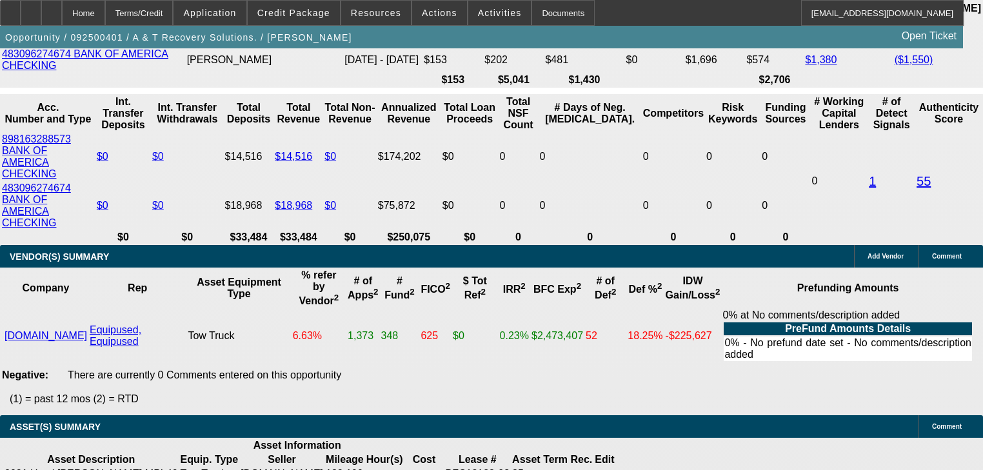
type input "$14,003.74"
type input "36"
type input "$3,395.70"
type input "$1,697.85"
type input "36"
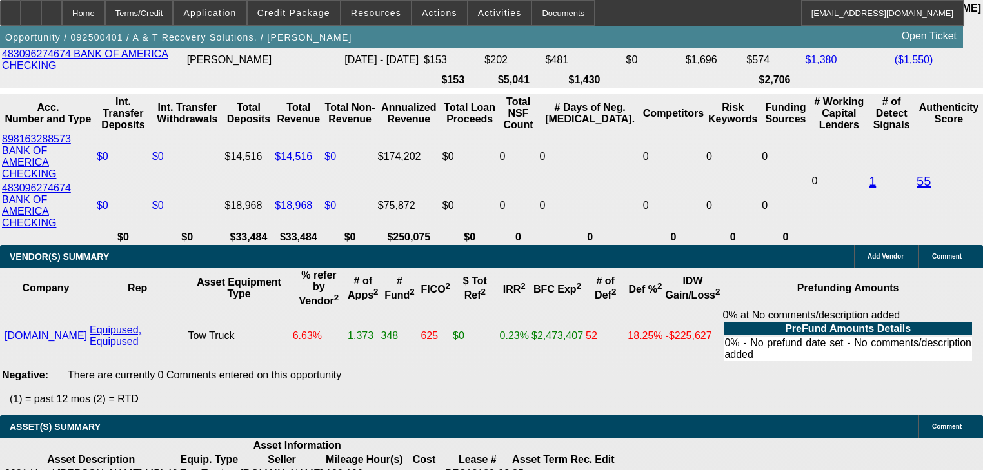
scroll to position [2181, 0]
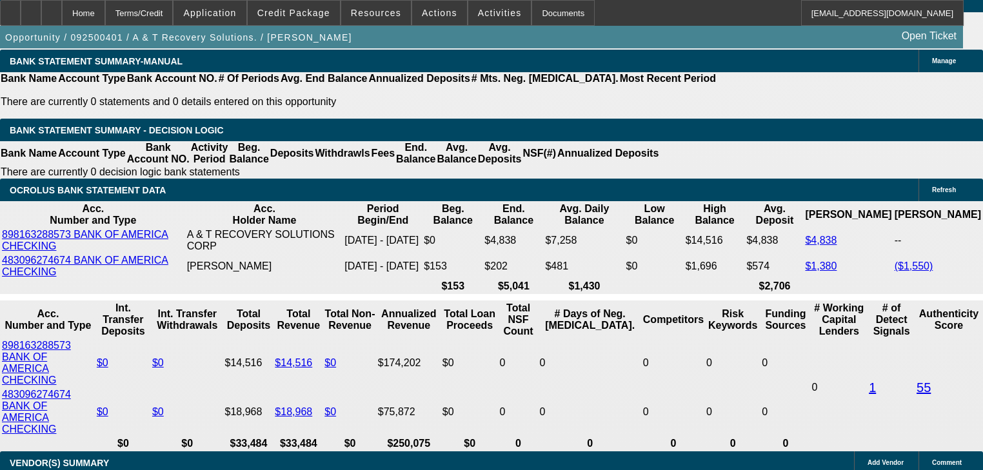
select select "0.2"
type input "$12,999.00"
type input "$4,414.62"
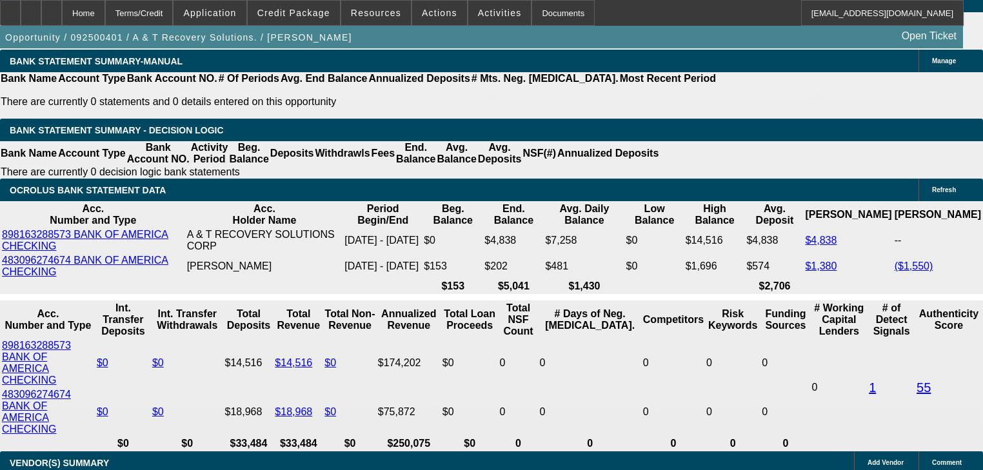
type input "$2,207.31"
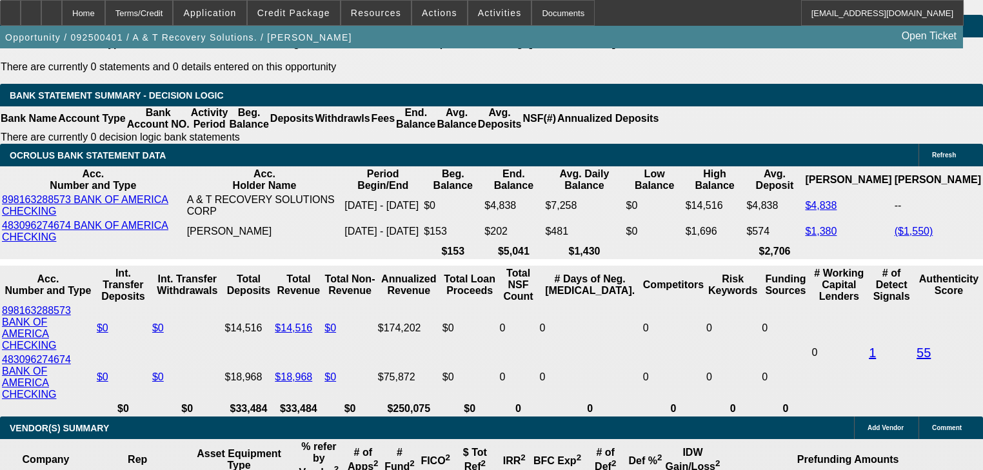
scroll to position [2233, 0]
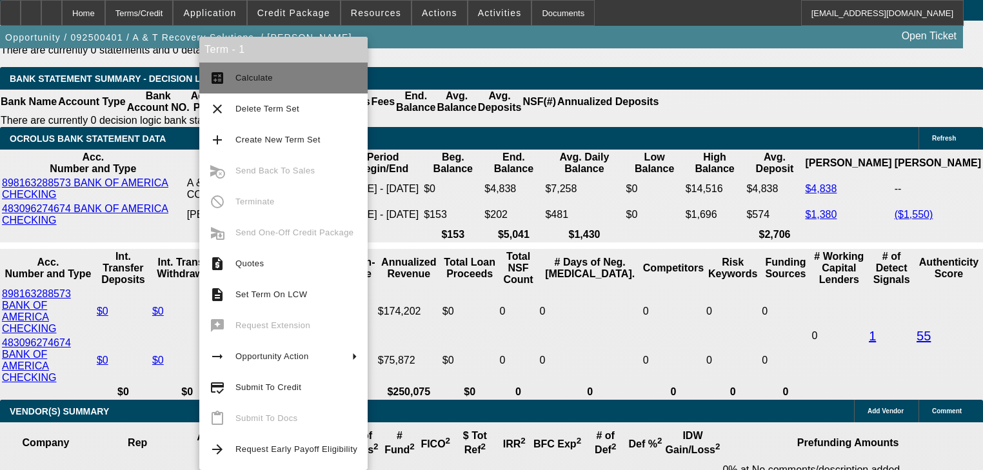
click at [248, 81] on span "Calculate" at bounding box center [254, 78] width 37 height 10
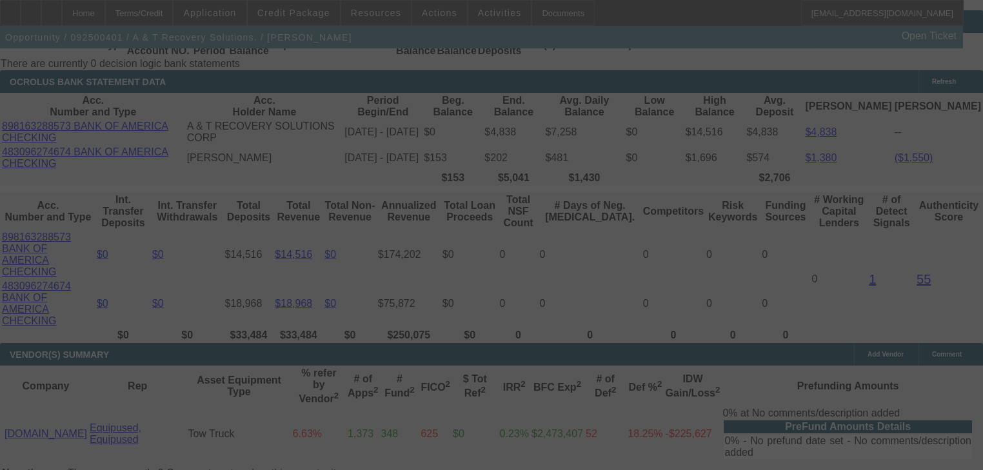
scroll to position [2439, 0]
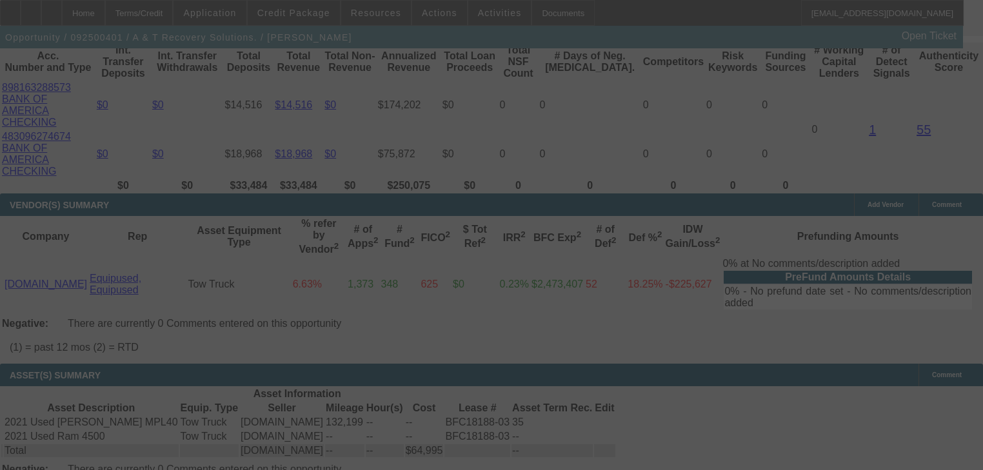
select select "0.2"
select select "2"
select select "0.1"
select select "4"
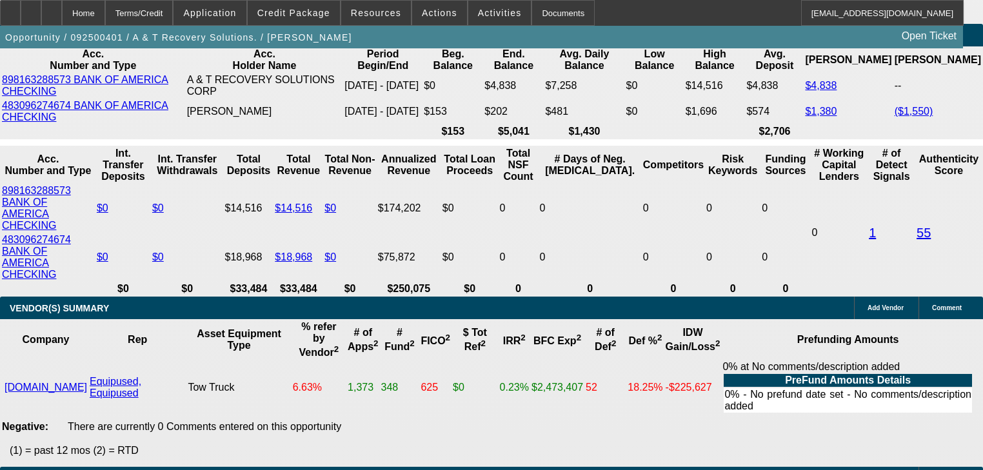
type input "$15,000.00"
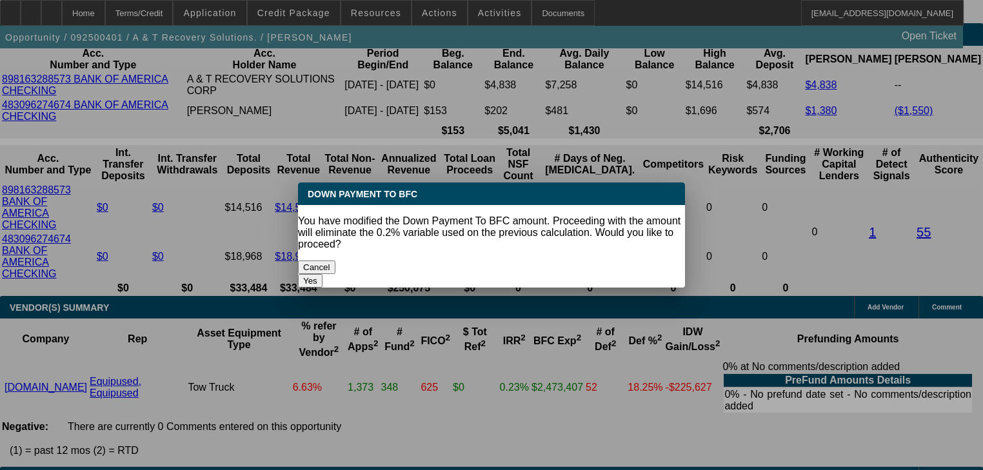
click at [323, 274] on button "Yes" at bounding box center [310, 281] width 25 height 14
select select "0"
type input "UNKNOWN"
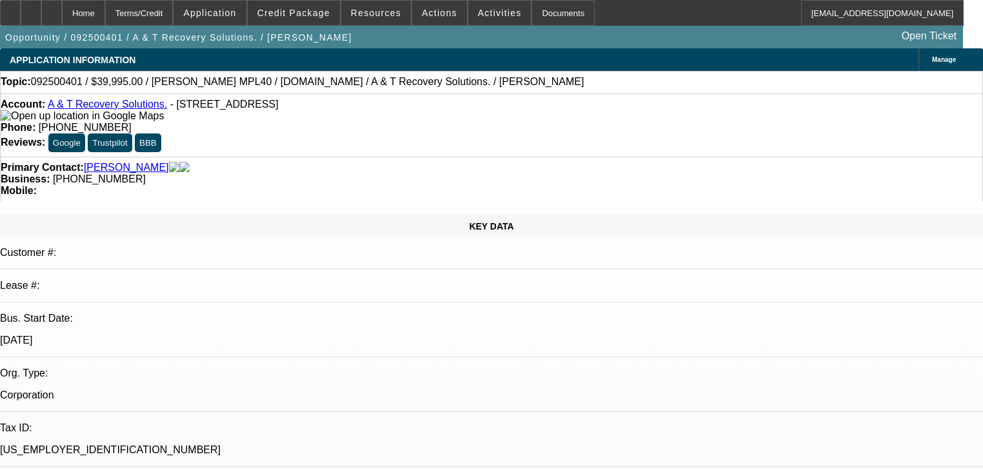
scroll to position [2336, 0]
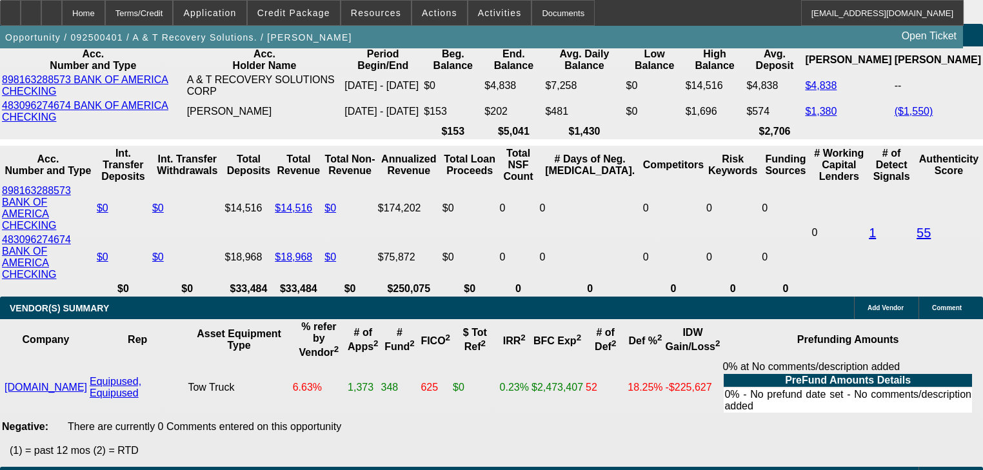
type input "$4,244.74"
type input "$2,122.37"
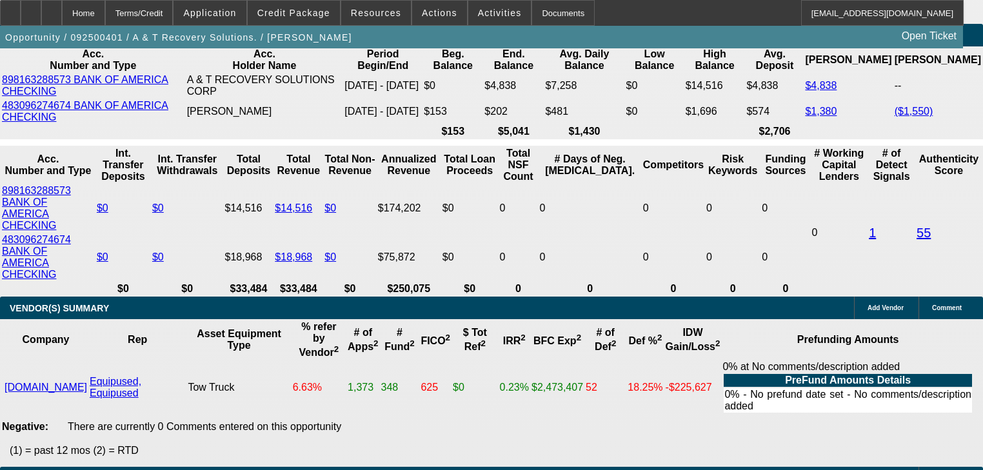
type input "2"
type input "$2,863.98"
type input "$1,431.99"
type input "25"
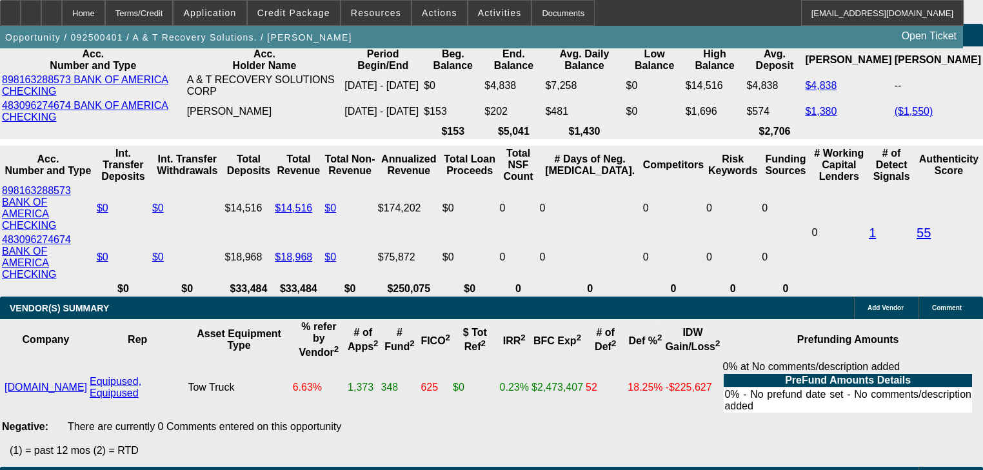
type input "$3,975.58"
type input "$1,987.79"
type input "25"
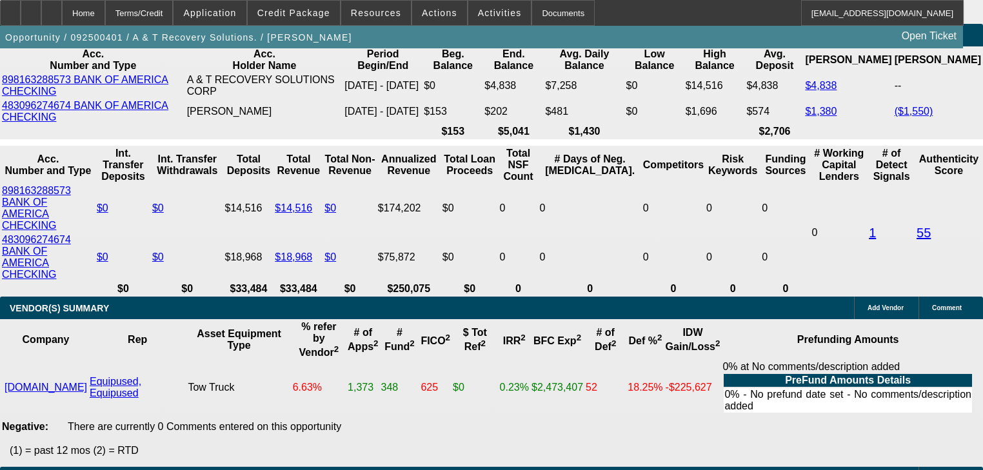
type input "1"
type input "$2.00"
type input "$1,997.00"
type input "$3,994.00"
type input "25.3"
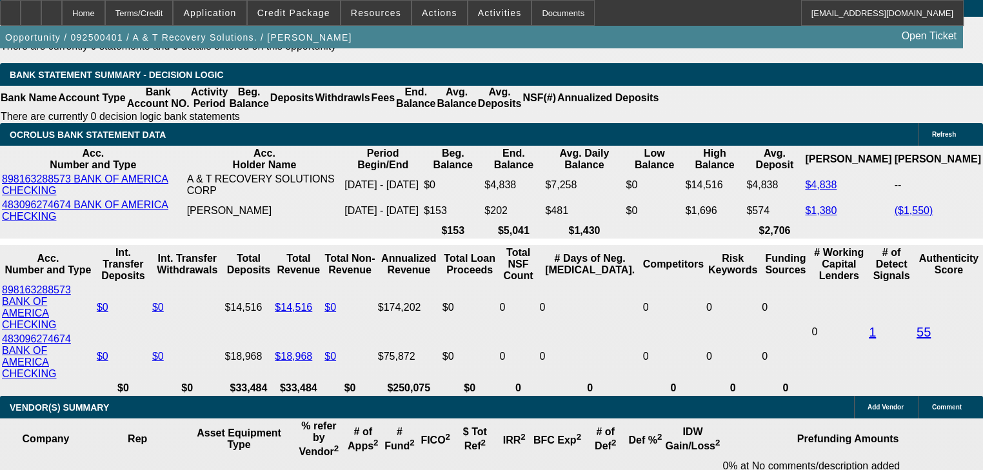
scroll to position [2233, 0]
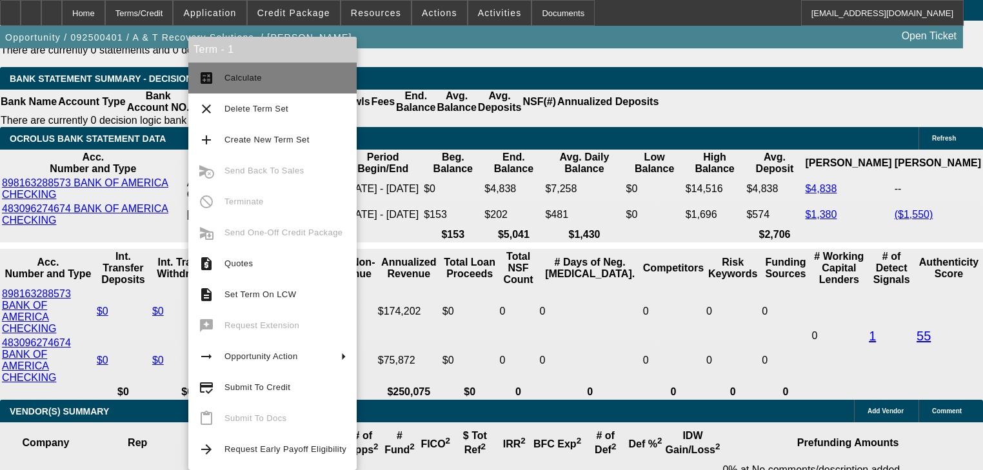
click at [237, 83] on span "Calculate" at bounding box center [286, 77] width 122 height 15
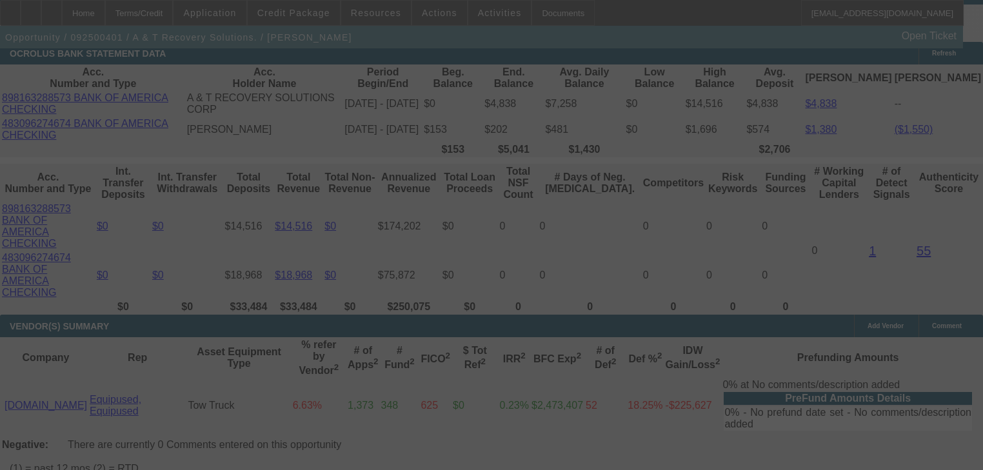
scroll to position [2336, 0]
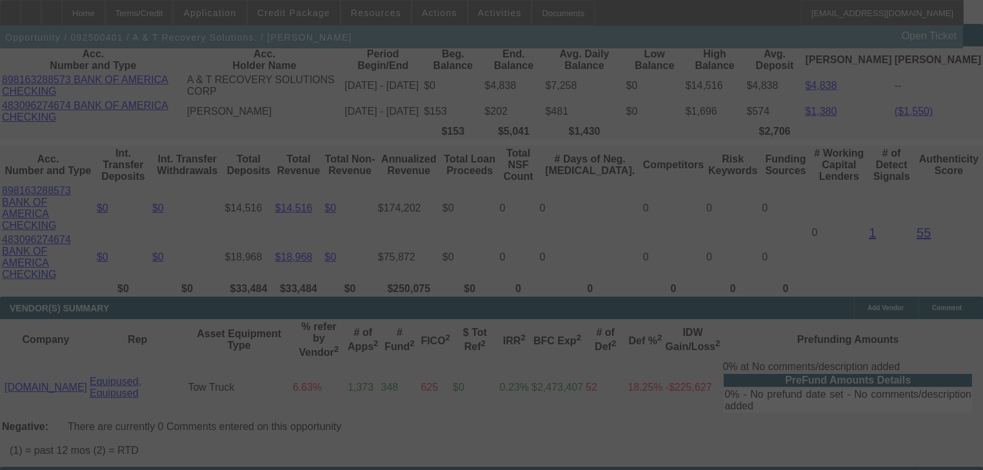
select select "0"
select select "2"
select select "0.1"
select select "4"
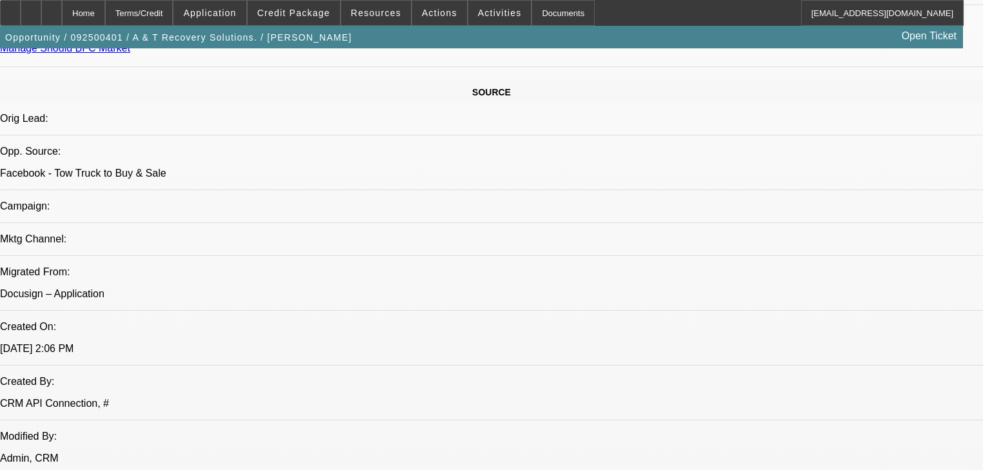
scroll to position [787, 0]
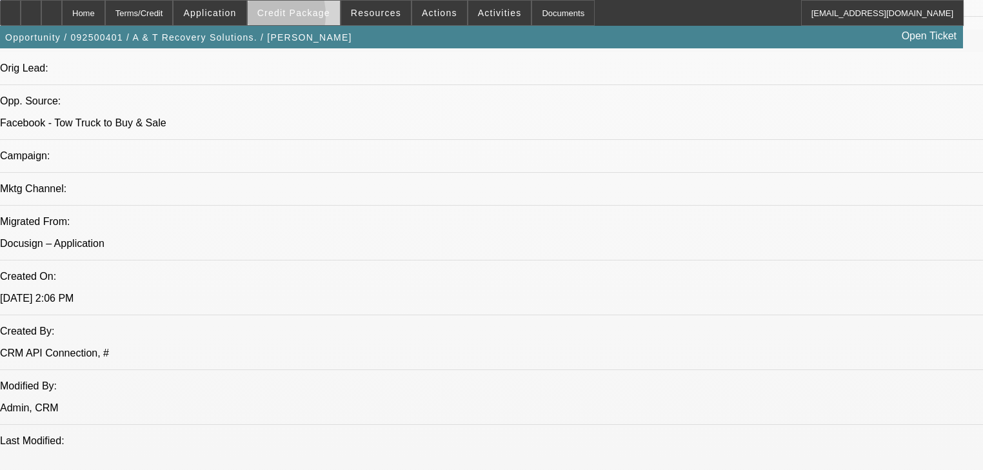
click at [277, 18] on span at bounding box center [294, 12] width 92 height 31
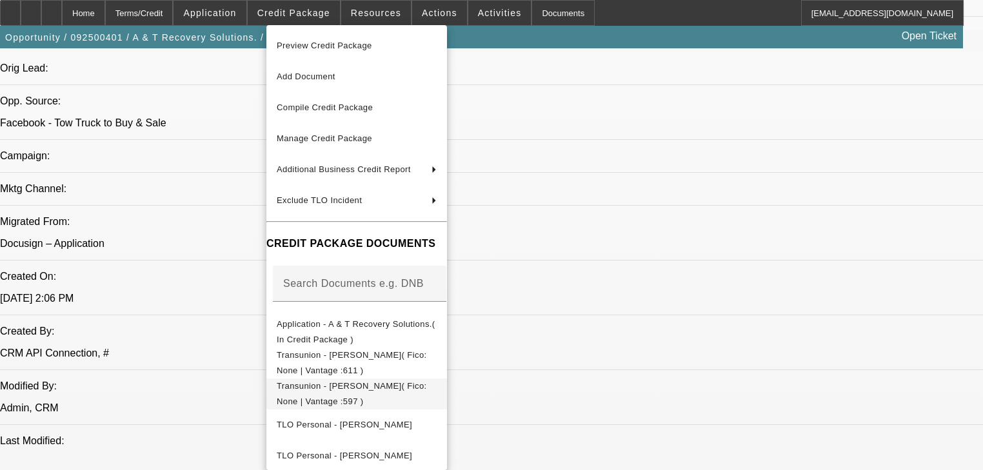
scroll to position [125, 0]
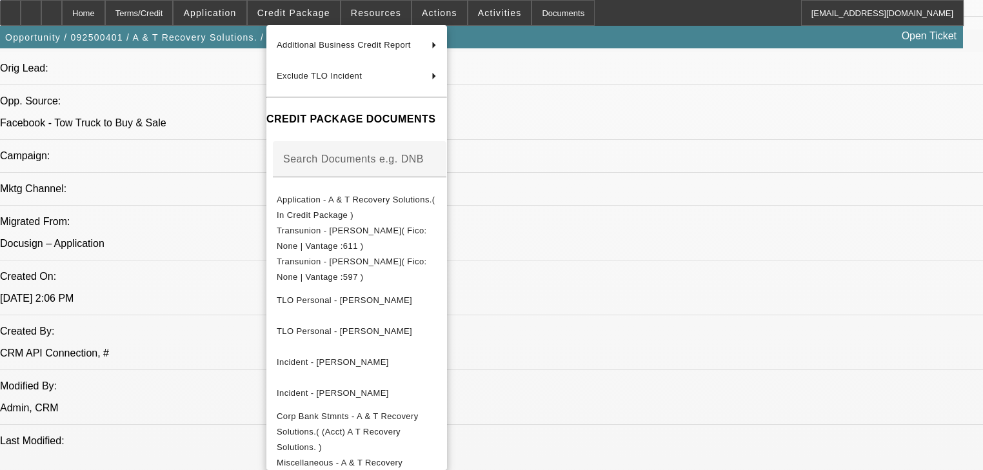
click at [209, 308] on div at bounding box center [491, 235] width 983 height 470
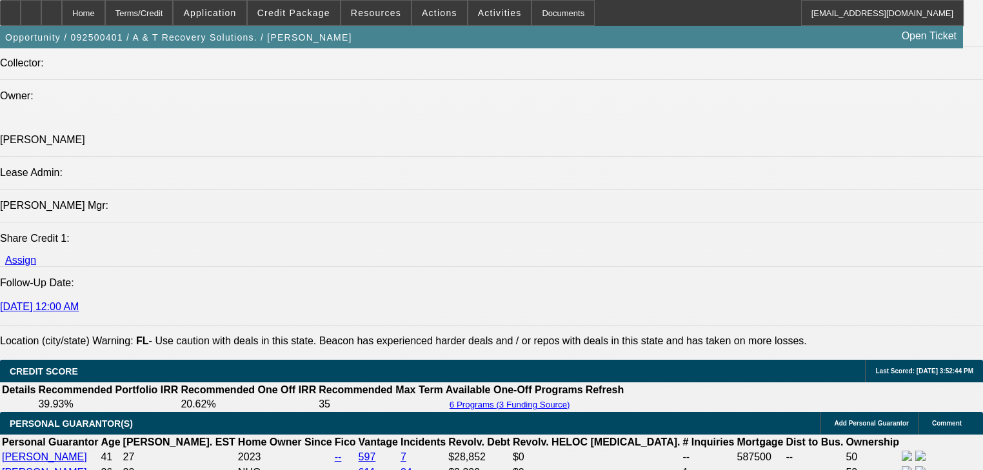
scroll to position [1665, 0]
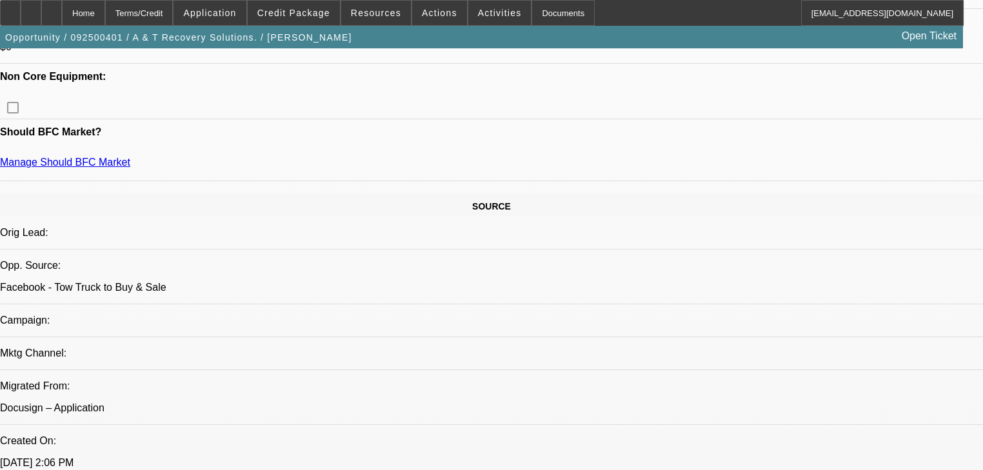
scroll to position [477, 0]
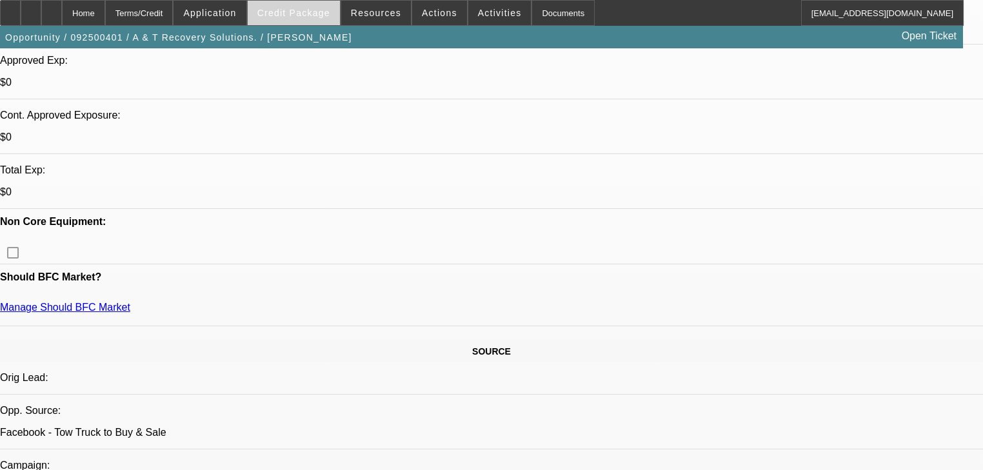
click at [321, 23] on span at bounding box center [294, 12] width 92 height 31
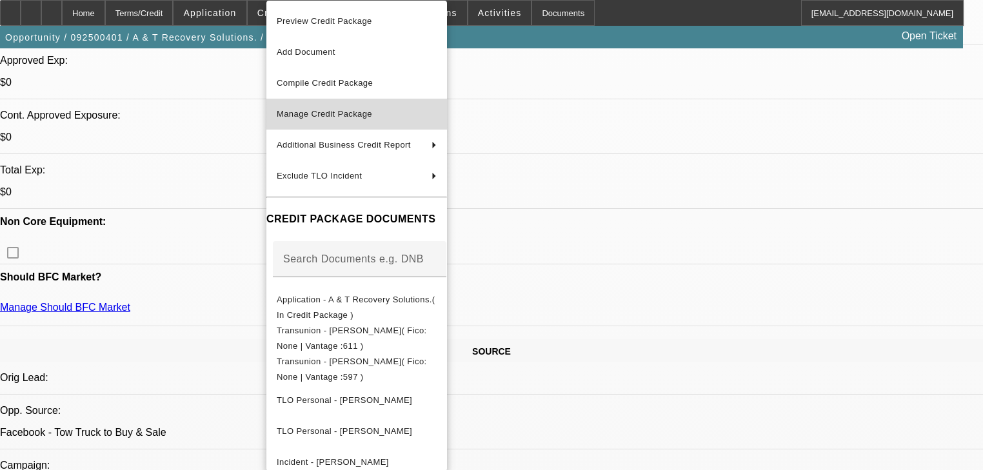
click at [348, 121] on span "Manage Credit Package" at bounding box center [357, 113] width 160 height 15
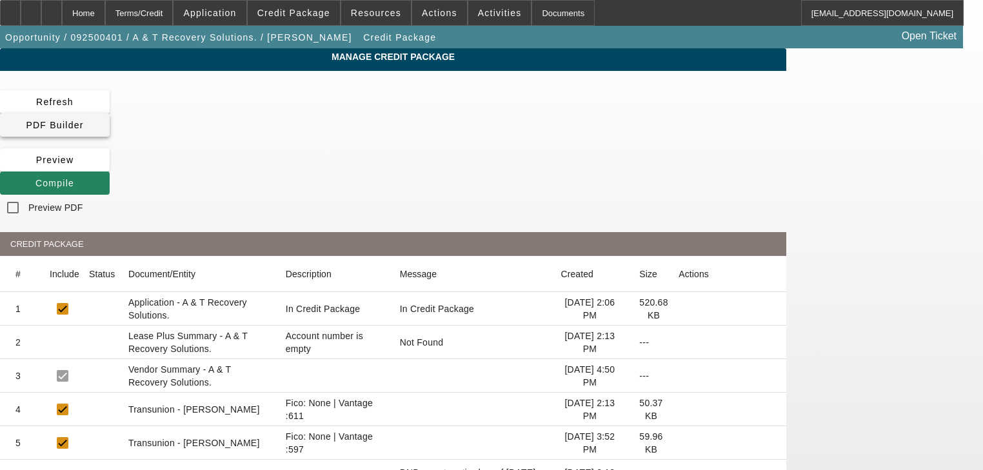
click at [110, 112] on span at bounding box center [55, 125] width 110 height 31
click at [110, 110] on span at bounding box center [55, 125] width 110 height 31
click at [932, 294] on app-manage-credit-package "Manage Credit Package Refresh PDF Builder Preview Compile Preview PDF CREDIT PA…" at bounding box center [491, 465] width 983 height 835
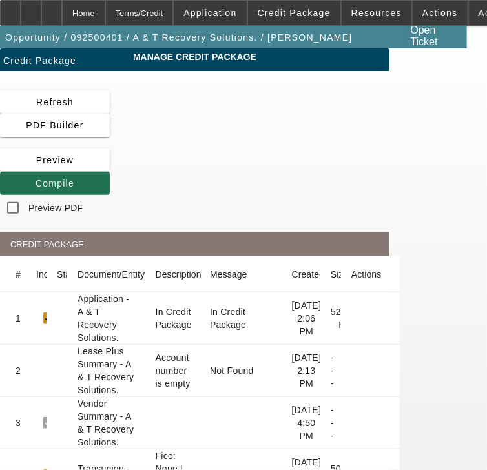
click at [110, 184] on span at bounding box center [55, 183] width 110 height 31
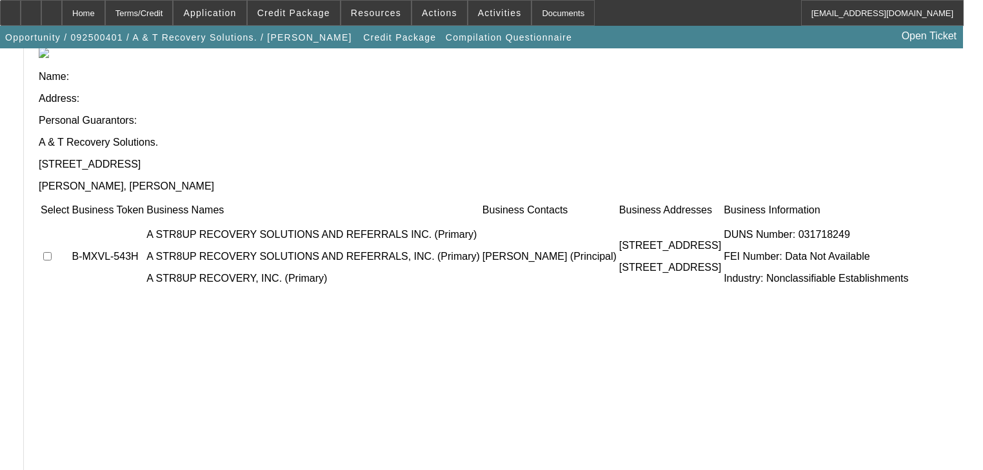
scroll to position [143, 0]
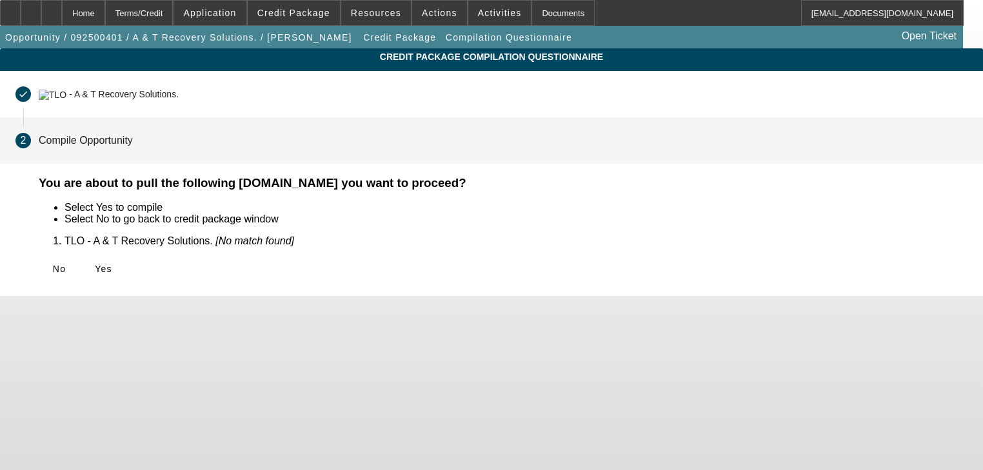
scroll to position [0, 0]
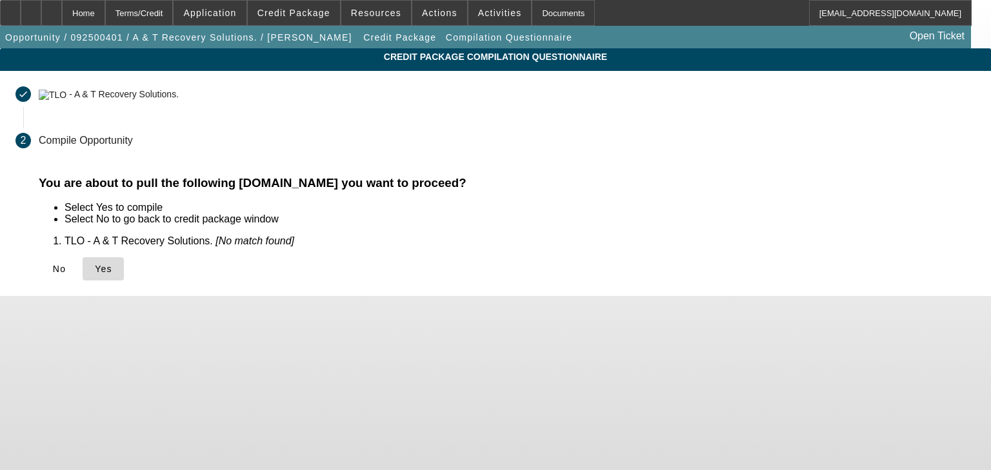
click at [124, 276] on span at bounding box center [103, 269] width 41 height 31
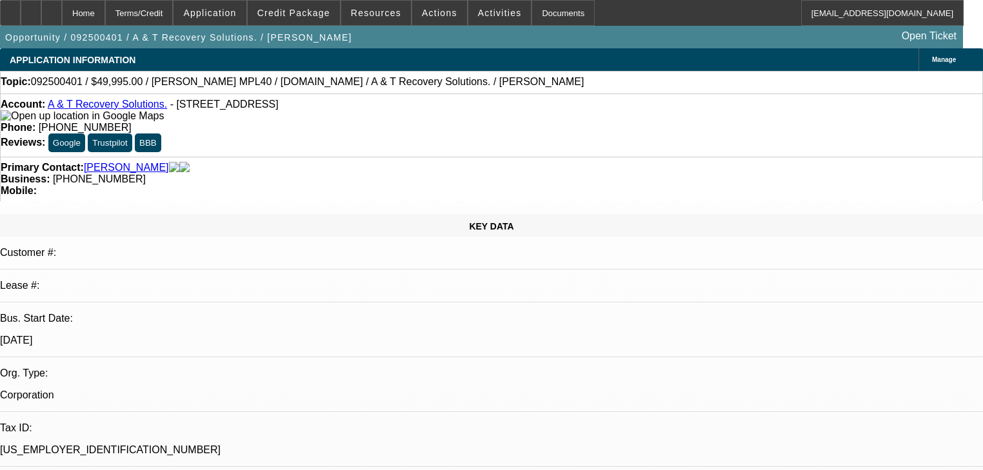
select select "0"
select select "2"
select select "0.1"
select select "4"
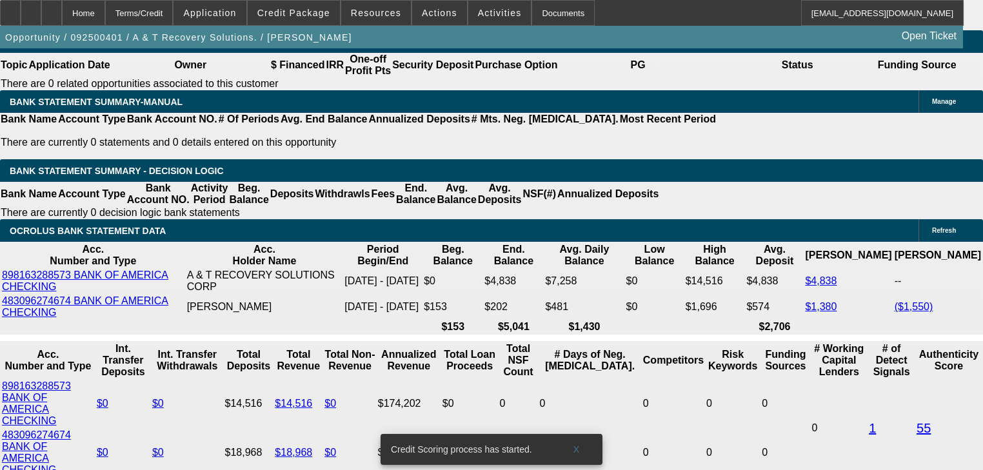
scroll to position [2142, 0]
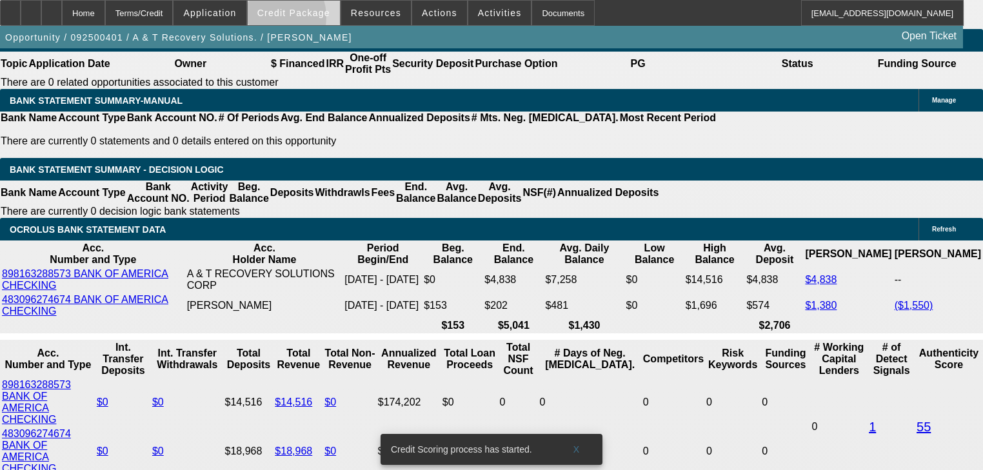
click at [289, 20] on span at bounding box center [294, 12] width 92 height 31
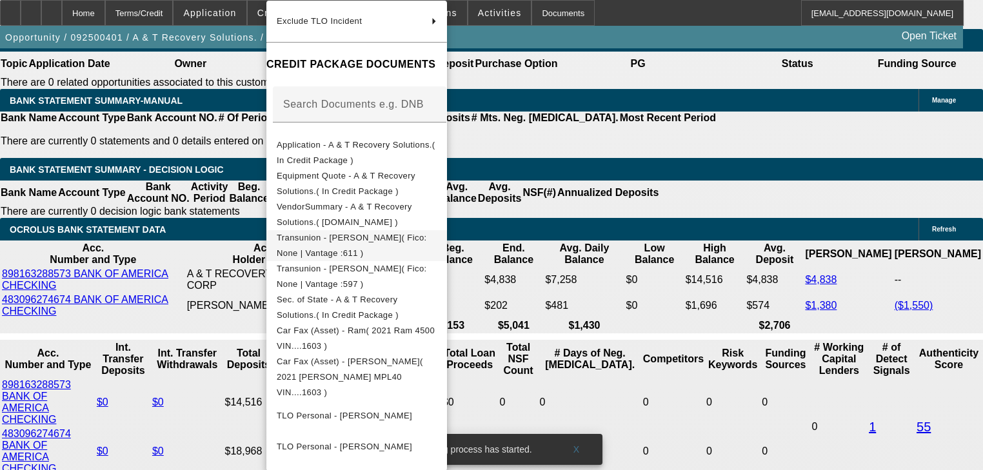
scroll to position [254, 0]
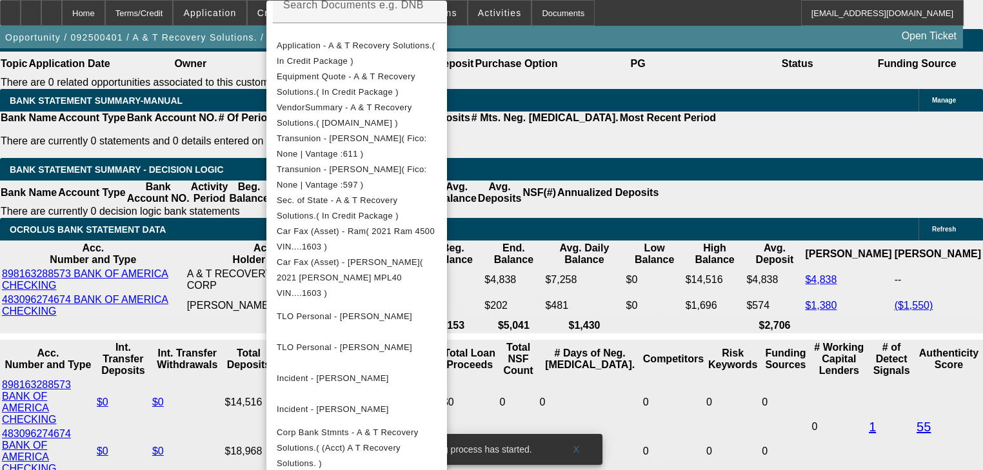
click at [196, 293] on div at bounding box center [491, 235] width 983 height 470
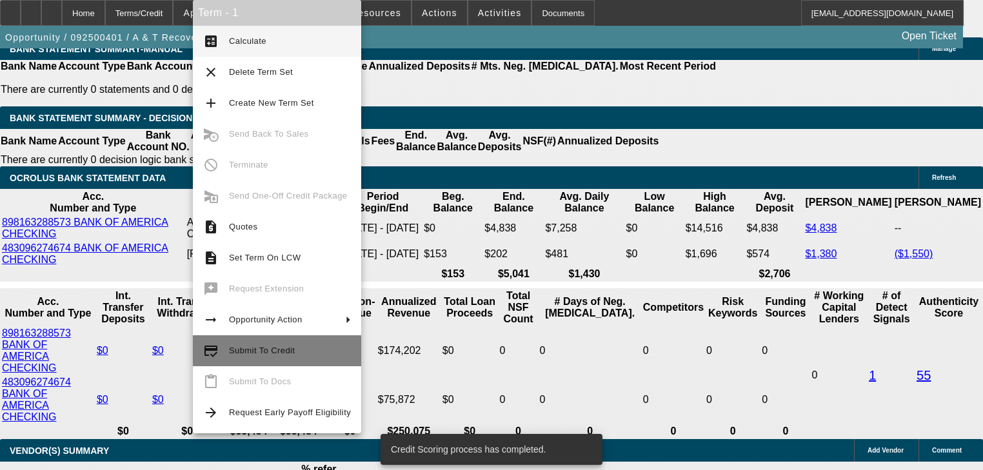
scroll to position [2188, 0]
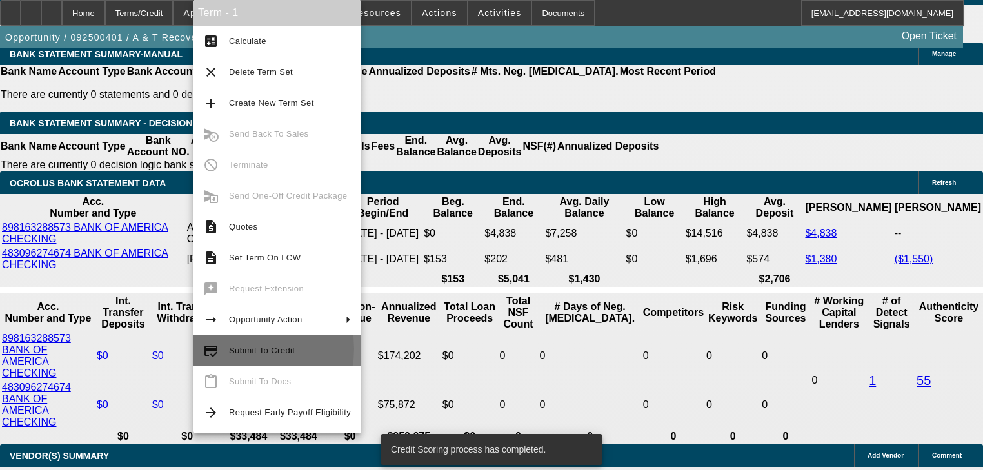
click at [243, 349] on span "Submit To Credit" at bounding box center [262, 351] width 66 height 10
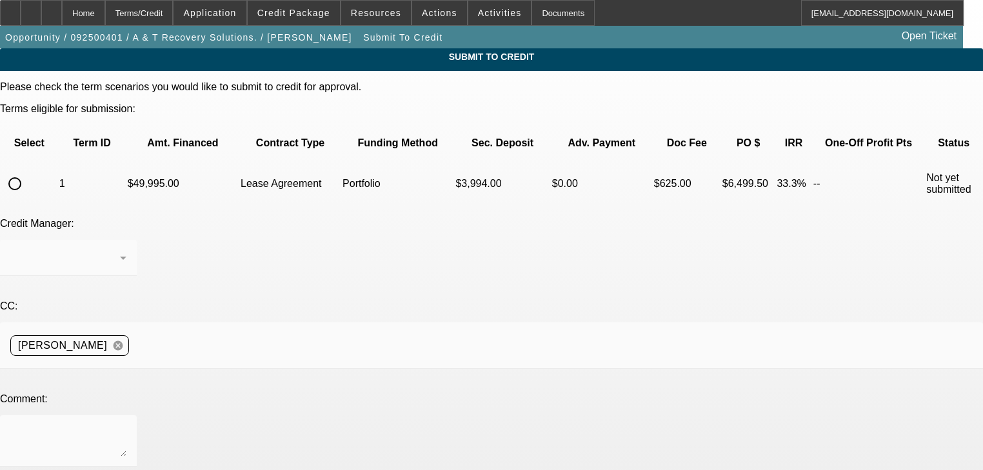
click at [28, 171] on input "radio" at bounding box center [15, 184] width 26 height 26
radio input "true"
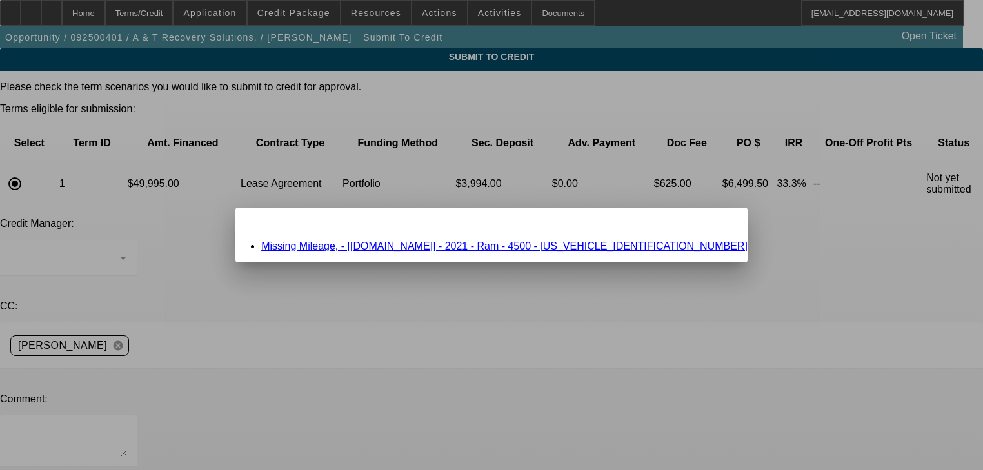
click at [350, 248] on link "Missing Mileage, - [Equip-Used.com] - 2021 - Ram - 4500 - 3C7WRLALXMG691603" at bounding box center [504, 246] width 487 height 11
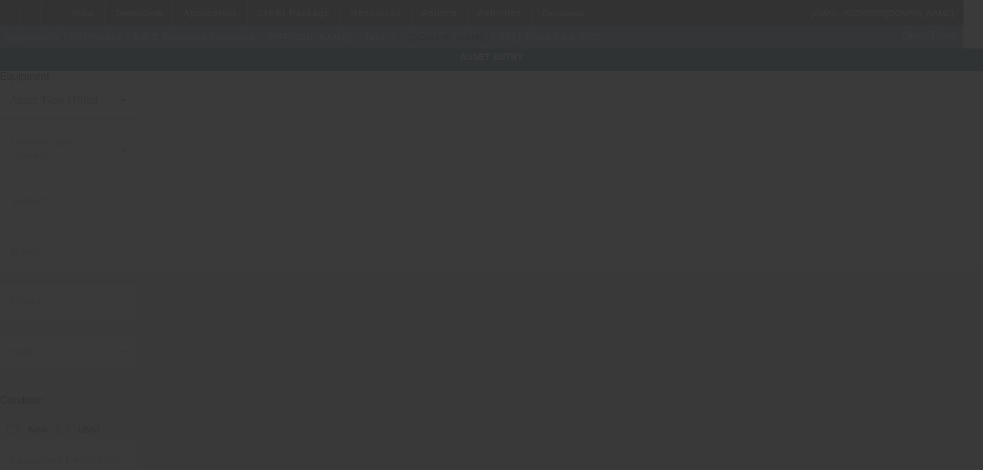
type input "3C7WRLALXMG691603"
type input "ram"
type input "4500"
radio input "true"
type textarea "Ram 4500"
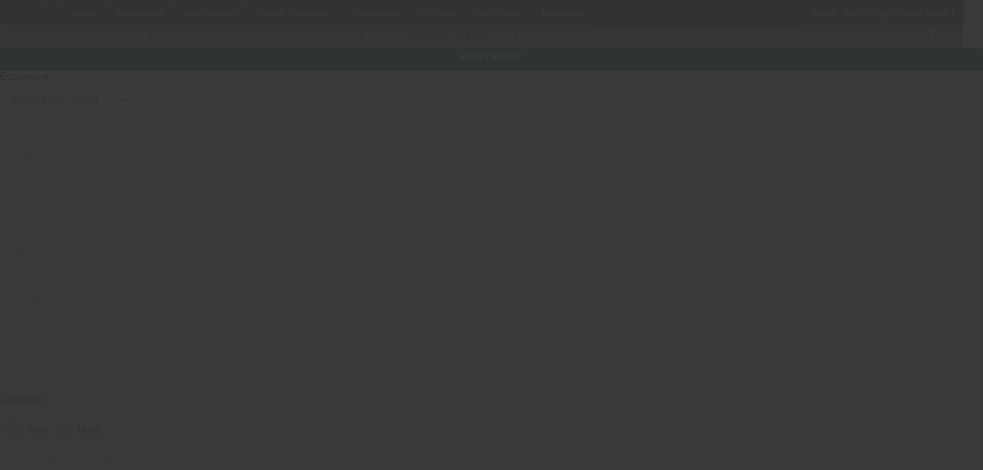
type input "17038 Torvest Court"
type input "land o lakes"
type input "34638"
type input "Pasco"
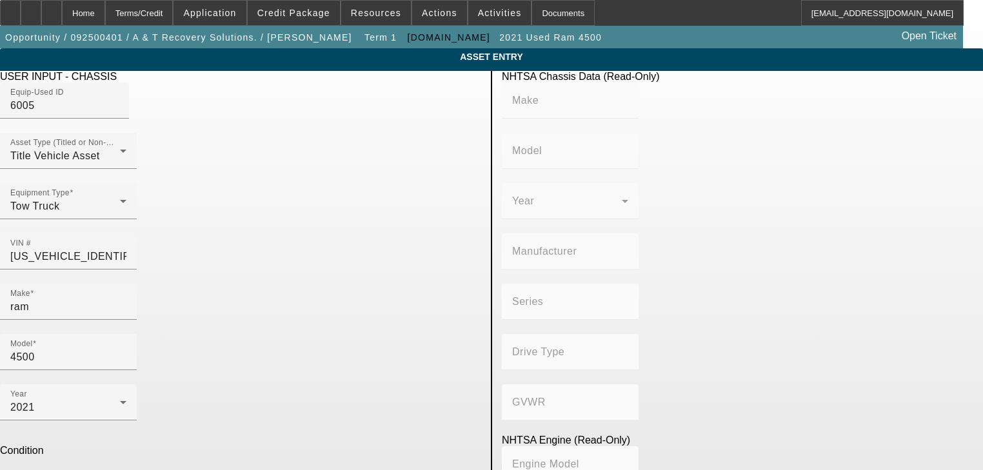
type input "Black"
paste input "132199"
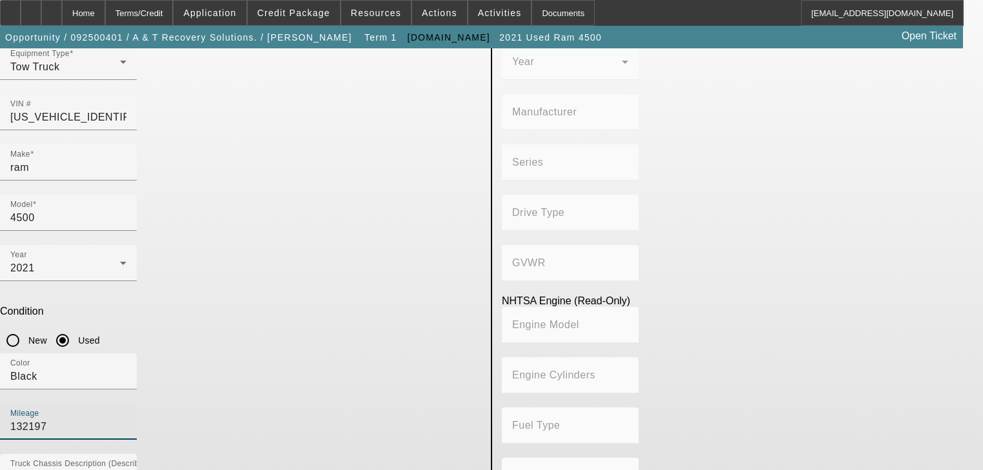
type input "132197"
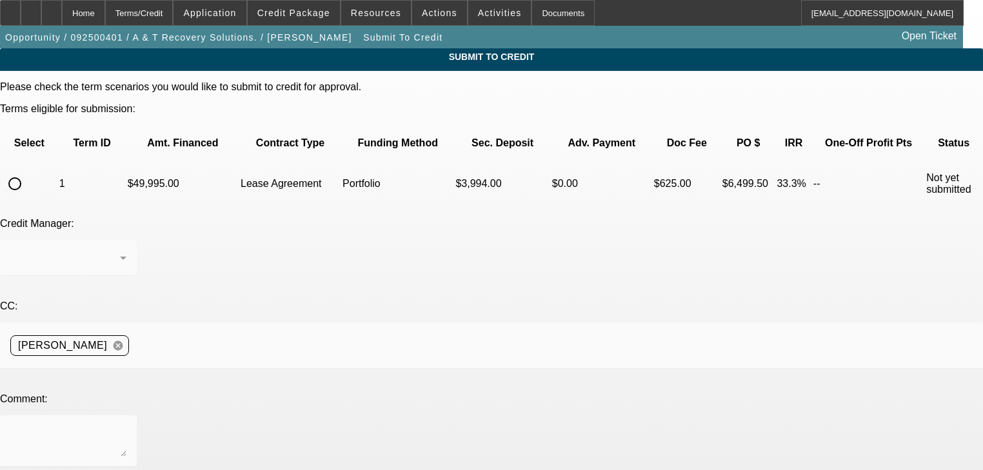
click at [28, 171] on input "radio" at bounding box center [15, 184] width 26 height 26
radio input "true"
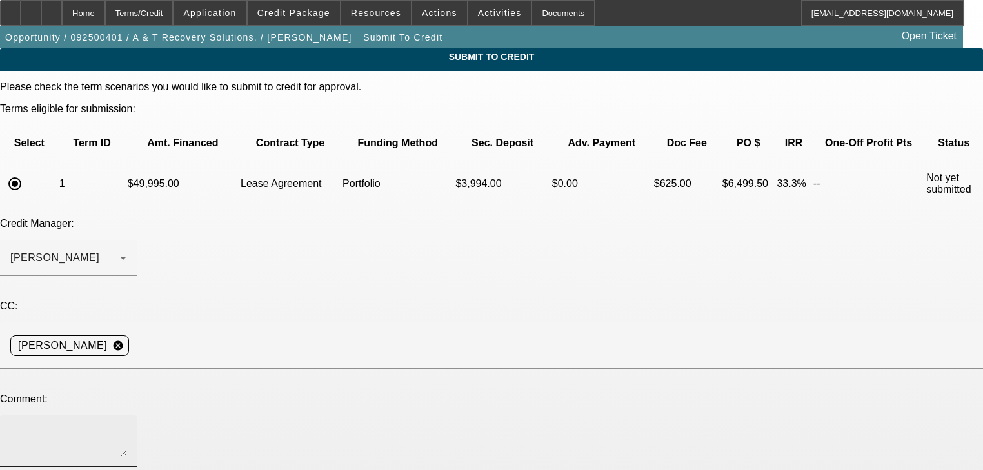
click at [126, 426] on textarea at bounding box center [68, 441] width 116 height 31
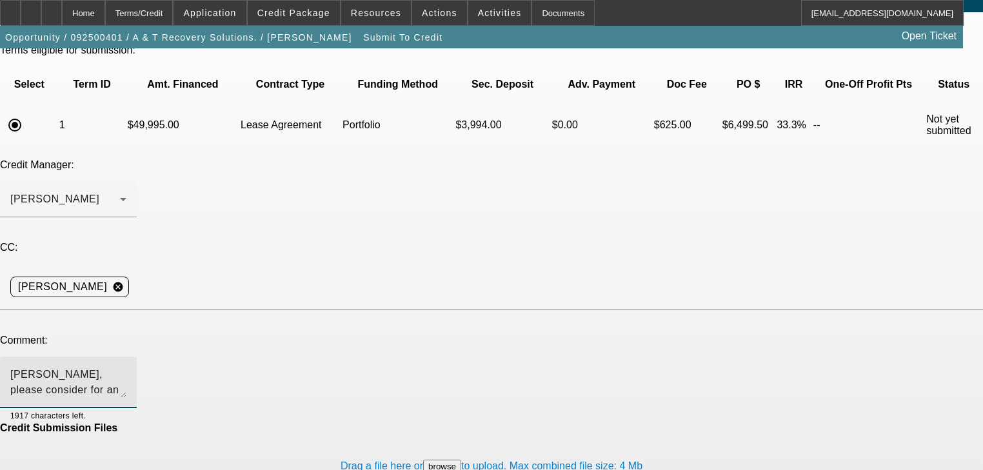
scroll to position [65, 0]
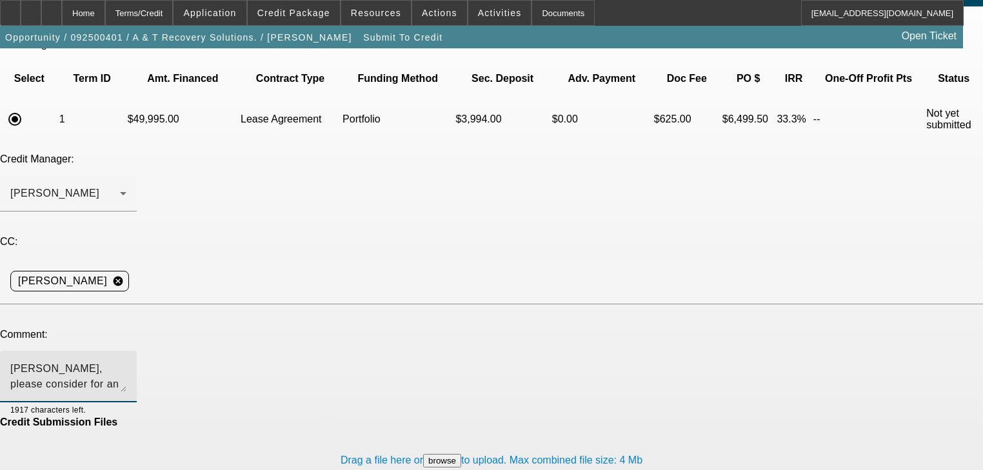
type textarea "George, please consider for an approval valid only our equip-used trucks. Thank…"
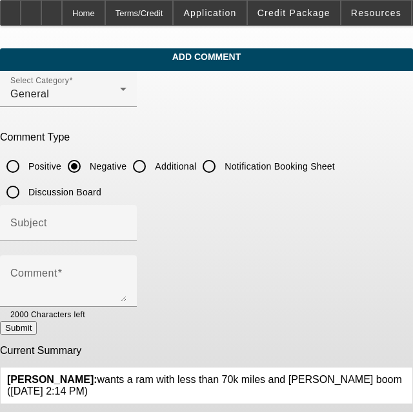
click at [142, 168] on input "Additional" at bounding box center [139, 167] width 26 height 26
radio input "true"
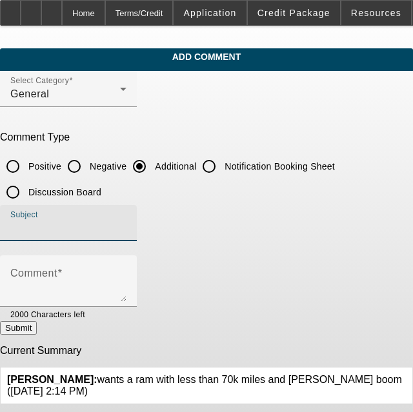
click at [126, 221] on input "Subject" at bounding box center [68, 228] width 116 height 15
type input "Write Up"
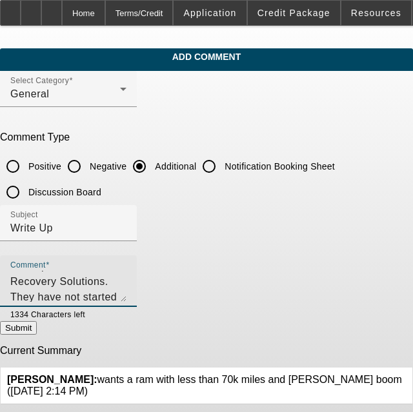
scroll to position [90, 0]
type textarea "[PERSON_NAME] & His fiance [PERSON_NAME] are equal partners in a new start up n…"
click at [37, 325] on button "Submit" at bounding box center [18, 328] width 37 height 14
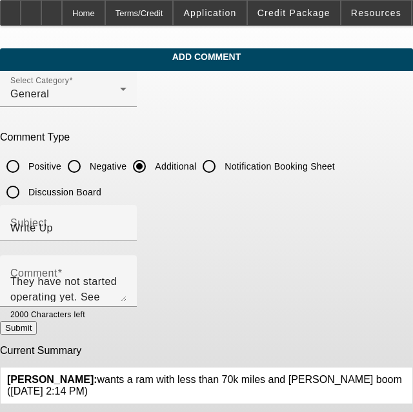
radio input "true"
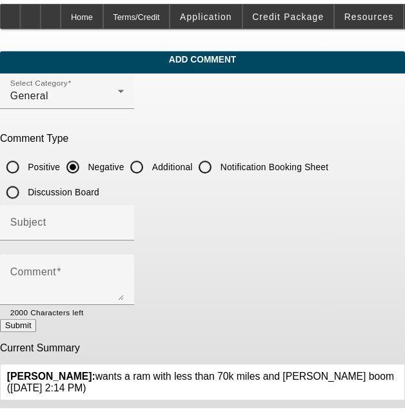
scroll to position [0, 0]
